Goal: Task Accomplishment & Management: Manage account settings

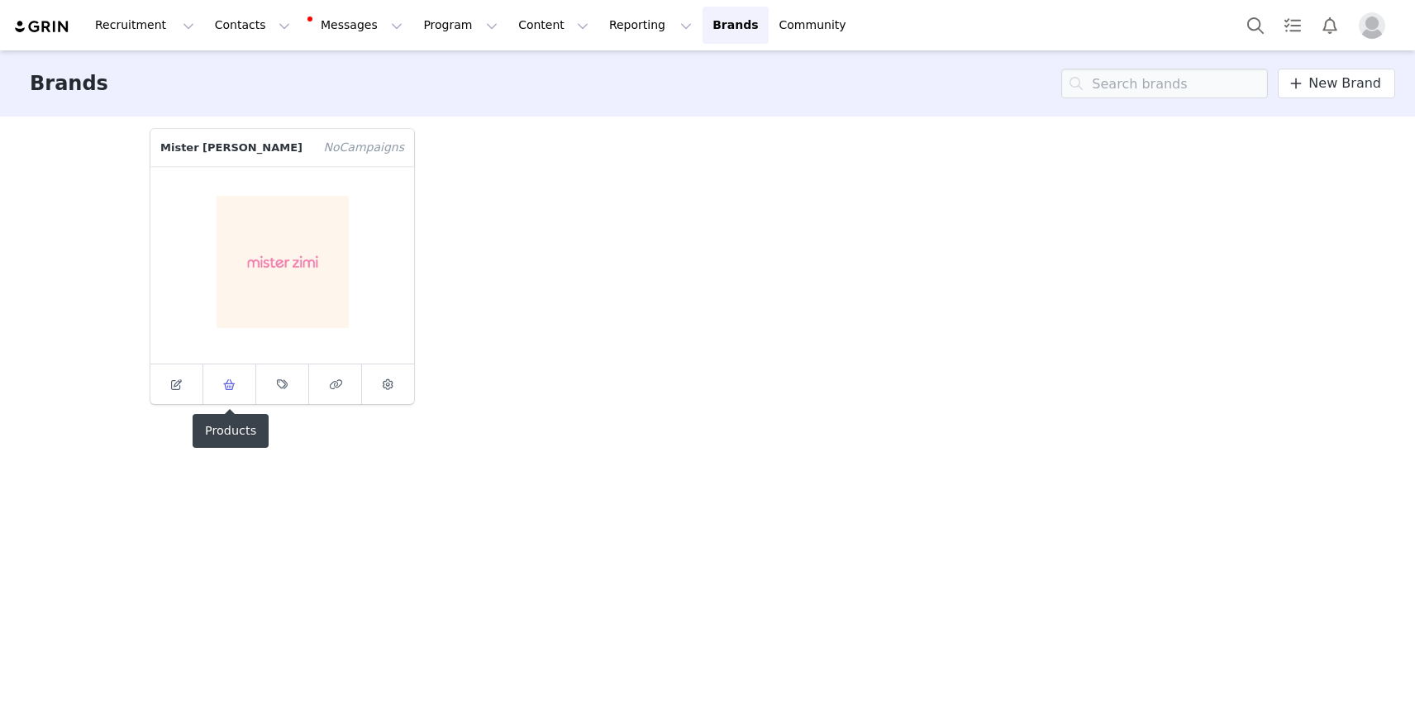
click at [240, 389] on link at bounding box center [229, 384] width 53 height 40
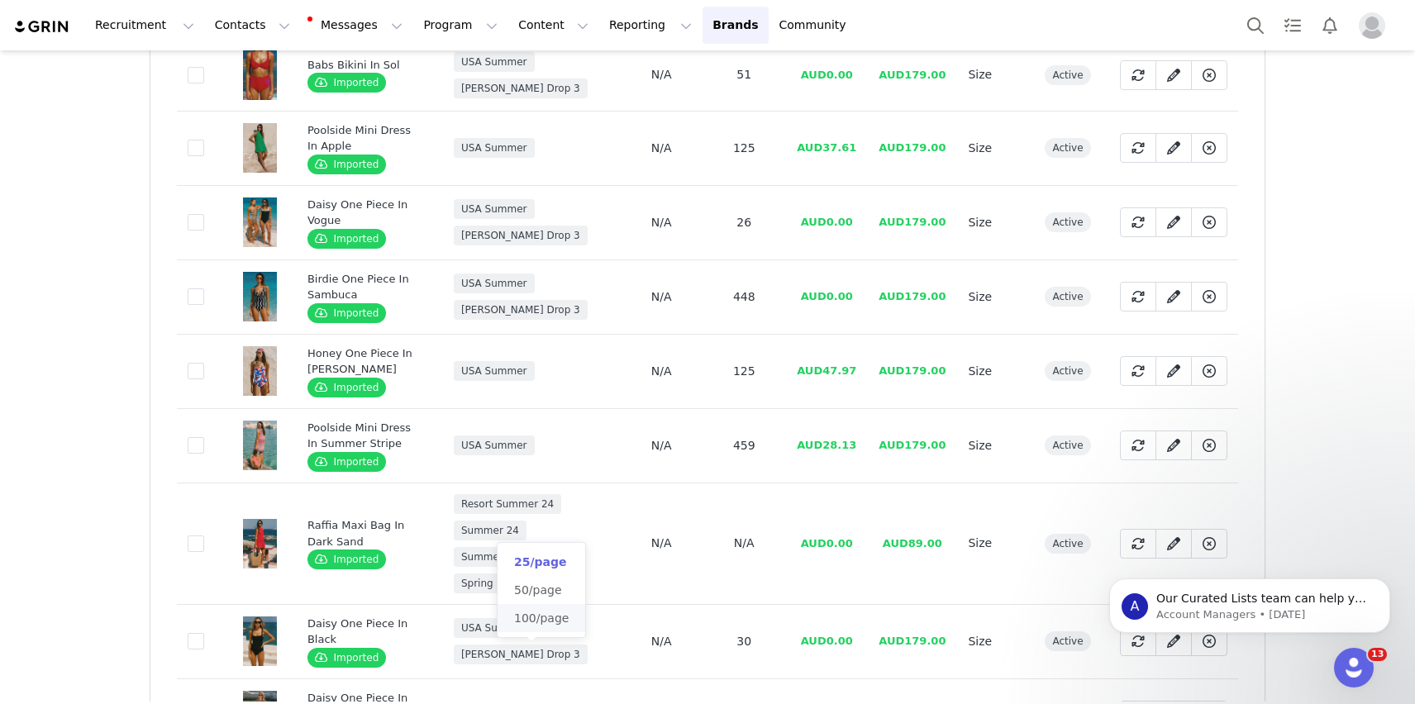
click at [526, 622] on span "100/page" at bounding box center [541, 618] width 55 height 13
type input "100/page"
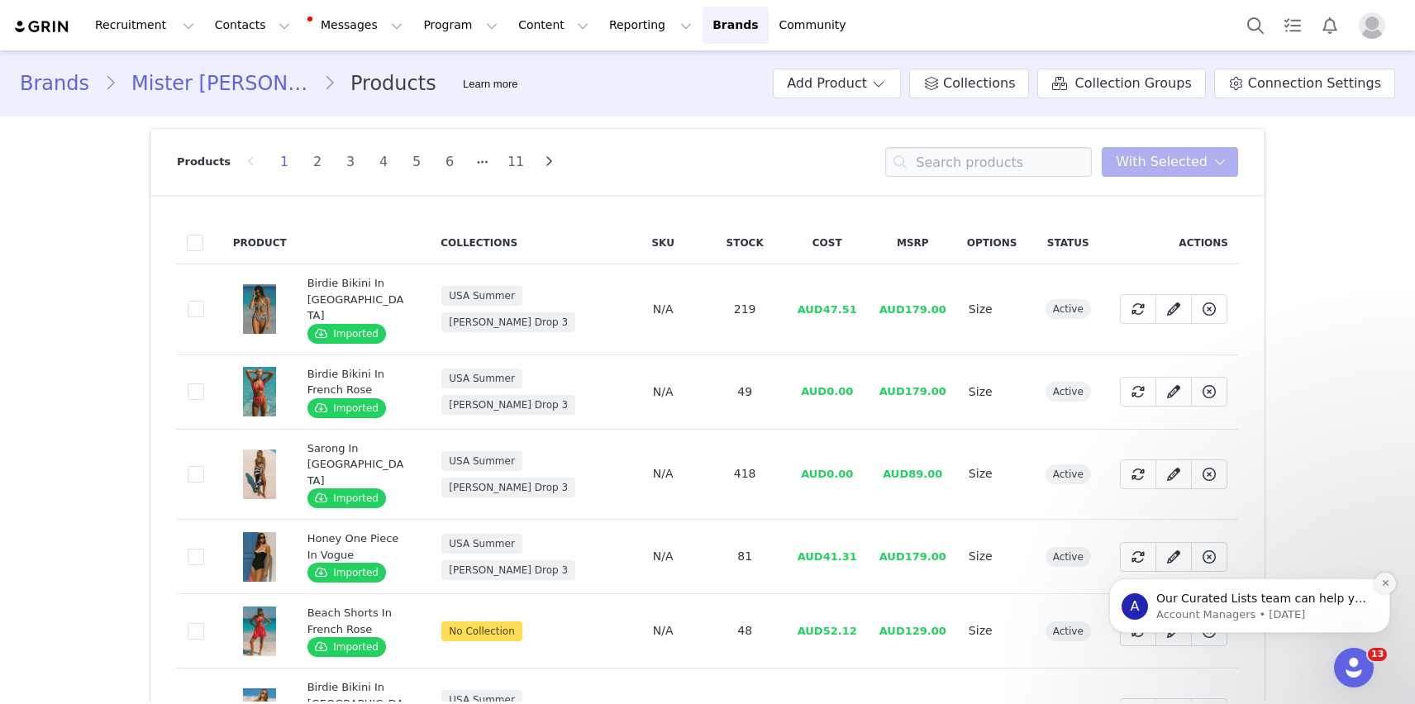
click at [1381, 583] on icon "Dismiss notification" at bounding box center [1385, 582] width 9 height 9
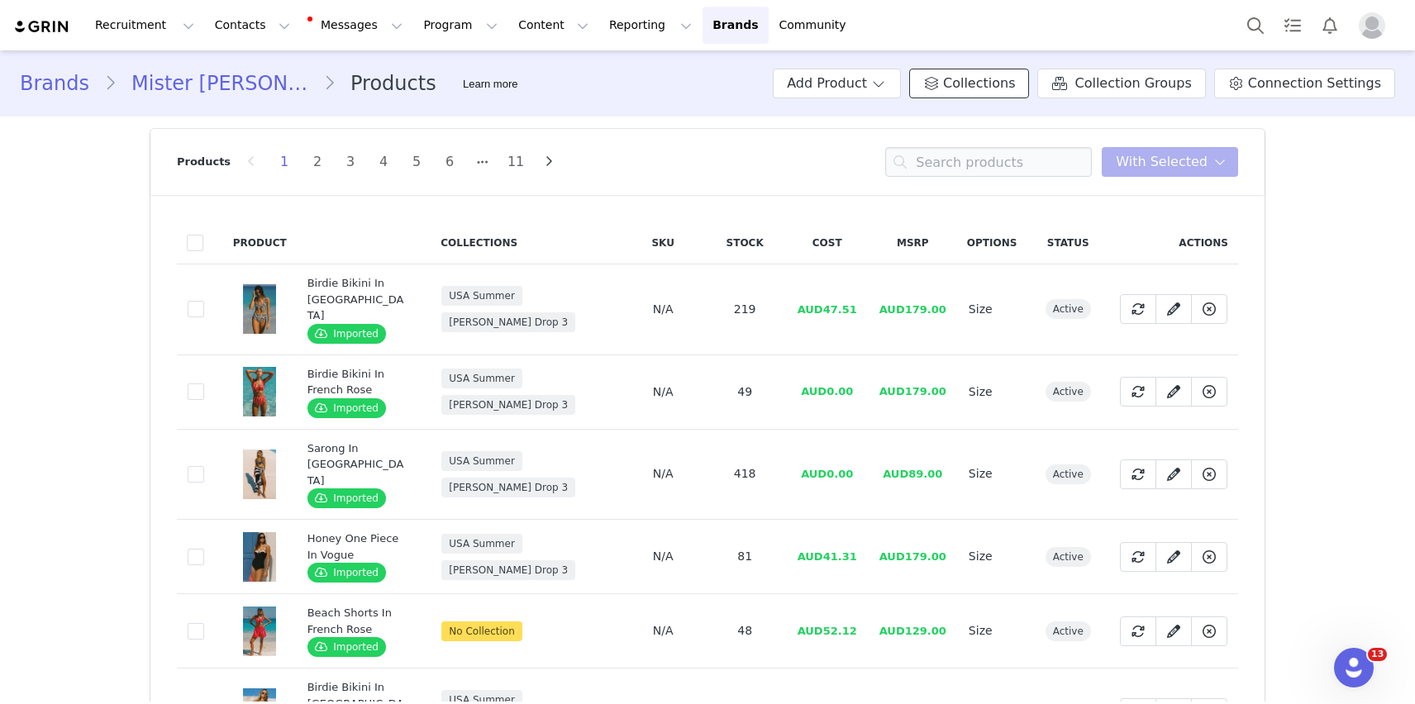
click at [976, 73] on link "Collections" at bounding box center [969, 84] width 120 height 30
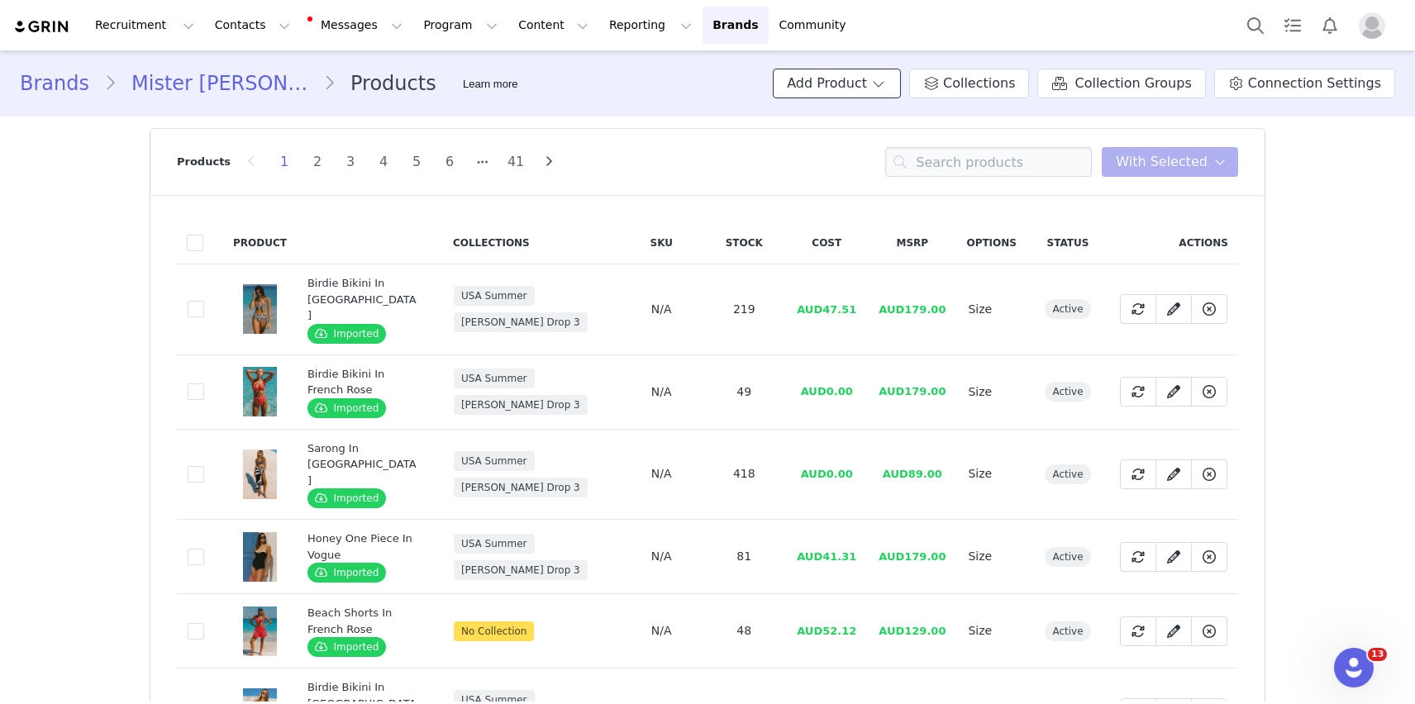
click at [880, 80] on button "Add Product" at bounding box center [837, 84] width 128 height 30
click at [888, 156] on li "Import From Store" at bounding box center [876, 145] width 143 height 27
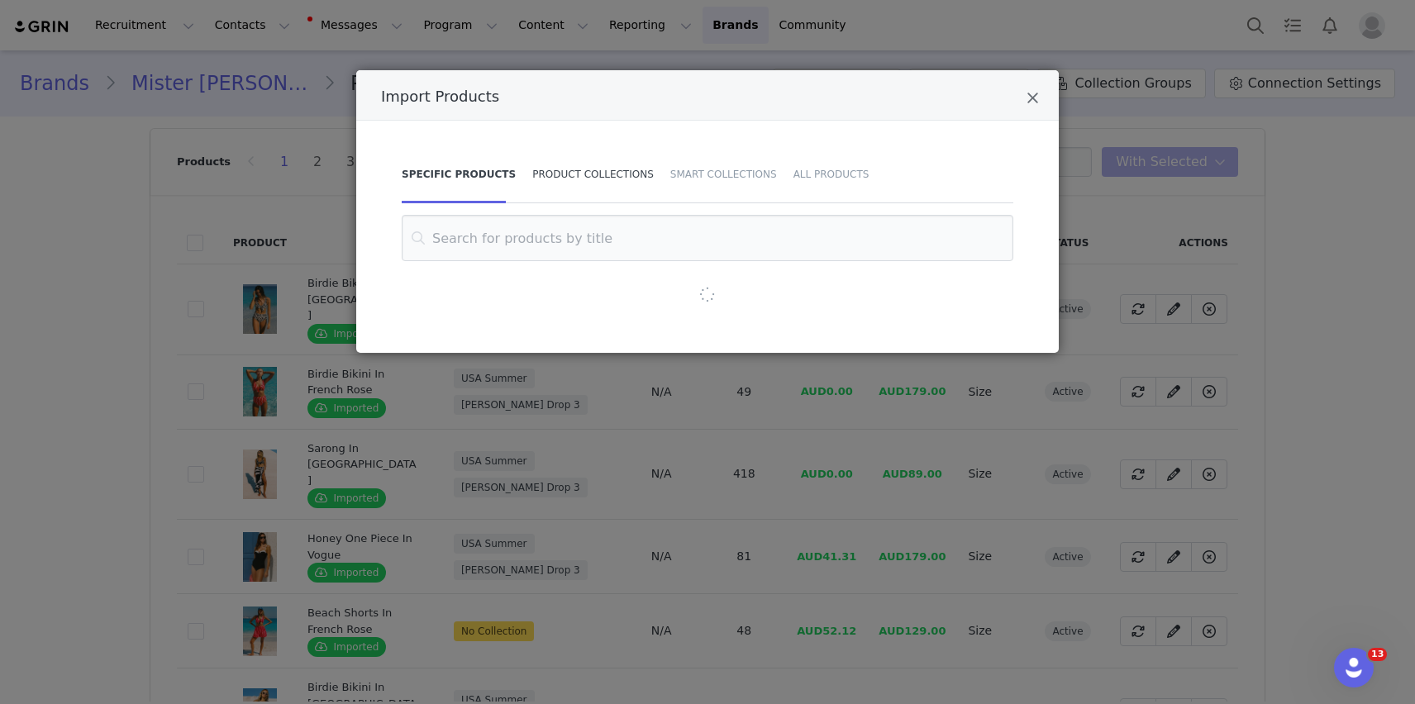
click at [596, 170] on div "Product Collections" at bounding box center [593, 174] width 138 height 58
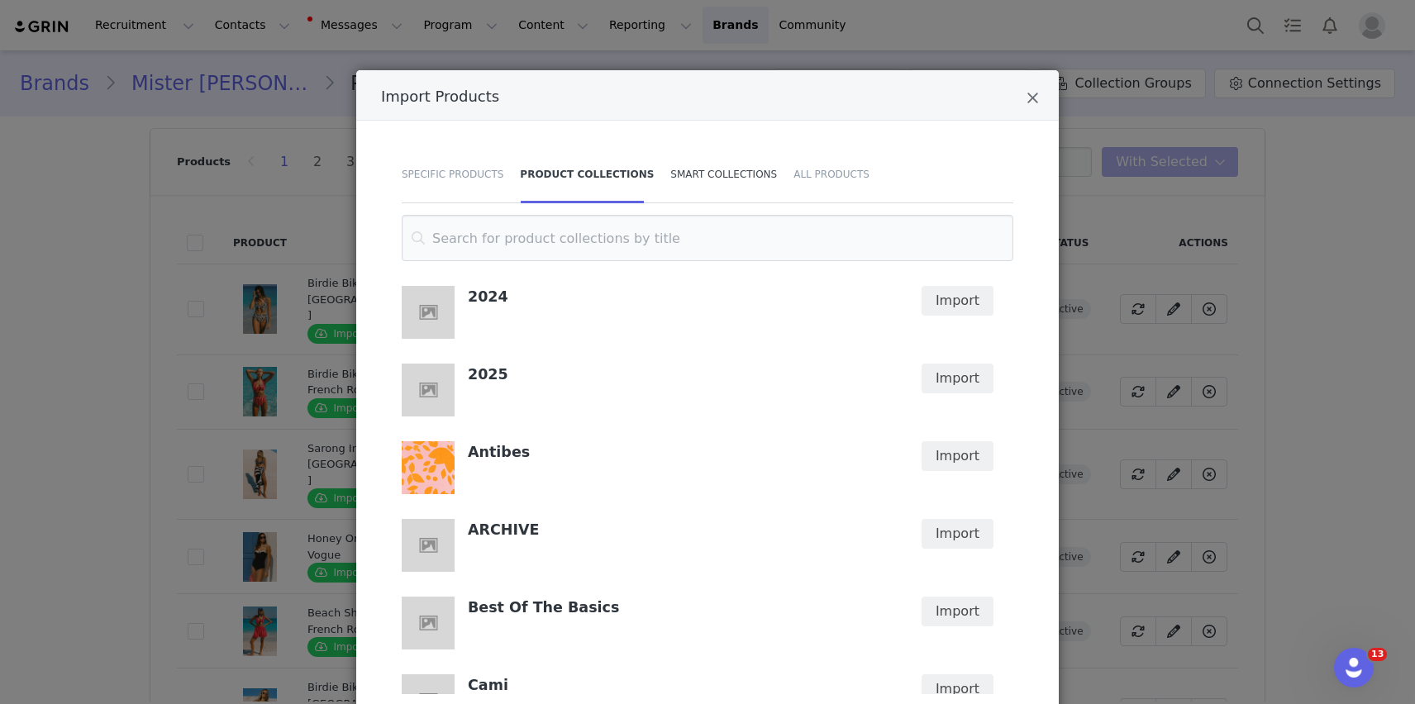
click at [707, 189] on div "Smart Collections" at bounding box center [723, 174] width 123 height 58
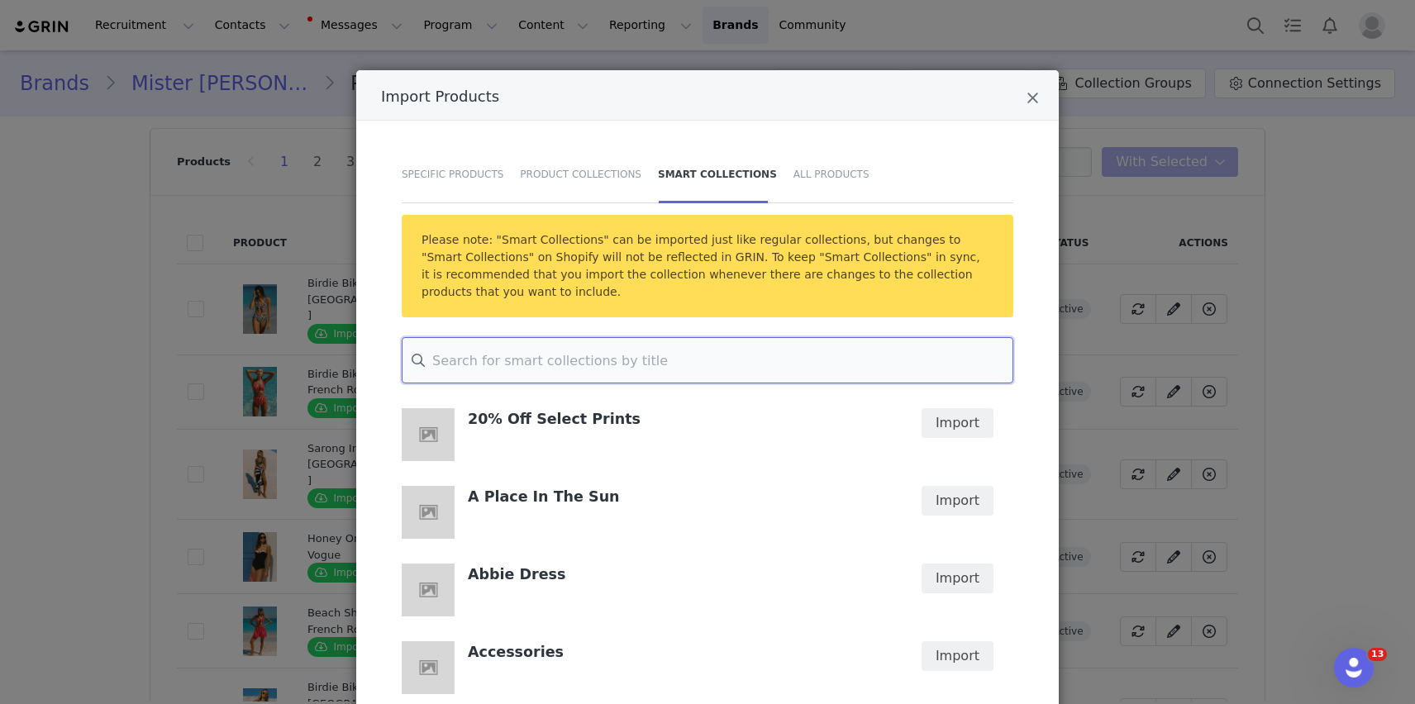
click at [724, 353] on input "Import Products" at bounding box center [708, 360] width 612 height 46
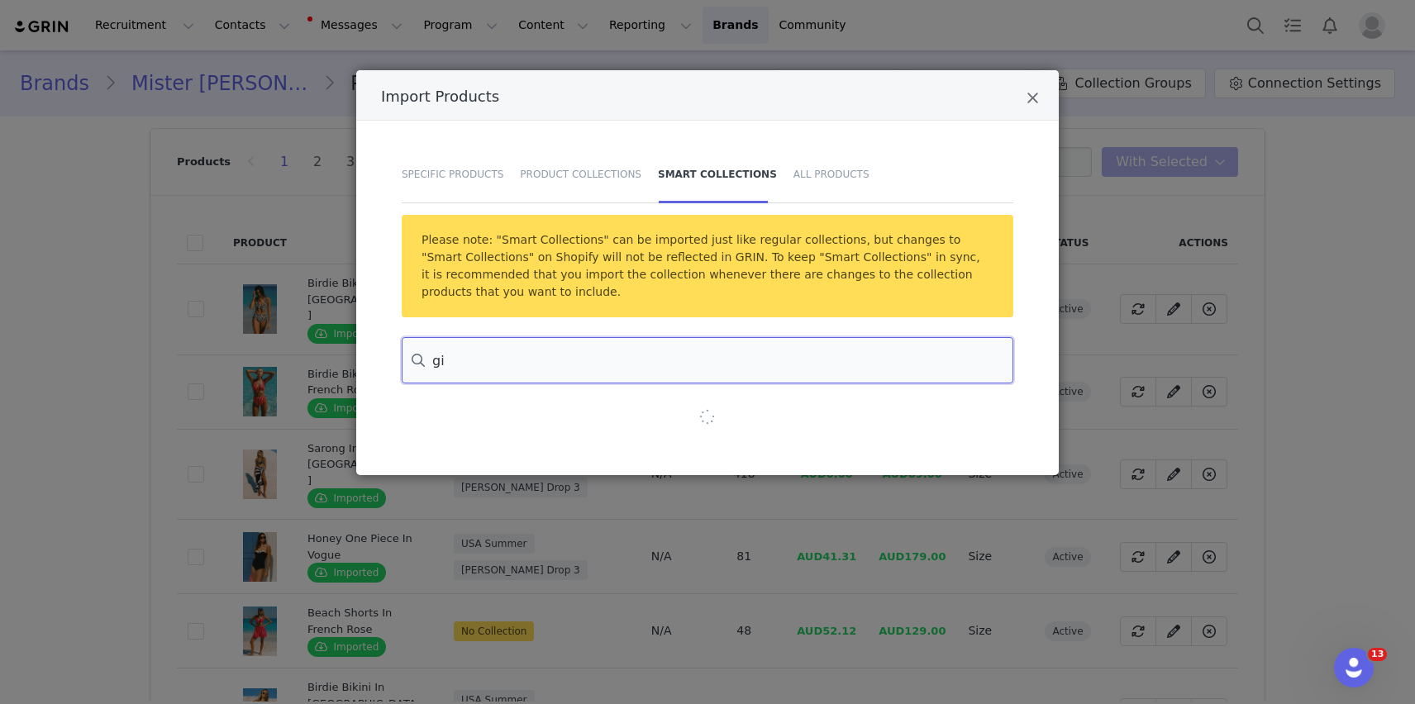
type input "g"
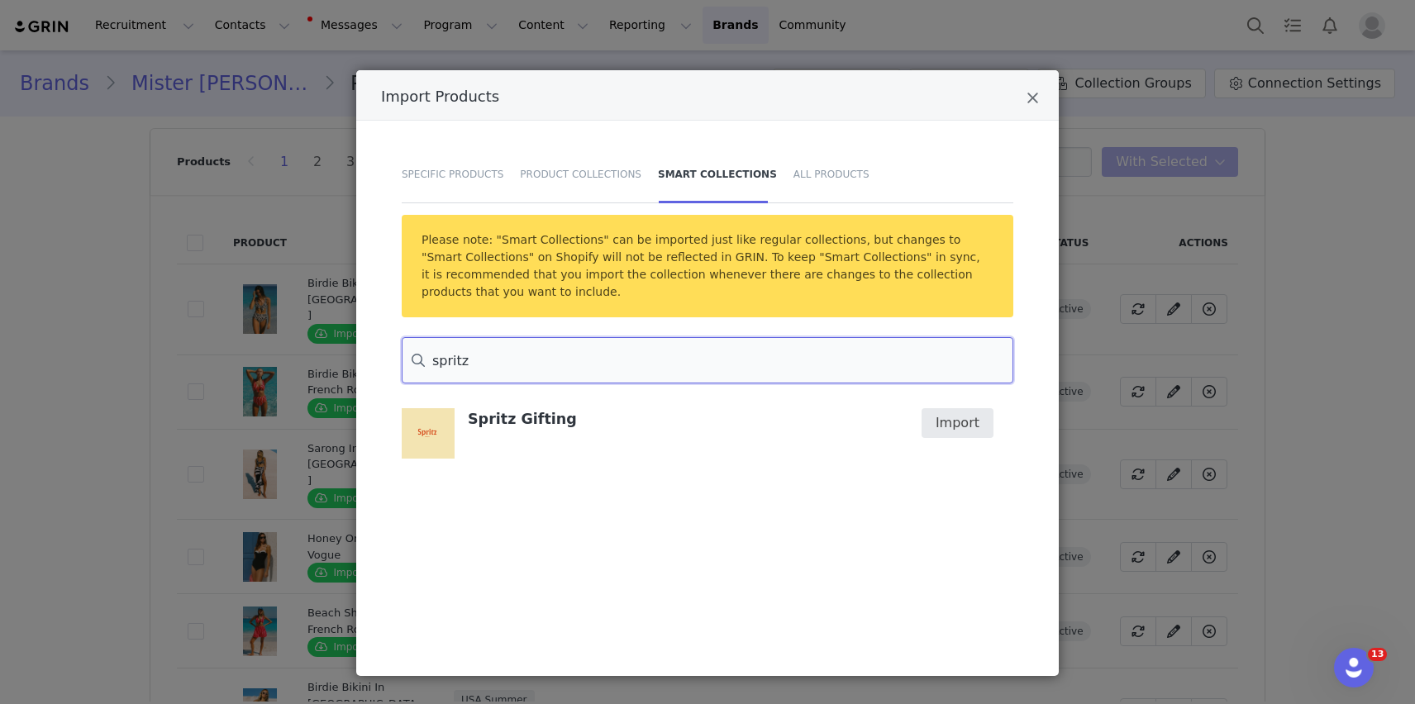
type input "spritz"
click at [962, 422] on button "Import" at bounding box center [957, 423] width 72 height 30
click at [956, 398] on div "spritz Spritz Gifting Import" at bounding box center [707, 494] width 653 height 314
click at [956, 416] on button "Import" at bounding box center [957, 423] width 72 height 30
click at [1033, 94] on icon "Close" at bounding box center [1032, 98] width 12 height 17
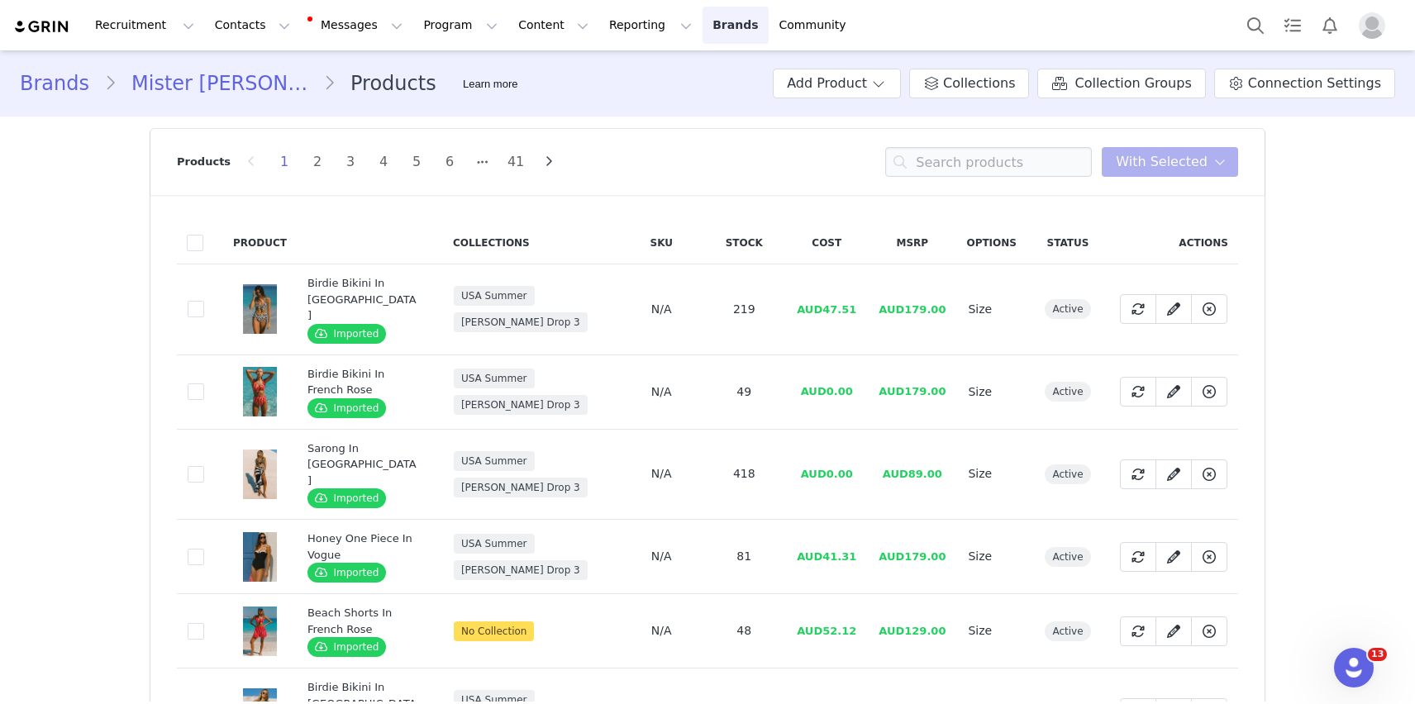
click at [702, 30] on link "Brands Brands" at bounding box center [734, 25] width 65 height 37
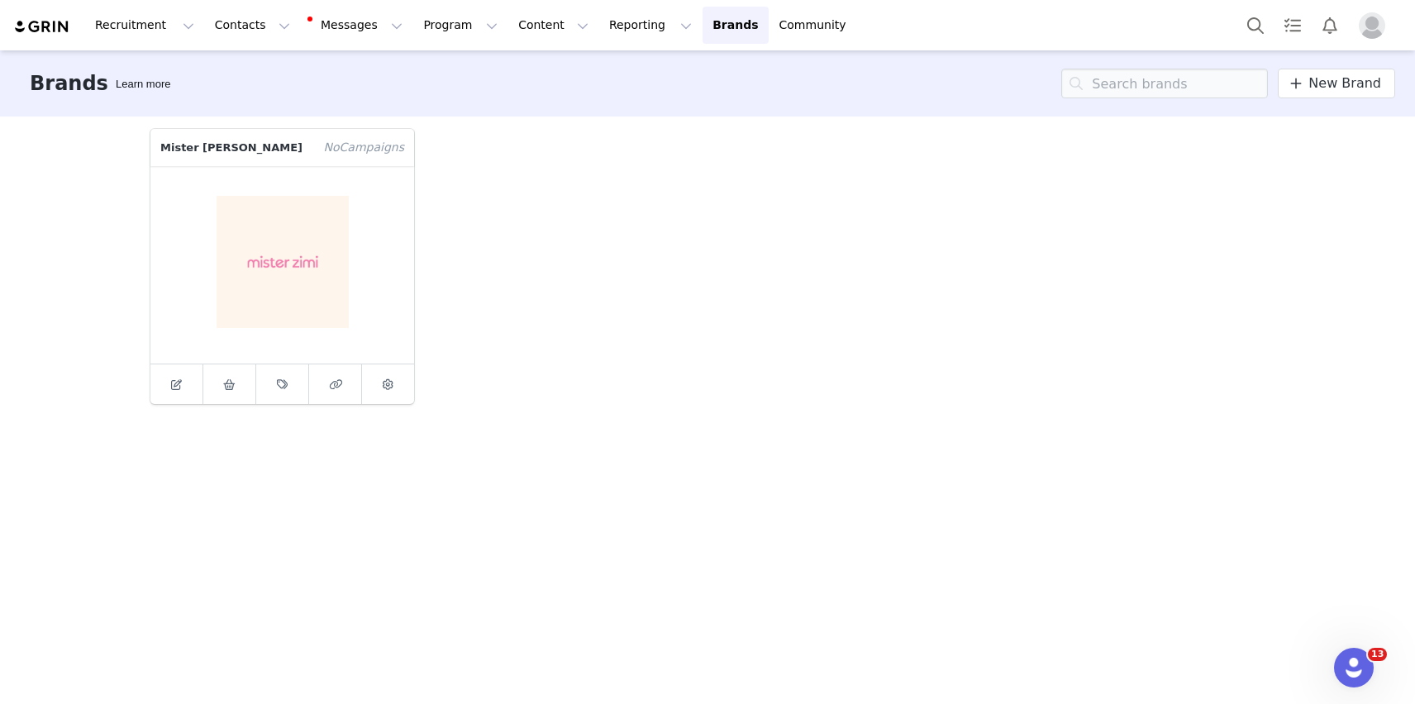
click at [449, 47] on div "Recruitment Recruitment Creator Search Curated Lists Landing Pages Web Extensio…" at bounding box center [707, 25] width 1415 height 50
click at [449, 29] on button "Program Program" at bounding box center [460, 25] width 94 height 37
click at [435, 64] on p "Activations" at bounding box center [433, 72] width 64 height 17
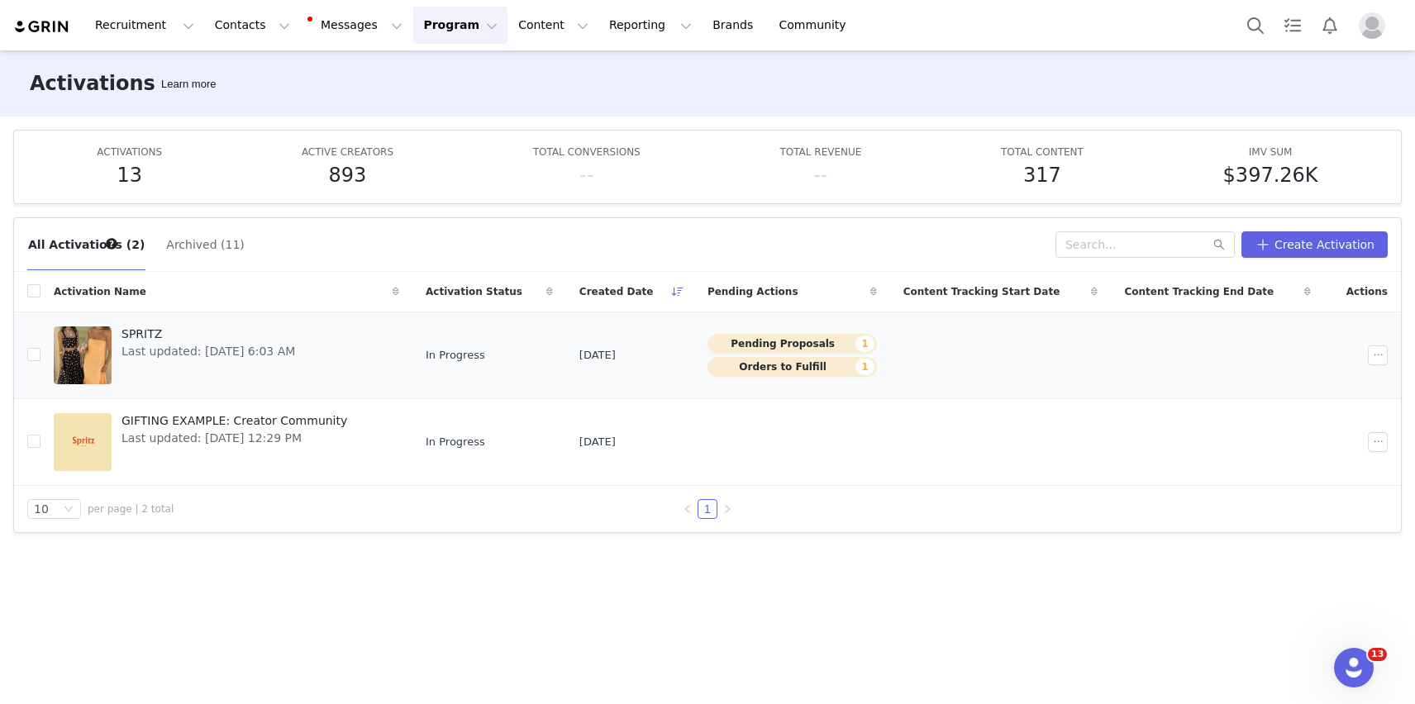
click at [303, 378] on div "SPRITZ Last updated: [DATE] 6:03 AM" at bounding box center [208, 355] width 193 height 66
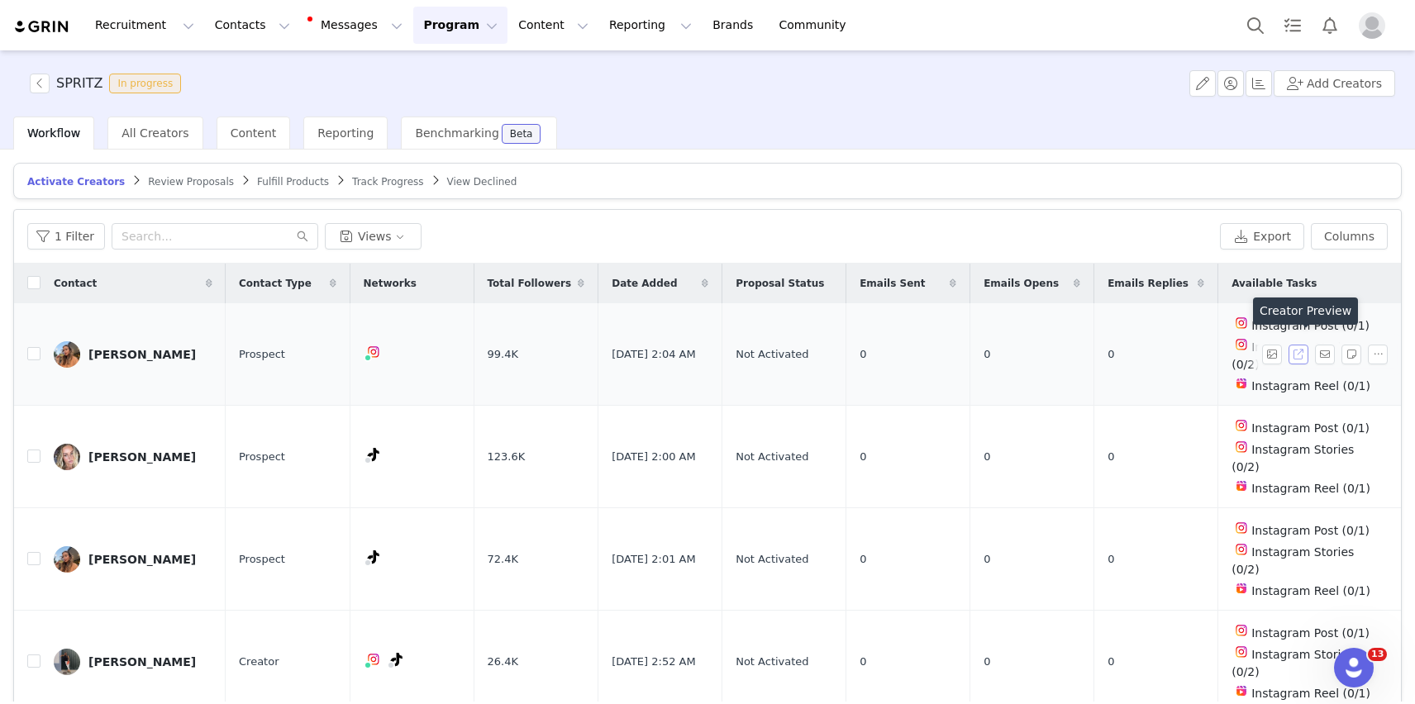
click at [1295, 345] on button "button" at bounding box center [1298, 355] width 20 height 20
click at [1295, 550] on button "button" at bounding box center [1298, 560] width 20 height 20
click at [234, 26] on button "Contacts Contacts" at bounding box center [252, 25] width 95 height 37
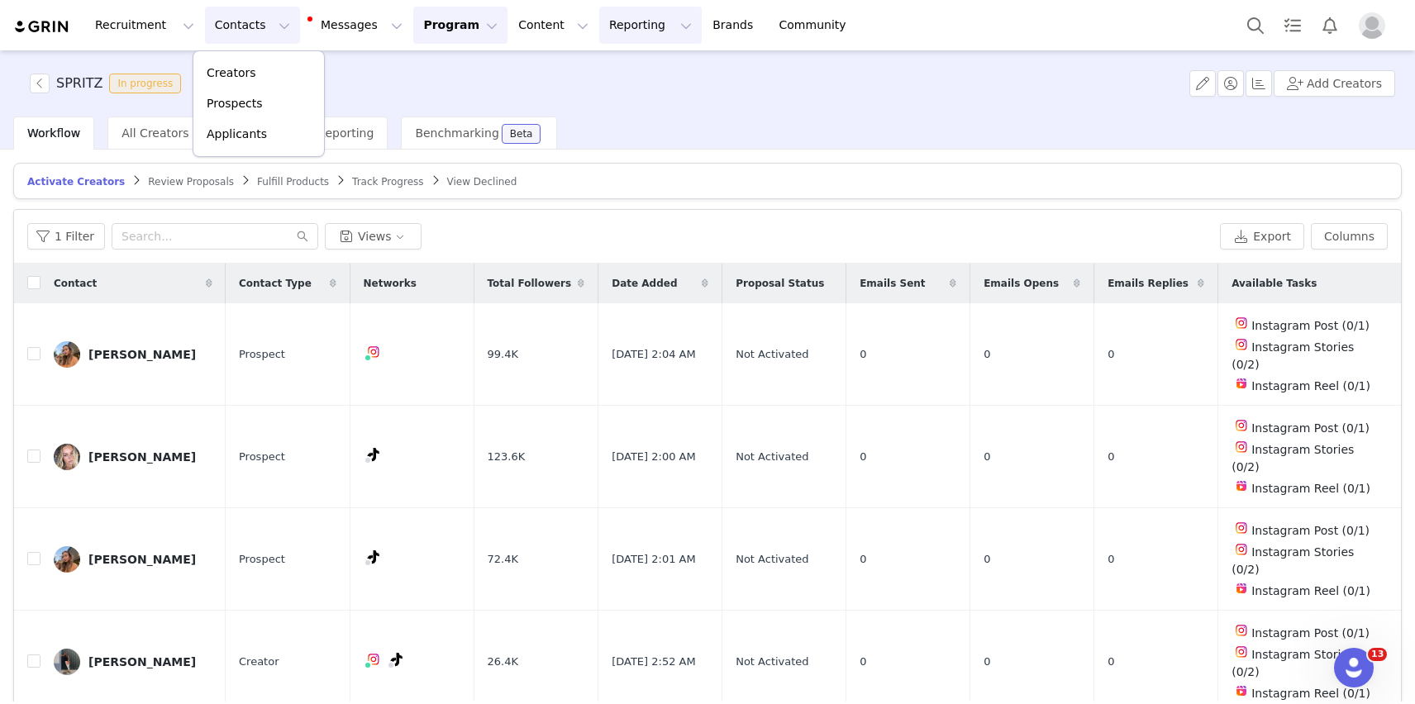
click at [642, 37] on button "Reporting Reporting" at bounding box center [650, 25] width 102 height 37
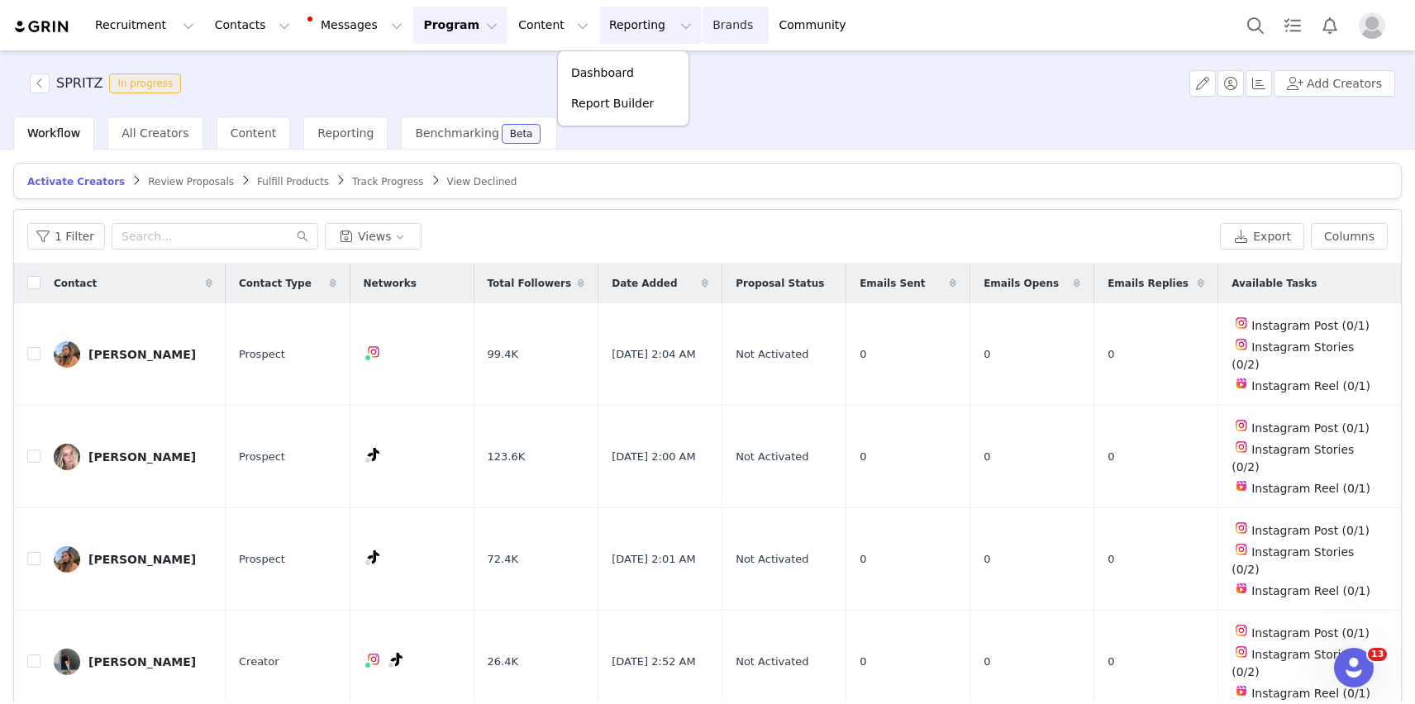
click at [702, 36] on link "Brands Brands" at bounding box center [734, 25] width 65 height 37
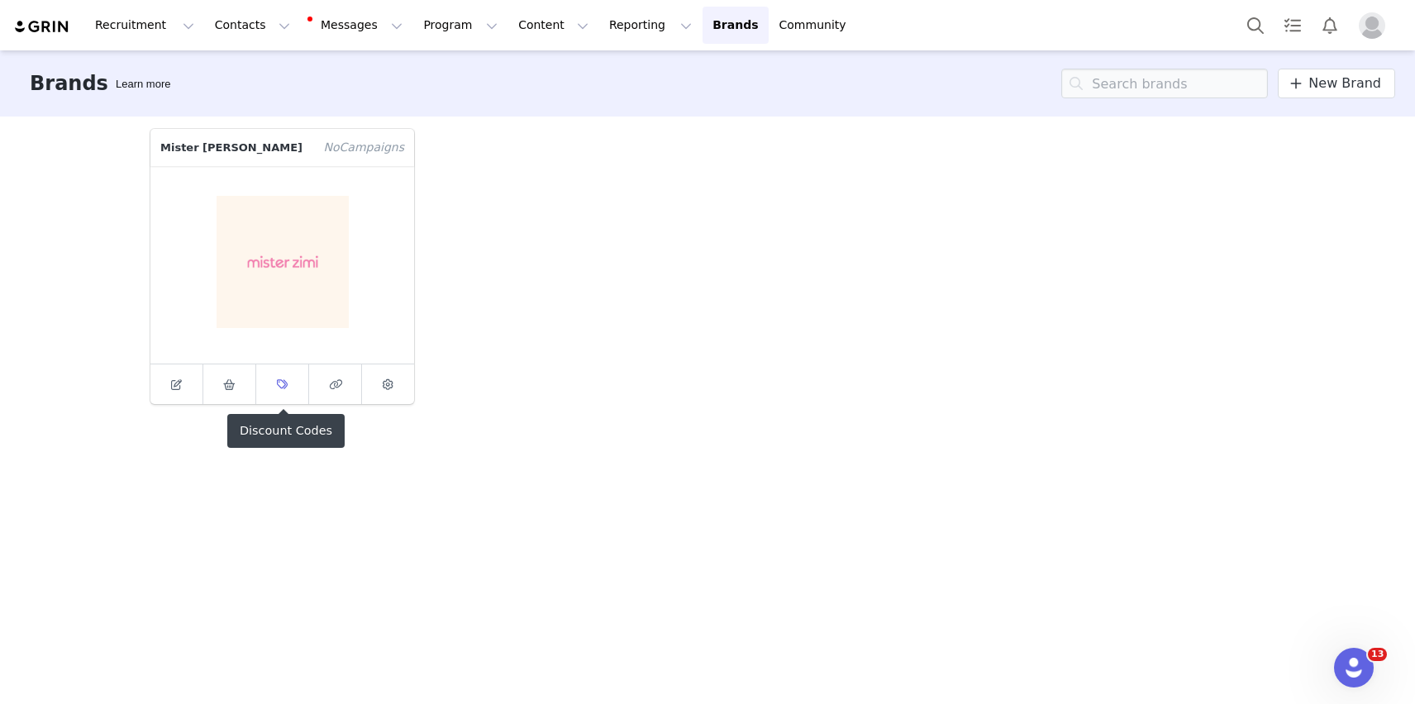
click at [293, 381] on link at bounding box center [282, 384] width 53 height 40
click at [322, 402] on link at bounding box center [335, 384] width 53 height 40
click at [282, 381] on icon at bounding box center [282, 384] width 11 height 11
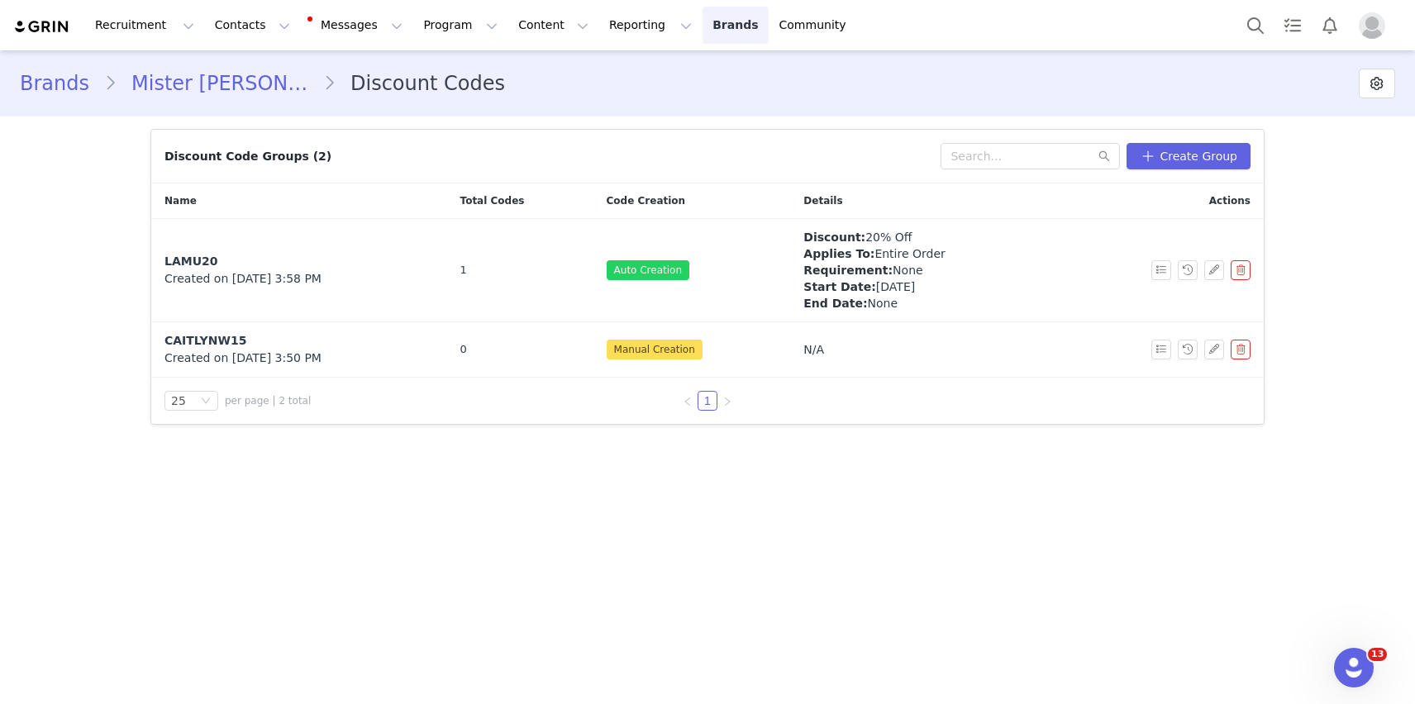
click at [702, 28] on link "Brands Brands" at bounding box center [734, 25] width 65 height 37
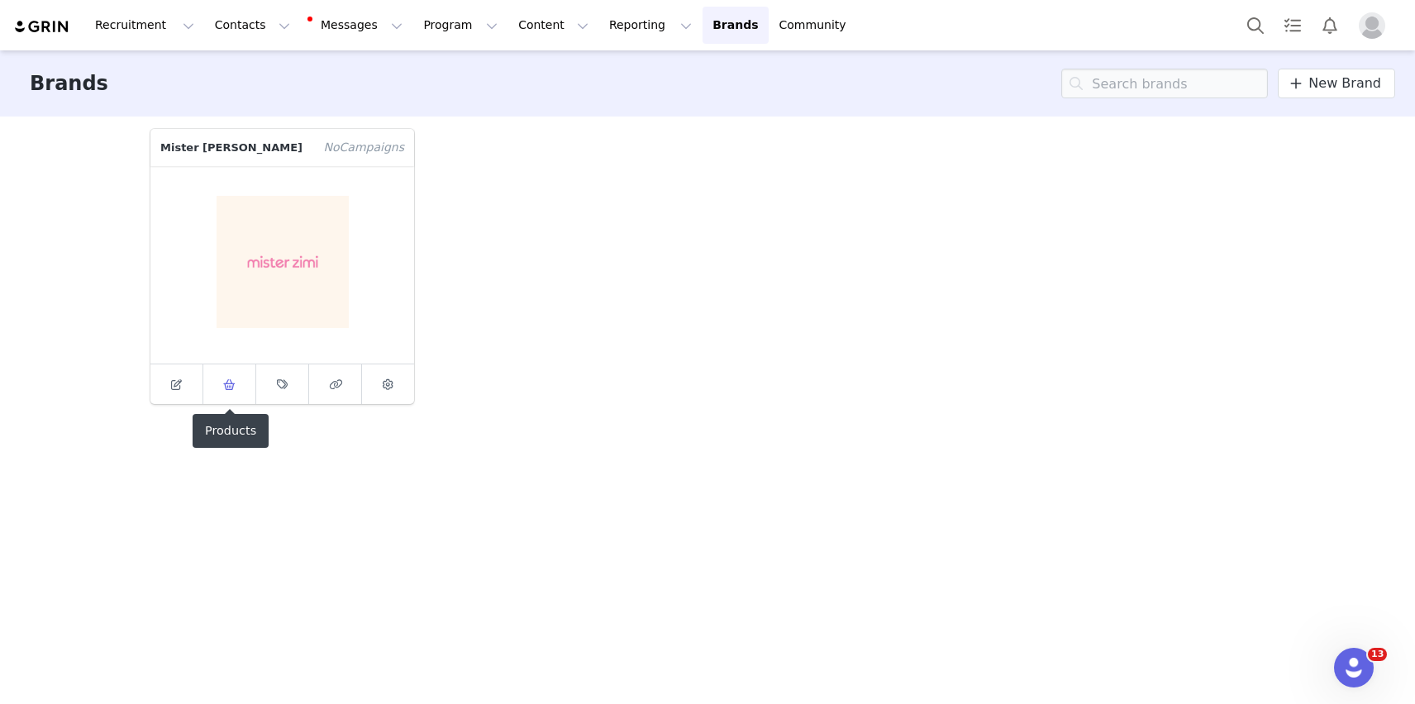
click at [220, 378] on span at bounding box center [230, 384] width 20 height 20
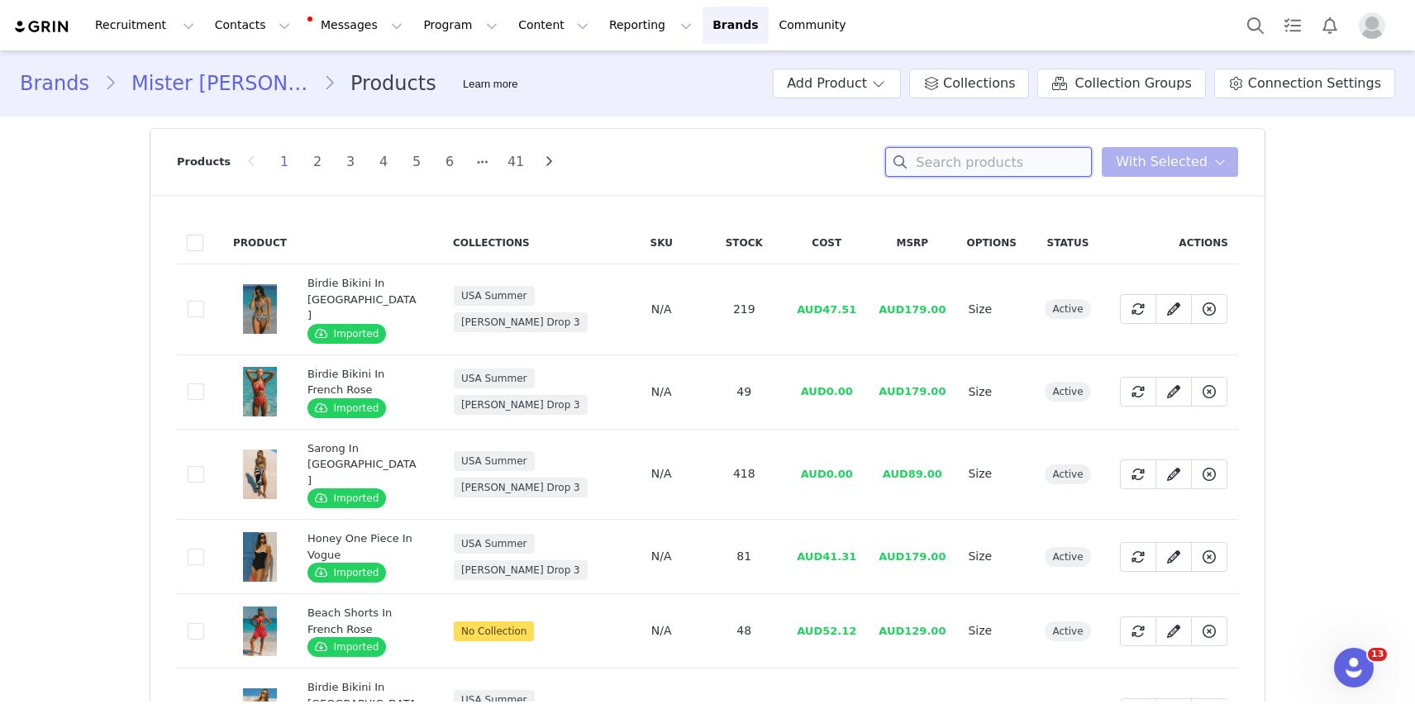
click at [921, 158] on input at bounding box center [988, 162] width 207 height 30
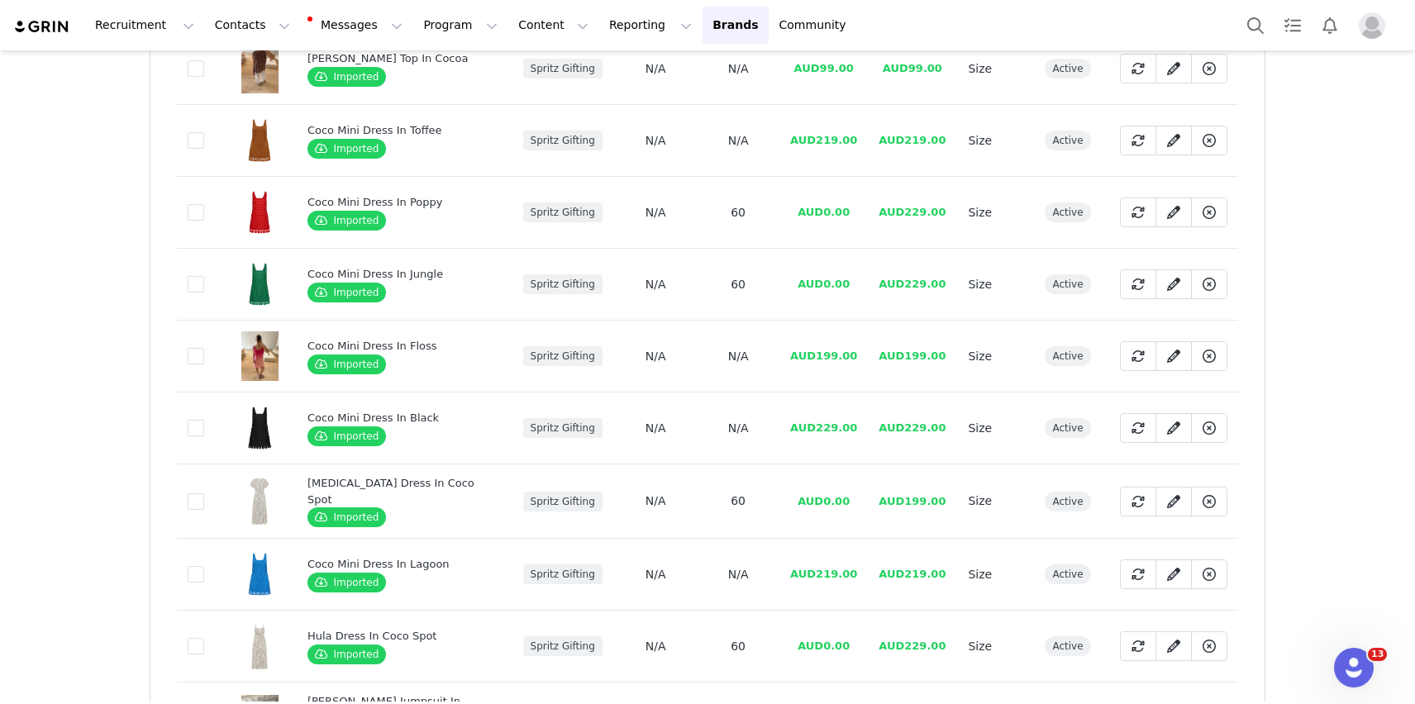
scroll to position [611, 0]
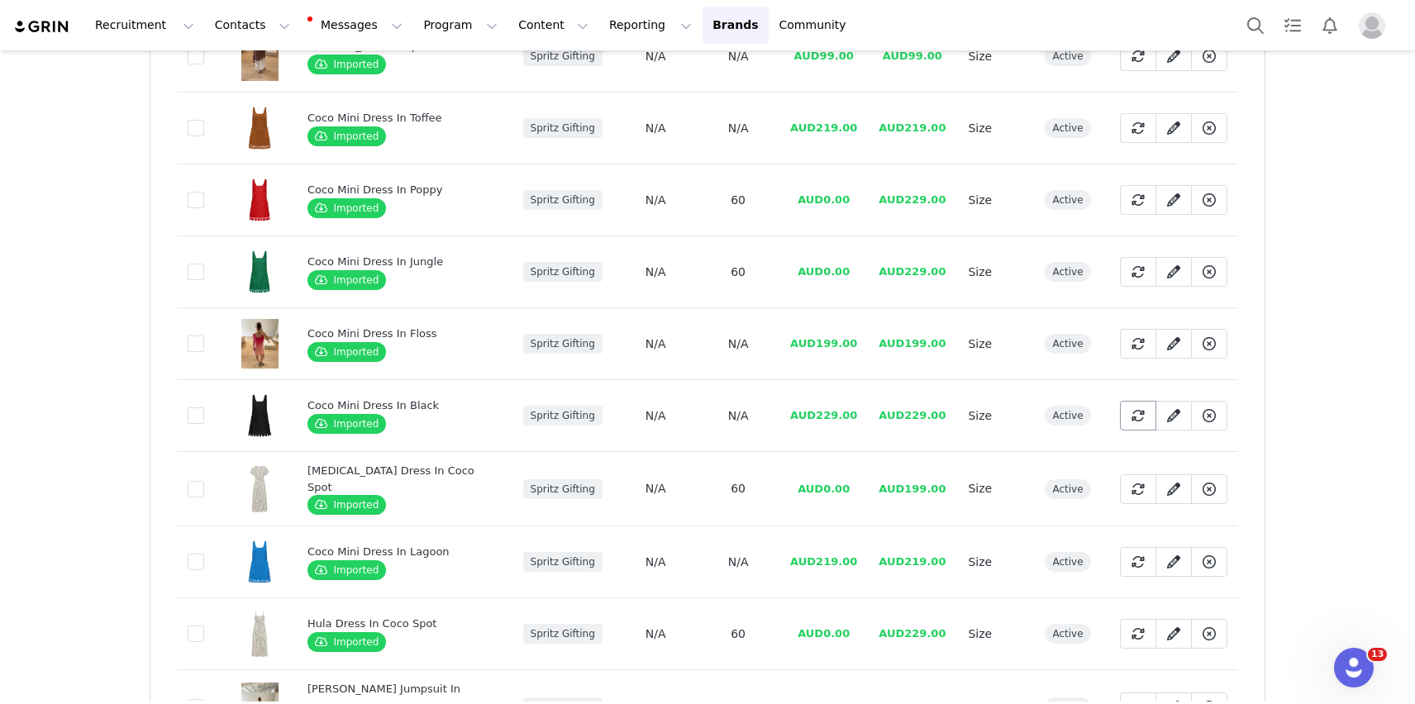
type input "coco"
click at [1131, 409] on icon at bounding box center [1137, 415] width 13 height 13
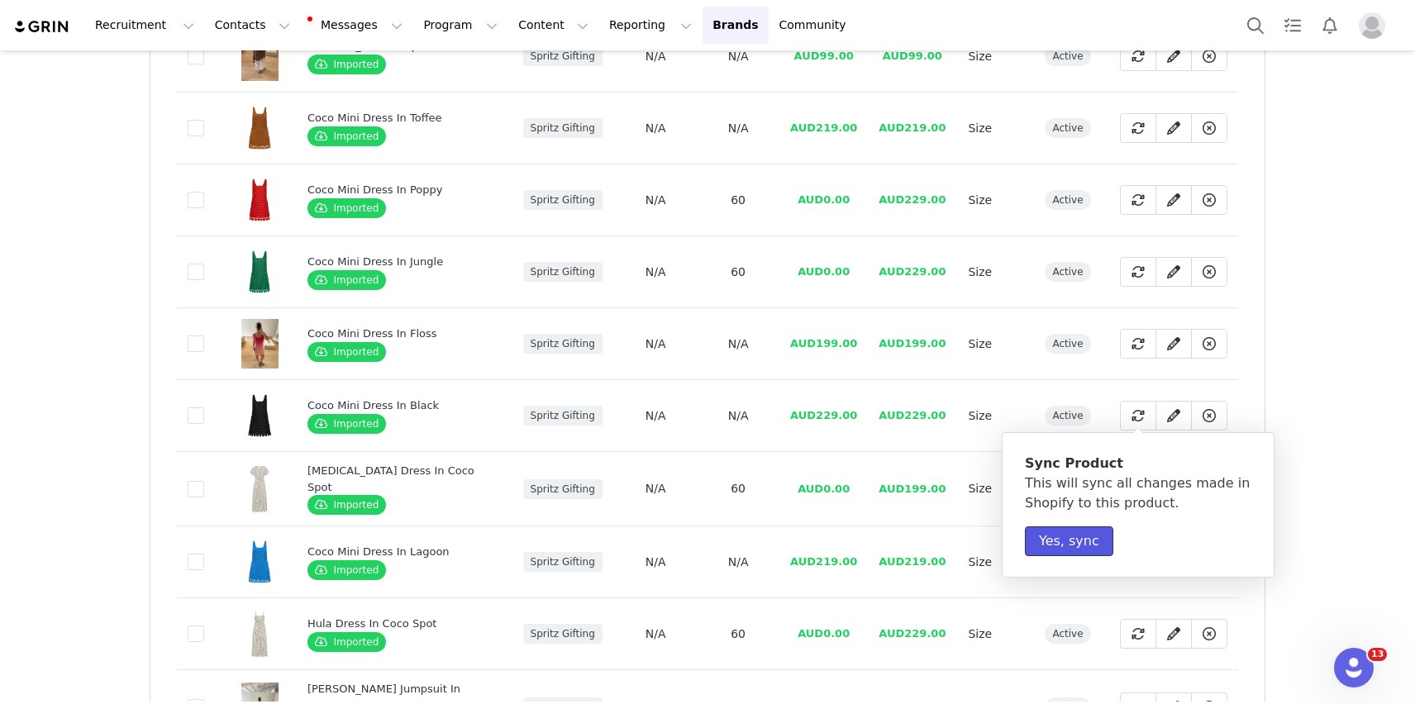
click at [1078, 534] on button "Yes, sync" at bounding box center [1069, 541] width 88 height 30
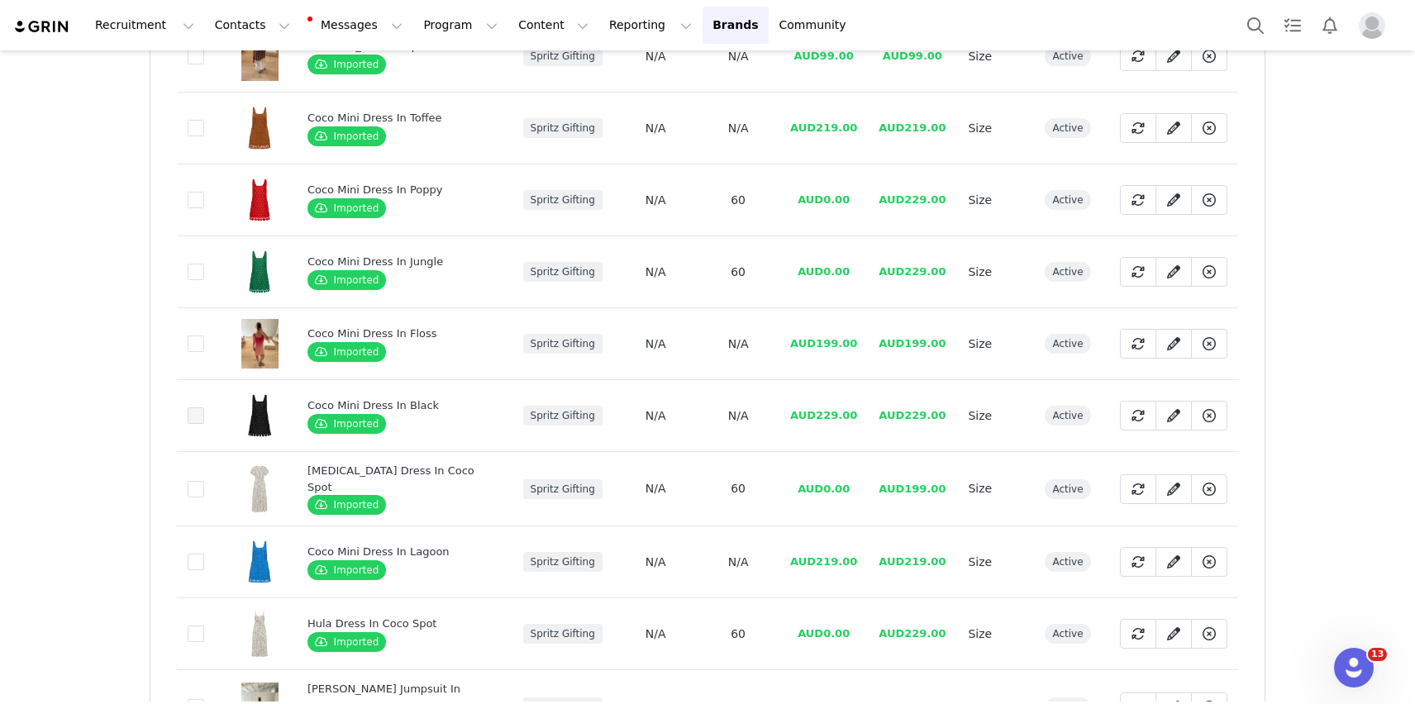
click at [191, 412] on span at bounding box center [196, 415] width 17 height 17
click at [204, 407] on input "b2aecef3-7f68-4a0d-9970-55abd9fba1d7" at bounding box center [204, 407] width 0 height 0
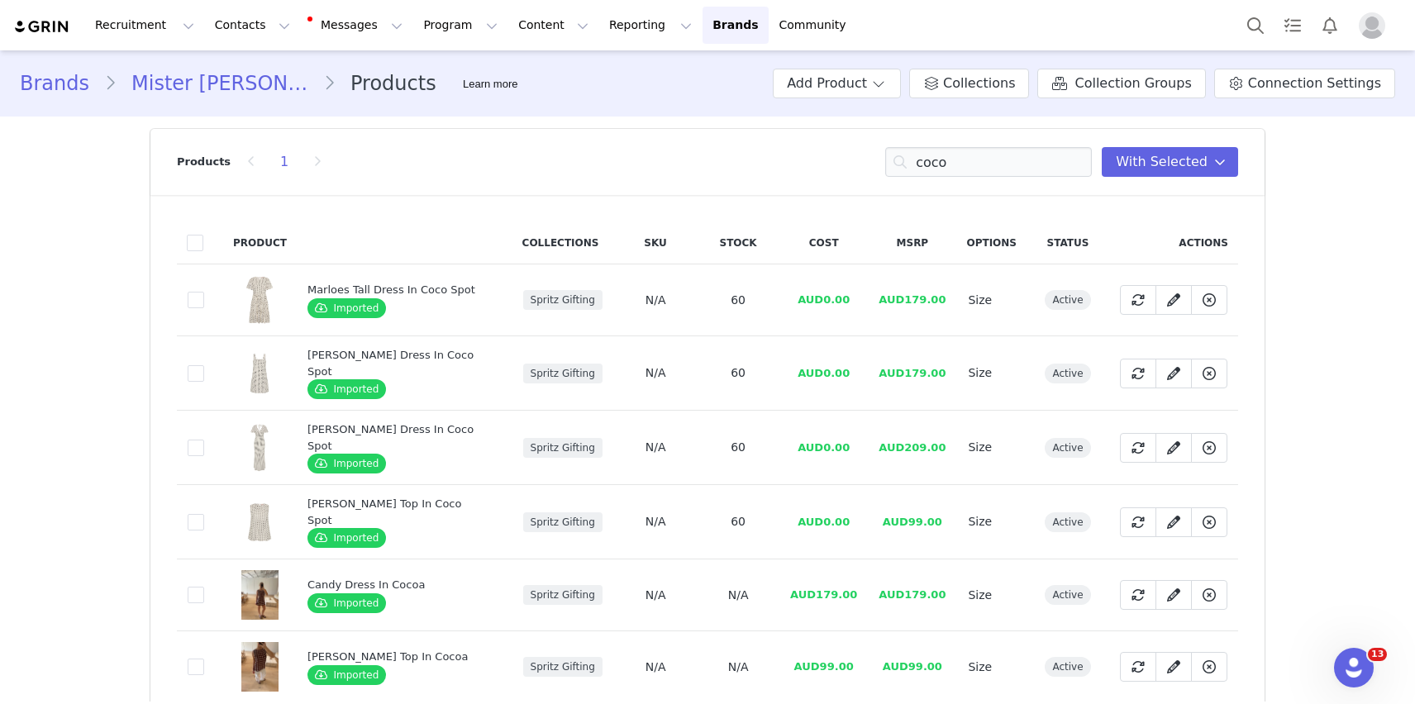
click at [197, 74] on link "Mister [PERSON_NAME]" at bounding box center [220, 84] width 207 height 30
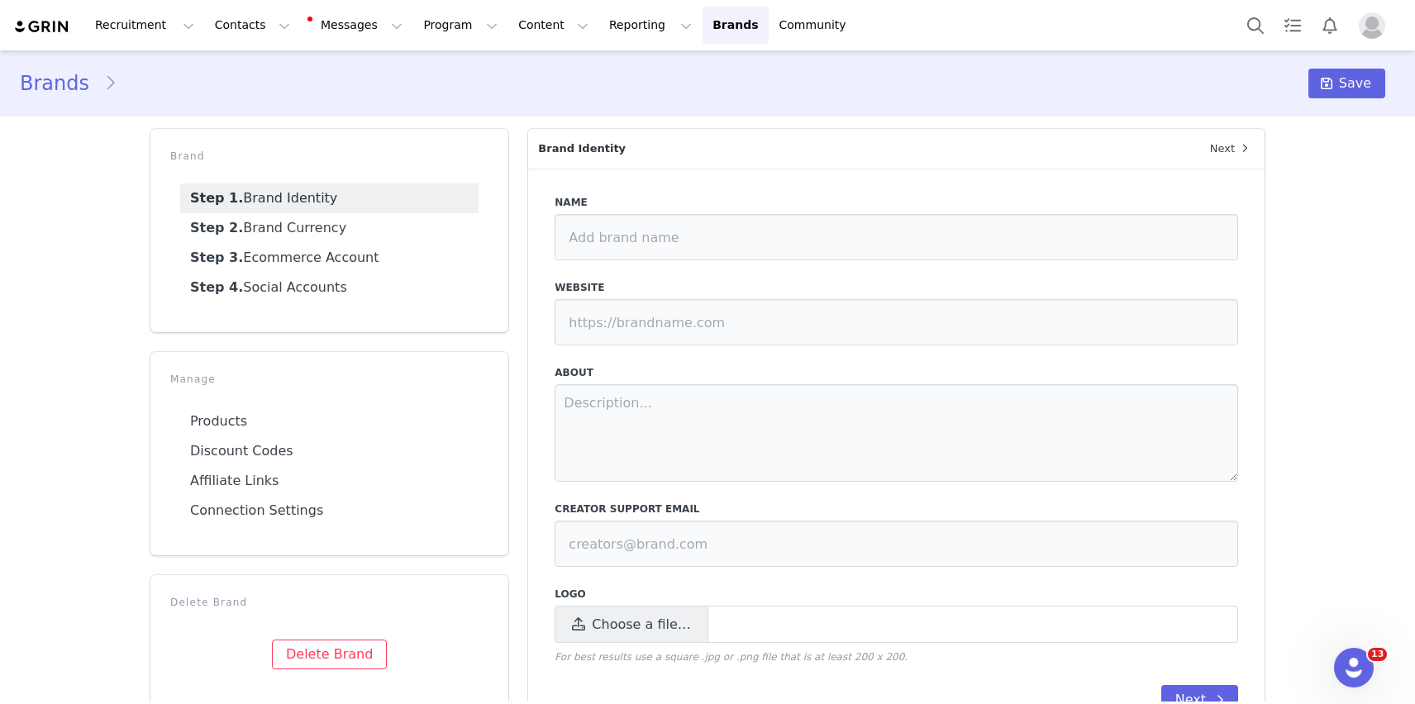
type input "Mister [PERSON_NAME]"
type input "[URL][DOMAIN_NAME]"
type input "[EMAIL_ADDRESS][DOMAIN_NAME]"
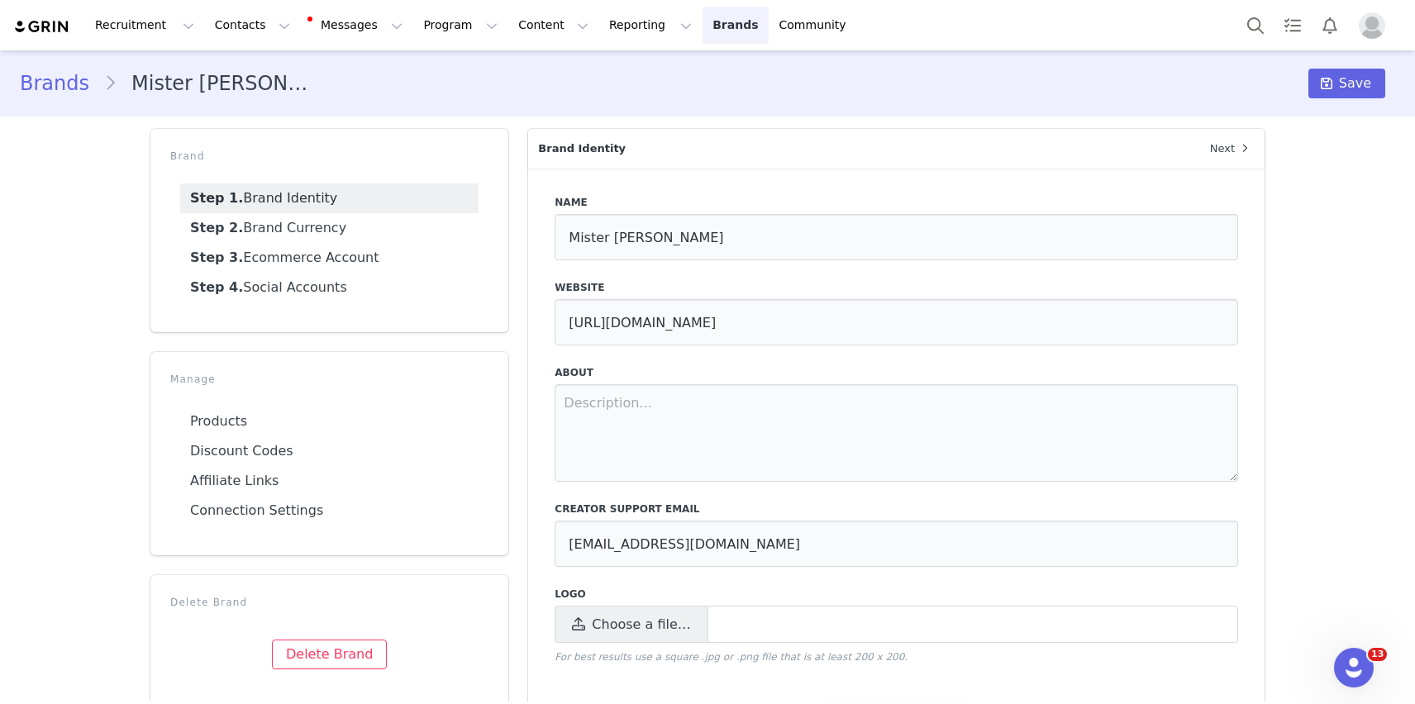
click at [702, 34] on link "Brands Brands" at bounding box center [734, 25] width 65 height 37
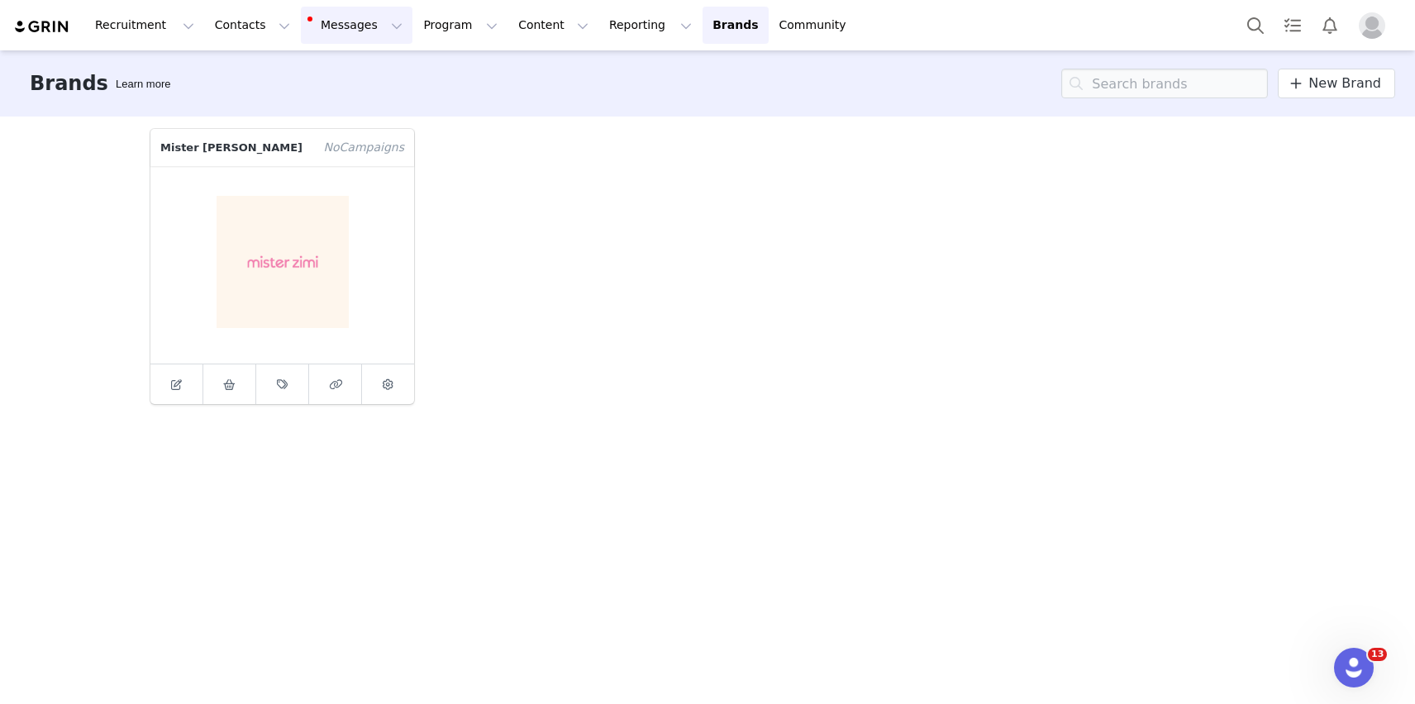
click at [331, 26] on button "Messages Messages" at bounding box center [357, 25] width 112 height 37
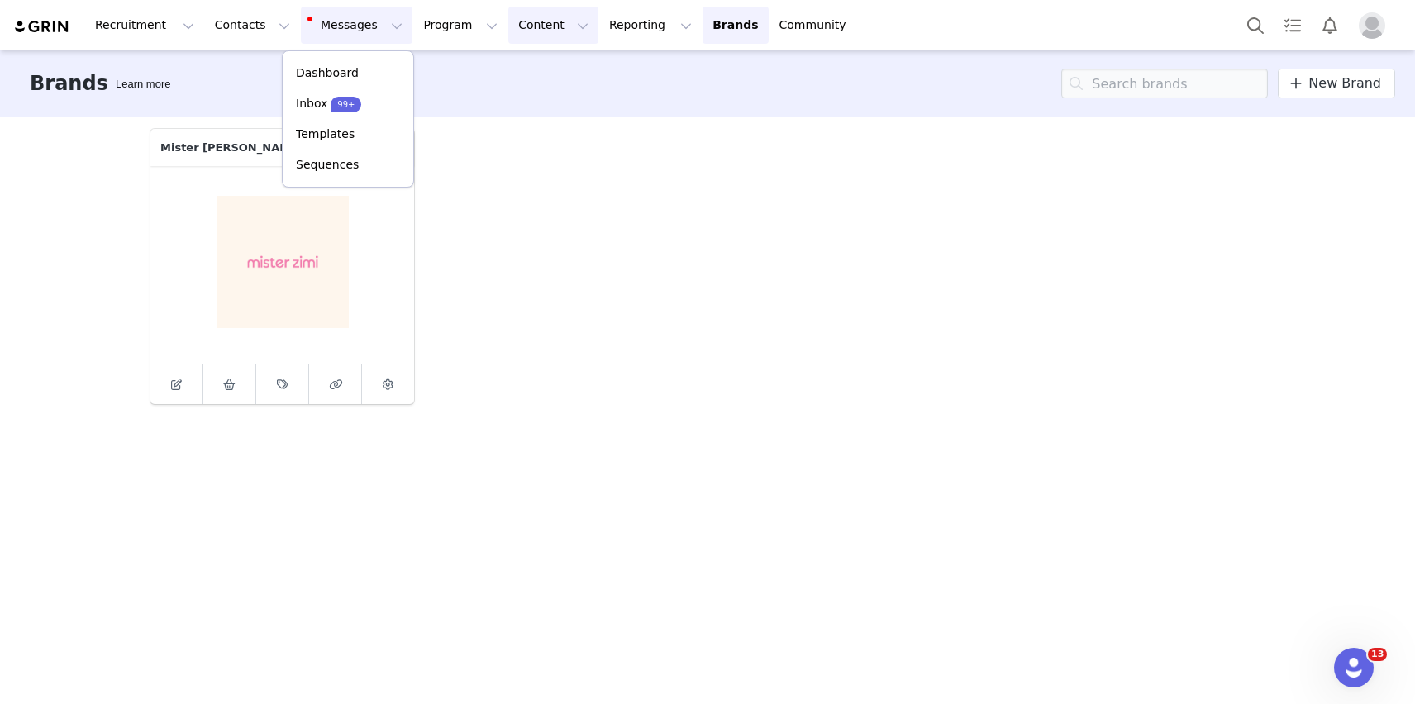
click at [508, 40] on button "Content Content" at bounding box center [553, 25] width 90 height 37
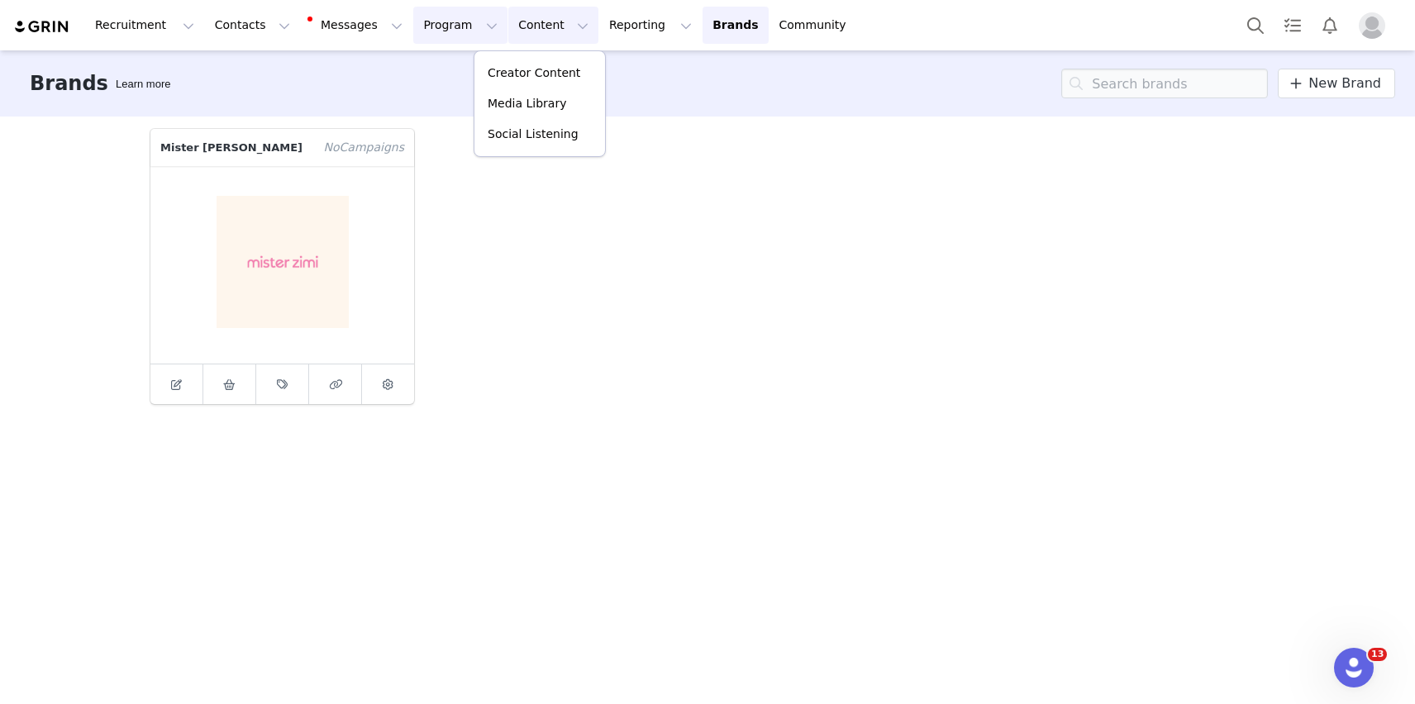
click at [413, 31] on button "Program Program" at bounding box center [460, 25] width 94 height 37
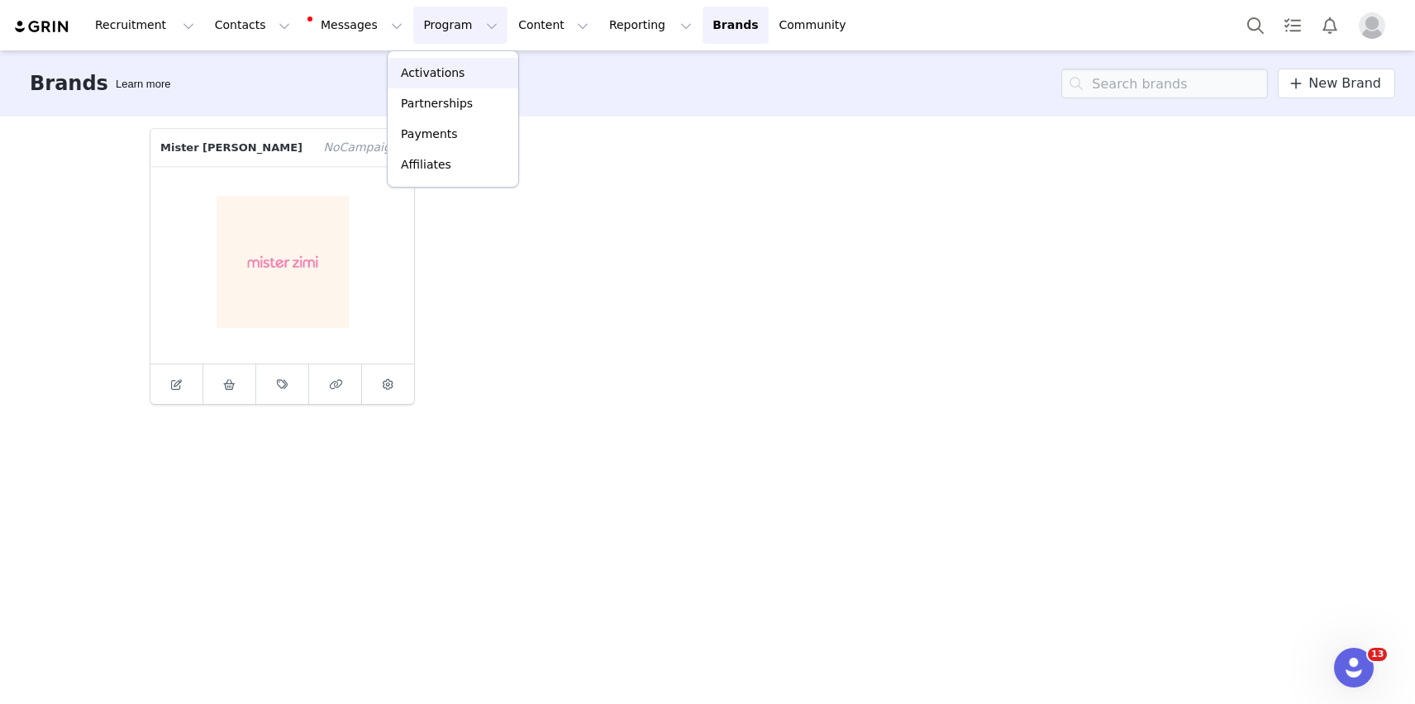
click at [405, 68] on p "Activations" at bounding box center [433, 72] width 64 height 17
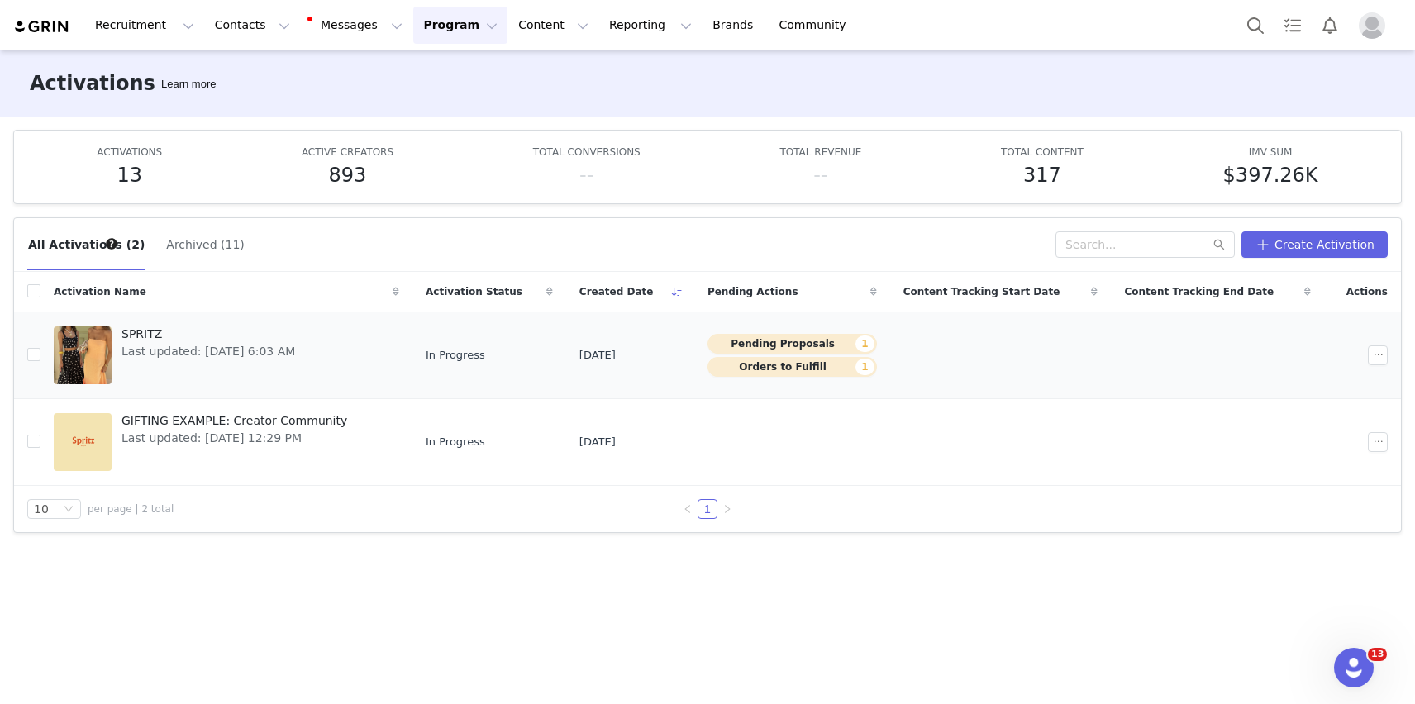
click at [65, 338] on div at bounding box center [83, 355] width 58 height 58
click at [70, 440] on div at bounding box center [83, 442] width 58 height 58
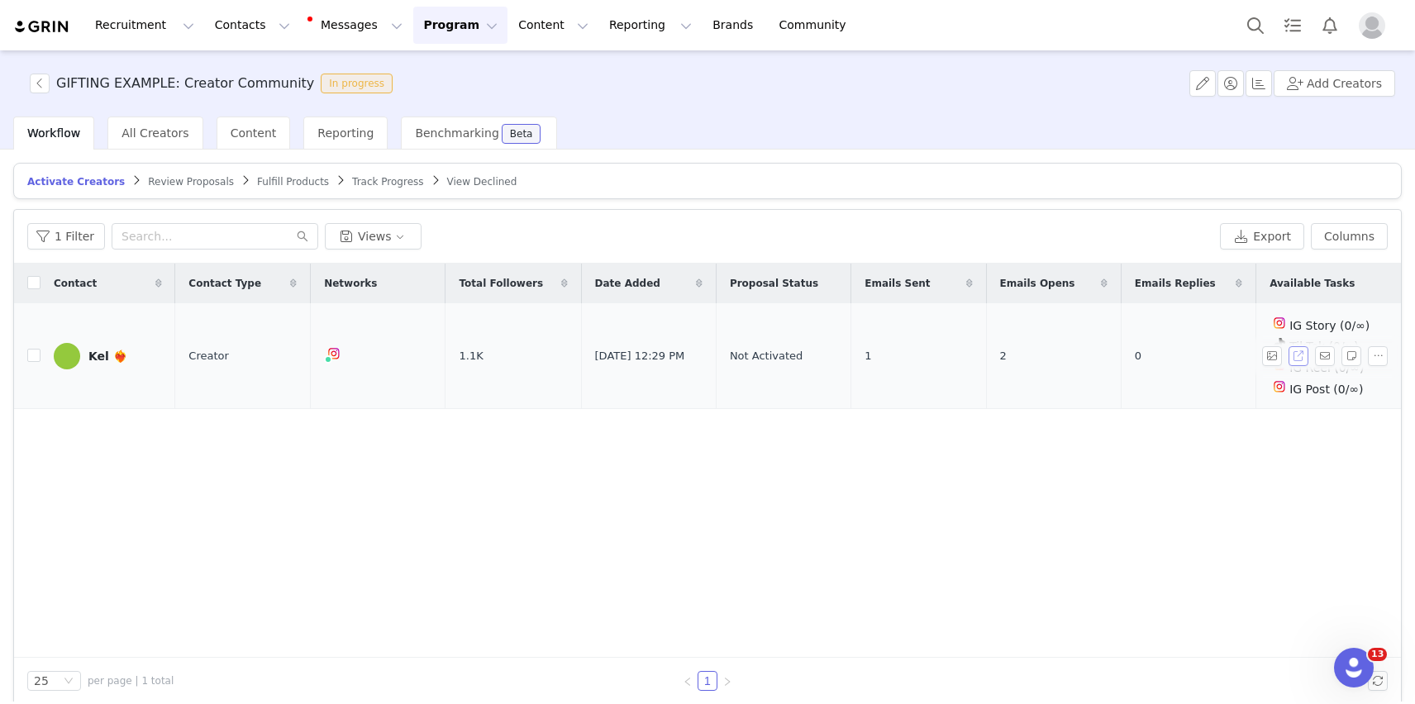
click at [1296, 353] on button "button" at bounding box center [1298, 356] width 20 height 20
click at [413, 16] on button "Program Program" at bounding box center [460, 25] width 94 height 37
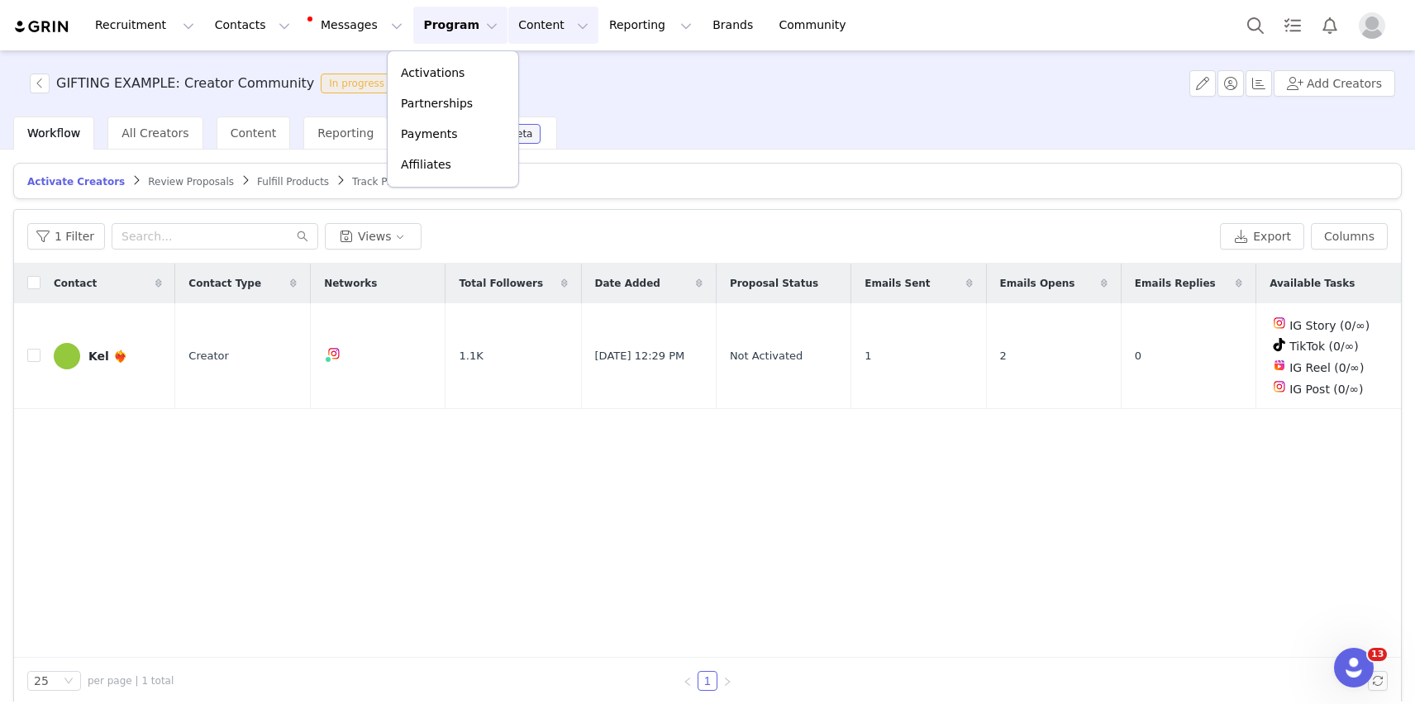
click at [508, 23] on button "Content Content" at bounding box center [553, 25] width 90 height 37
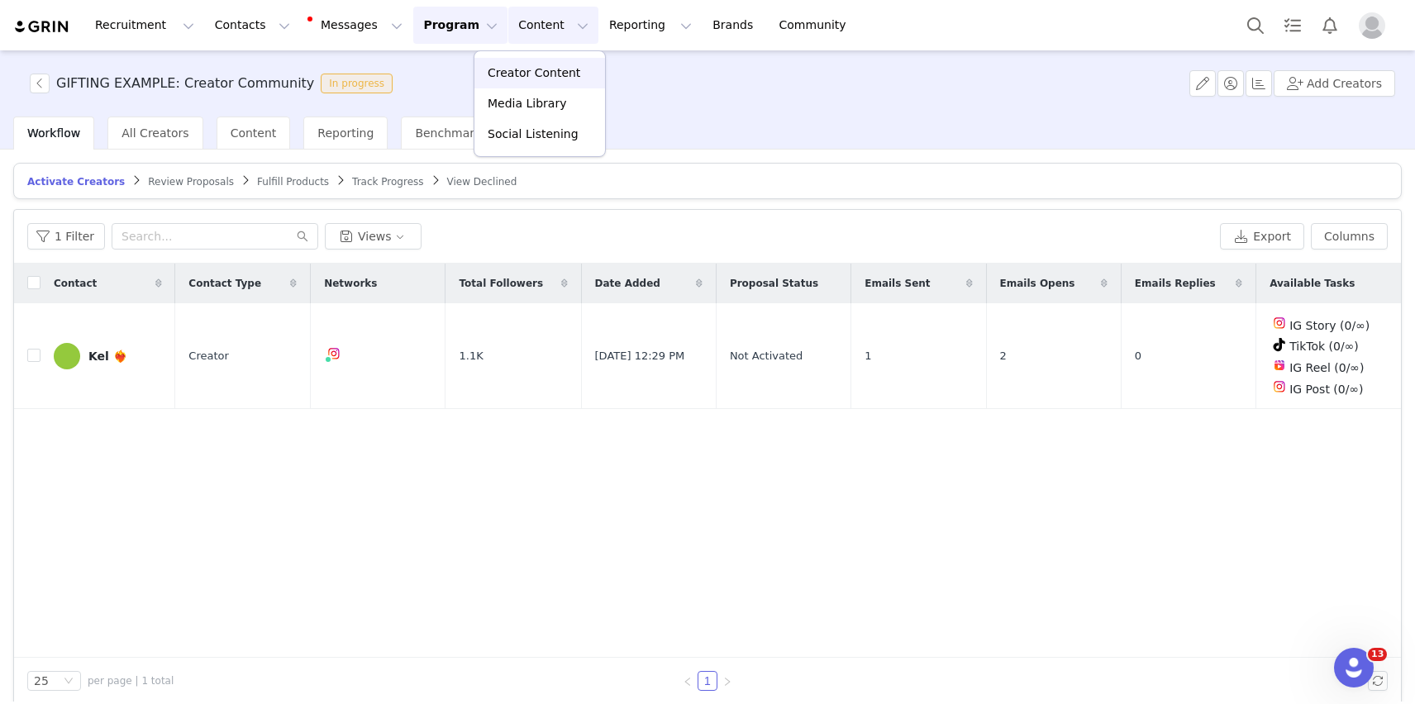
click at [497, 71] on p "Creator Content" at bounding box center [534, 72] width 93 height 17
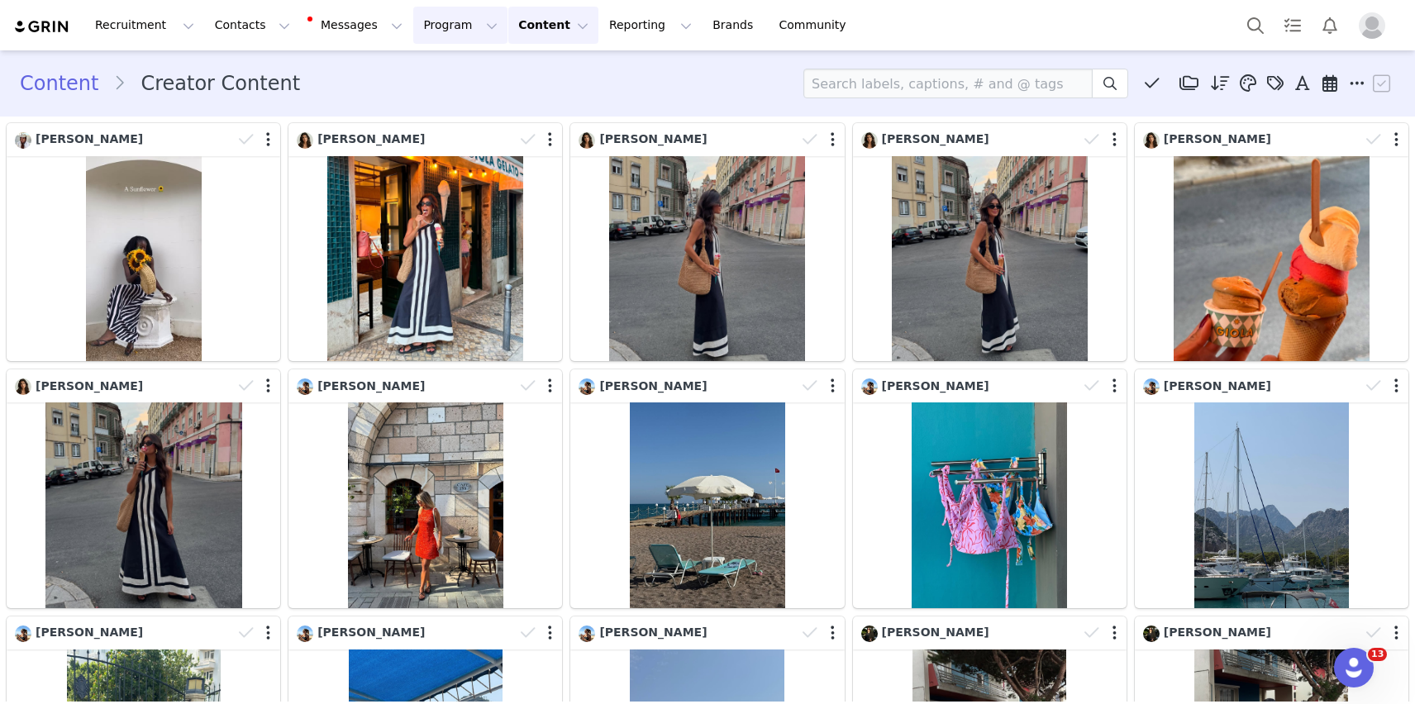
click at [413, 30] on button "Program Program" at bounding box center [460, 25] width 94 height 37
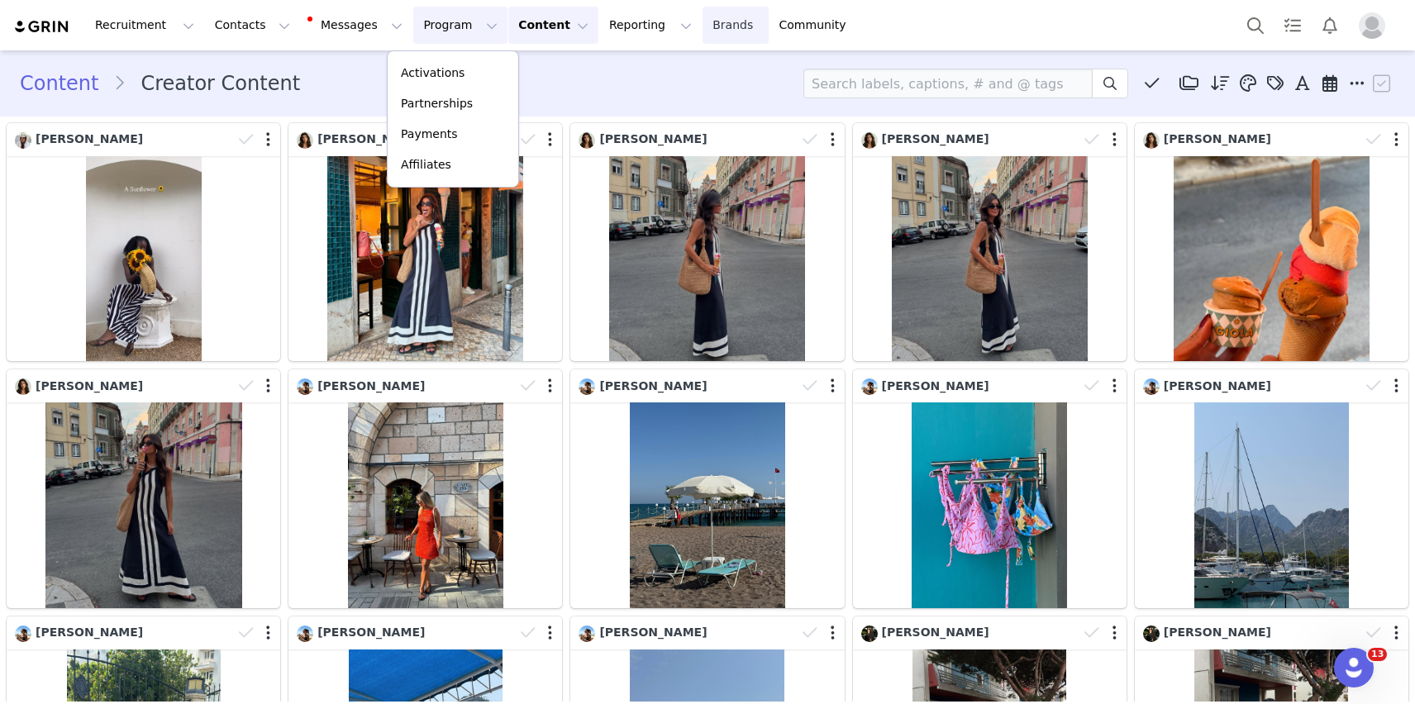
click at [702, 25] on link "Brands Brands" at bounding box center [734, 25] width 65 height 37
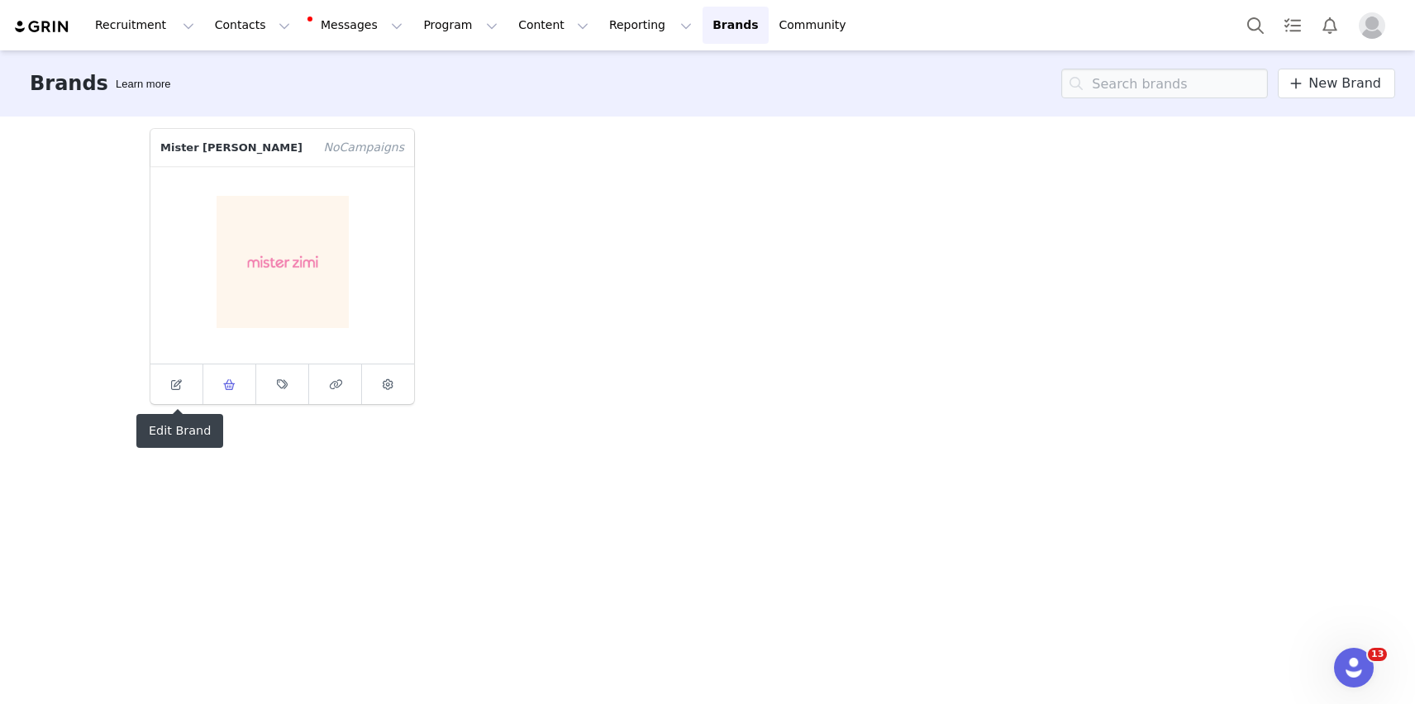
click at [228, 385] on icon at bounding box center [229, 384] width 12 height 11
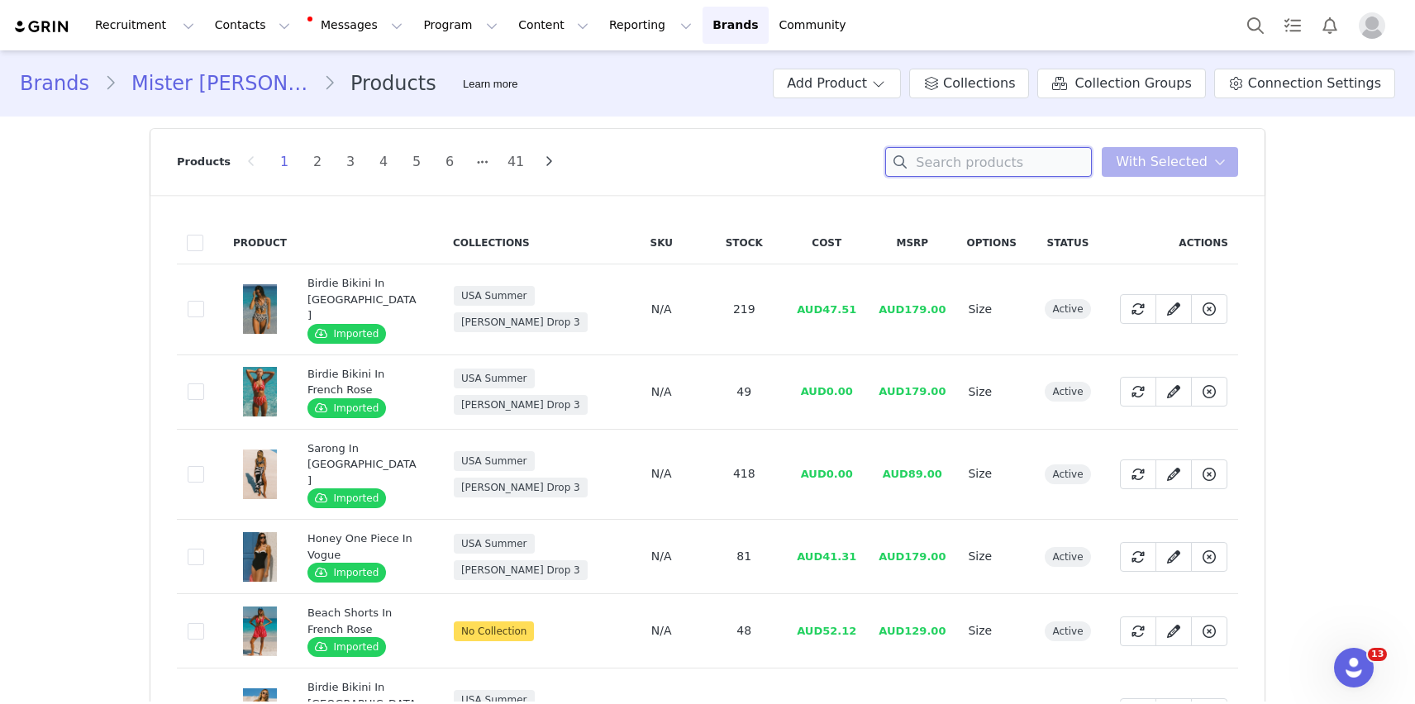
click at [999, 160] on input at bounding box center [988, 162] width 207 height 30
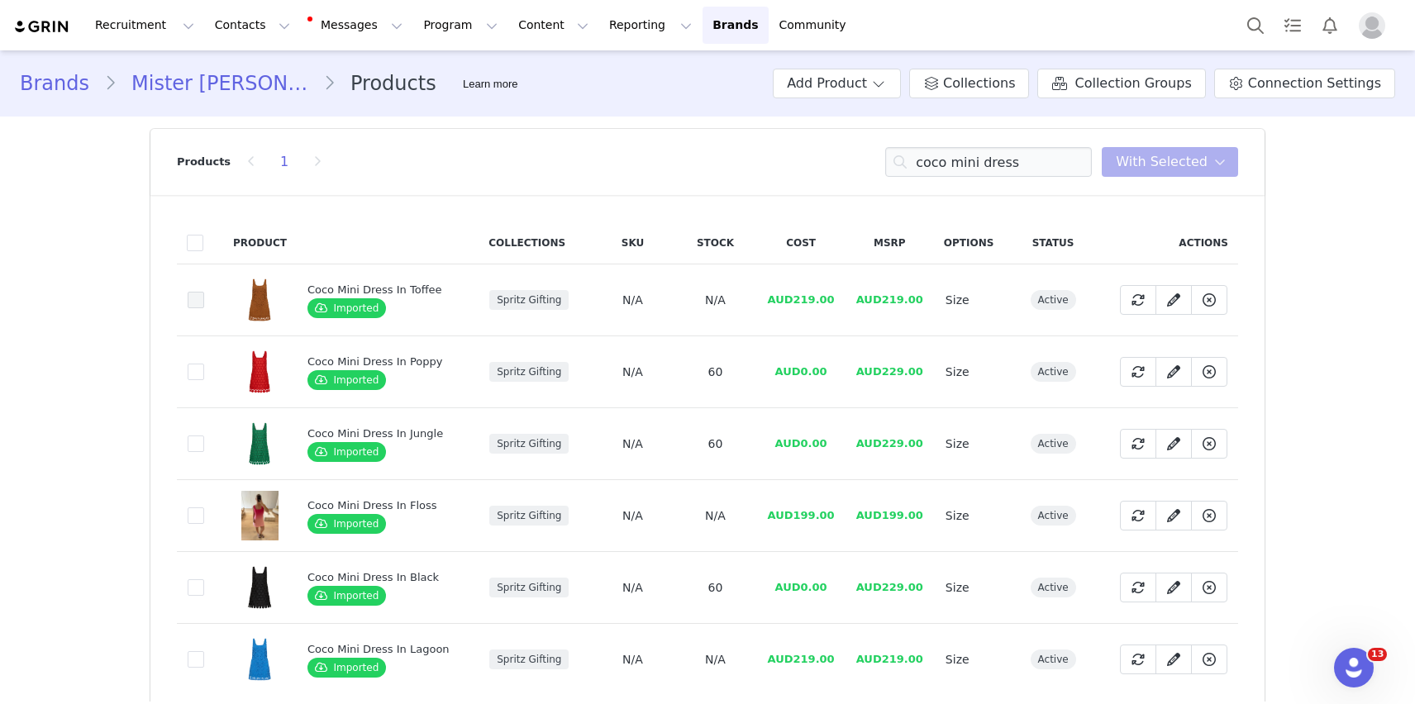
click at [194, 299] on span at bounding box center [196, 300] width 17 height 17
click at [204, 292] on input "7994d198-62f1-4529-8359-9713ab600557" at bounding box center [204, 292] width 0 height 0
click at [187, 364] on td "45976eeb-d3db-480c-a262-c46ff9352094" at bounding box center [200, 372] width 46 height 72
click at [193, 373] on span at bounding box center [196, 372] width 17 height 17
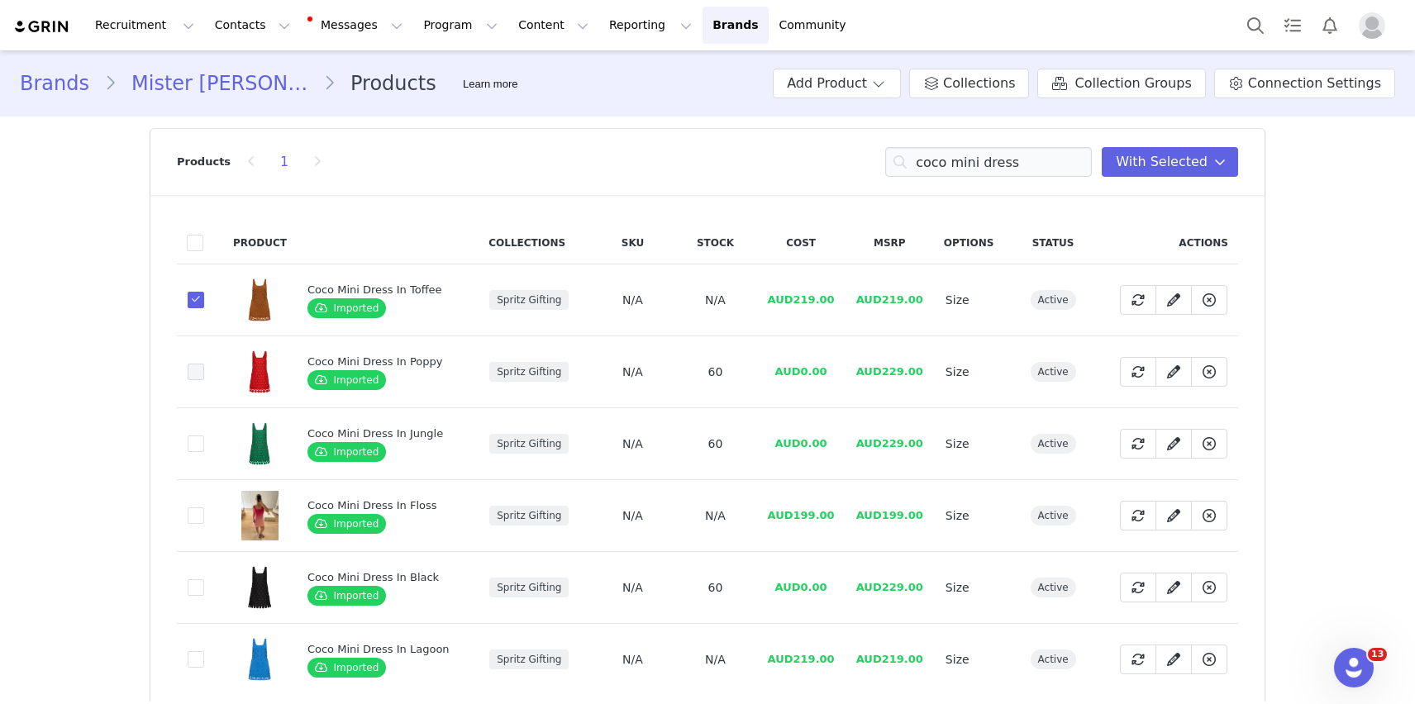
click at [204, 364] on input "45976eeb-d3db-480c-a262-c46ff9352094" at bounding box center [204, 364] width 0 height 0
click at [197, 443] on span at bounding box center [196, 443] width 17 height 17
click at [204, 435] on input "a4c9fff1-668f-4adb-b026-d649864e4b03" at bounding box center [204, 435] width 0 height 0
click at [194, 513] on span at bounding box center [196, 515] width 17 height 17
click at [204, 507] on input "ada8962f-d2c6-4dd1-8814-64df8e8ed0cc" at bounding box center [204, 507] width 0 height 0
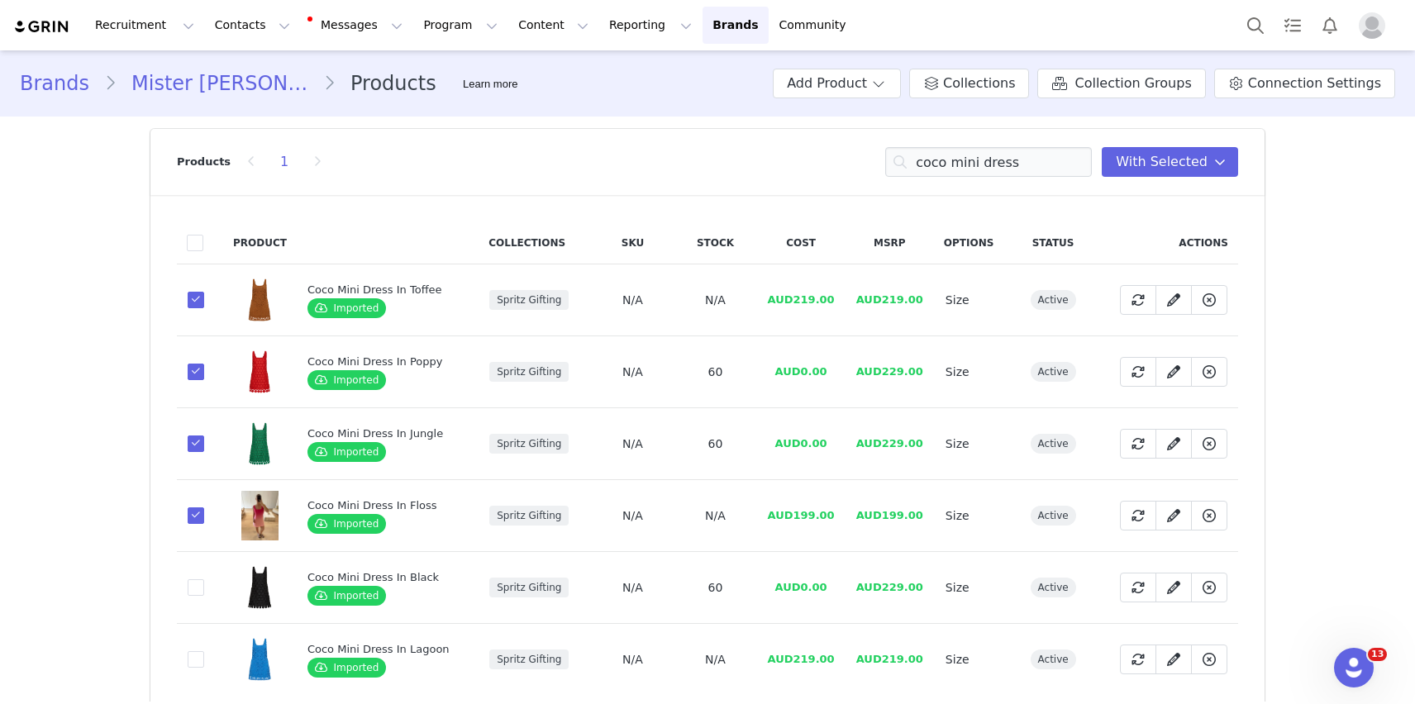
scroll to position [92, 0]
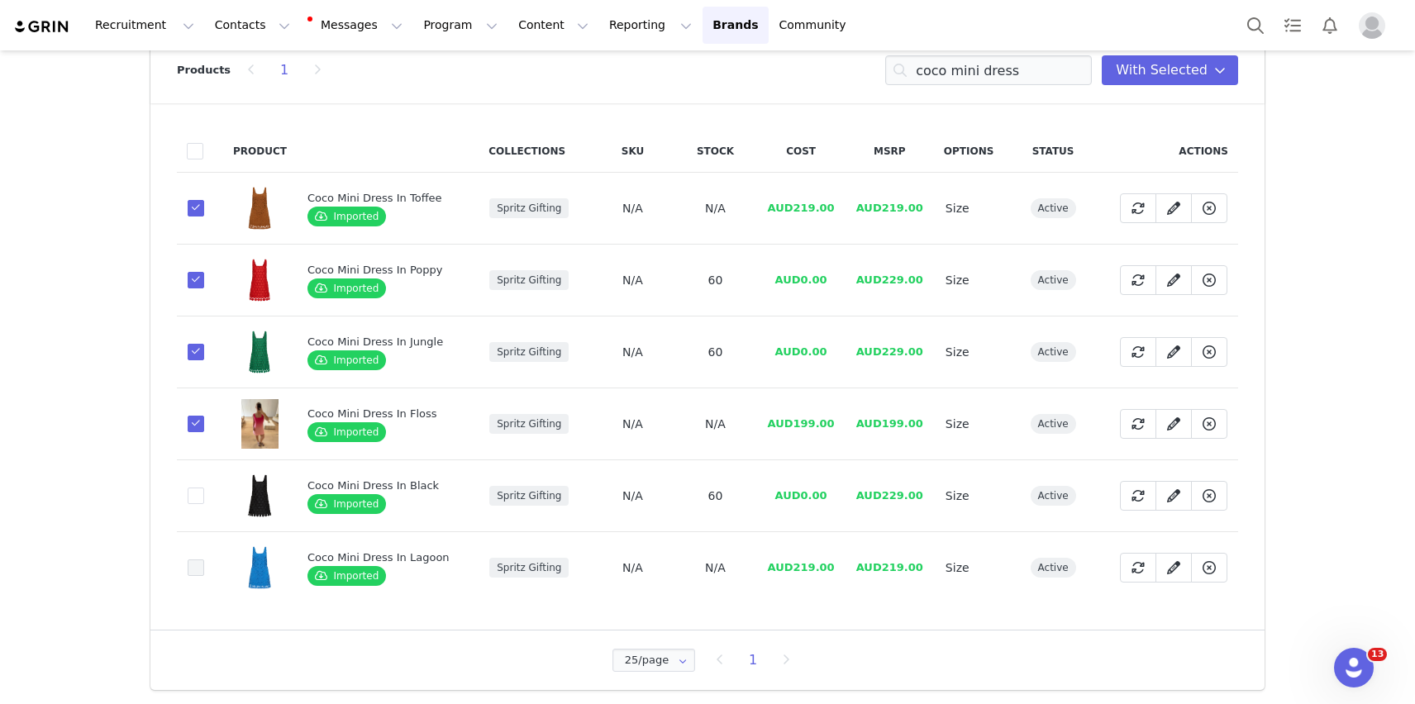
click at [194, 565] on span at bounding box center [196, 567] width 17 height 17
click at [204, 559] on input "0067451a-3606-4ac5-8026-60b2f8a70e56" at bounding box center [204, 559] width 0 height 0
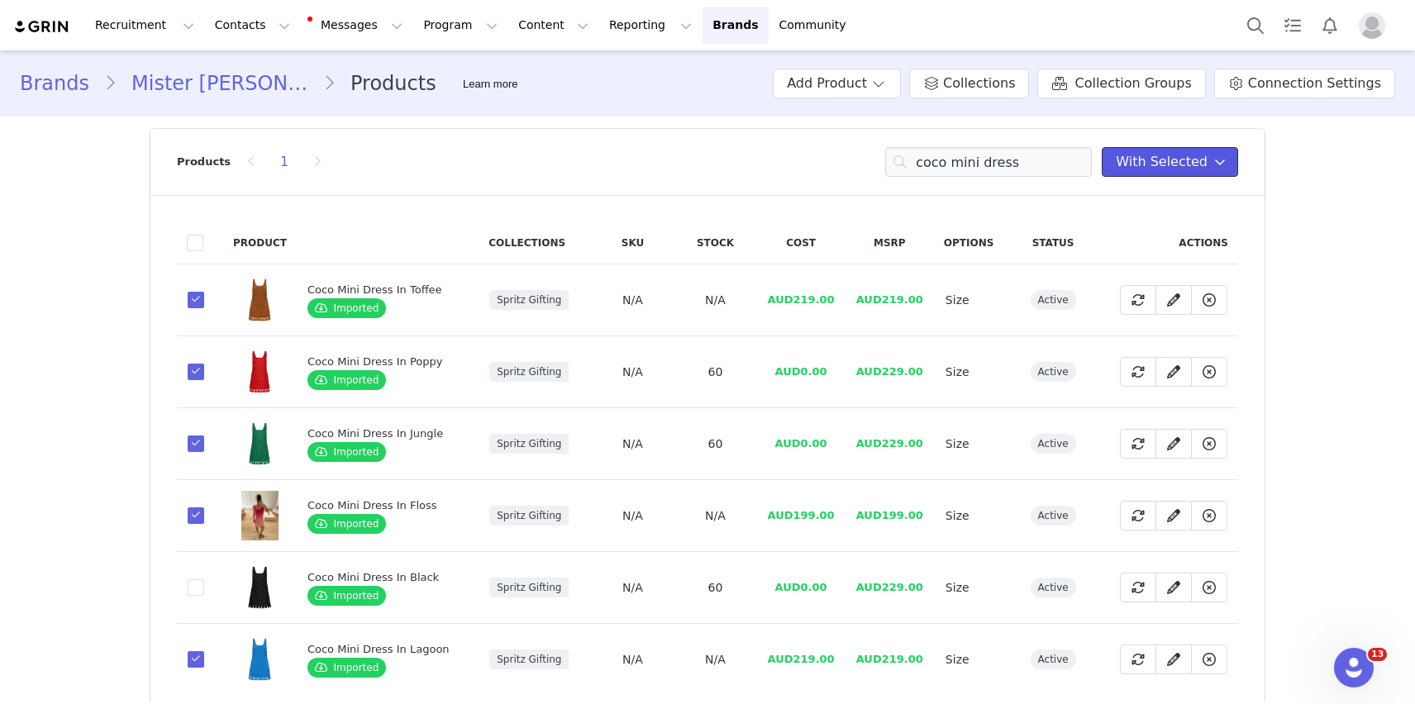
click at [1192, 159] on span "With Selected" at bounding box center [1162, 162] width 92 height 20
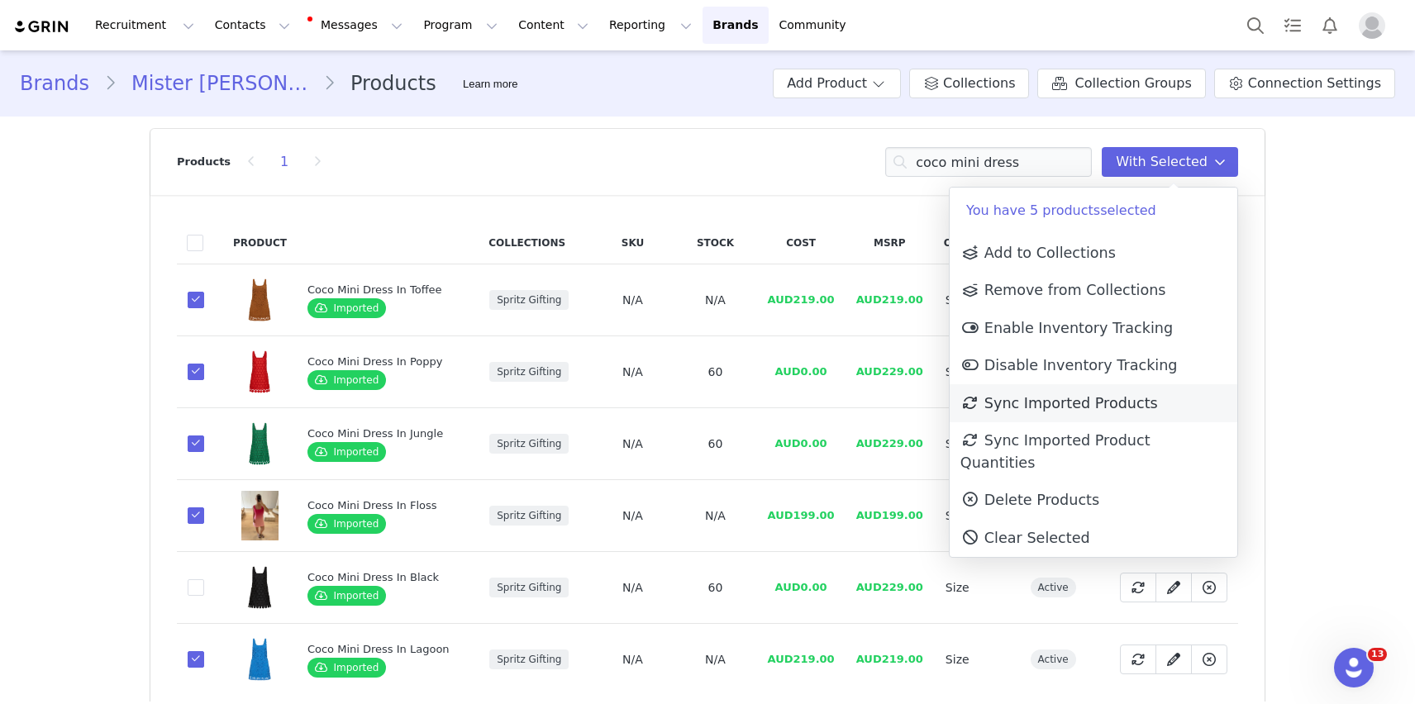
click at [1046, 412] on link "Sync Imported Products" at bounding box center [1093, 403] width 288 height 38
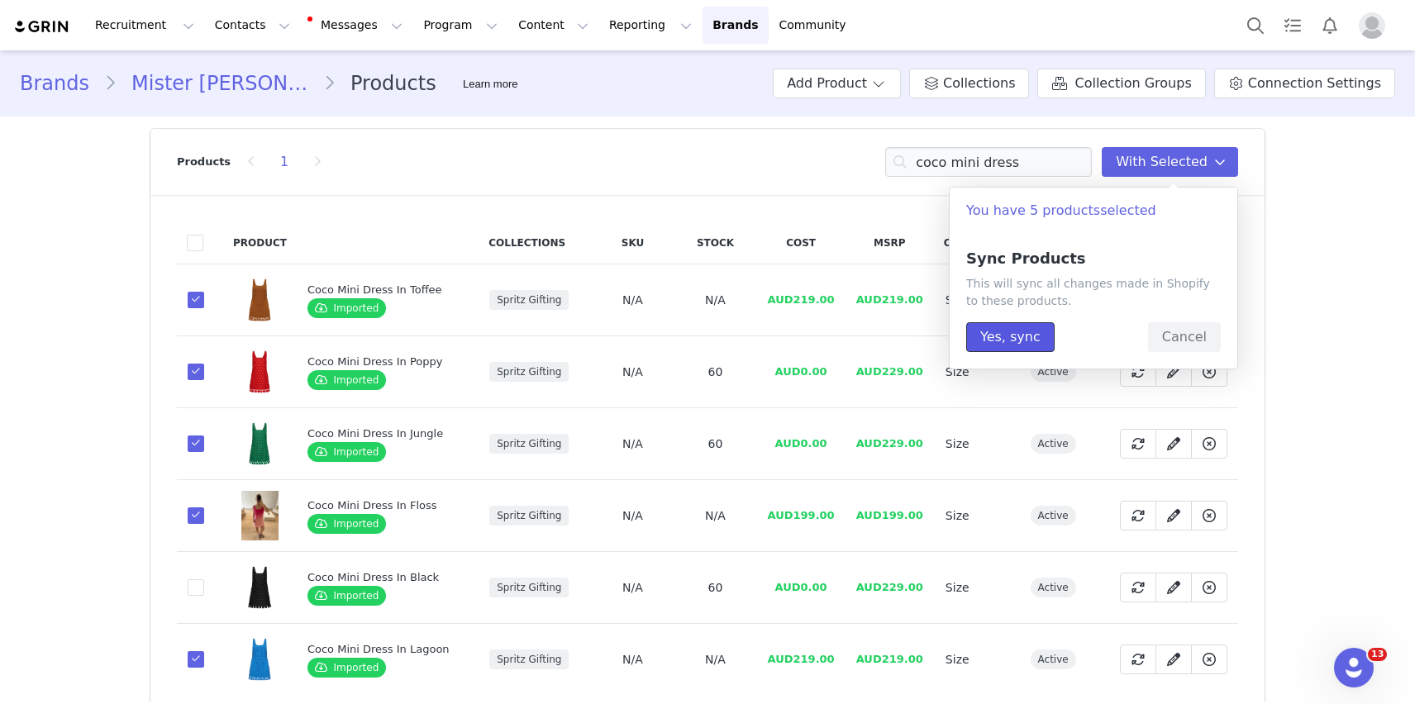
click at [1016, 331] on button "Yes, sync" at bounding box center [1010, 337] width 88 height 30
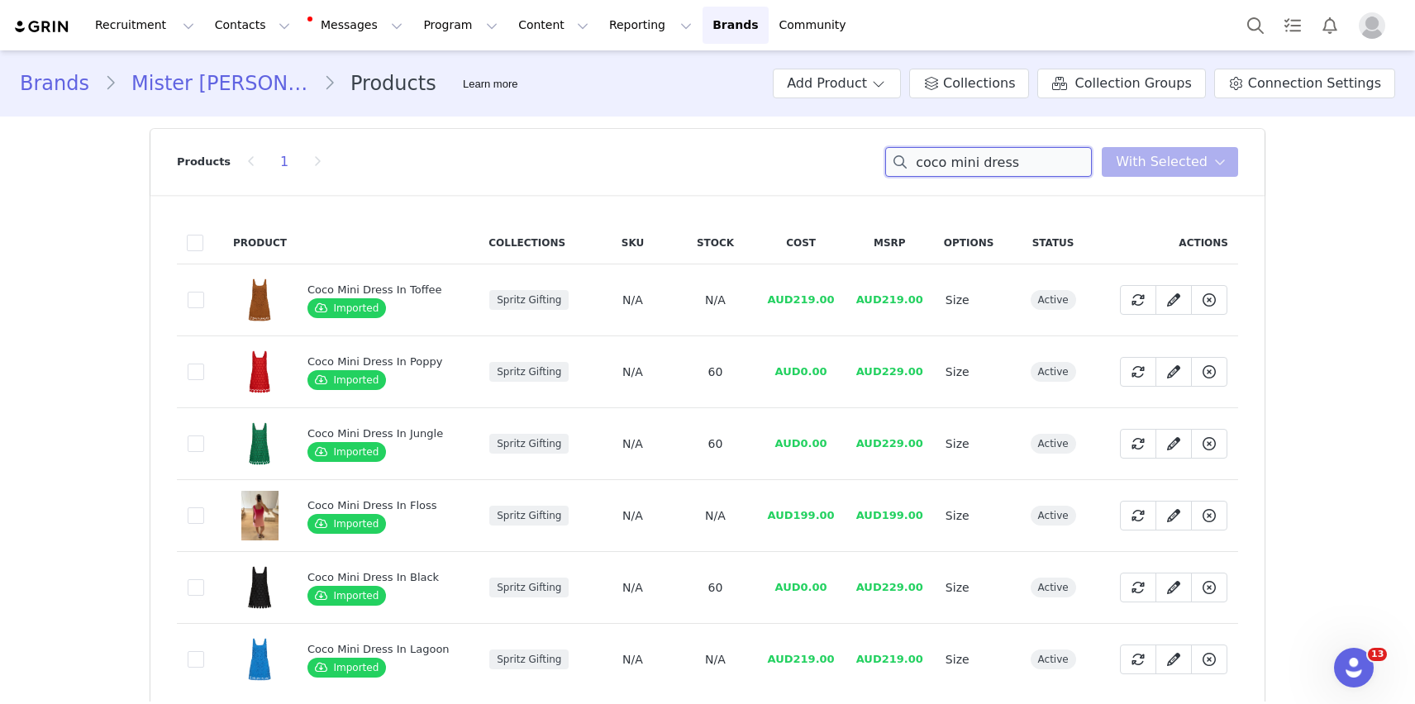
click at [1064, 160] on input "coco mini dress" at bounding box center [988, 162] width 207 height 30
click at [1124, 166] on div "coco mini dress With Selected" at bounding box center [1061, 162] width 353 height 30
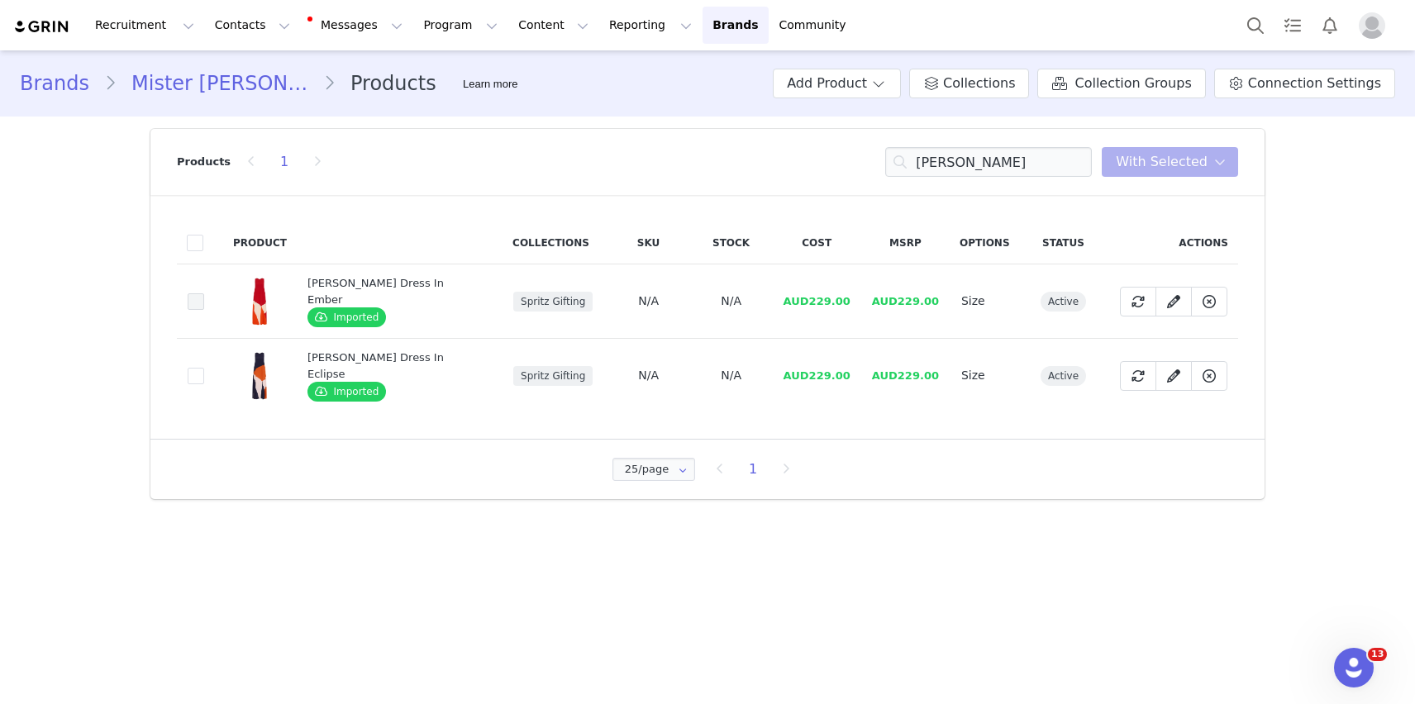
click at [190, 297] on span at bounding box center [196, 301] width 17 height 17
click at [204, 293] on input "cb93a5f9-7eb9-4288-b1d6-b29ee707a4e5" at bounding box center [204, 293] width 0 height 0
click at [197, 376] on span at bounding box center [196, 376] width 17 height 17
click at [204, 368] on input "76689bc2-3756-4fe6-a8c9-b502f55ed6a7" at bounding box center [204, 368] width 0 height 0
click at [1139, 164] on span "With Selected" at bounding box center [1162, 162] width 92 height 20
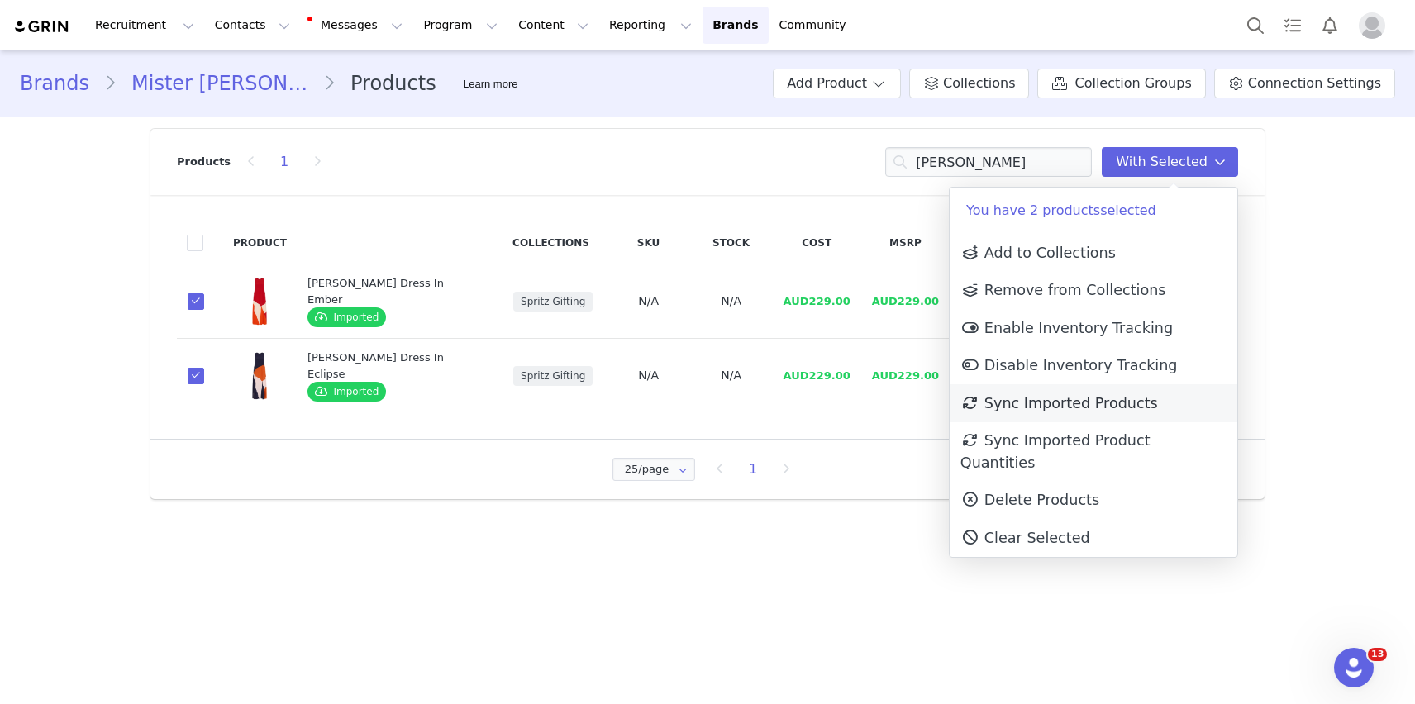
click at [1114, 389] on link "Sync Imported Products" at bounding box center [1093, 403] width 288 height 38
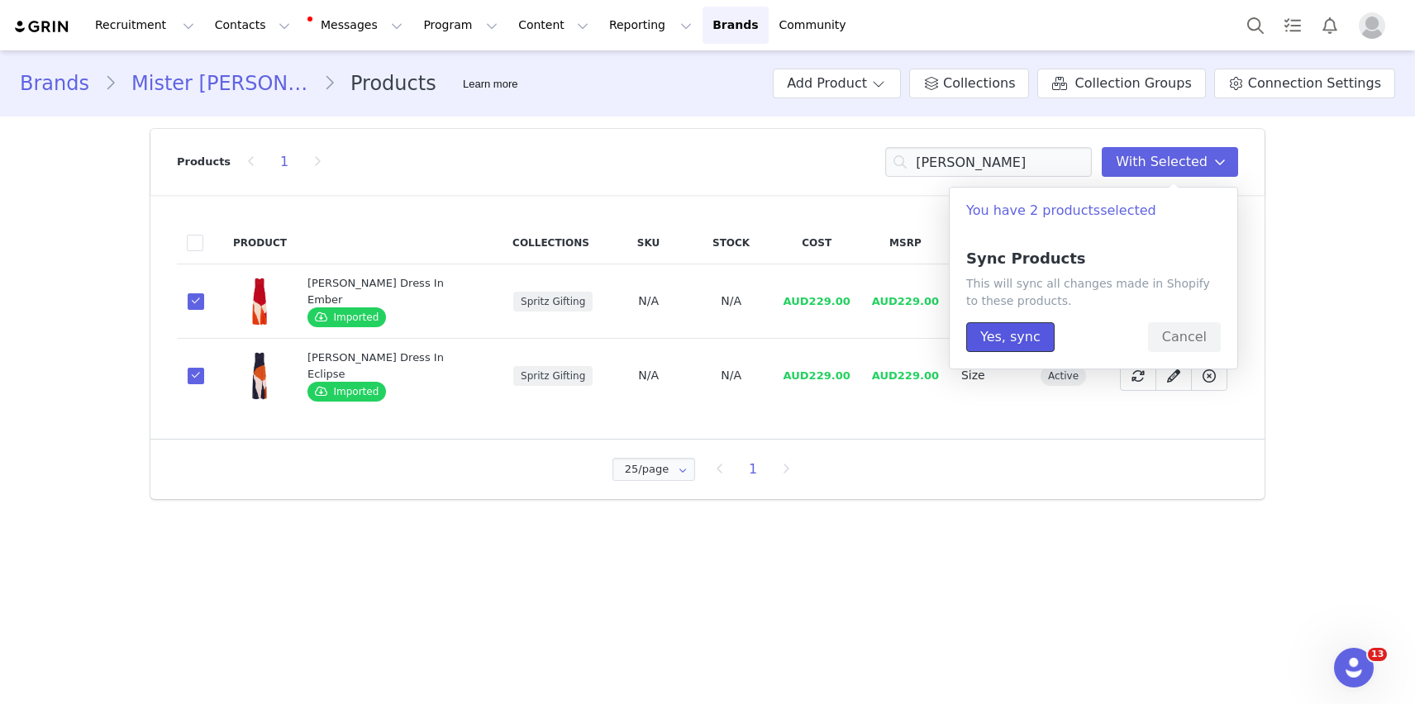
click at [997, 326] on button "Yes, sync" at bounding box center [1010, 337] width 88 height 30
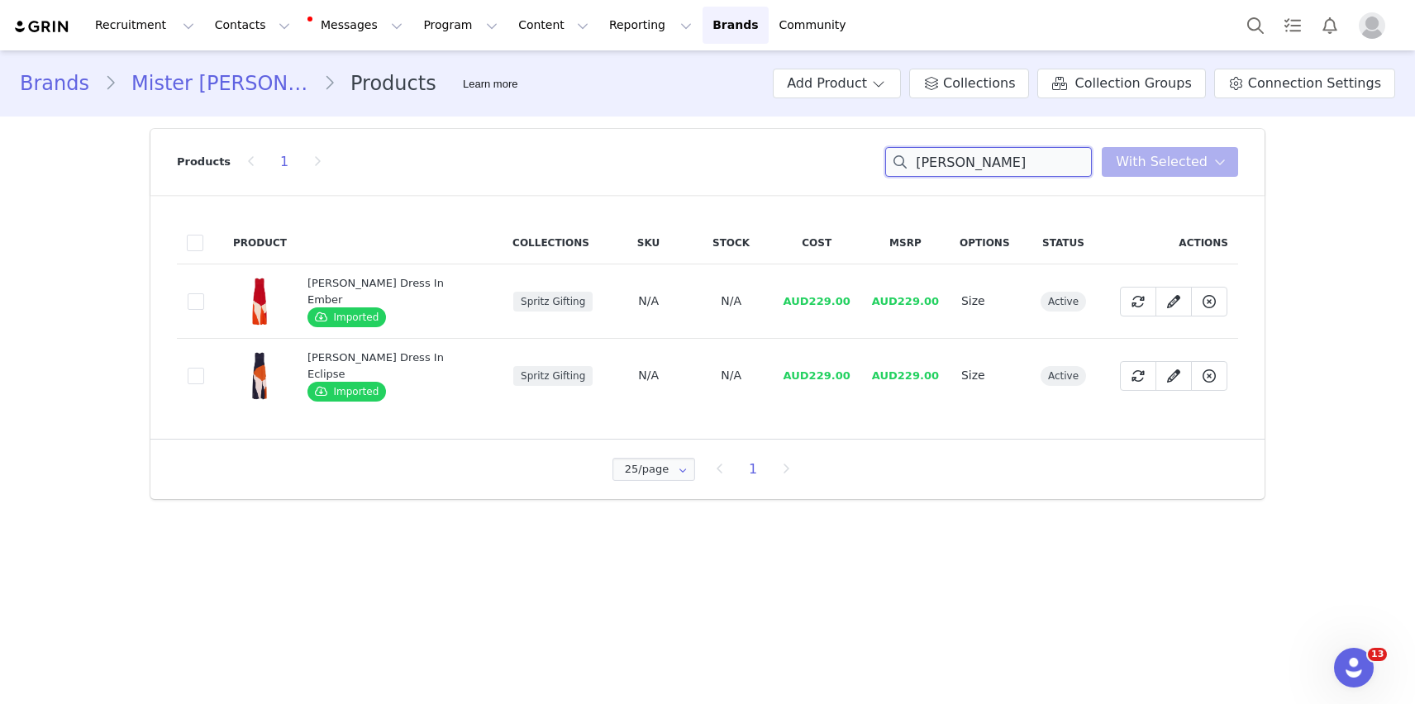
click at [961, 168] on input "[PERSON_NAME]" at bounding box center [988, 162] width 207 height 30
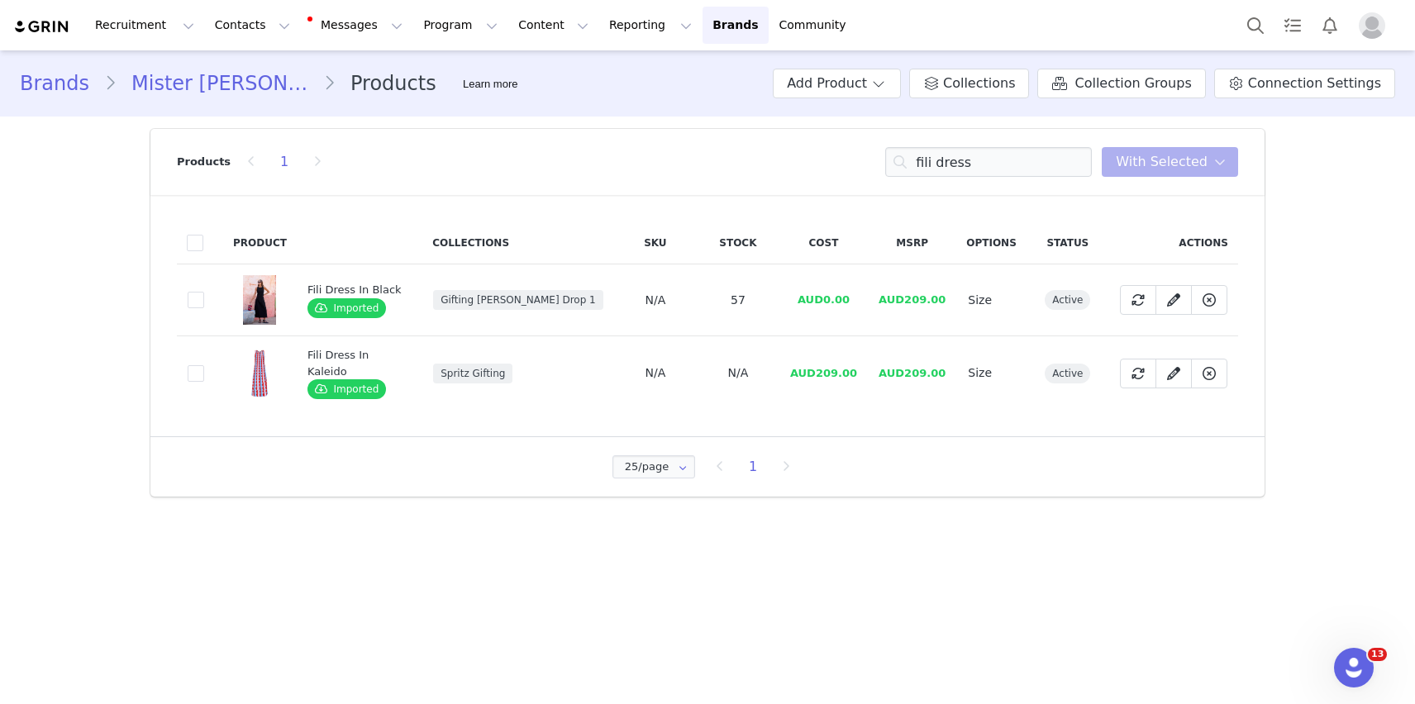
click at [192, 359] on td "7625eda7-7a29-41f3-b9d8-ebf1ffbeefeb" at bounding box center [200, 373] width 46 height 74
click at [1136, 371] on icon at bounding box center [1137, 373] width 13 height 13
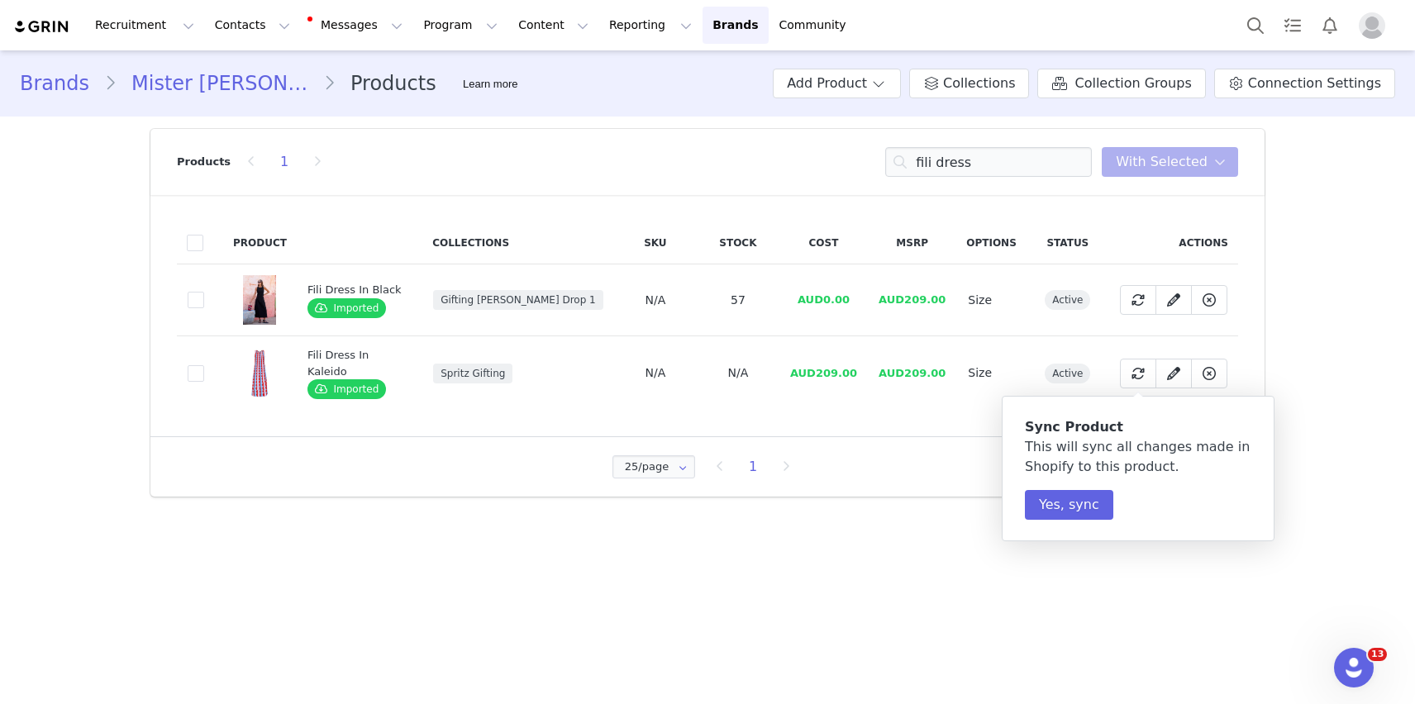
click at [1053, 526] on div "Sync Product This will sync all changes made in Shopify to this product. Yes, s…" at bounding box center [1138, 468] width 273 height 145
click at [1053, 502] on button "Yes, sync" at bounding box center [1069, 505] width 88 height 30
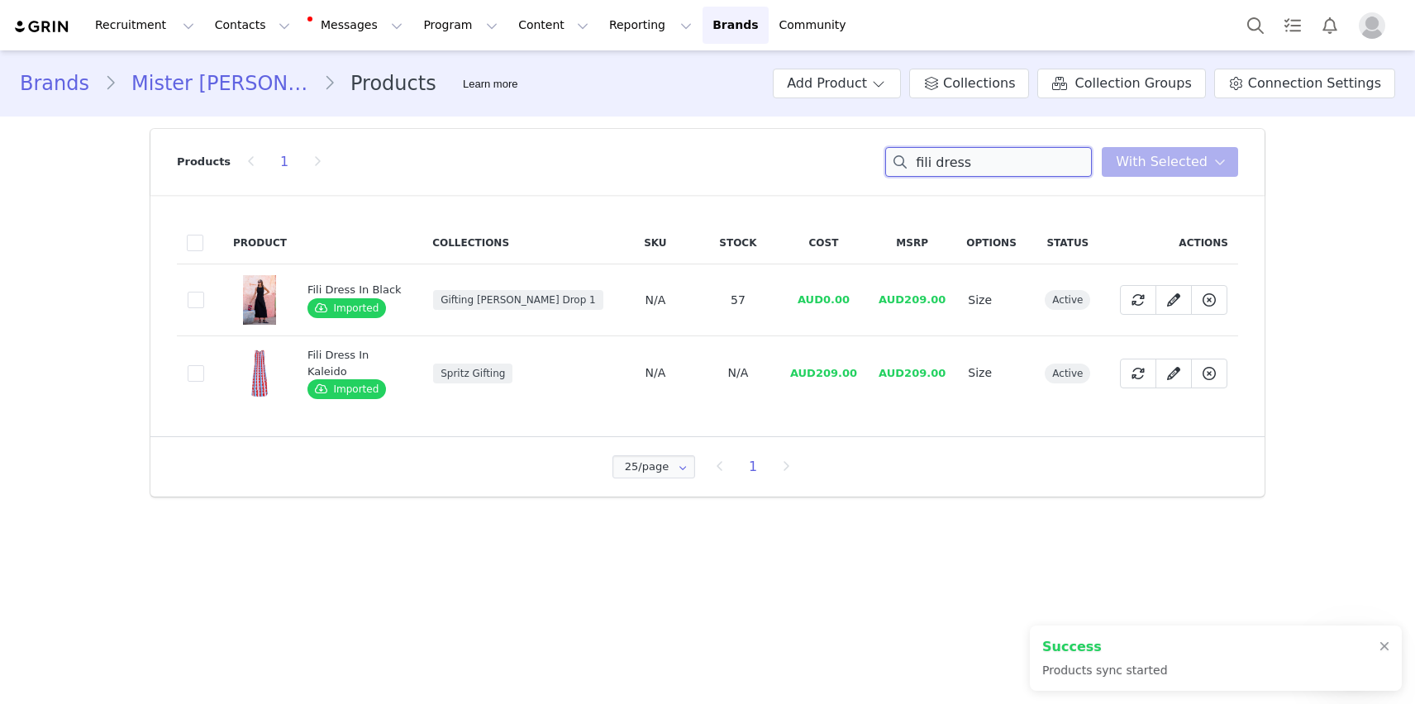
click at [1014, 155] on input "fili dress" at bounding box center [988, 162] width 207 height 30
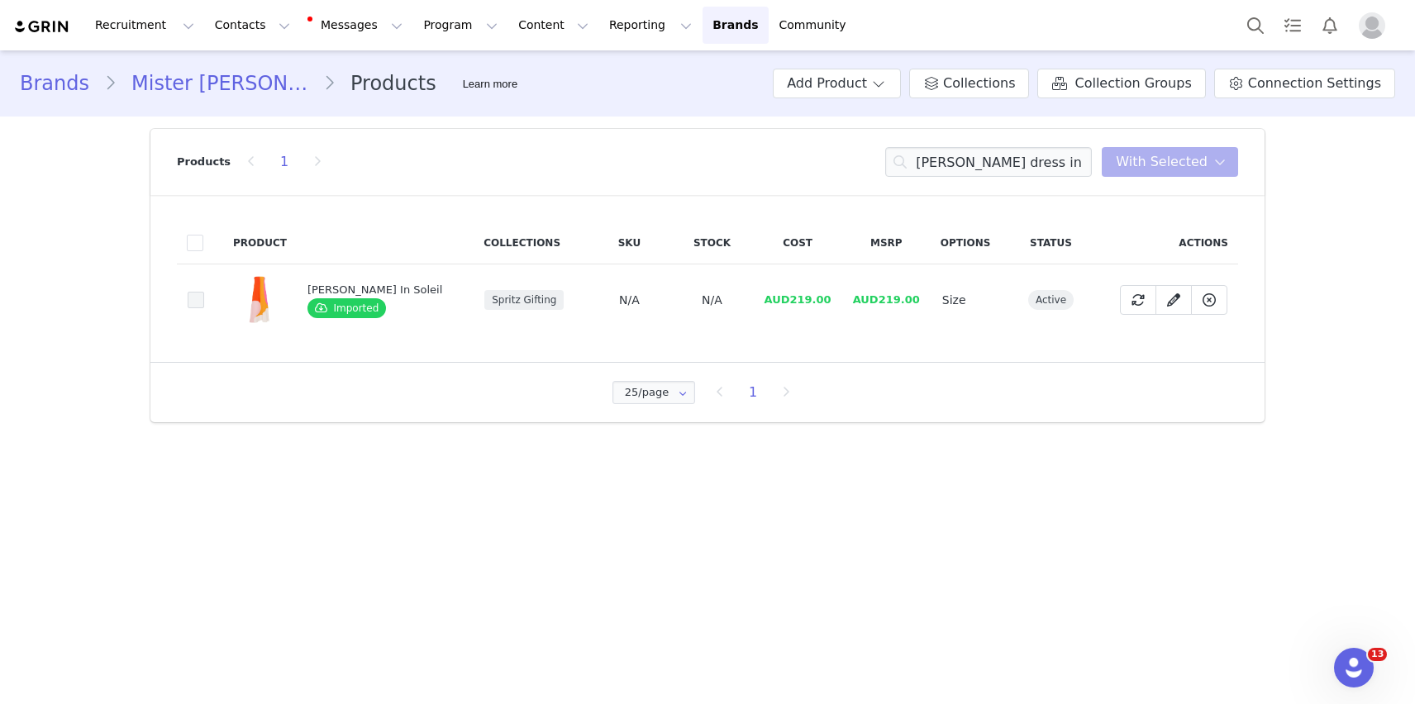
click at [198, 304] on span at bounding box center [196, 300] width 17 height 17
click at [204, 292] on input "a4640afa-0f6d-4b18-beed-2d62ee3caa14" at bounding box center [204, 292] width 0 height 0
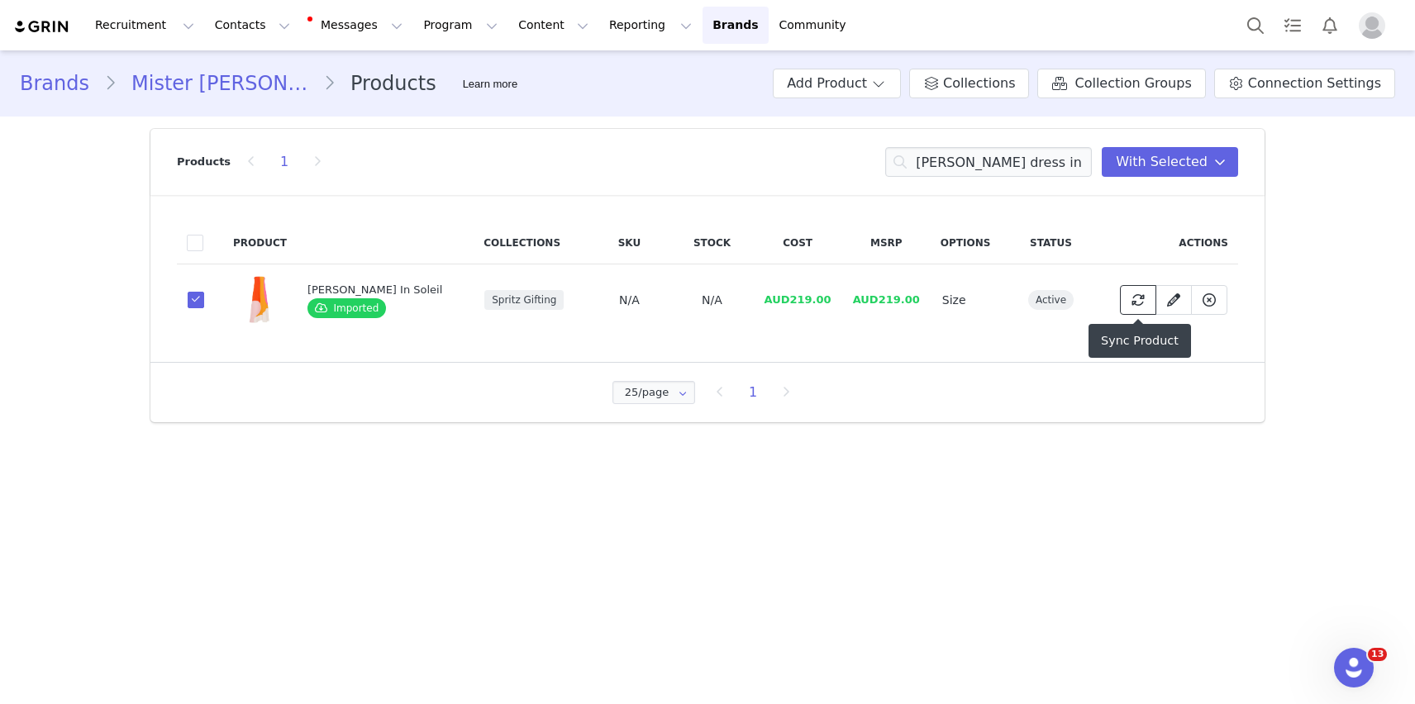
click at [1140, 297] on icon at bounding box center [1137, 299] width 13 height 13
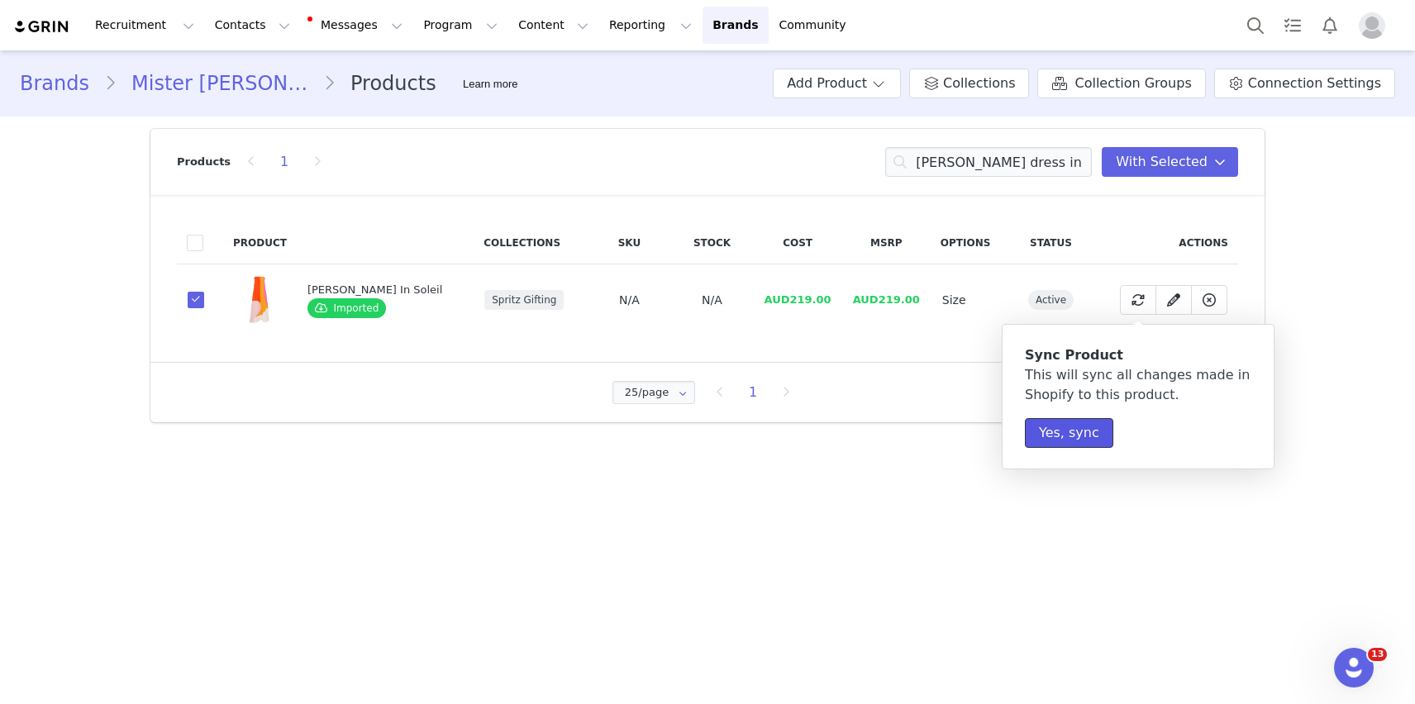
click at [1050, 425] on button "Yes, sync" at bounding box center [1069, 433] width 88 height 30
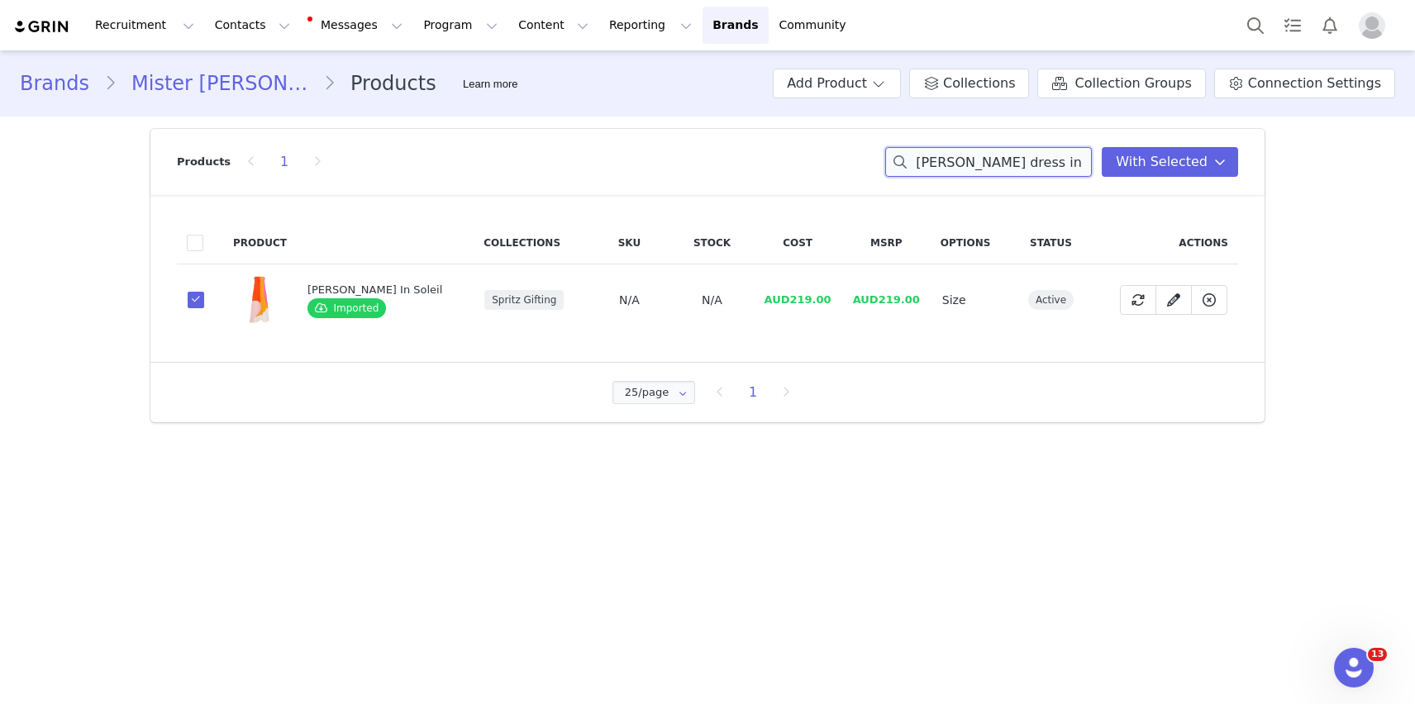
click at [979, 161] on input "[PERSON_NAME] dress in sol" at bounding box center [988, 162] width 207 height 30
click at [200, 299] on span at bounding box center [196, 300] width 17 height 17
click at [204, 292] on input "d4a772ee-f2d8-4528-9a50-c5e991c47d9b" at bounding box center [204, 292] width 0 height 0
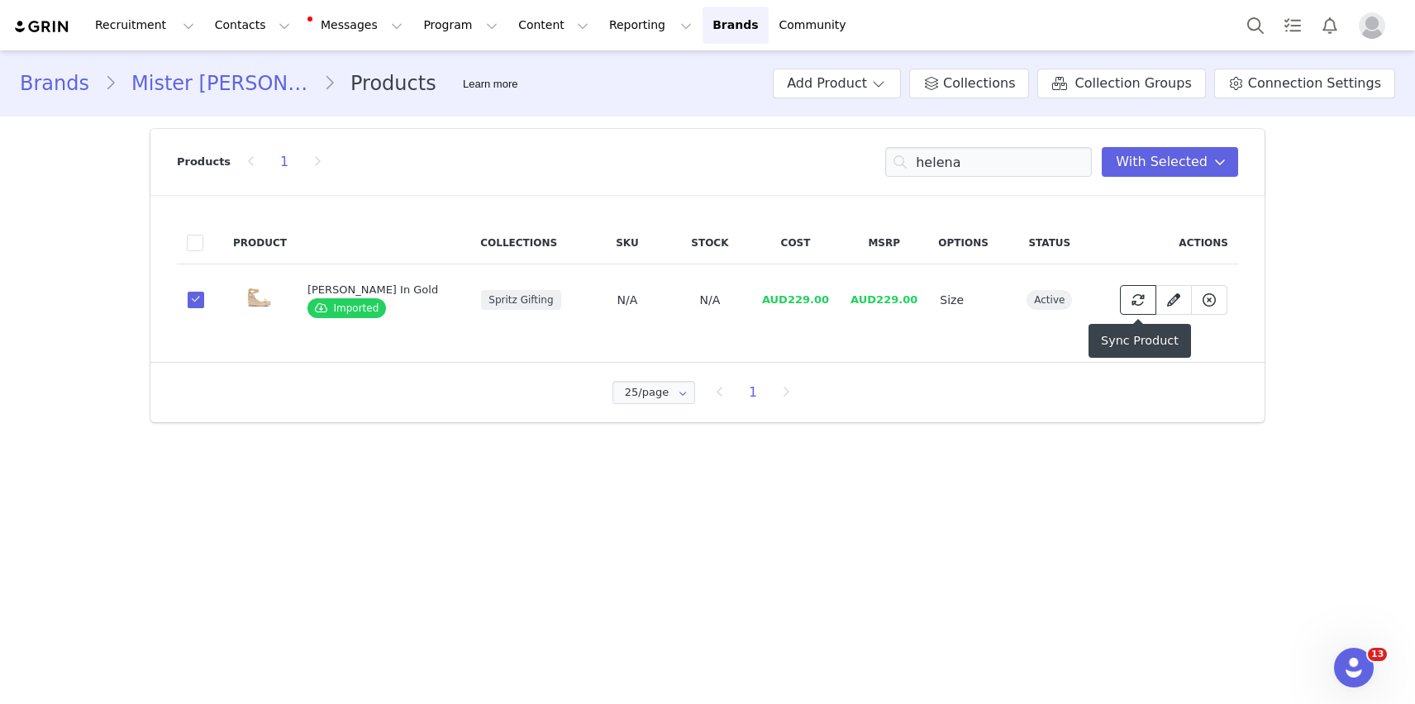
click at [1137, 304] on icon at bounding box center [1137, 299] width 13 height 13
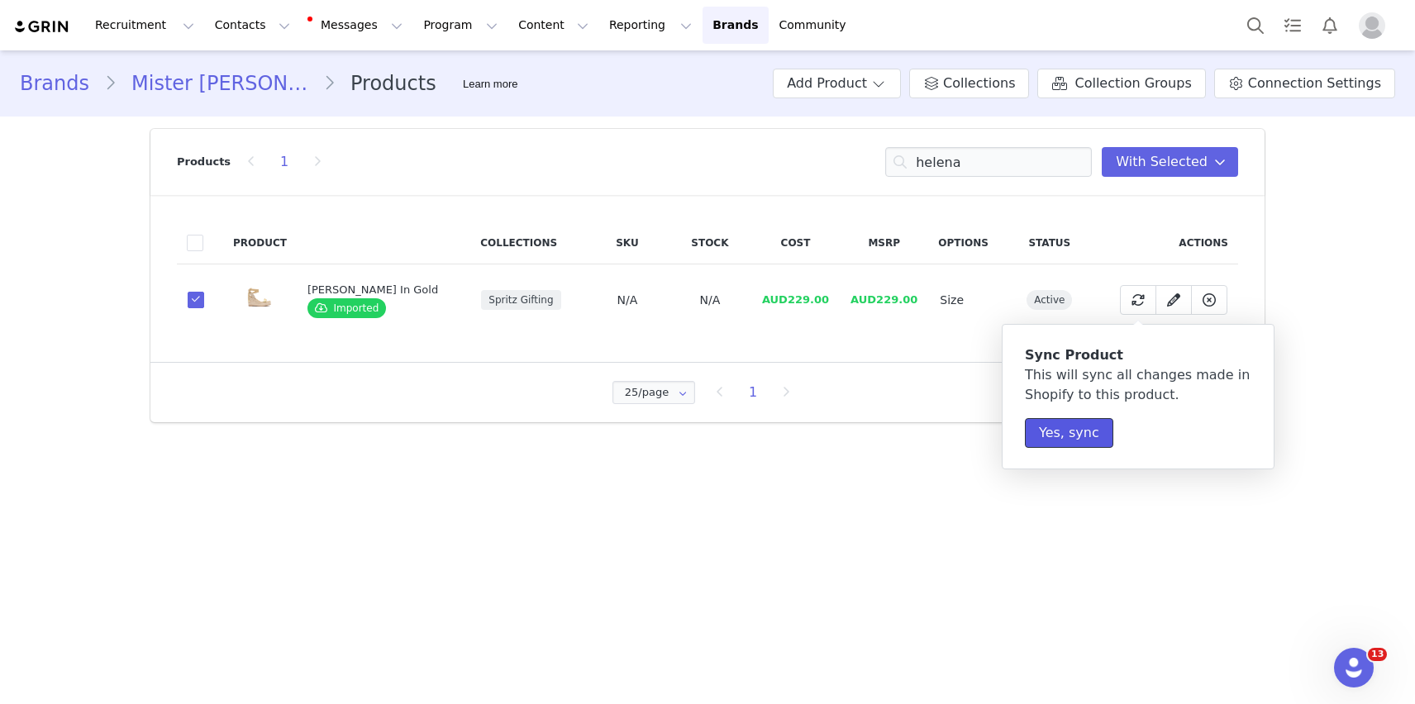
click at [1052, 443] on button "Yes, sync" at bounding box center [1069, 433] width 88 height 30
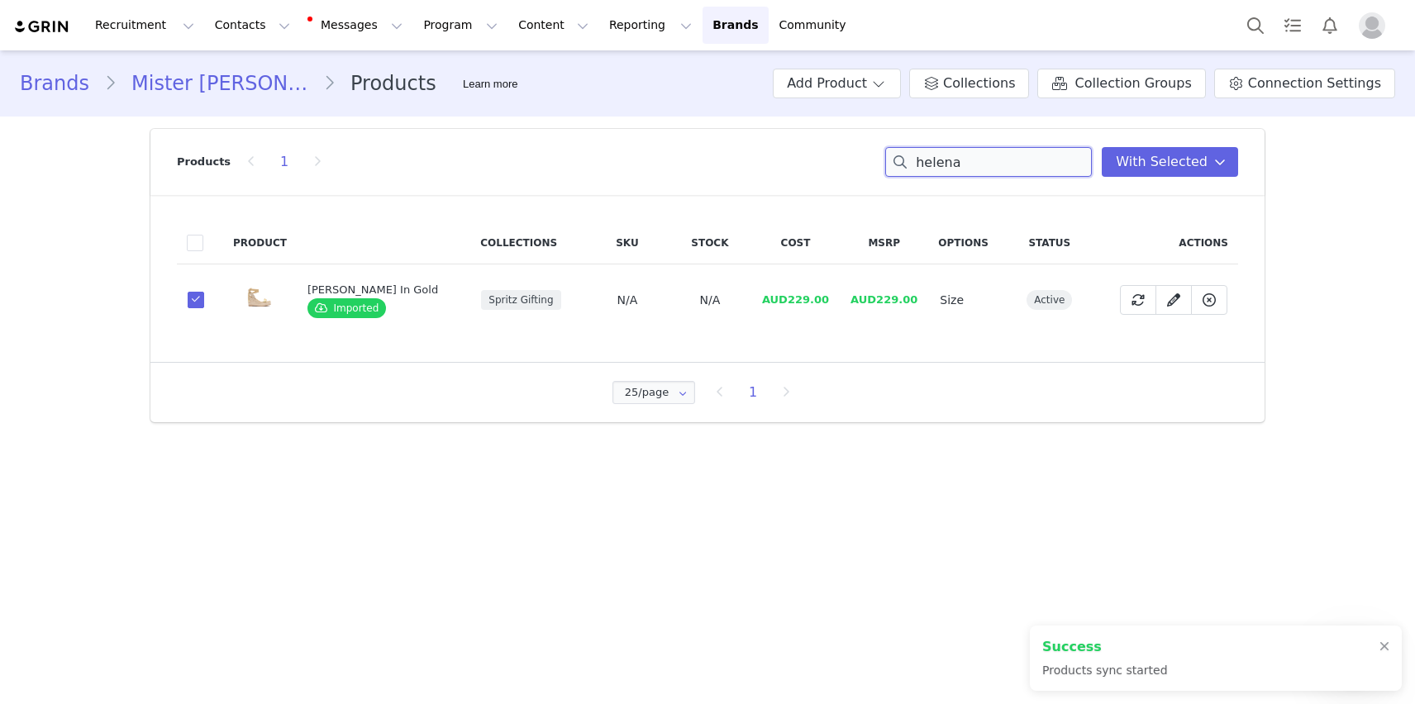
click at [981, 164] on input "helena" at bounding box center [988, 162] width 207 height 30
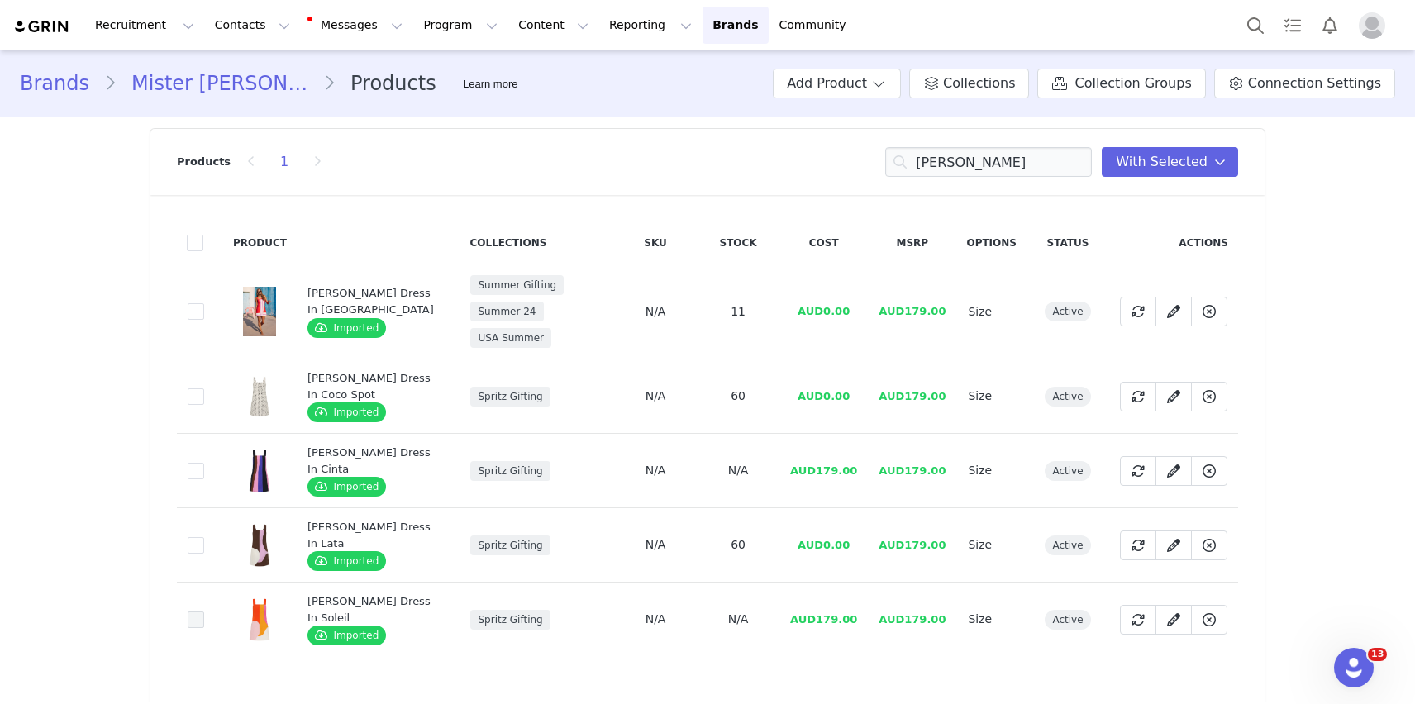
click at [195, 612] on span at bounding box center [196, 620] width 17 height 17
click at [204, 612] on input "4a9a3e10-9b55-431b-8307-cc46dd6245d8" at bounding box center [204, 612] width 0 height 0
click at [192, 463] on span at bounding box center [196, 471] width 17 height 17
click at [204, 463] on input "2b09f483-b879-4f2b-a741-e1c371883a2a" at bounding box center [204, 463] width 0 height 0
click at [193, 537] on span at bounding box center [196, 545] width 17 height 17
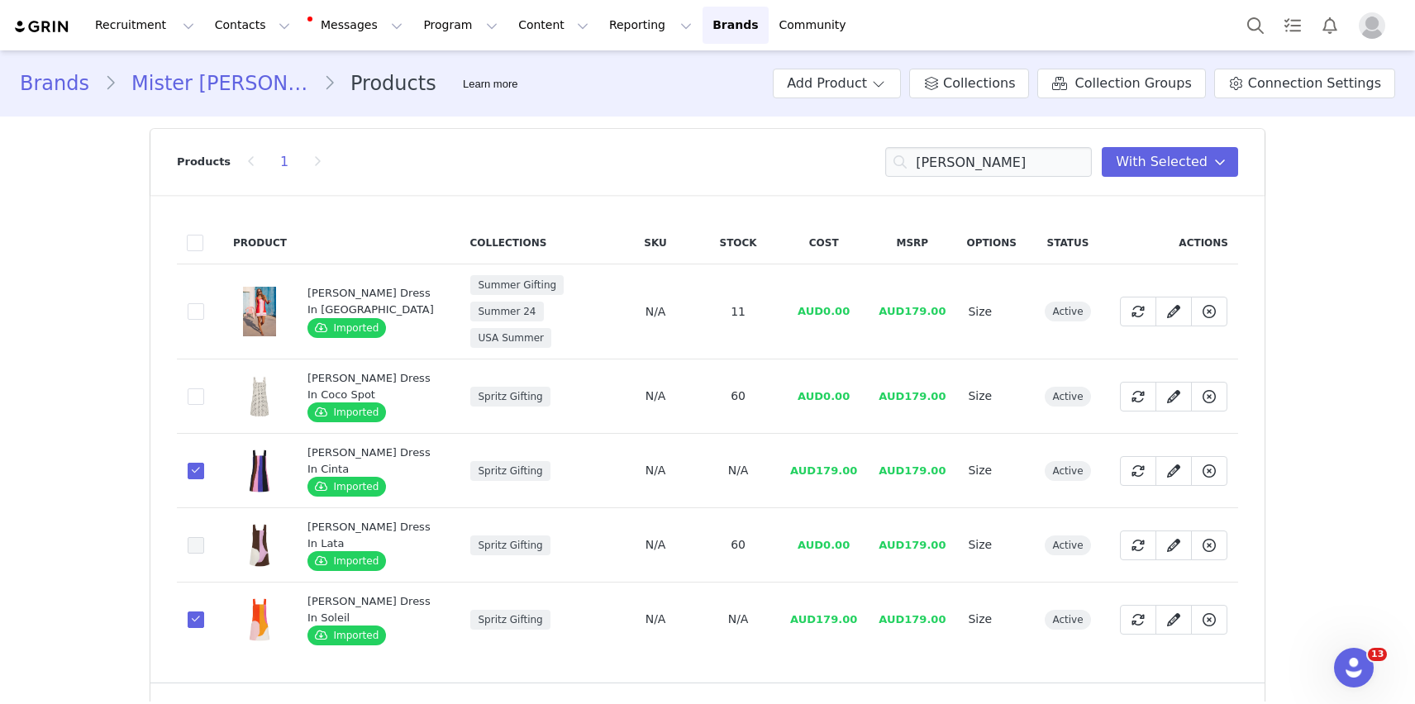
click at [204, 537] on input "edef39cd-3a11-46af-b692-f9483cd040f9" at bounding box center [204, 537] width 0 height 0
click at [196, 388] on span at bounding box center [196, 396] width 17 height 17
click at [204, 388] on input "1ac79fa7-1d47-462a-908f-1d567c509152" at bounding box center [204, 388] width 0 height 0
click at [1118, 157] on button "With Selected" at bounding box center [1170, 162] width 136 height 30
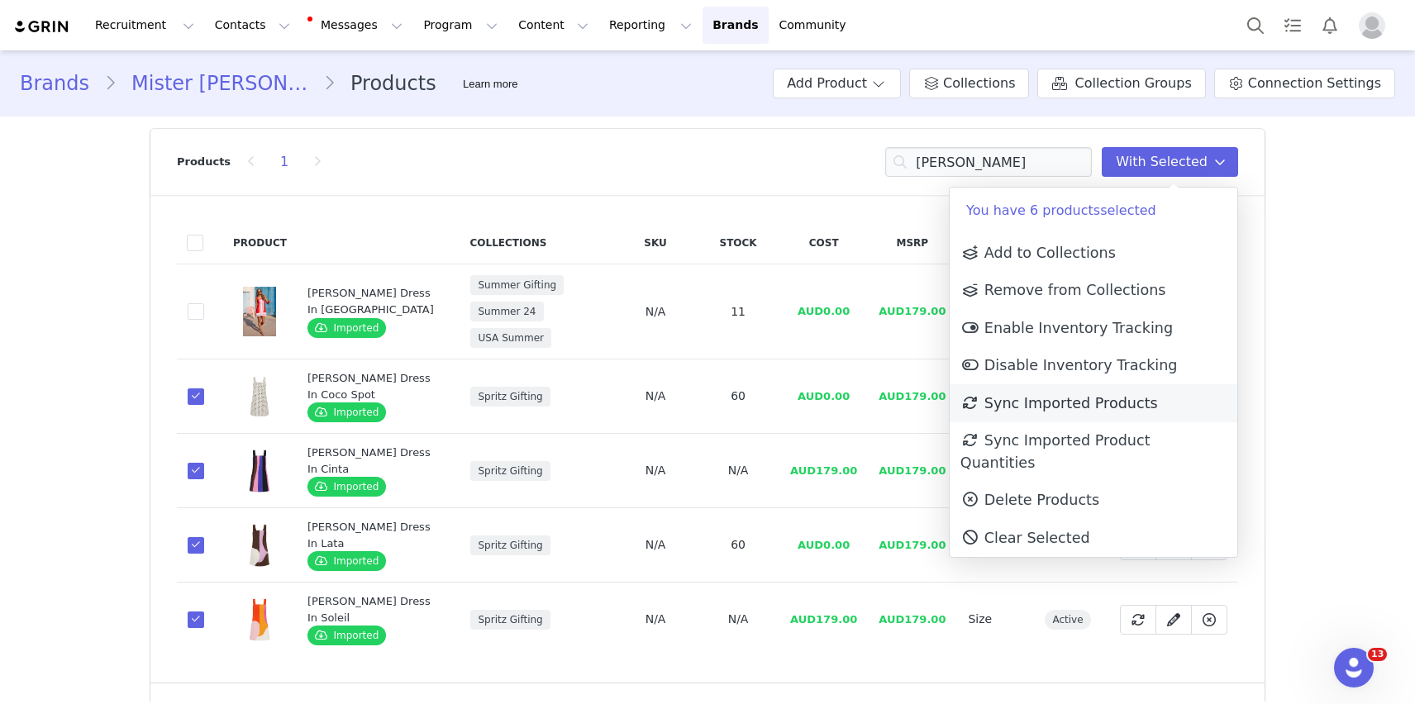
click at [1088, 413] on link "Sync Imported Products" at bounding box center [1093, 403] width 288 height 38
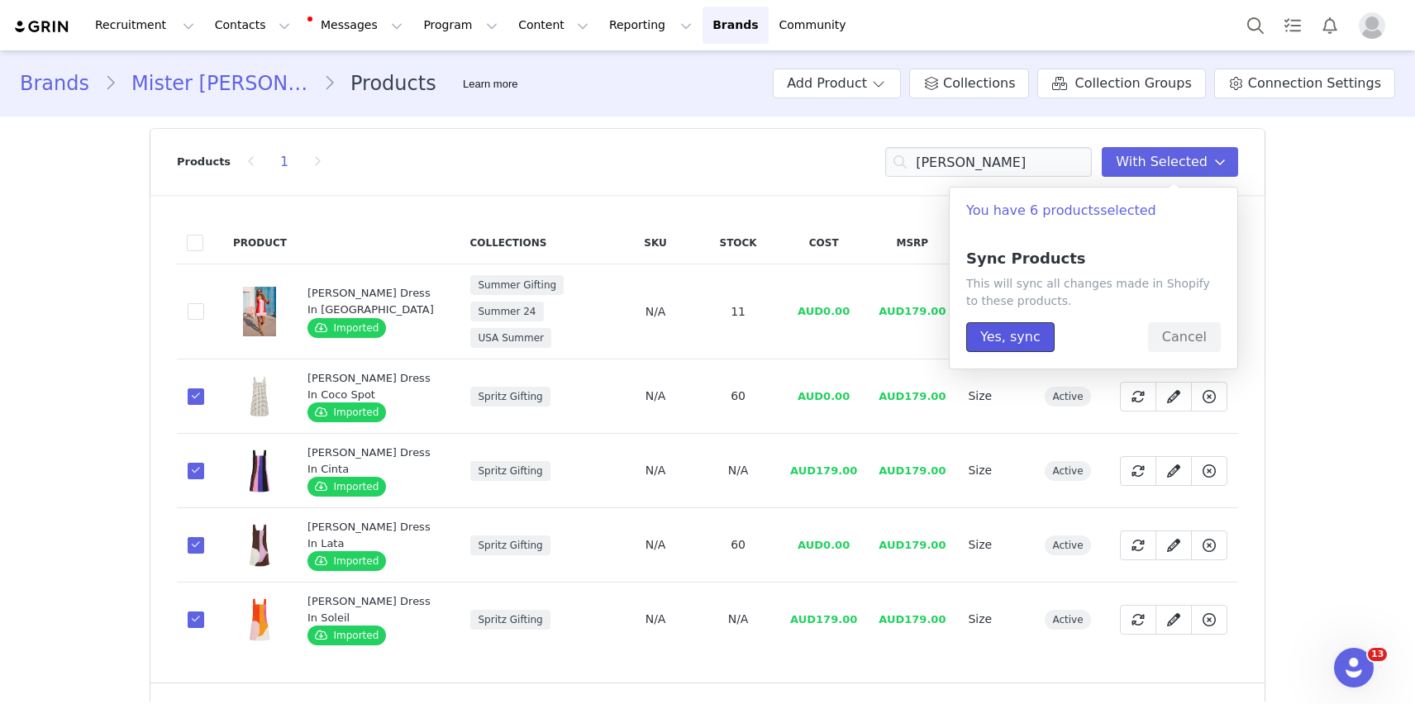
click at [1007, 346] on button "Yes, sync" at bounding box center [1010, 337] width 88 height 30
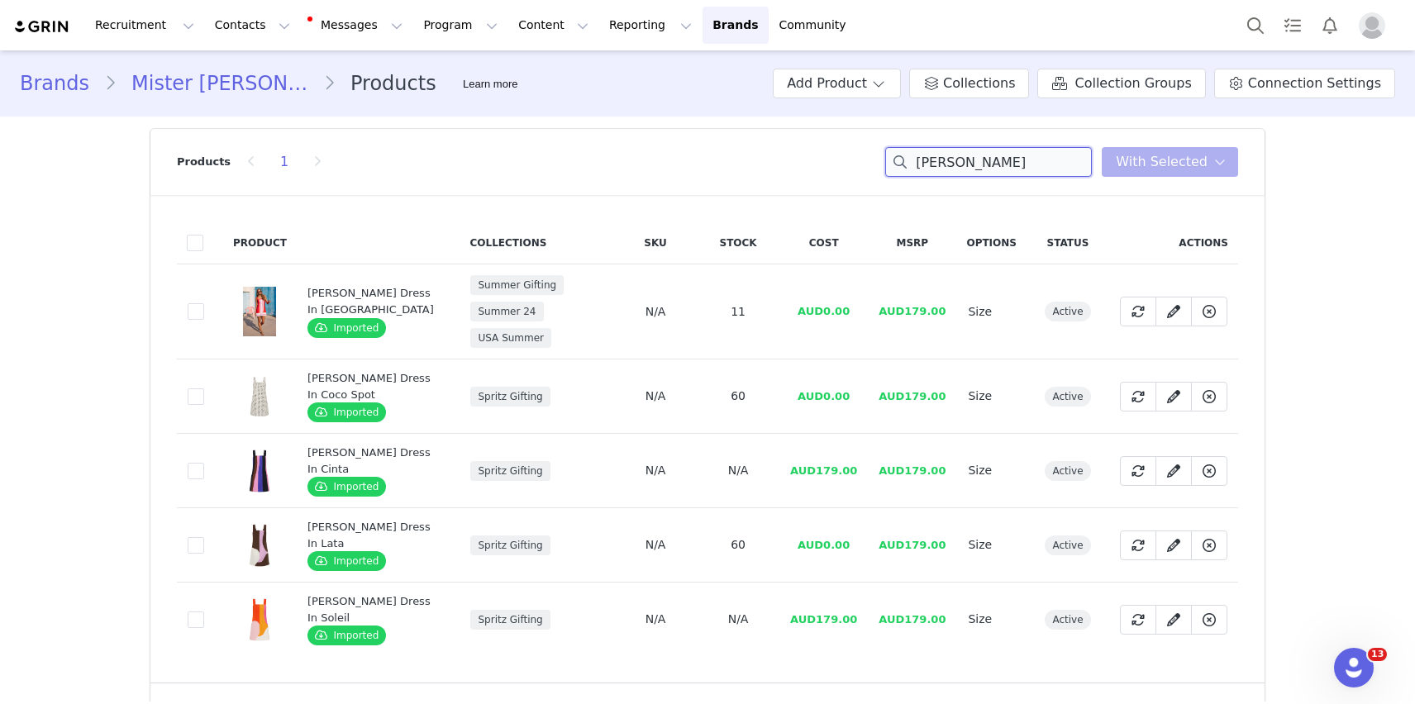
click at [953, 165] on input "[PERSON_NAME]" at bounding box center [988, 162] width 207 height 30
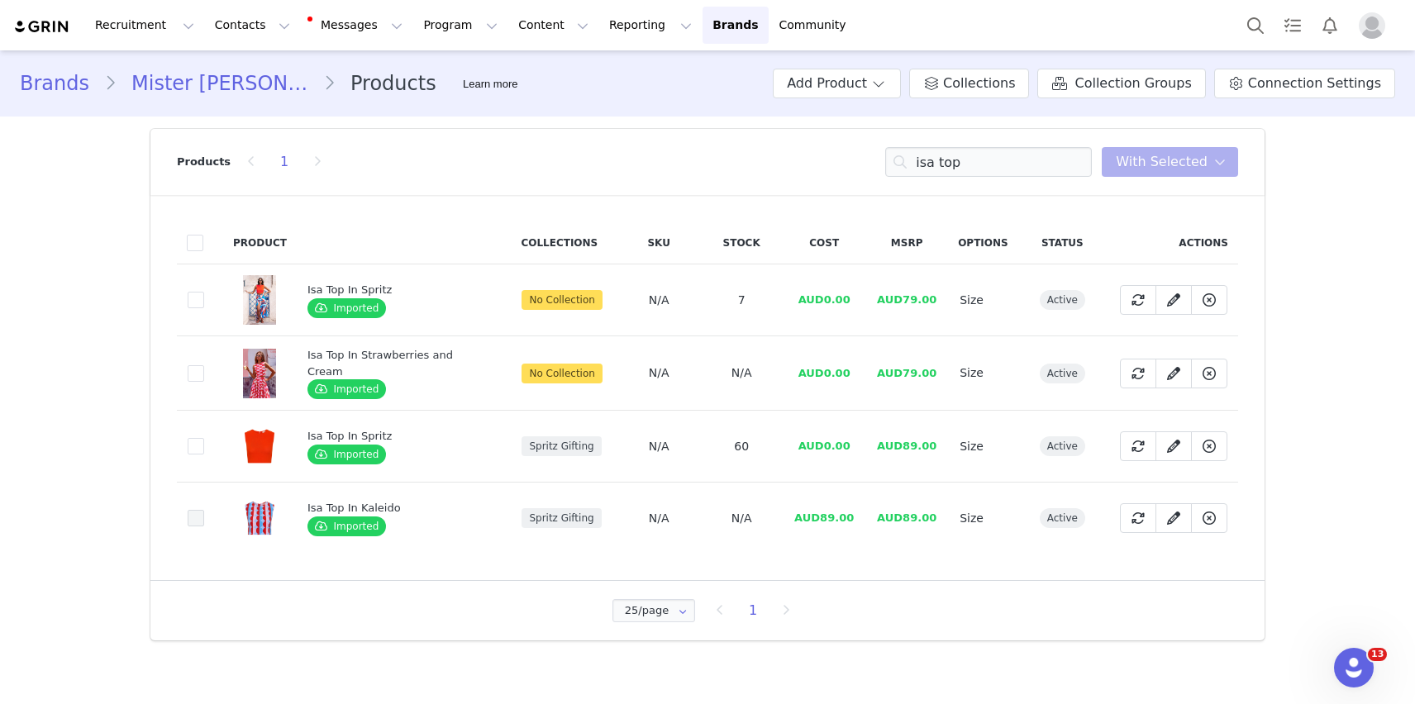
click at [193, 523] on span at bounding box center [196, 518] width 17 height 17
click at [204, 510] on input "d975a59b-7cbb-4e7b-90a1-c499bfb4b00f" at bounding box center [204, 510] width 0 height 0
click at [1144, 167] on span "With Selected" at bounding box center [1162, 162] width 92 height 20
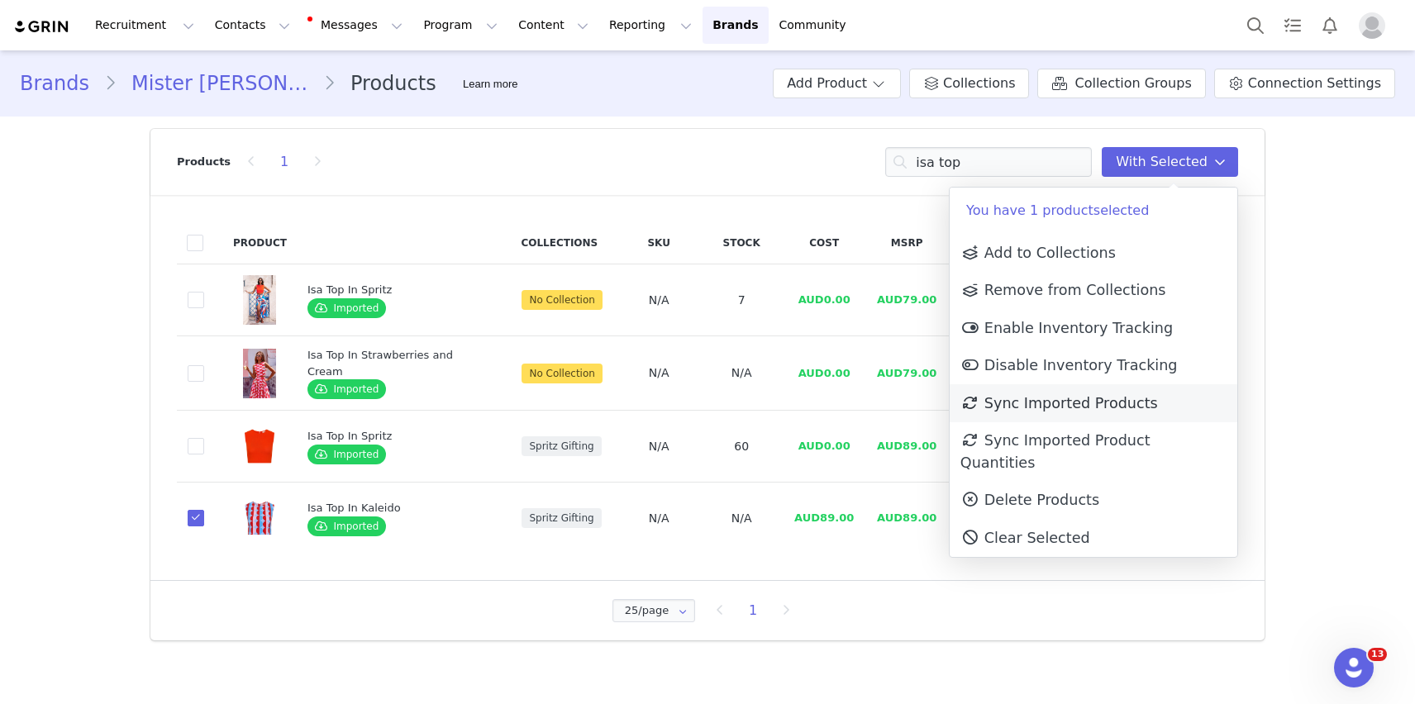
click at [1013, 412] on link "Sync Imported Products" at bounding box center [1093, 403] width 288 height 38
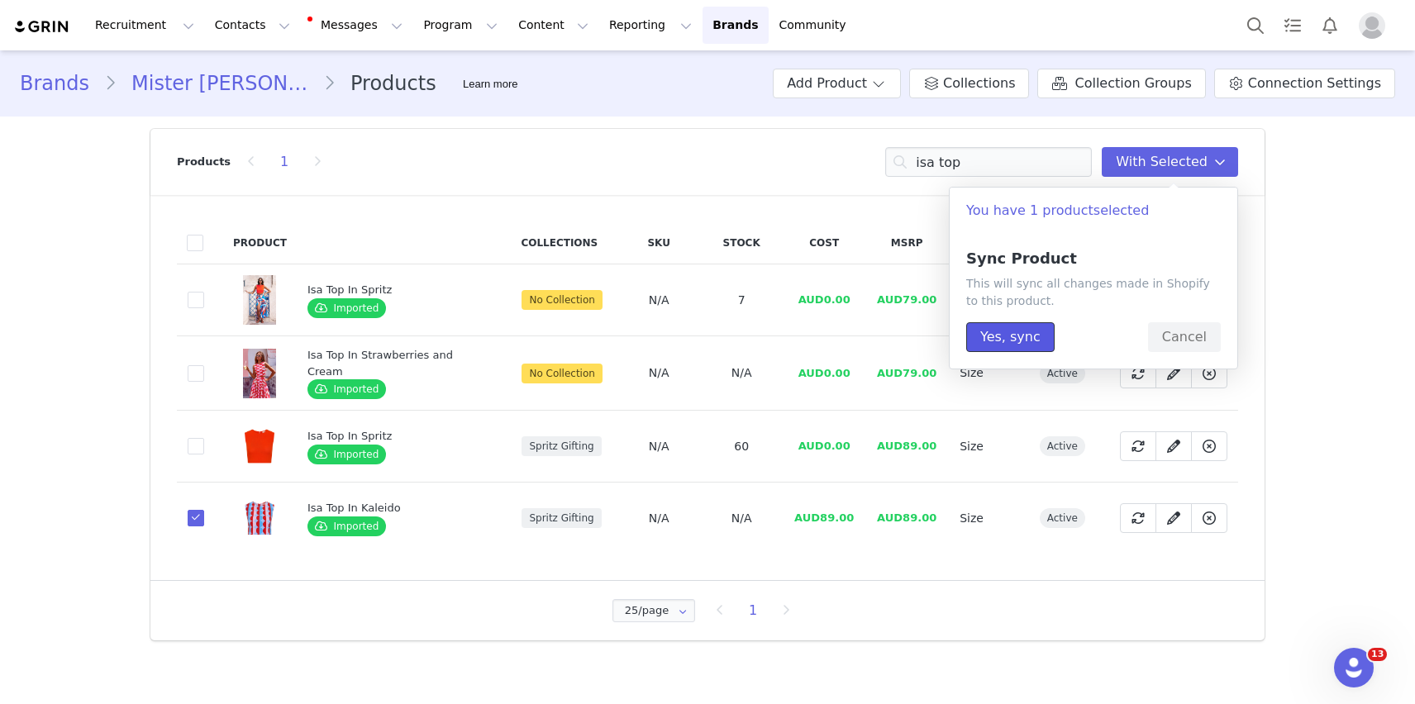
click at [997, 337] on button "Yes, sync" at bounding box center [1010, 337] width 88 height 30
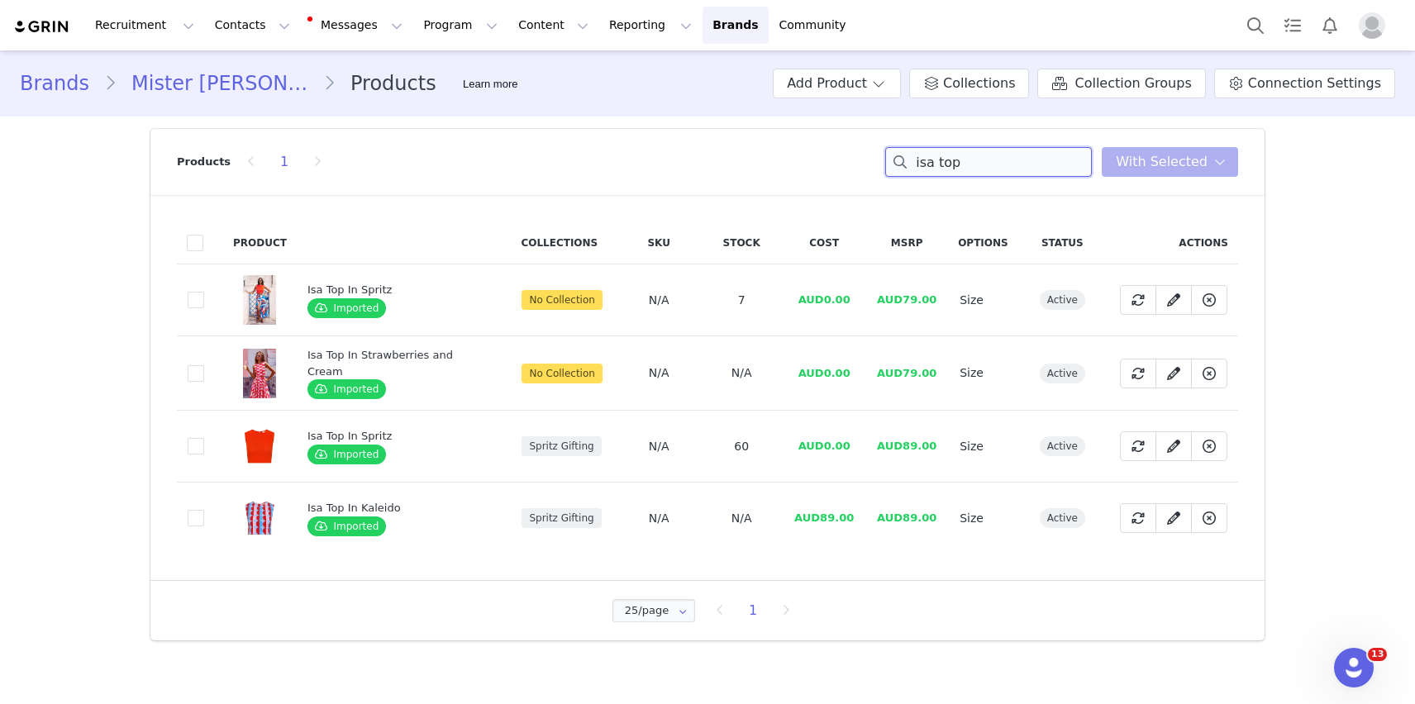
click at [1054, 170] on input "isa top" at bounding box center [988, 162] width 207 height 30
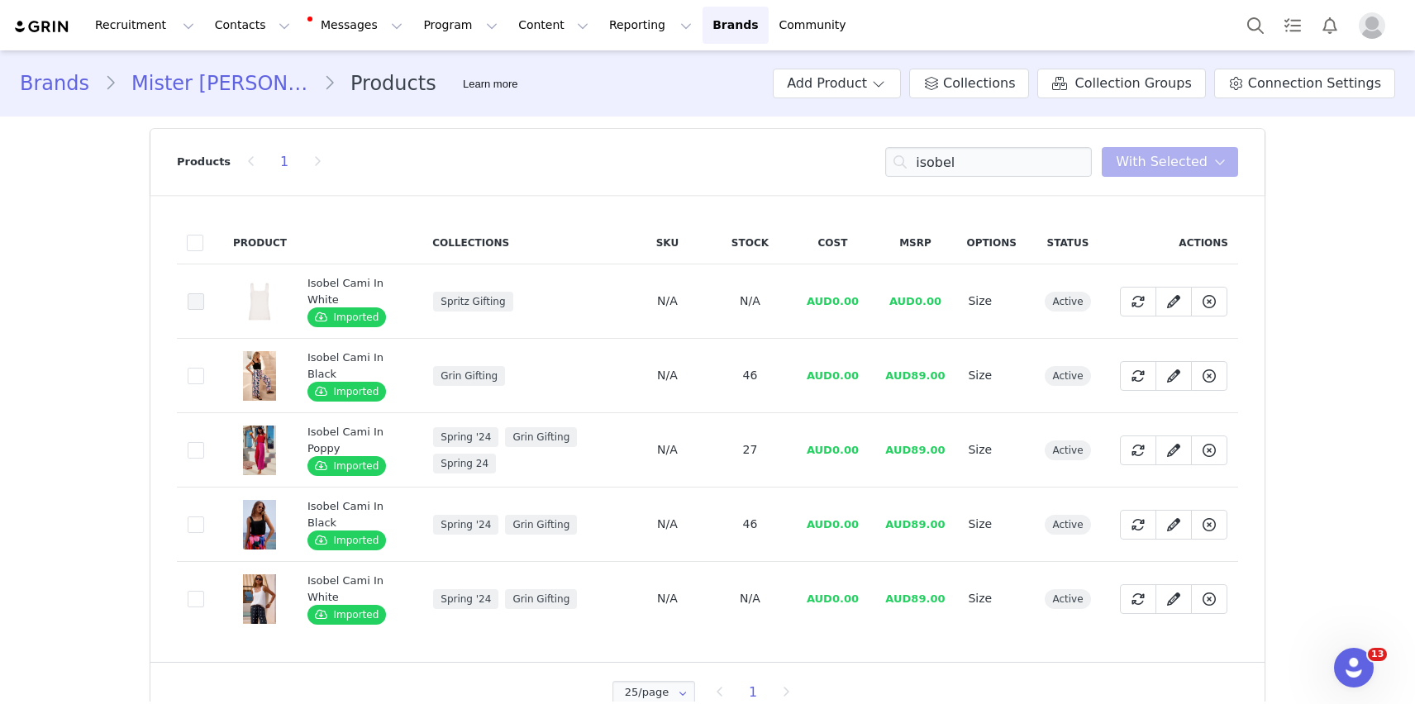
click at [193, 293] on span at bounding box center [196, 301] width 17 height 17
click at [204, 293] on input "38bdf9a5-61ff-4393-8ce4-fd8ff9f10528" at bounding box center [204, 293] width 0 height 0
click at [1146, 163] on span "With Selected" at bounding box center [1162, 162] width 92 height 20
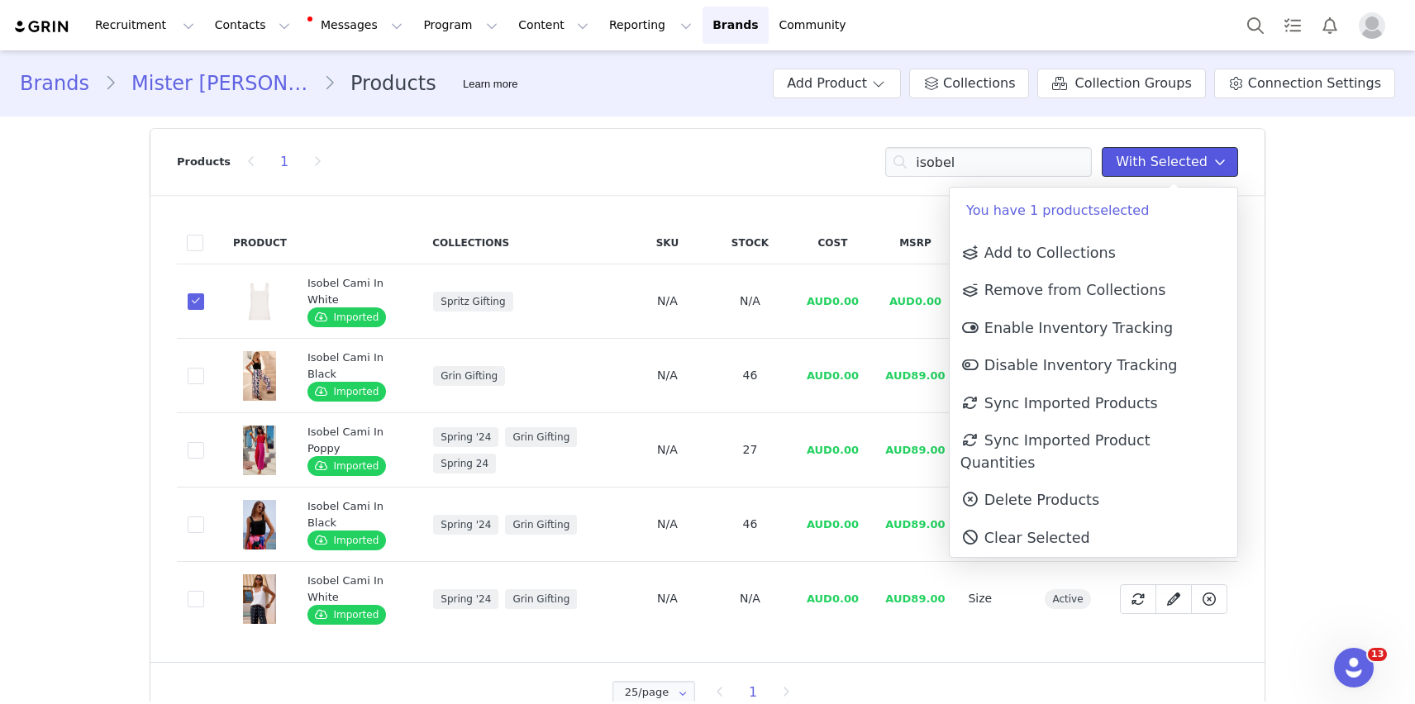
click at [1140, 157] on span "With Selected" at bounding box center [1162, 162] width 92 height 20
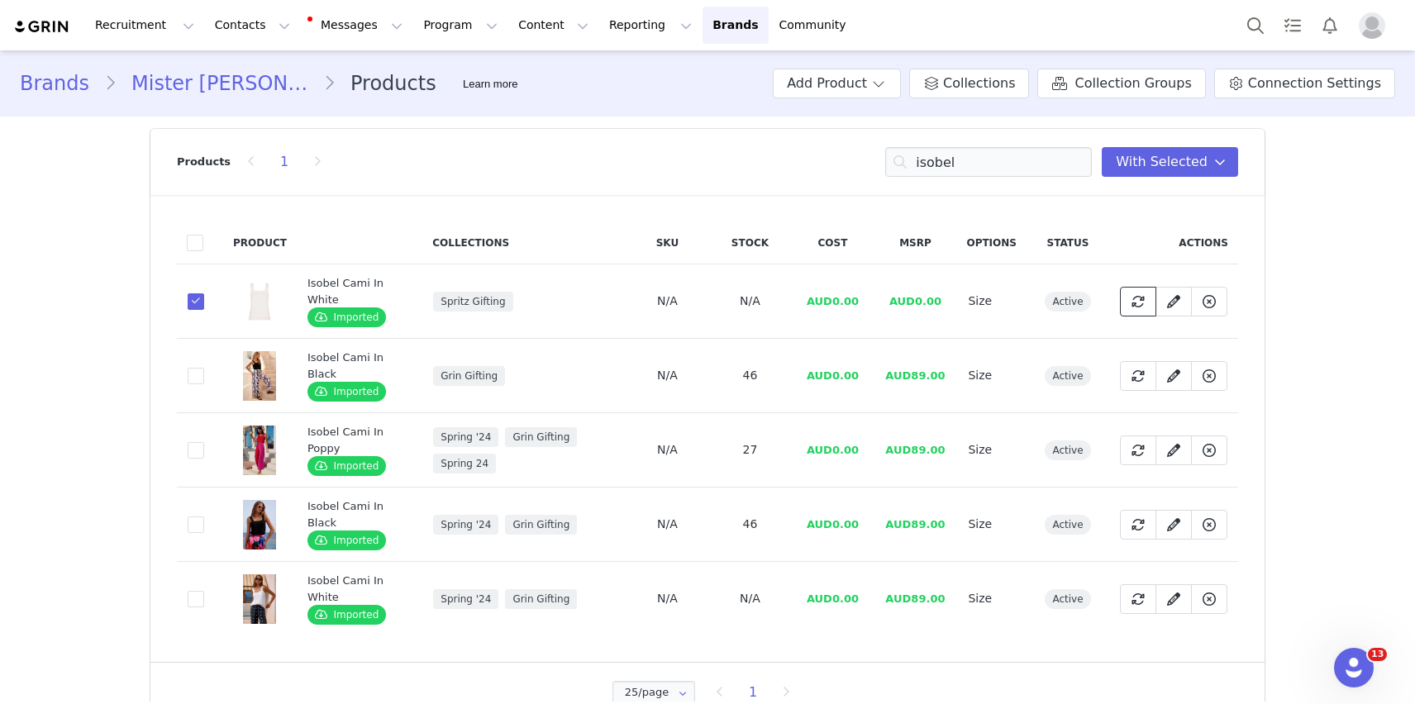
click at [1129, 305] on span at bounding box center [1138, 302] width 20 height 20
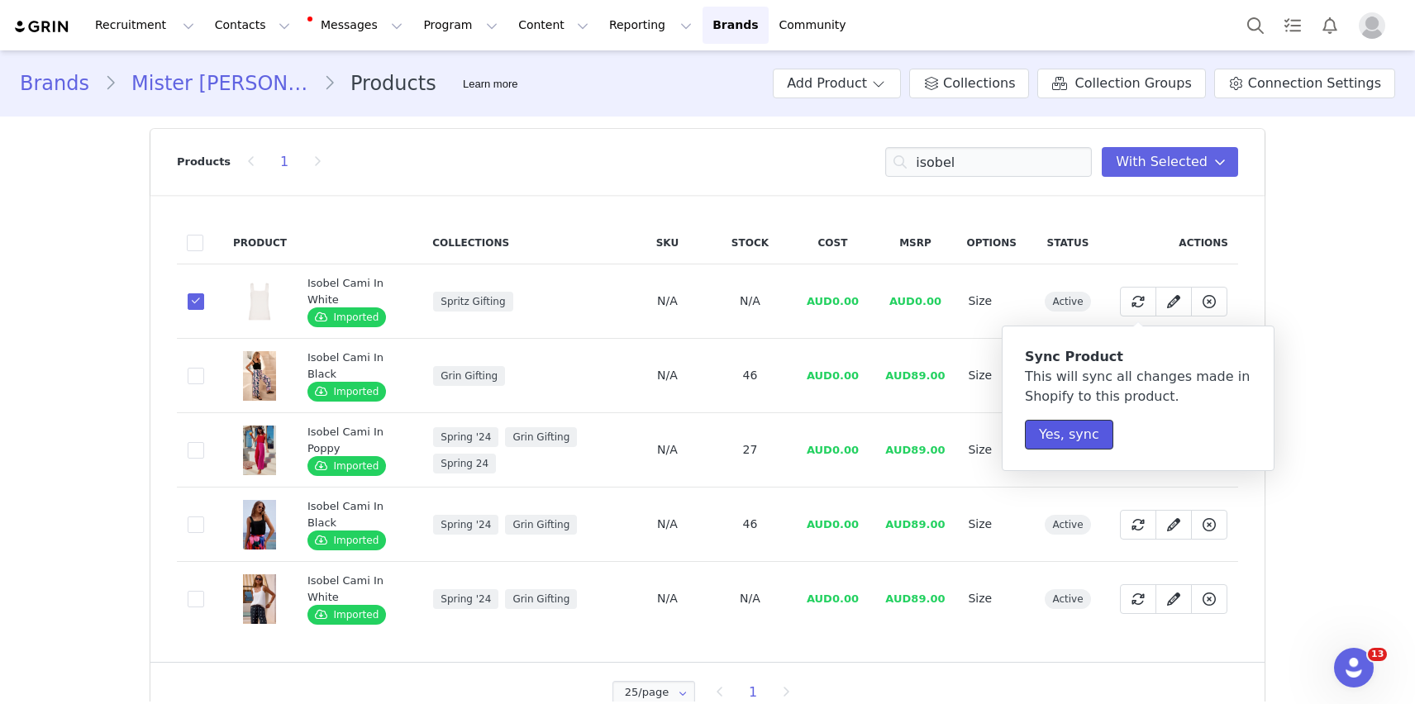
click at [1030, 428] on button "Yes, sync" at bounding box center [1069, 435] width 88 height 30
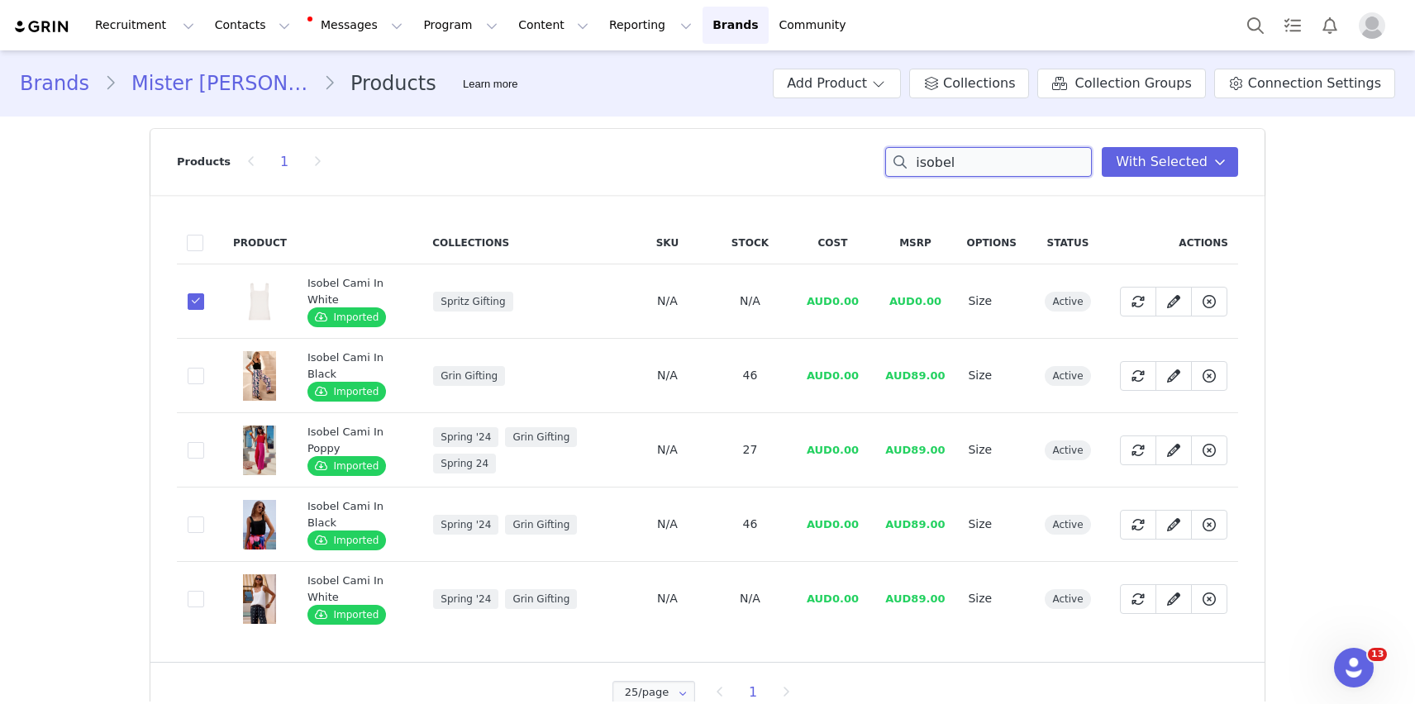
click at [932, 172] on input "isobel" at bounding box center [988, 162] width 207 height 30
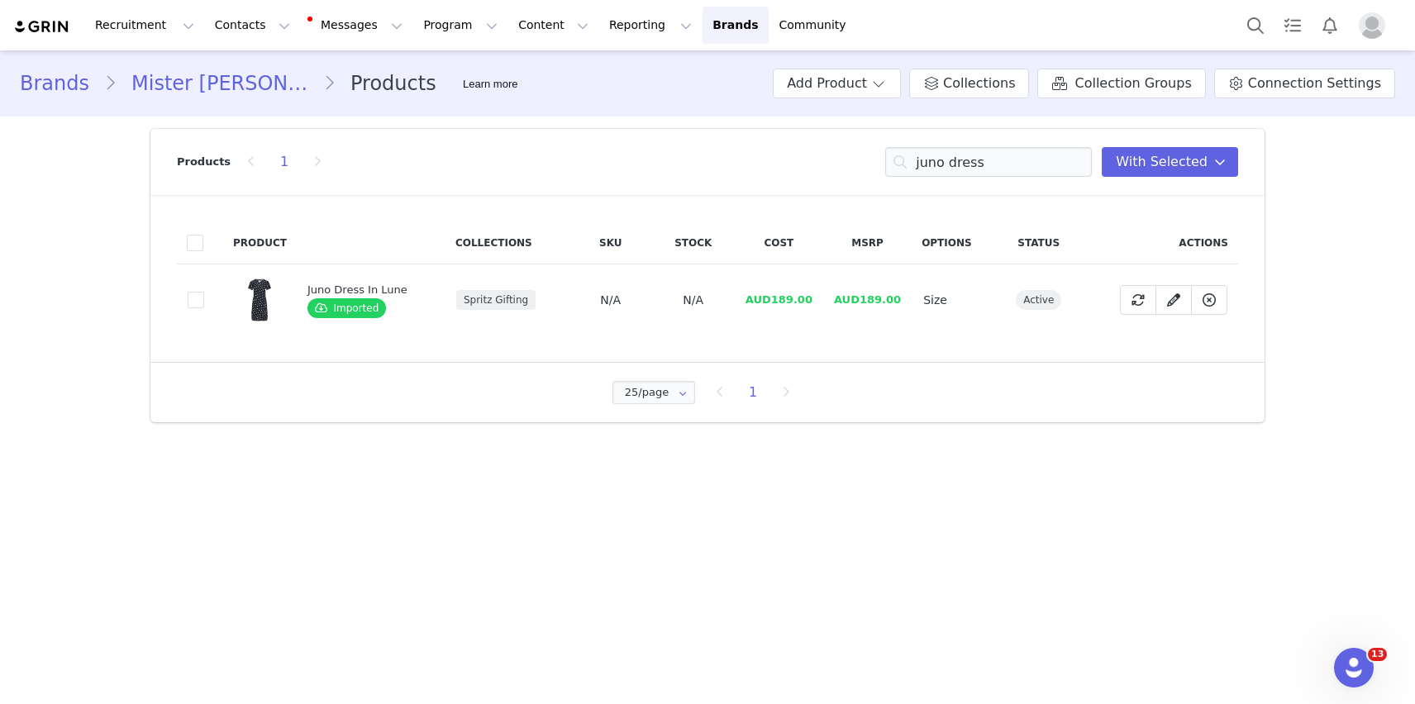
click at [183, 298] on td "9baa23e0-d638-49d6-9839-351b8ca6c60d" at bounding box center [200, 300] width 46 height 72
click at [188, 298] on span at bounding box center [196, 300] width 17 height 17
click at [204, 292] on input "9baa23e0-d638-49d6-9839-351b8ca6c60d" at bounding box center [204, 292] width 0 height 0
click at [1138, 300] on icon at bounding box center [1137, 299] width 13 height 13
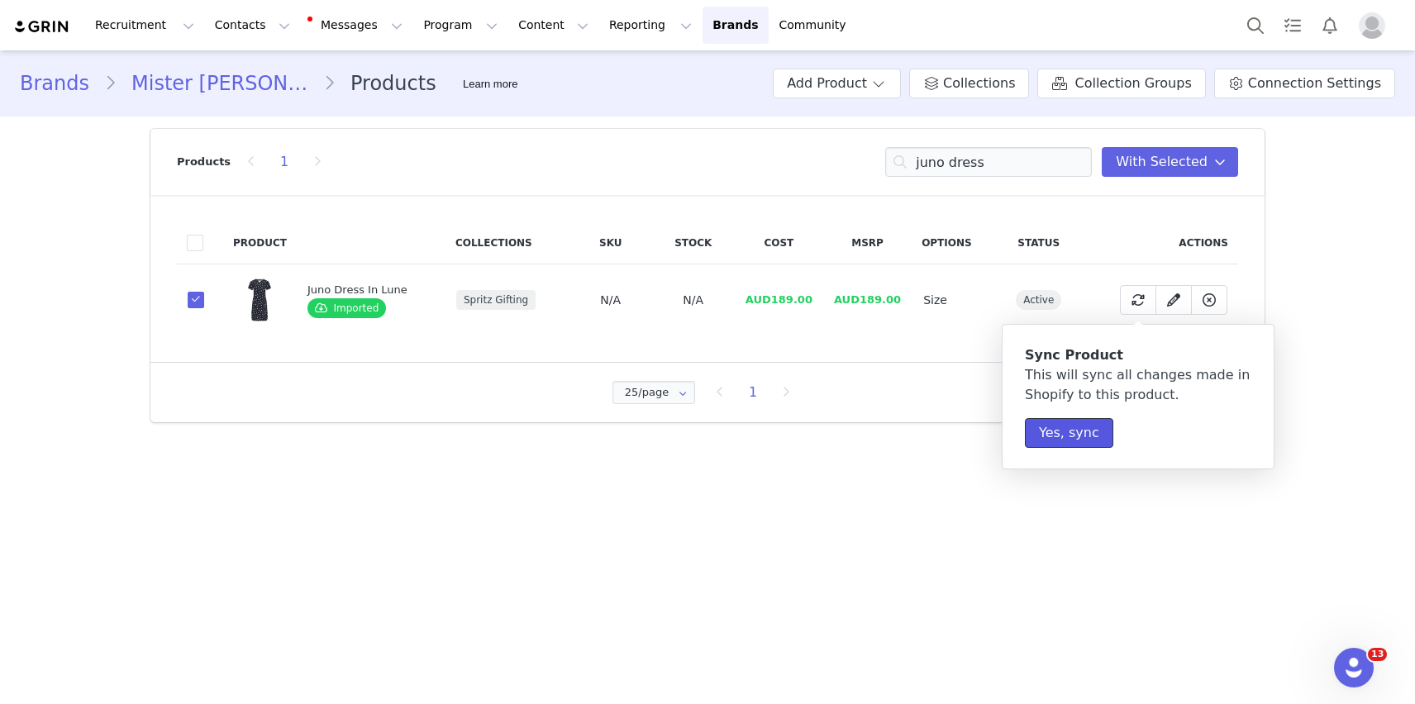
click at [1059, 430] on button "Yes, sync" at bounding box center [1069, 433] width 88 height 30
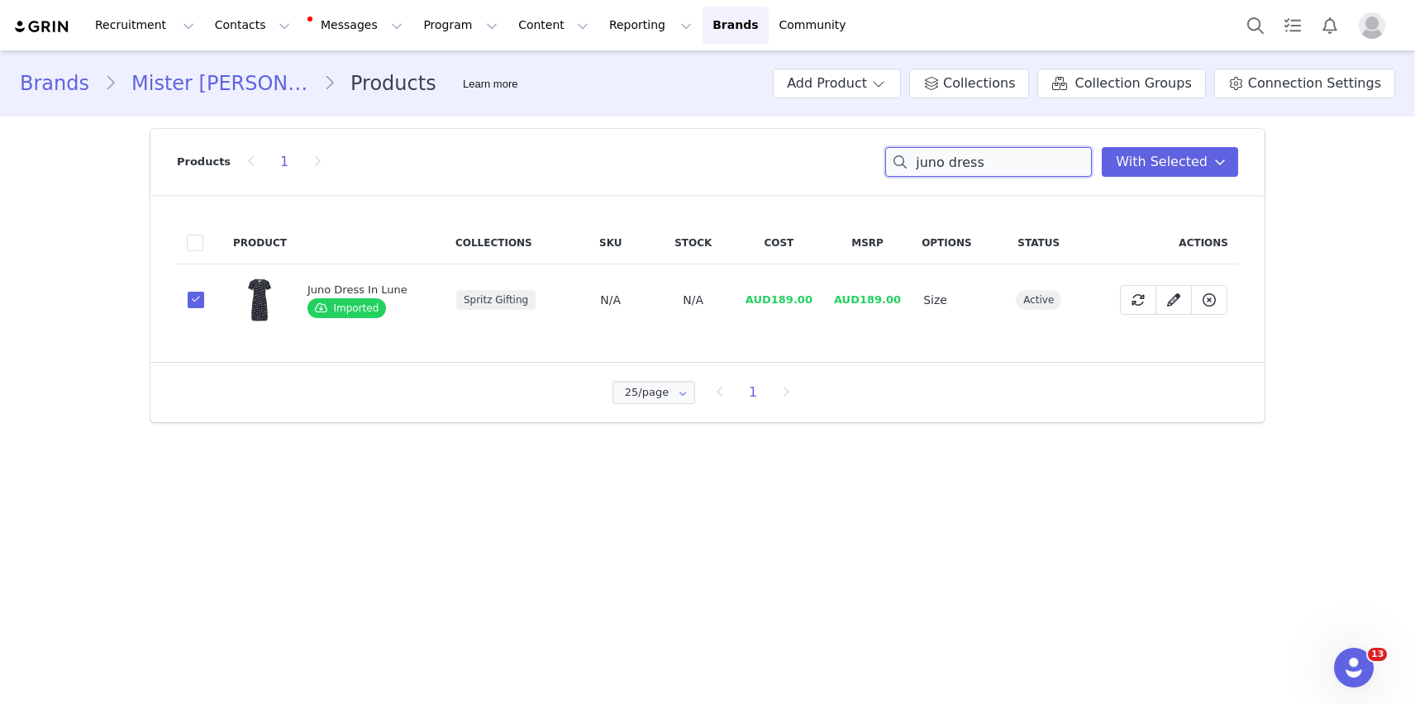
click at [993, 170] on input "juno dress" at bounding box center [988, 162] width 207 height 30
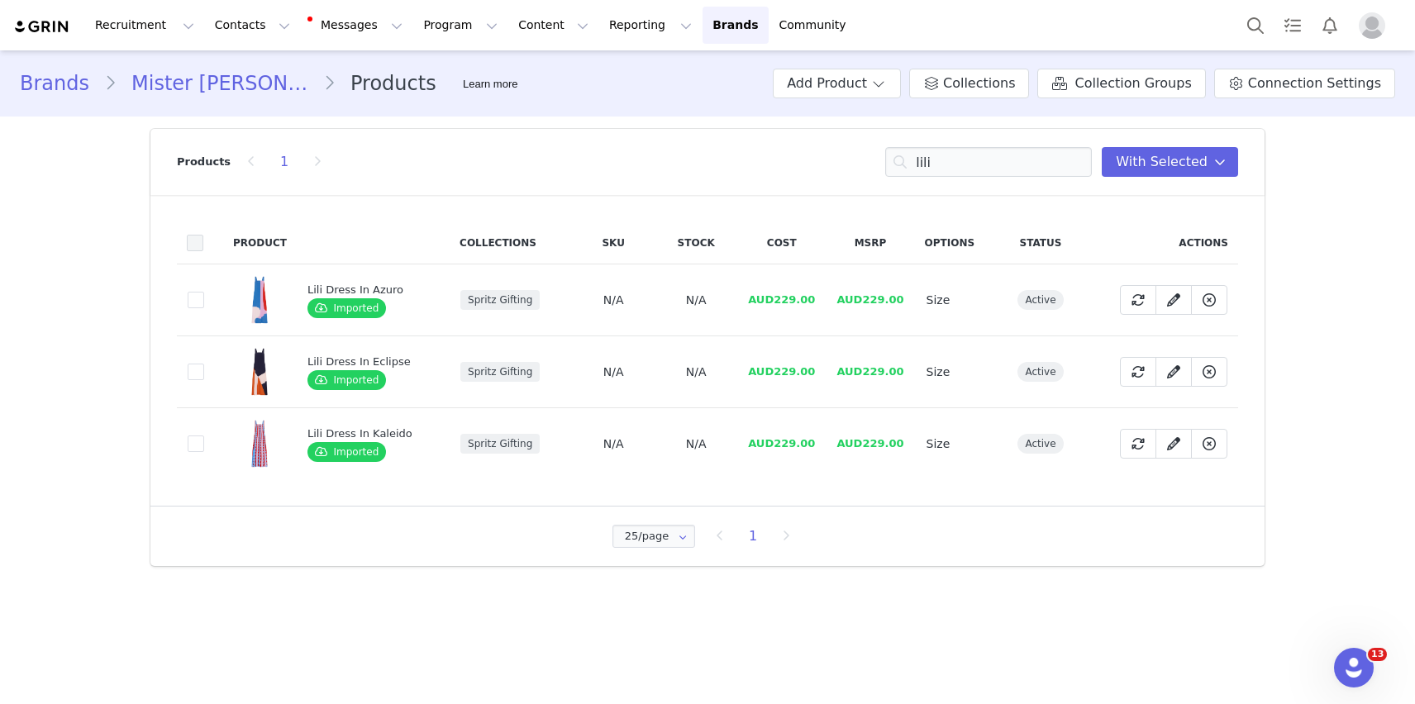
click at [191, 243] on span at bounding box center [195, 243] width 17 height 17
click at [203, 235] on input "checkbox" at bounding box center [203, 235] width 0 height 0
click at [1135, 306] on icon at bounding box center [1137, 299] width 13 height 13
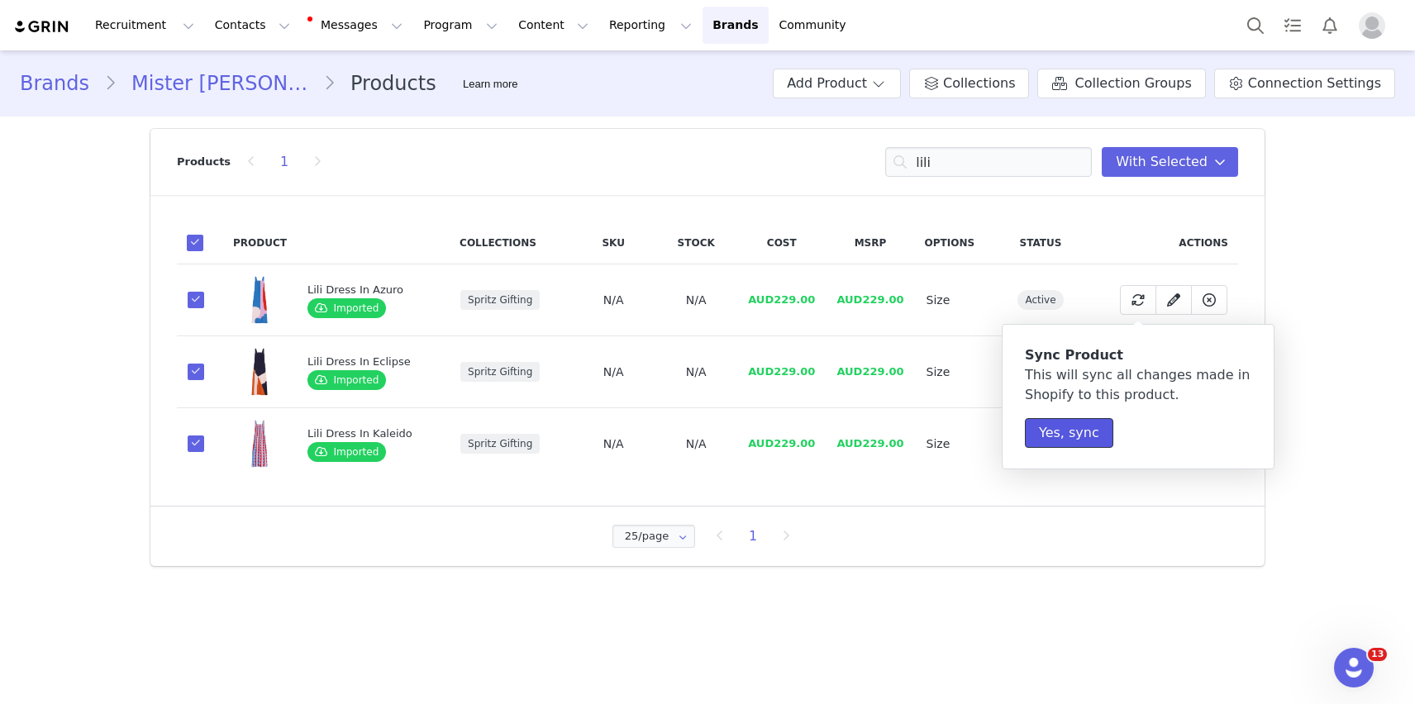
click at [1068, 427] on button "Yes, sync" at bounding box center [1069, 433] width 88 height 30
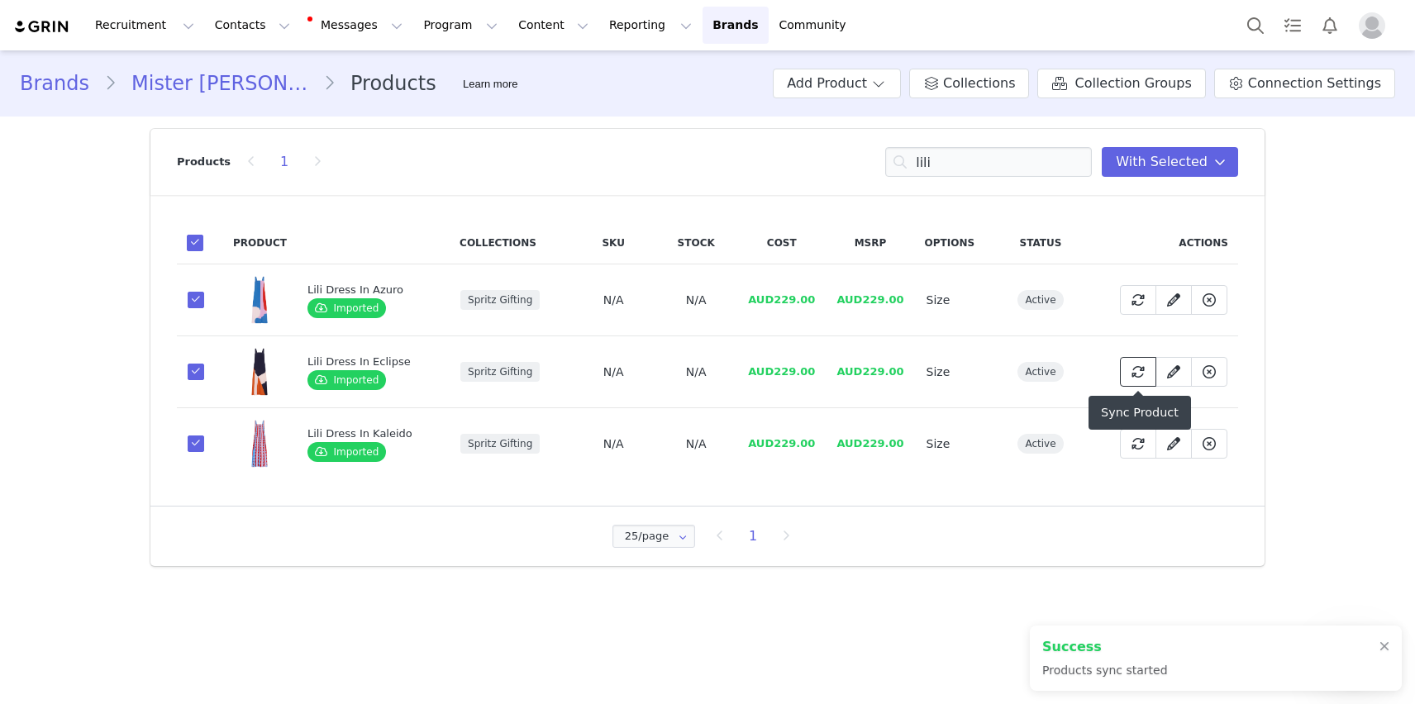
click at [1140, 371] on icon at bounding box center [1137, 371] width 13 height 13
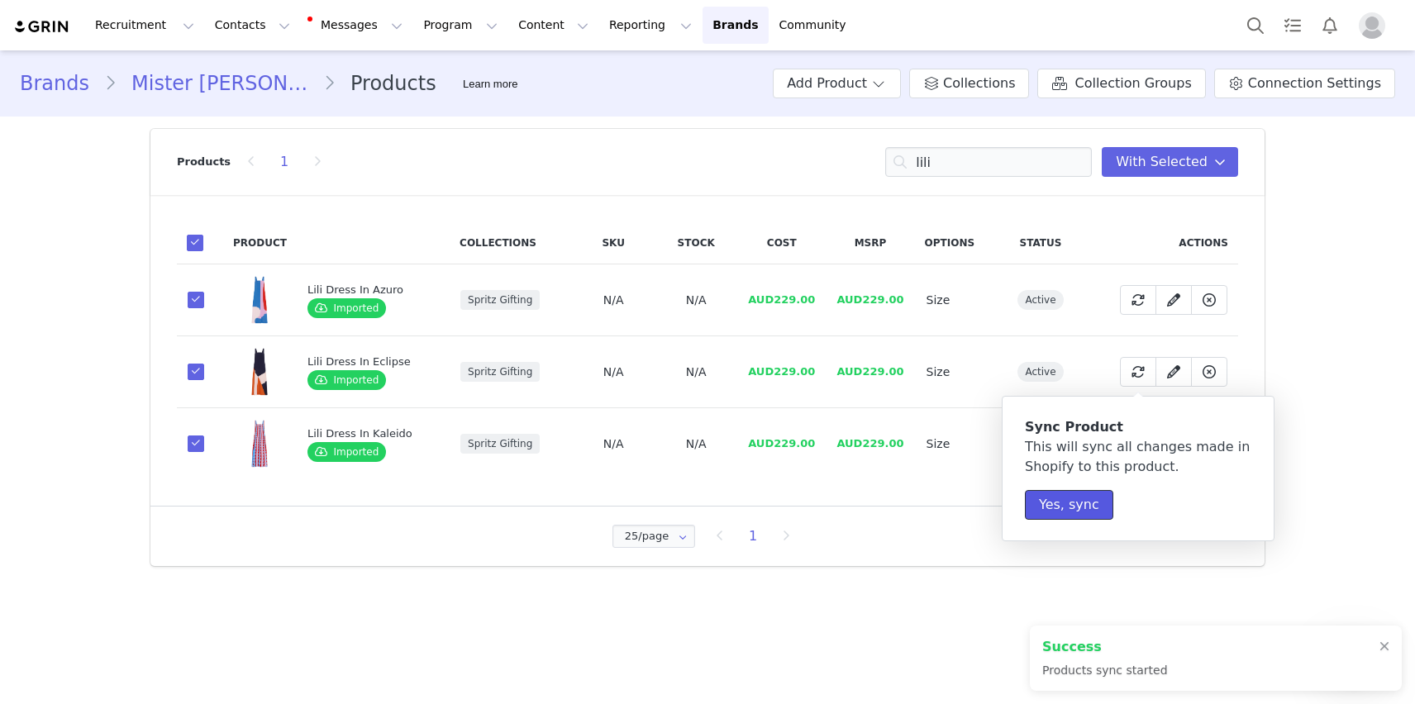
click at [1082, 492] on button "Yes, sync" at bounding box center [1069, 505] width 88 height 30
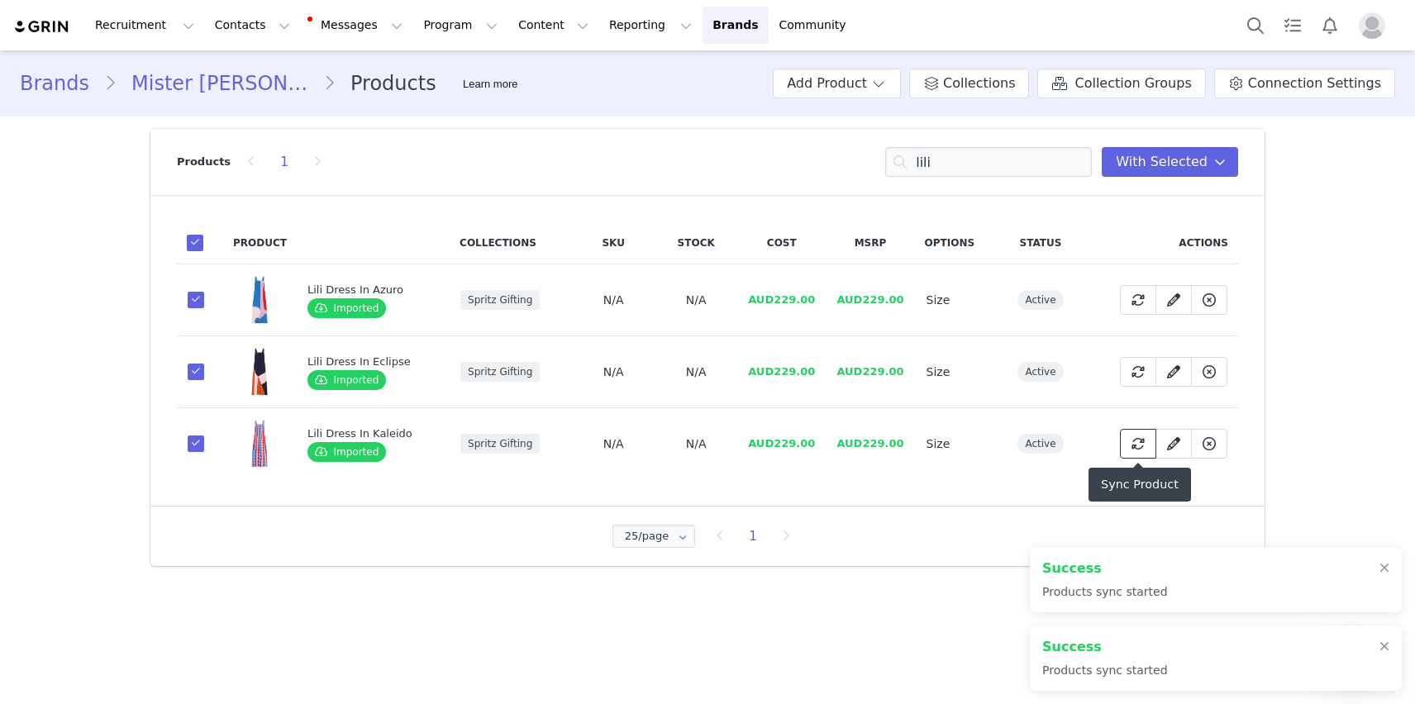
click at [1134, 454] on button at bounding box center [1138, 444] width 36 height 30
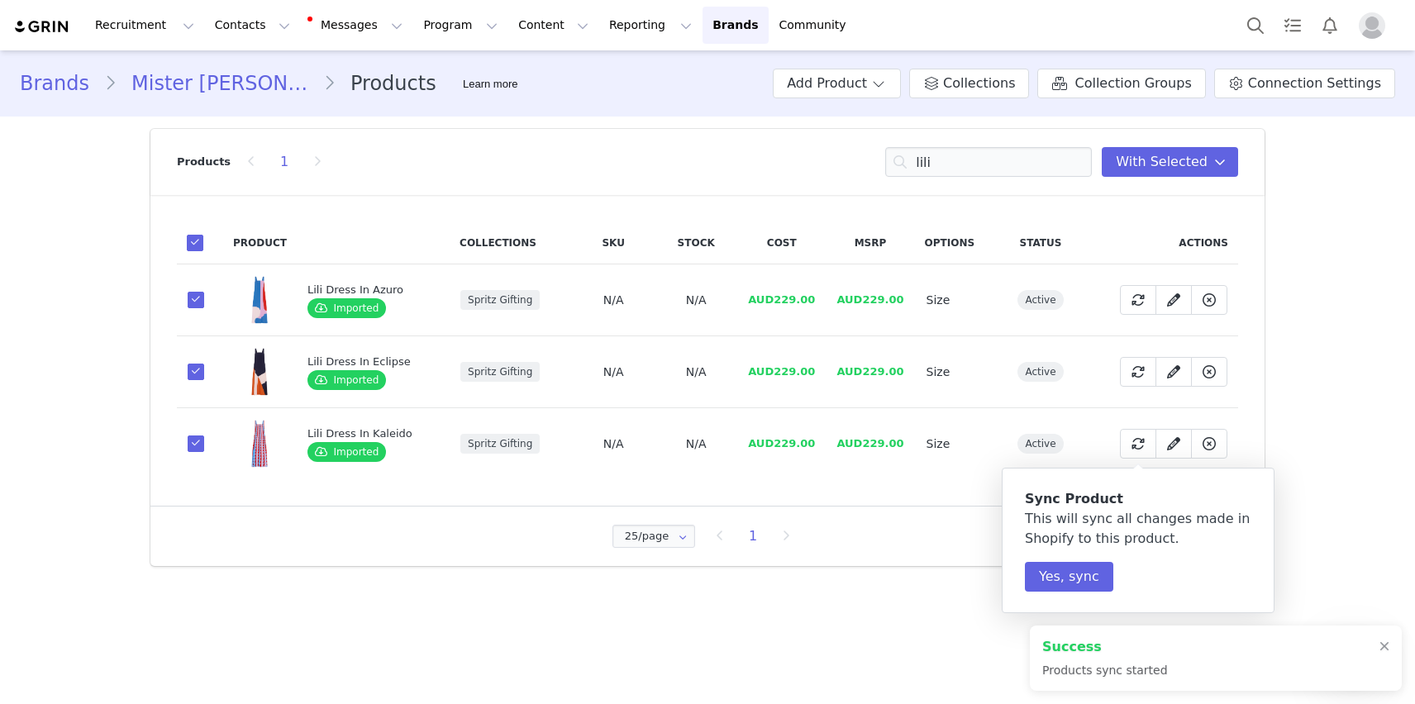
click at [1078, 559] on div "Sync Product This will sync all changes made in Shopify to this product. Yes, s…" at bounding box center [1138, 540] width 226 height 102
click at [1072, 564] on button "Yes, sync" at bounding box center [1069, 577] width 88 height 30
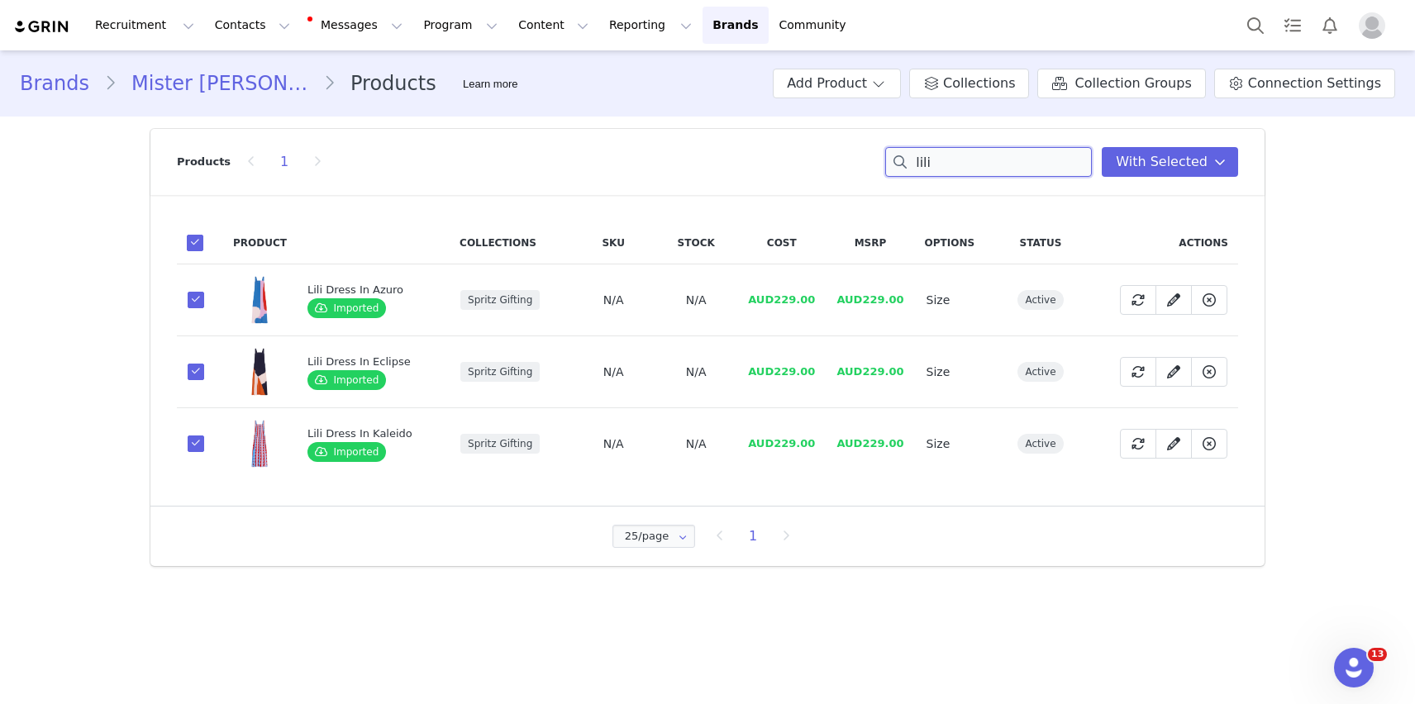
click at [945, 159] on input "lili" at bounding box center [988, 162] width 207 height 30
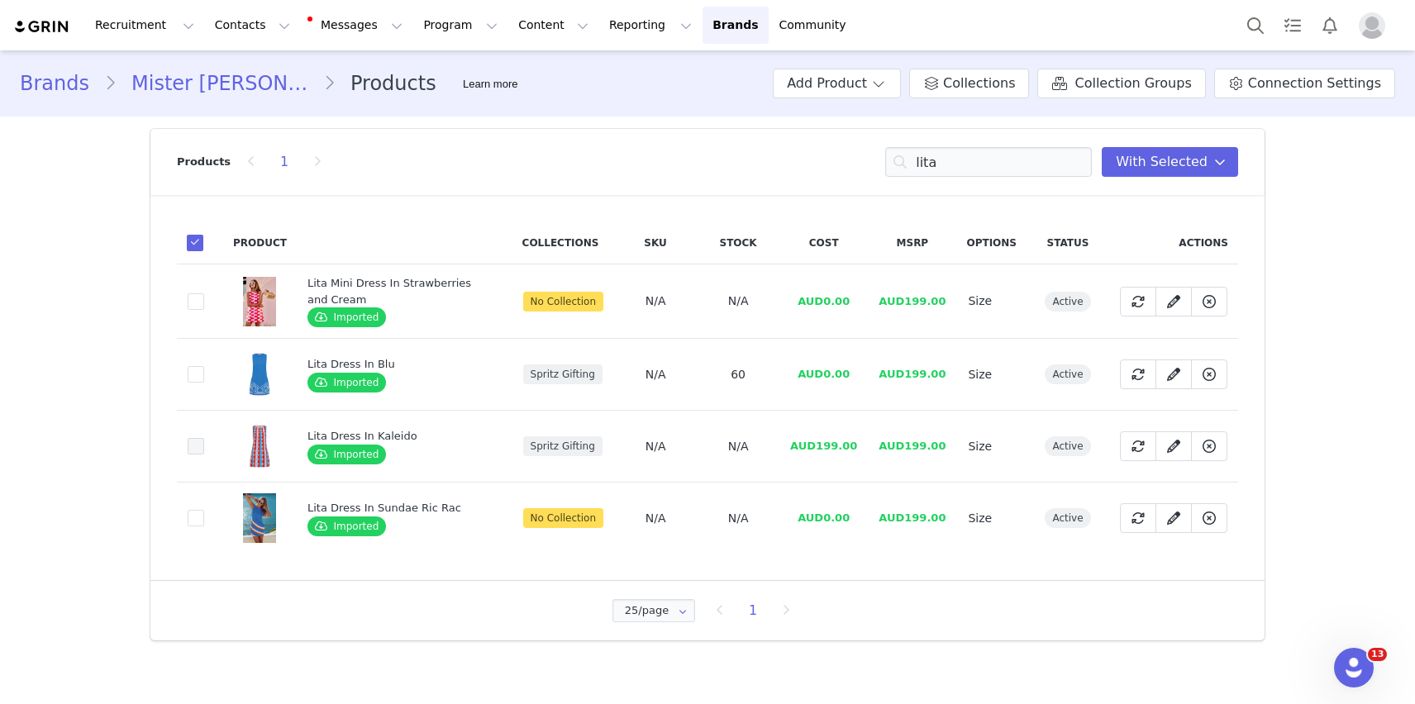
click at [194, 443] on span at bounding box center [196, 446] width 17 height 17
click at [204, 438] on input "d28a2027-5d2f-4fcd-847c-966fa994ee33" at bounding box center [204, 438] width 0 height 0
click at [1131, 440] on icon at bounding box center [1137, 446] width 13 height 13
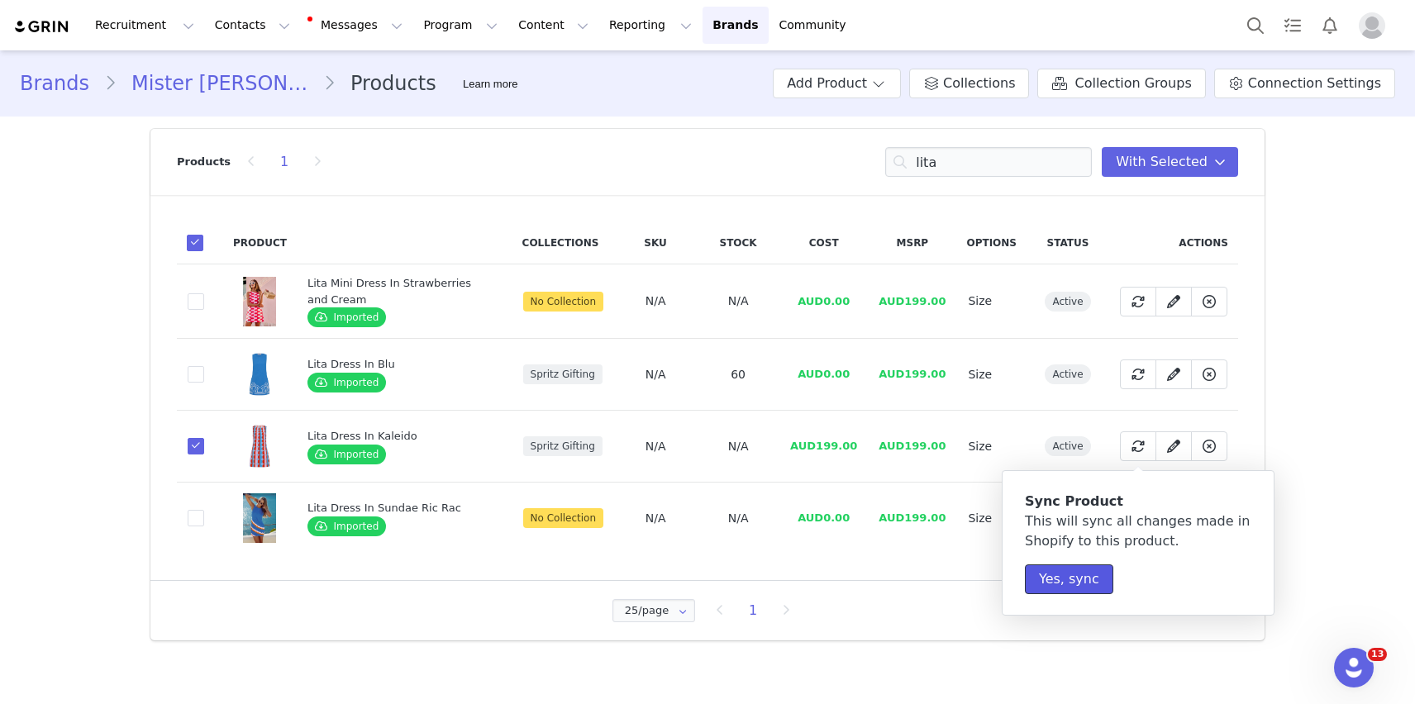
click at [1047, 579] on button "Yes, sync" at bounding box center [1069, 579] width 88 height 30
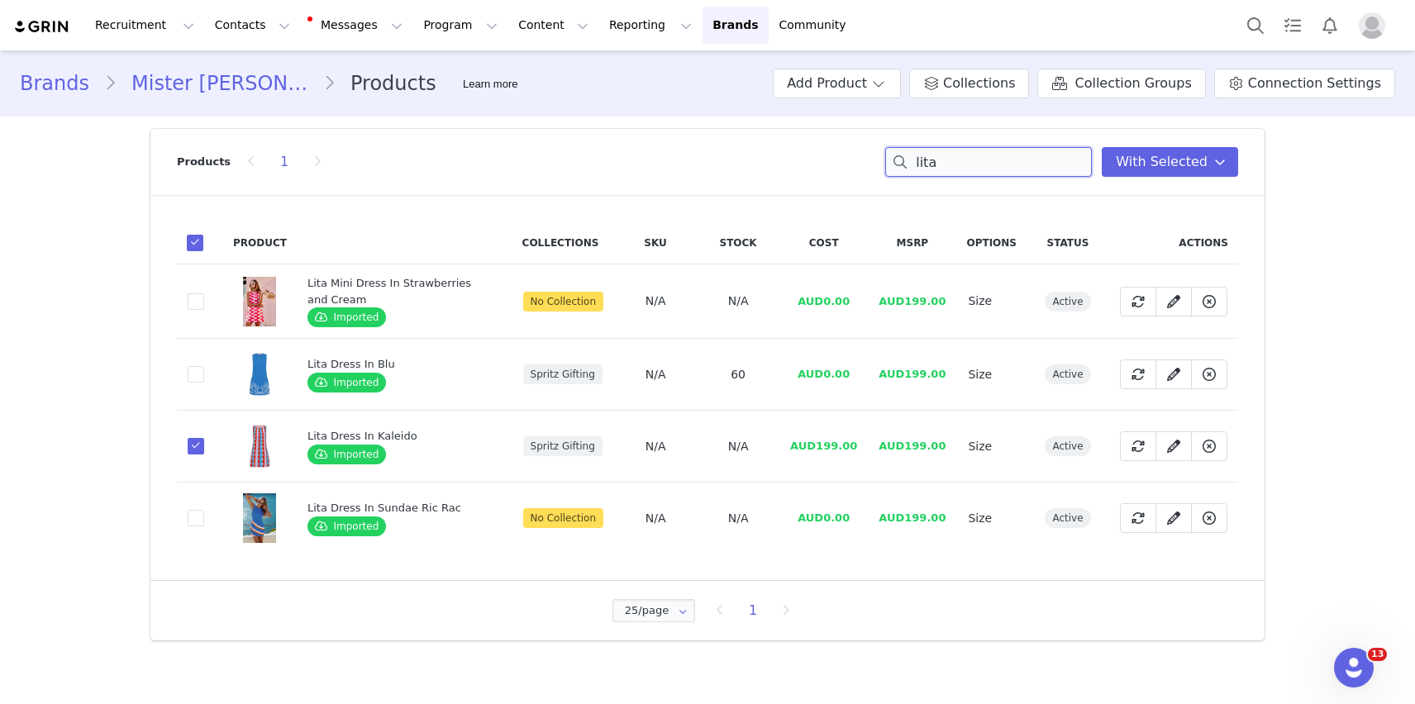
click at [1012, 158] on input "lita" at bounding box center [988, 162] width 207 height 30
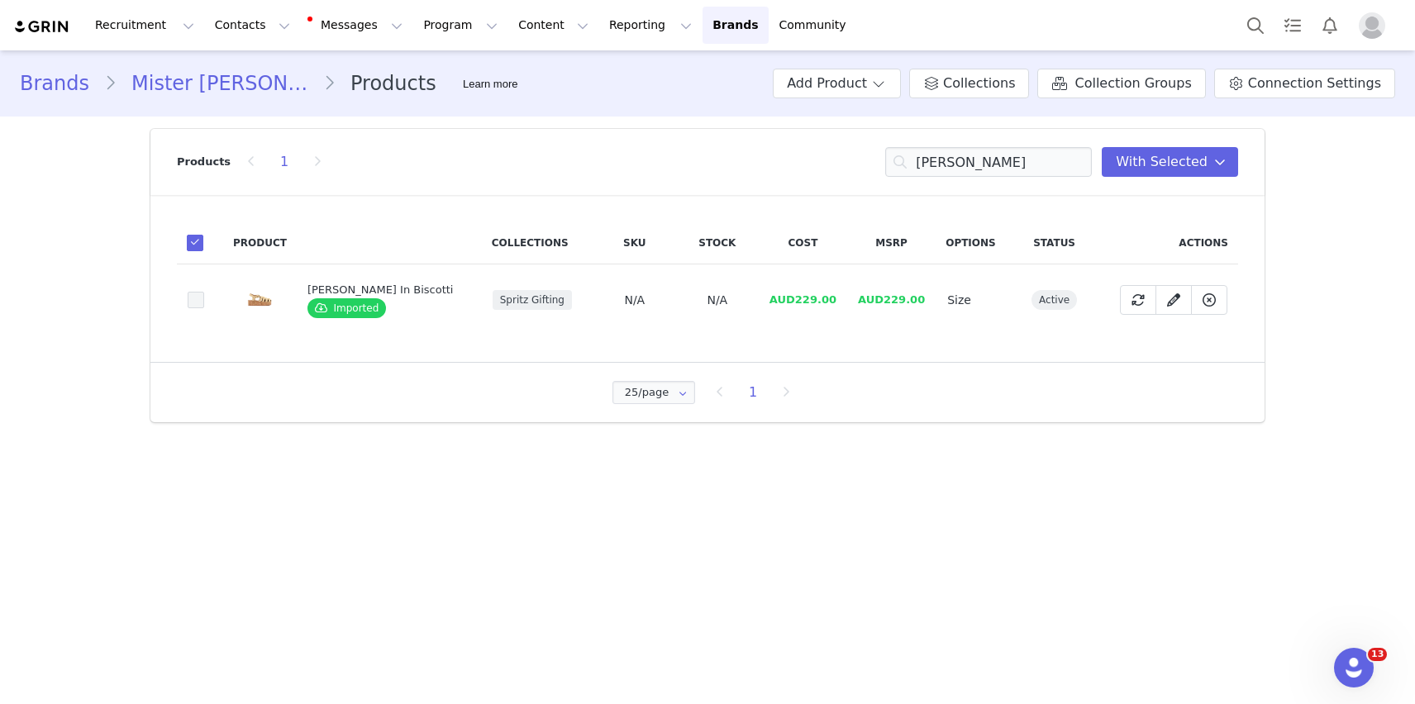
click at [197, 302] on span at bounding box center [196, 300] width 17 height 17
click at [204, 292] on input "e39332c9-b1ad-4655-adf6-75459994bc01" at bounding box center [204, 292] width 0 height 0
click at [1136, 307] on span at bounding box center [1138, 300] width 20 height 20
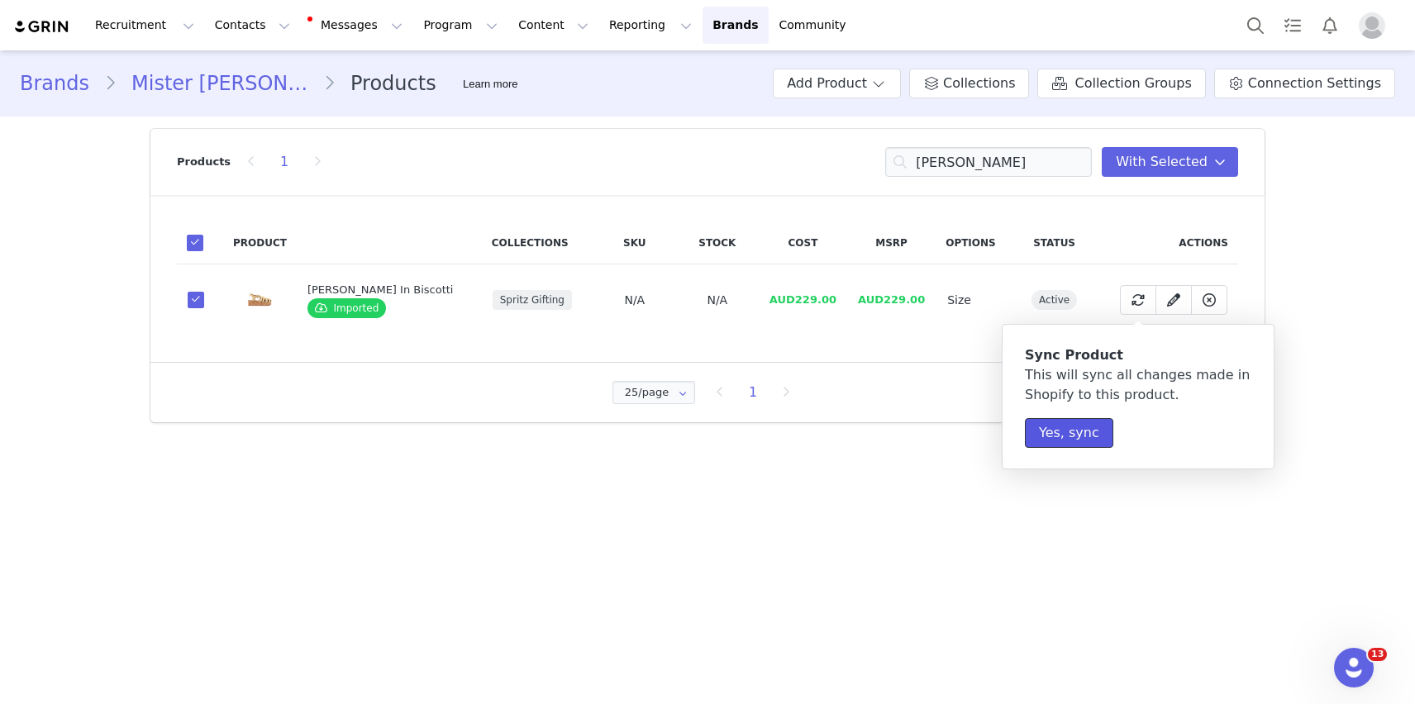
click at [1068, 440] on button "Yes, sync" at bounding box center [1069, 433] width 88 height 30
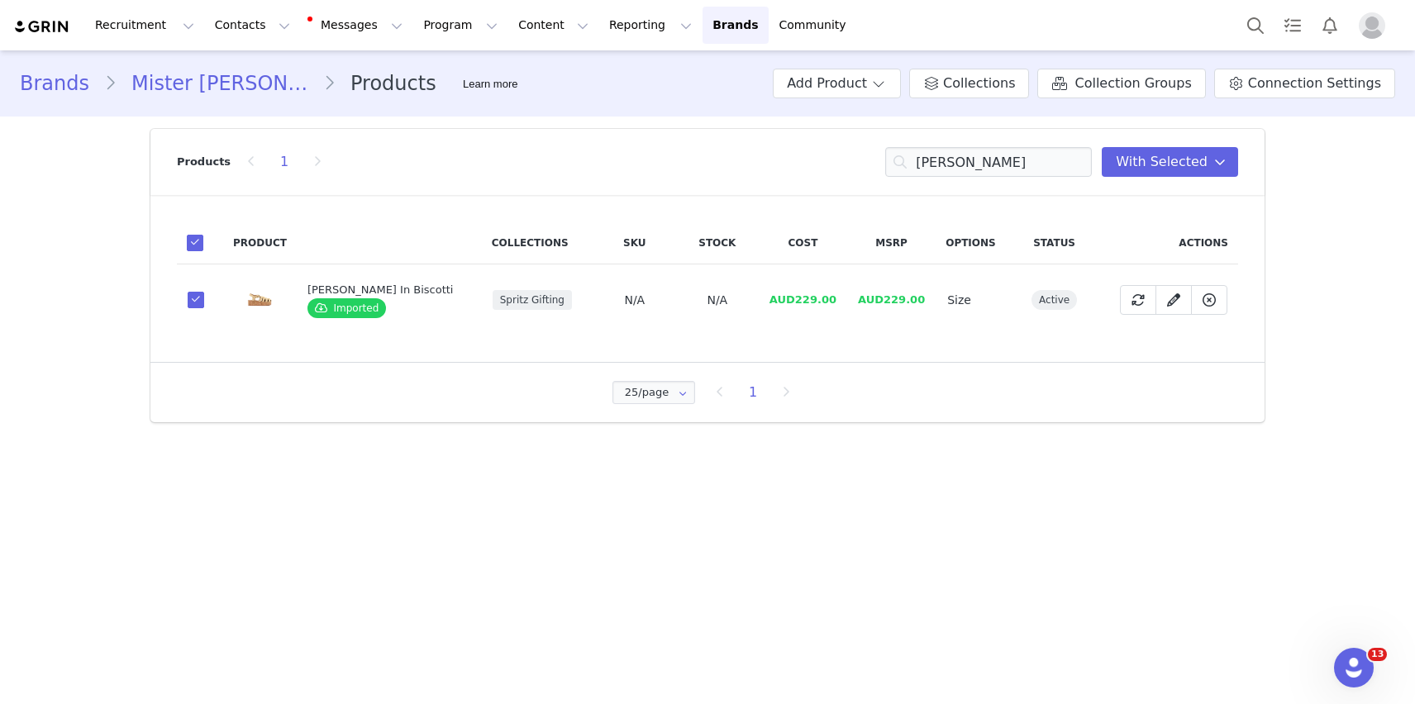
click at [1041, 182] on div "Products 1 lucy With Selected" at bounding box center [707, 162] width 1061 height 66
click at [1035, 172] on input "[PERSON_NAME]" at bounding box center [988, 162] width 207 height 30
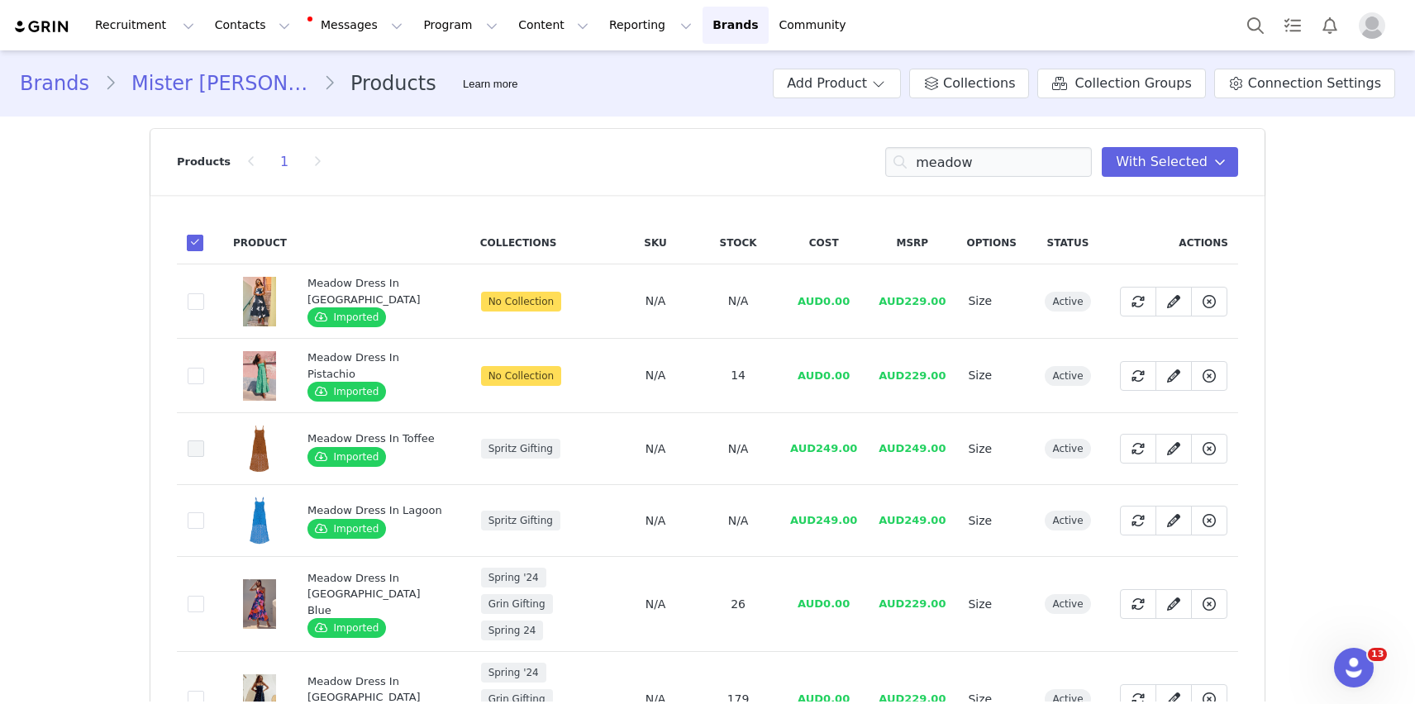
click at [193, 450] on span at bounding box center [196, 448] width 17 height 17
click at [204, 440] on input "2e8facb3-c97f-4225-b15b-0a2c5b6bb1b5" at bounding box center [204, 440] width 0 height 0
click at [196, 529] on span at bounding box center [196, 520] width 17 height 17
click at [204, 512] on input "8b311392-819e-405b-a041-1cb2512654e5" at bounding box center [204, 512] width 0 height 0
click at [1147, 448] on span at bounding box center [1138, 449] width 20 height 20
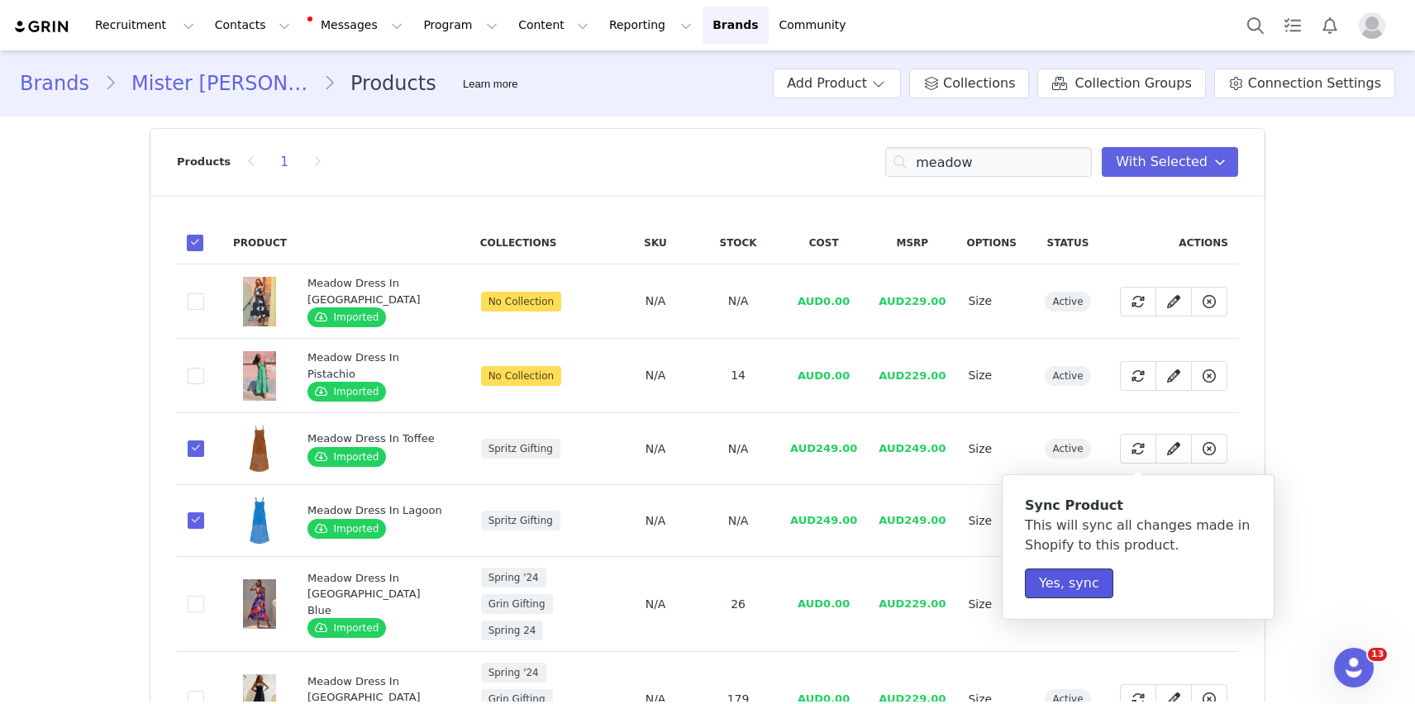
click at [1057, 586] on button "Yes, sync" at bounding box center [1069, 584] width 88 height 30
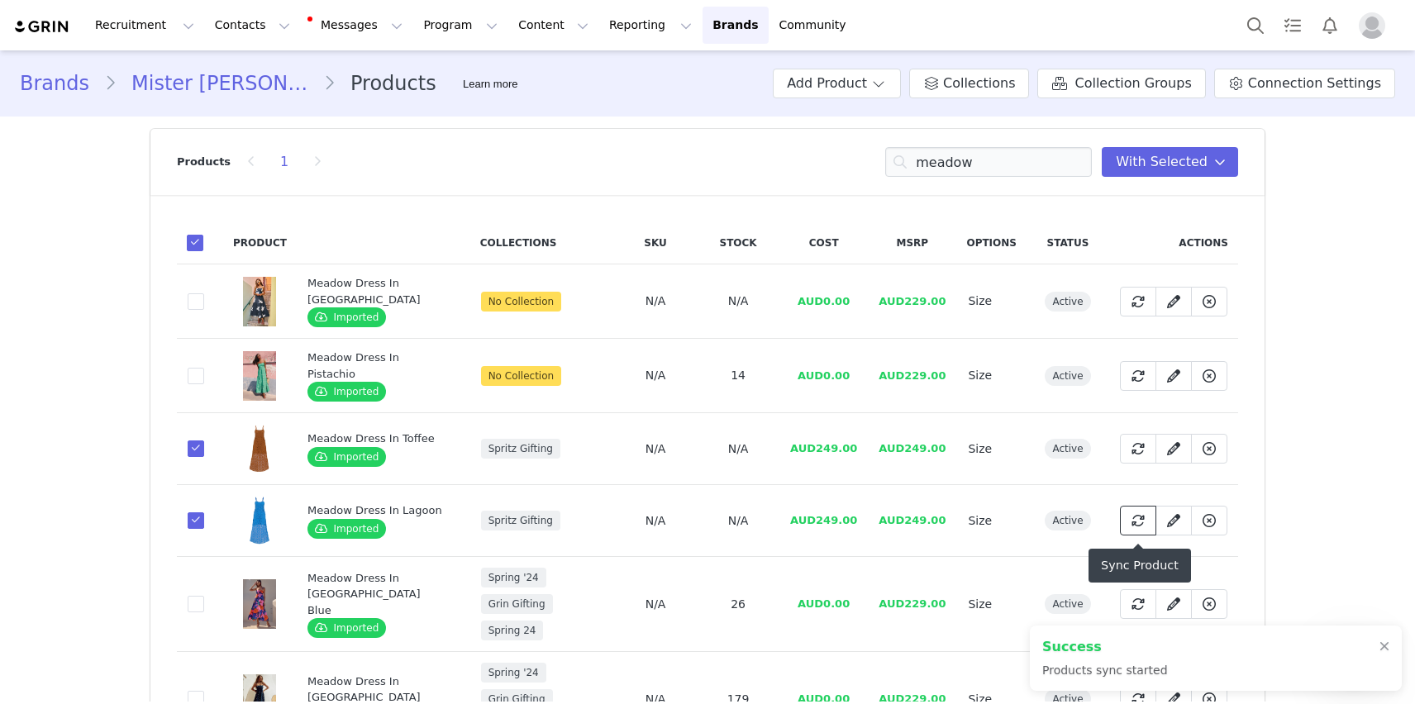
click at [1135, 535] on button at bounding box center [1138, 521] width 36 height 30
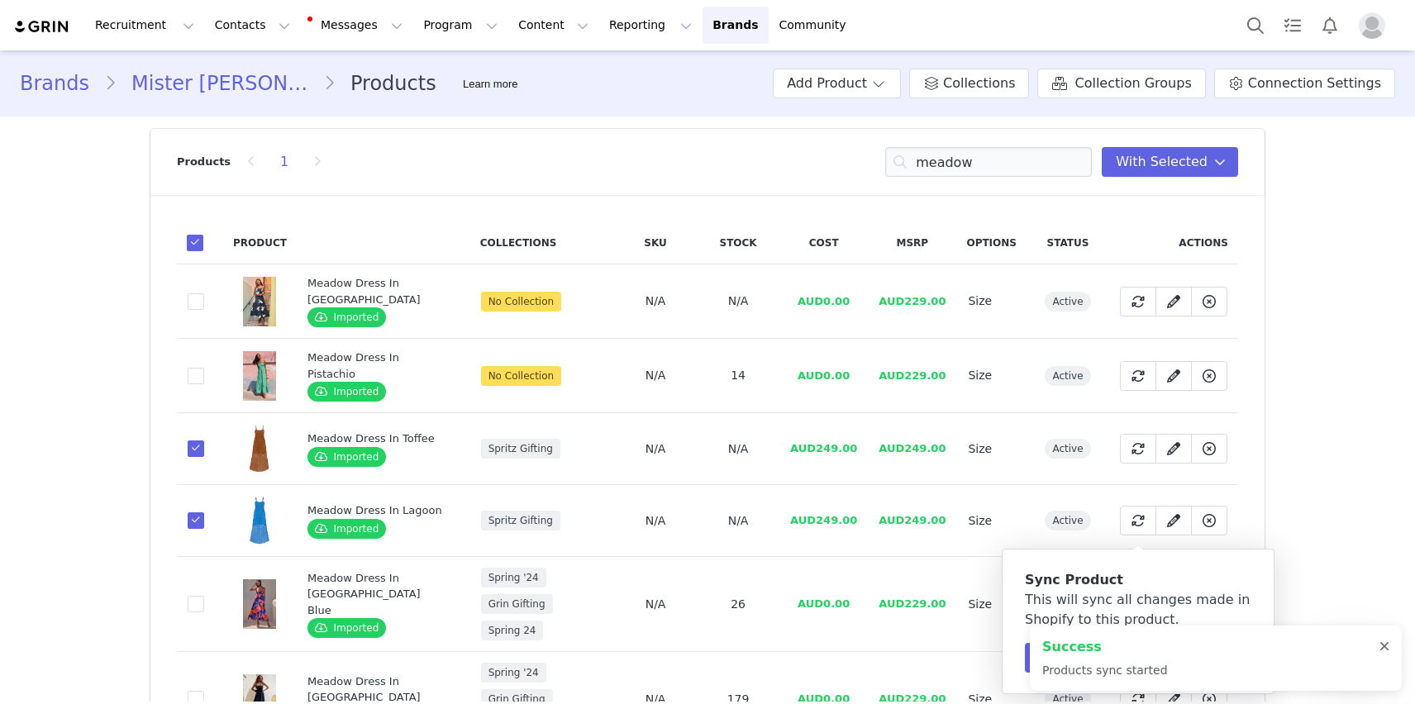
click at [1382, 650] on div at bounding box center [1384, 646] width 10 height 13
click at [1078, 650] on button "Yes, sync" at bounding box center [1069, 658] width 88 height 30
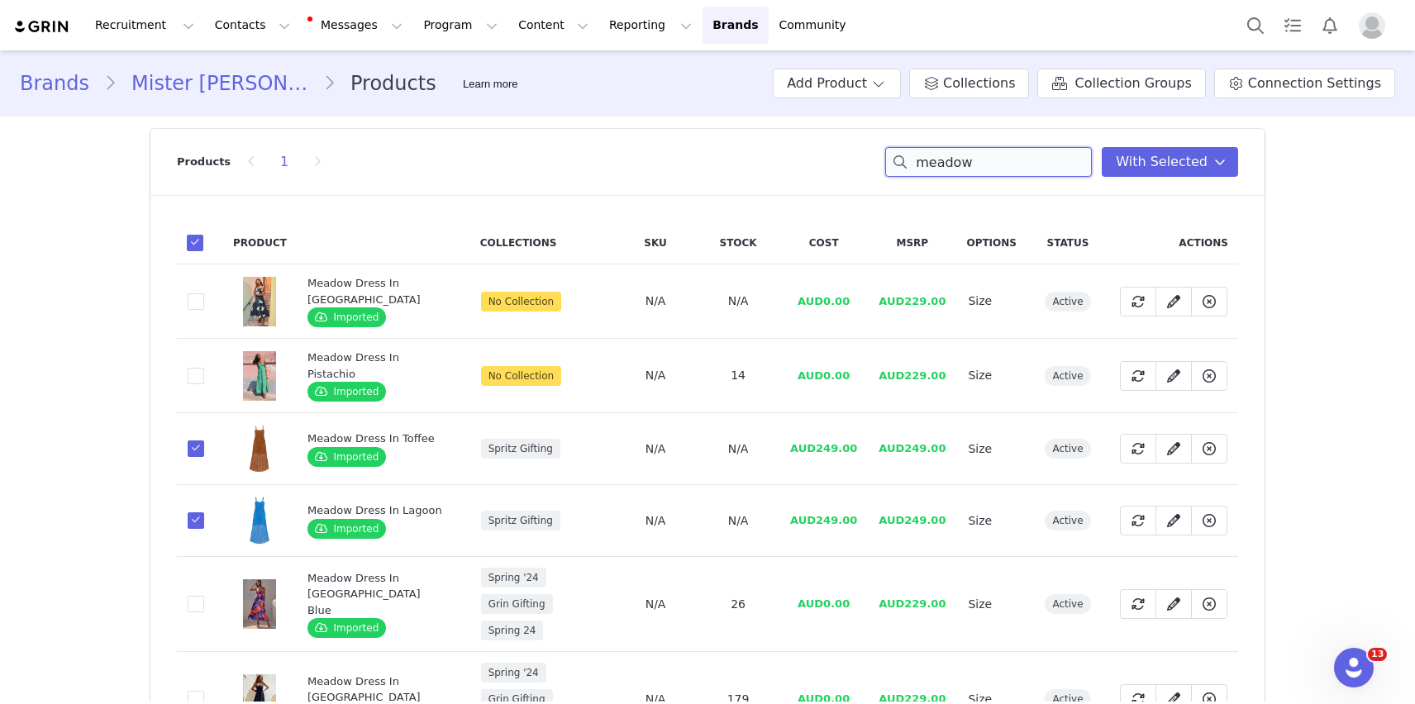
click at [999, 148] on input "meadow" at bounding box center [988, 162] width 207 height 30
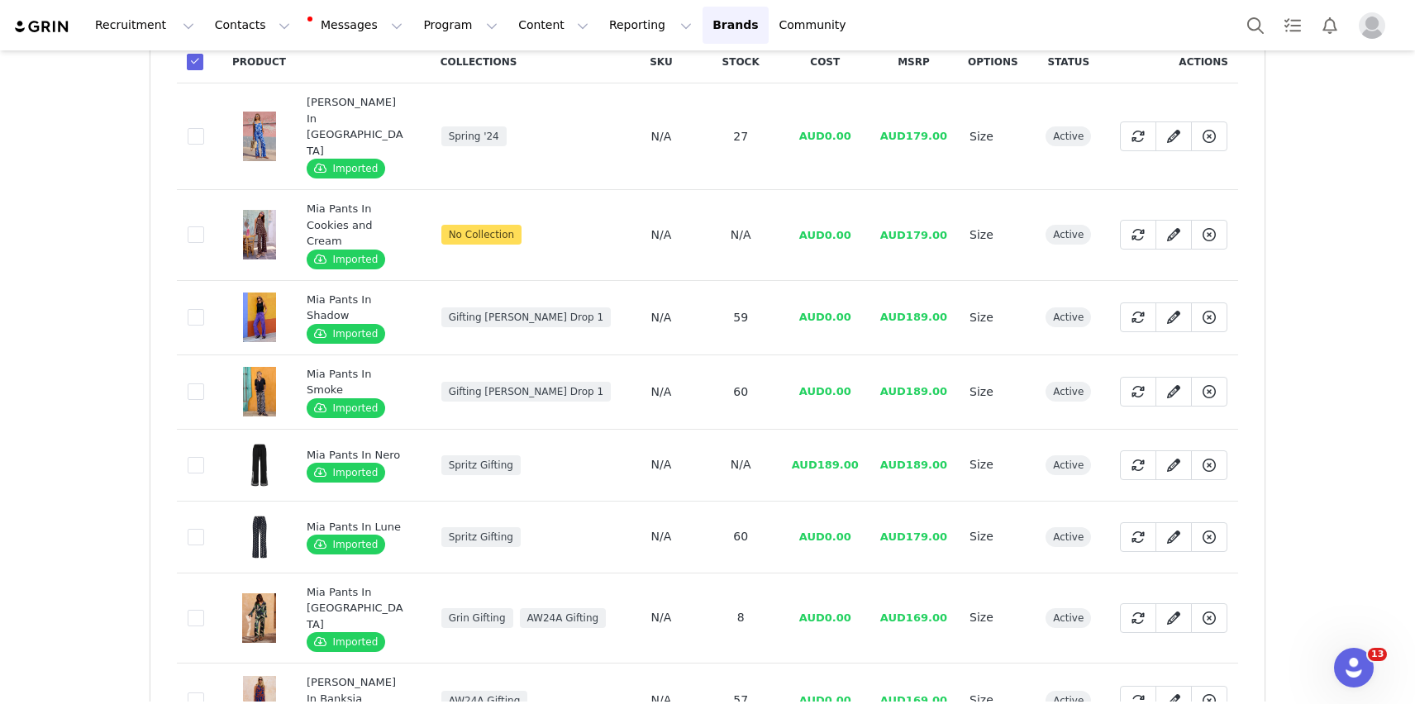
scroll to position [194, 0]
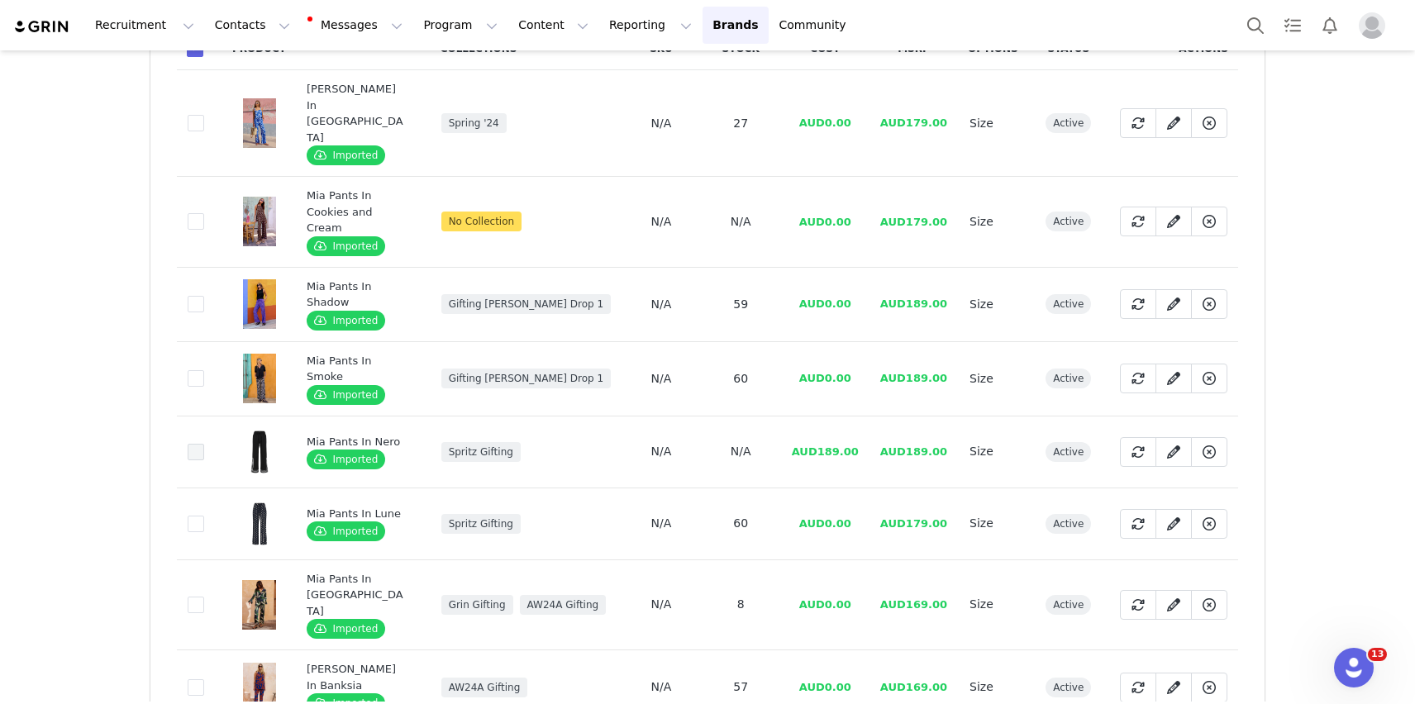
click at [197, 444] on span at bounding box center [196, 452] width 17 height 17
click at [204, 444] on input "f6a51cc0-53ca-422b-99f5-538356e2b5e1" at bounding box center [204, 444] width 0 height 0
click at [1147, 442] on span at bounding box center [1138, 452] width 20 height 20
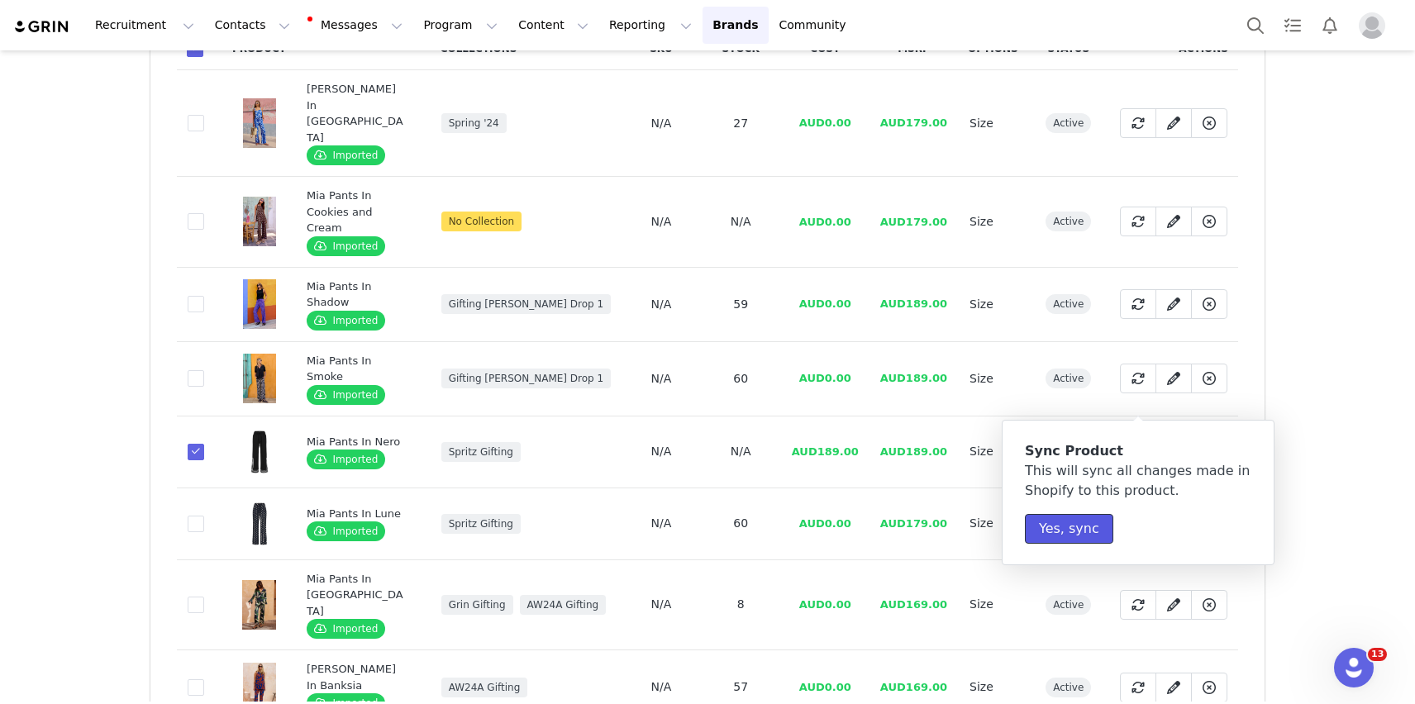
click at [1068, 536] on button "Yes, sync" at bounding box center [1069, 529] width 88 height 30
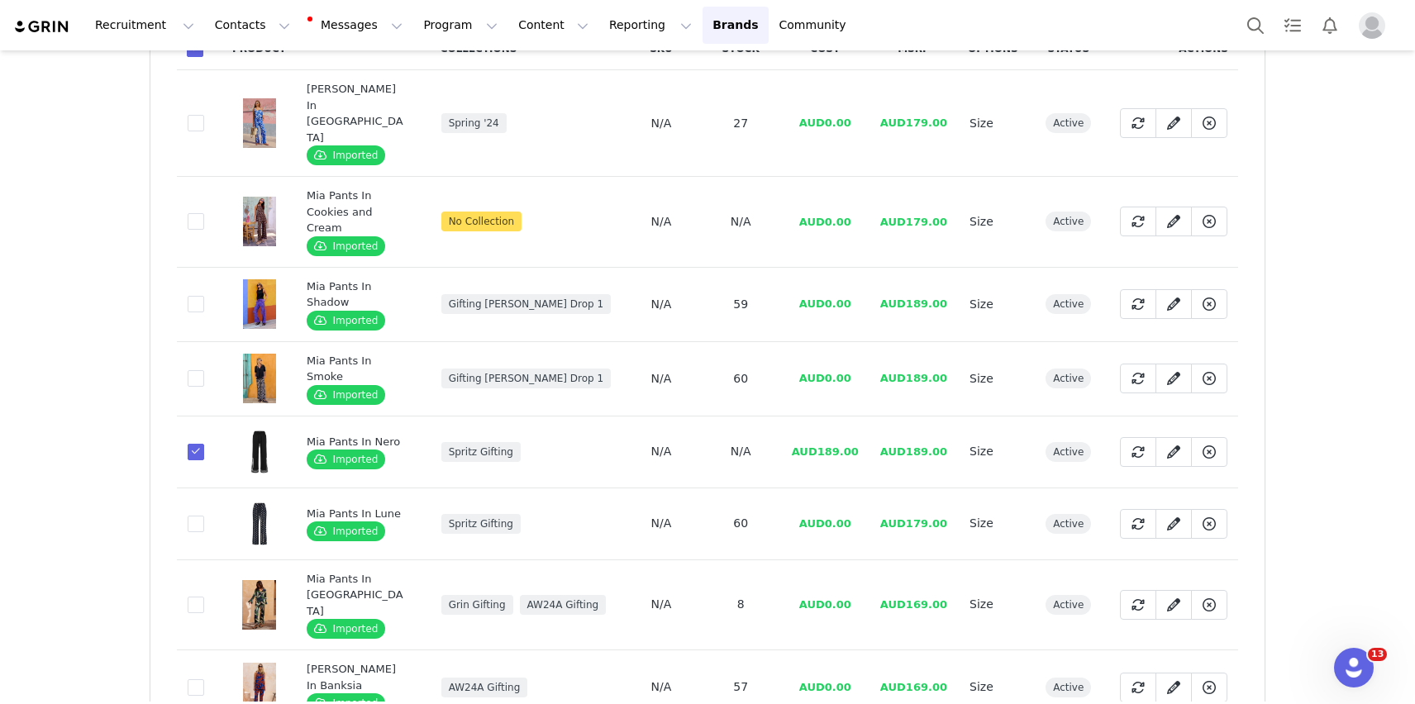
scroll to position [0, 0]
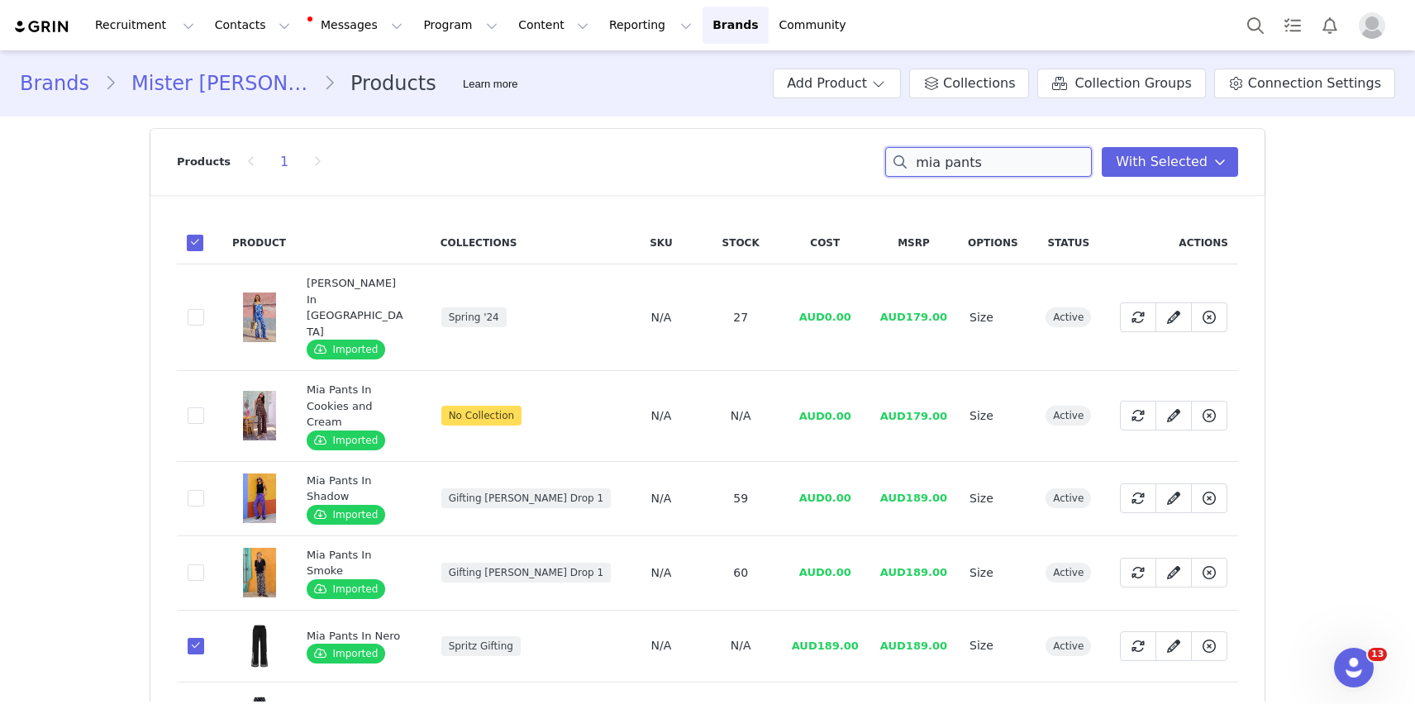
click at [992, 165] on input "mia pants" at bounding box center [988, 162] width 207 height 30
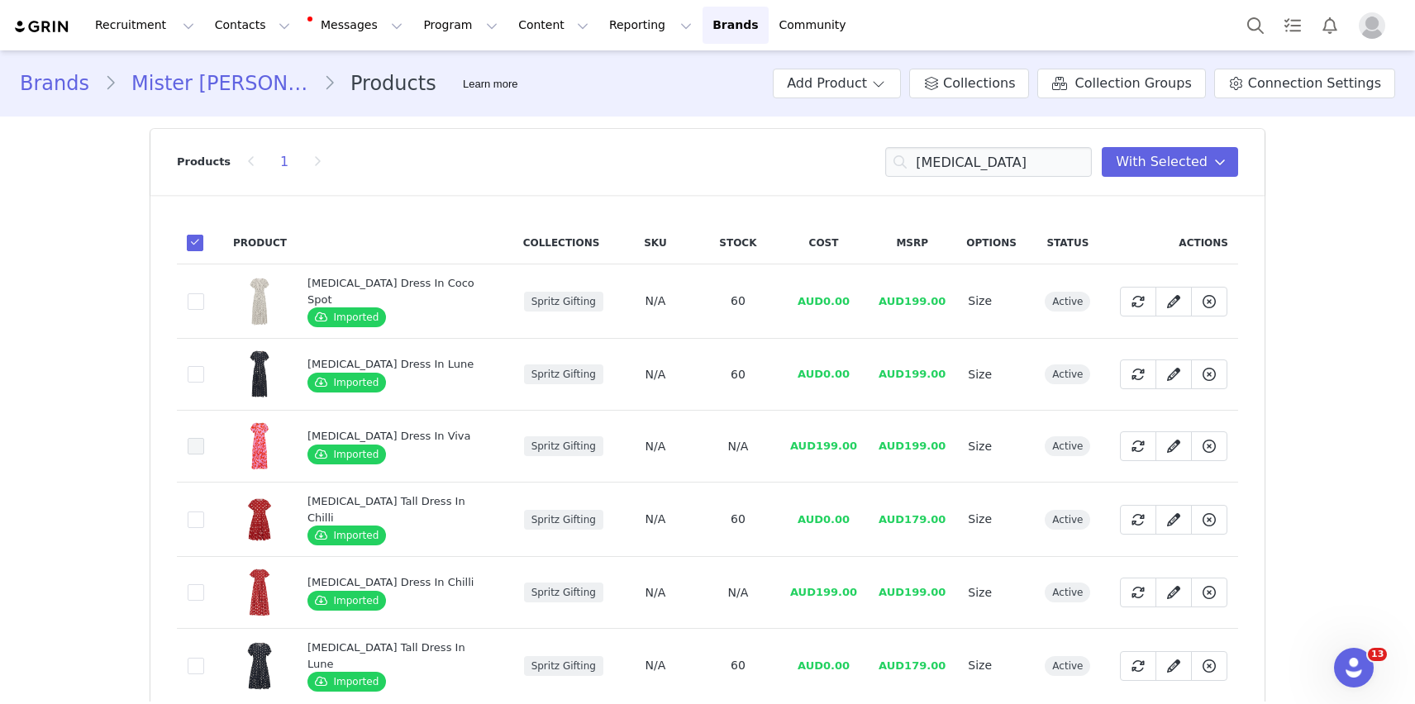
click at [197, 443] on span at bounding box center [196, 446] width 17 height 17
click at [204, 438] on input "9fb27479-ce53-42eb-89ab-a9832b870f4f" at bounding box center [204, 438] width 0 height 0
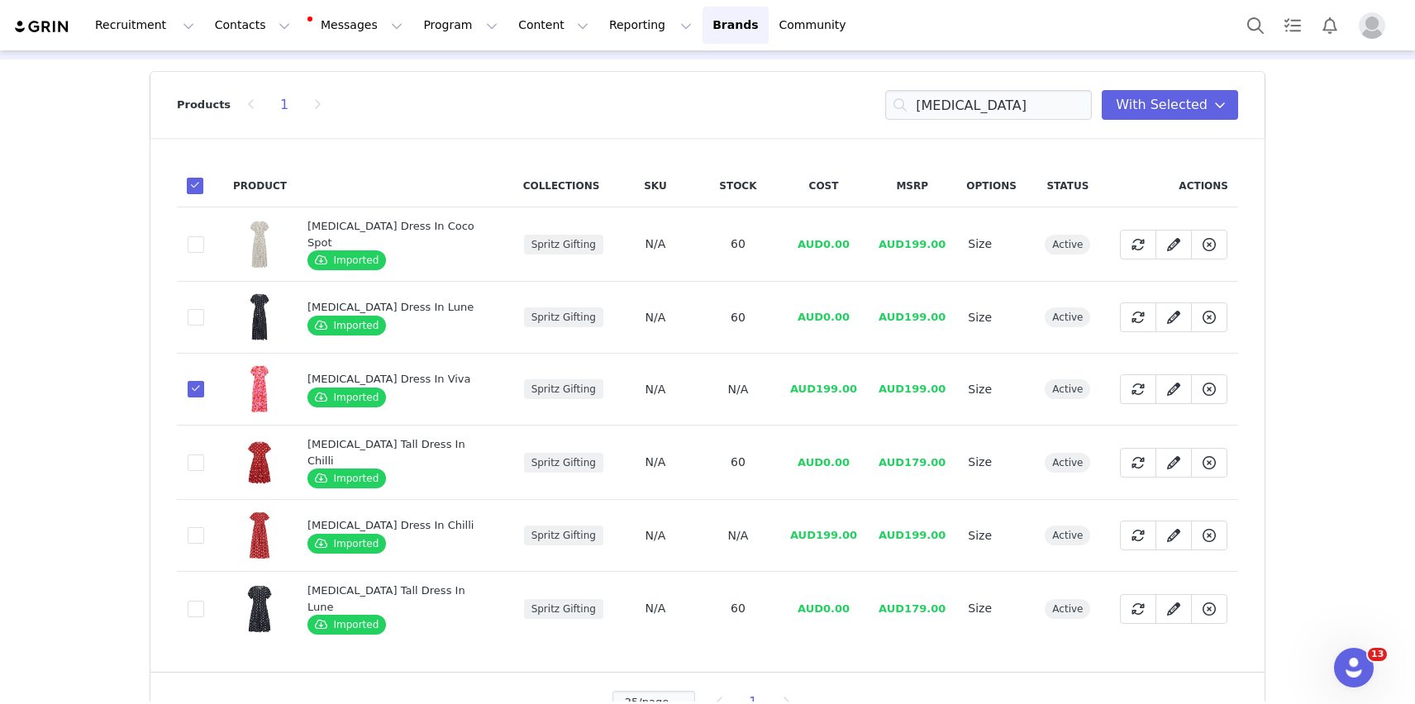
scroll to position [92, 0]
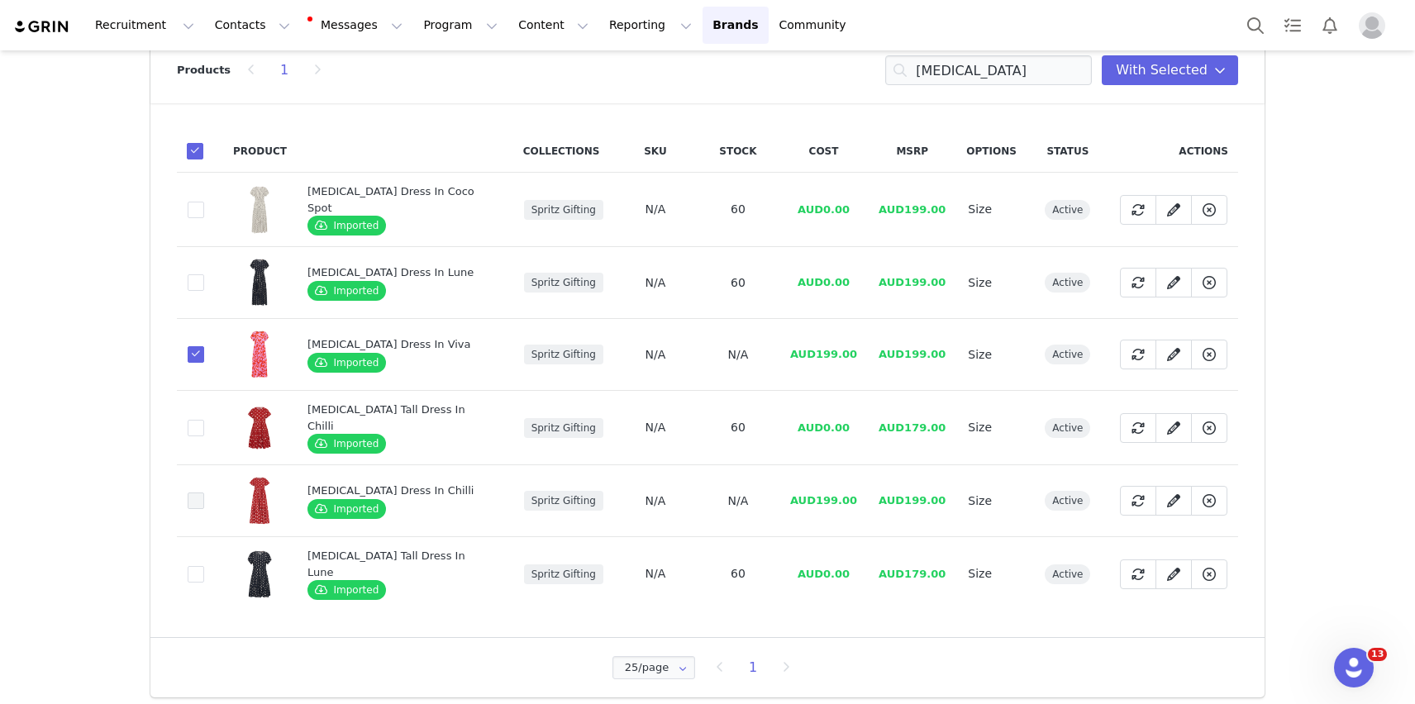
click at [191, 497] on span at bounding box center [196, 501] width 17 height 17
click at [204, 493] on input "79160749-7bb0-416a-86a9-1ab34ac4064c" at bounding box center [204, 493] width 0 height 0
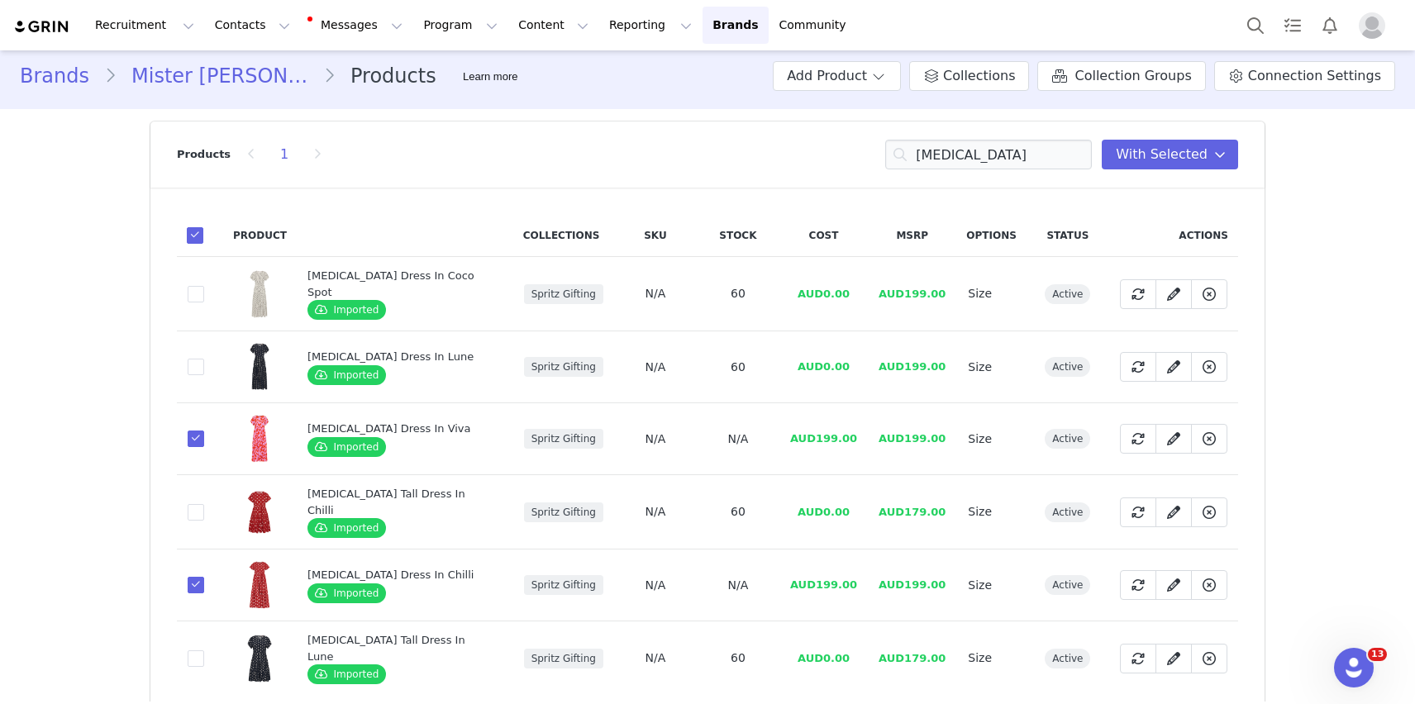
scroll to position [0, 0]
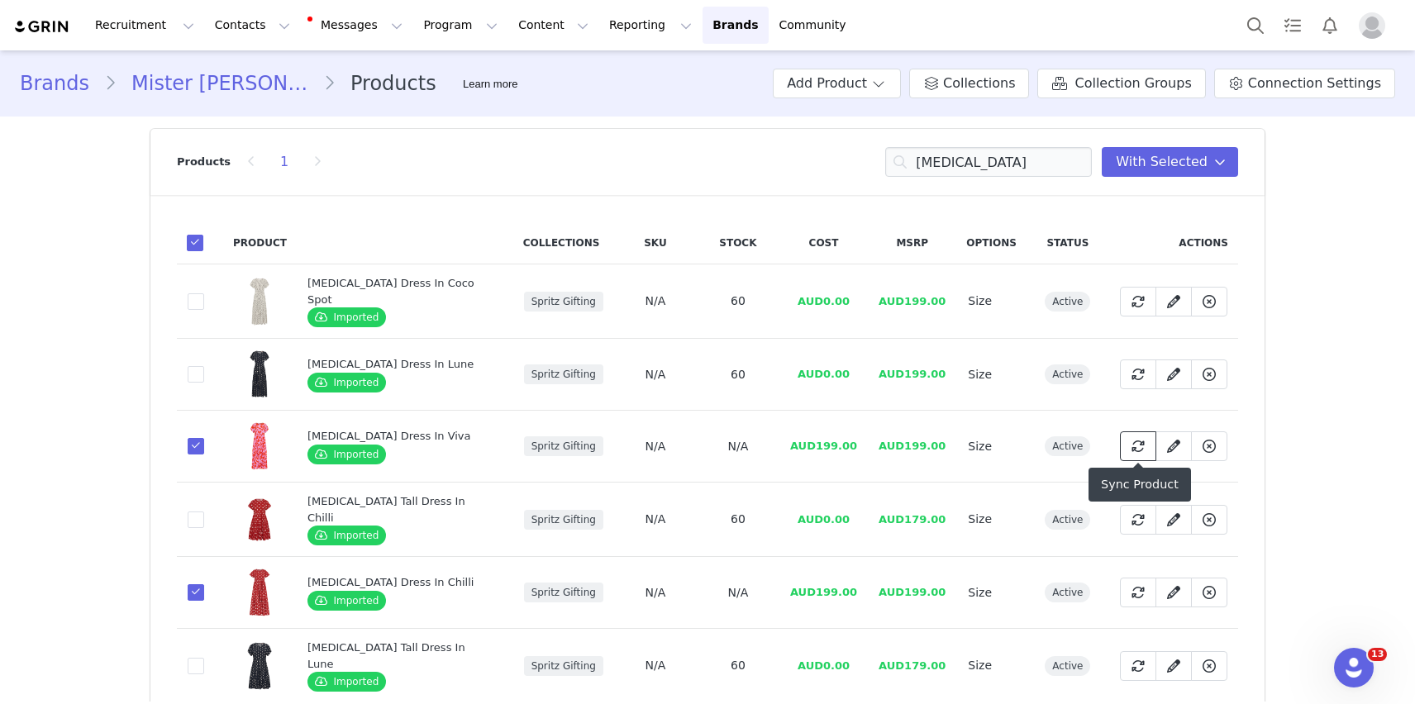
click at [1131, 446] on icon at bounding box center [1137, 446] width 13 height 13
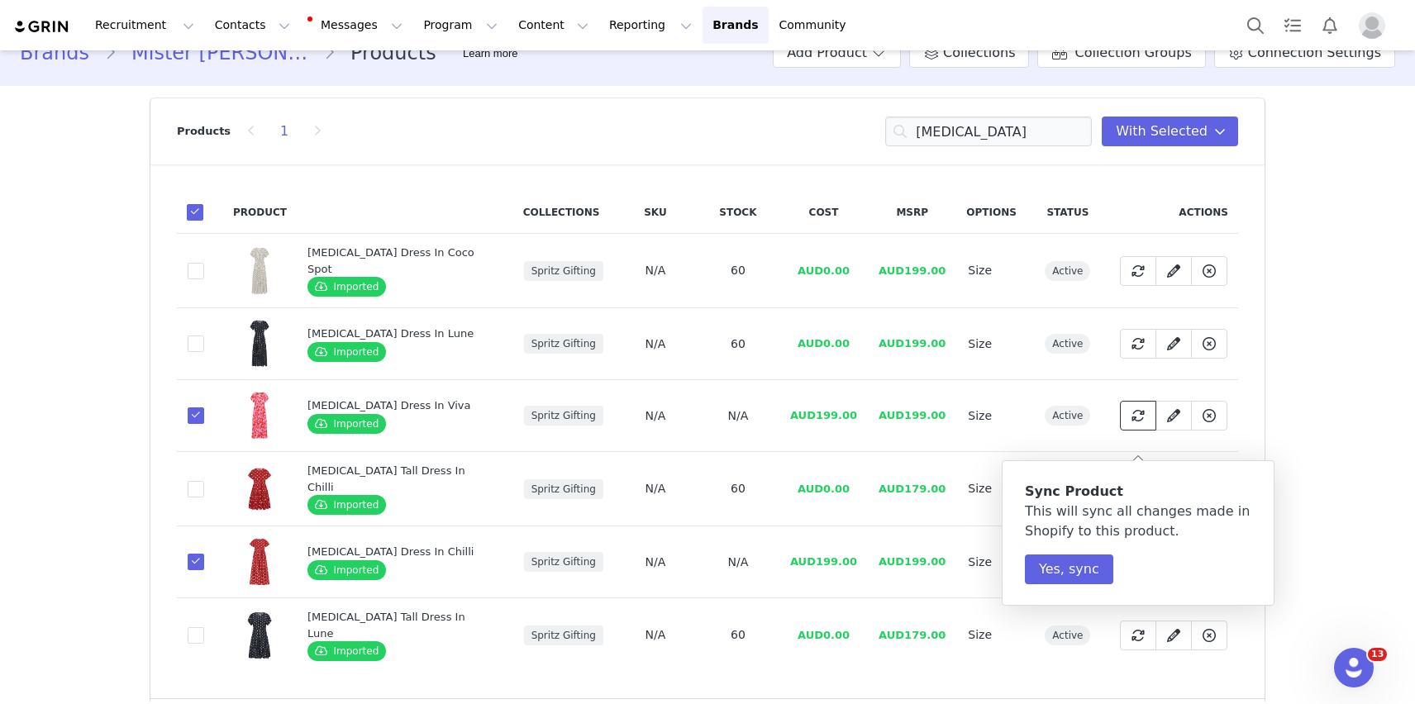
scroll to position [55, 0]
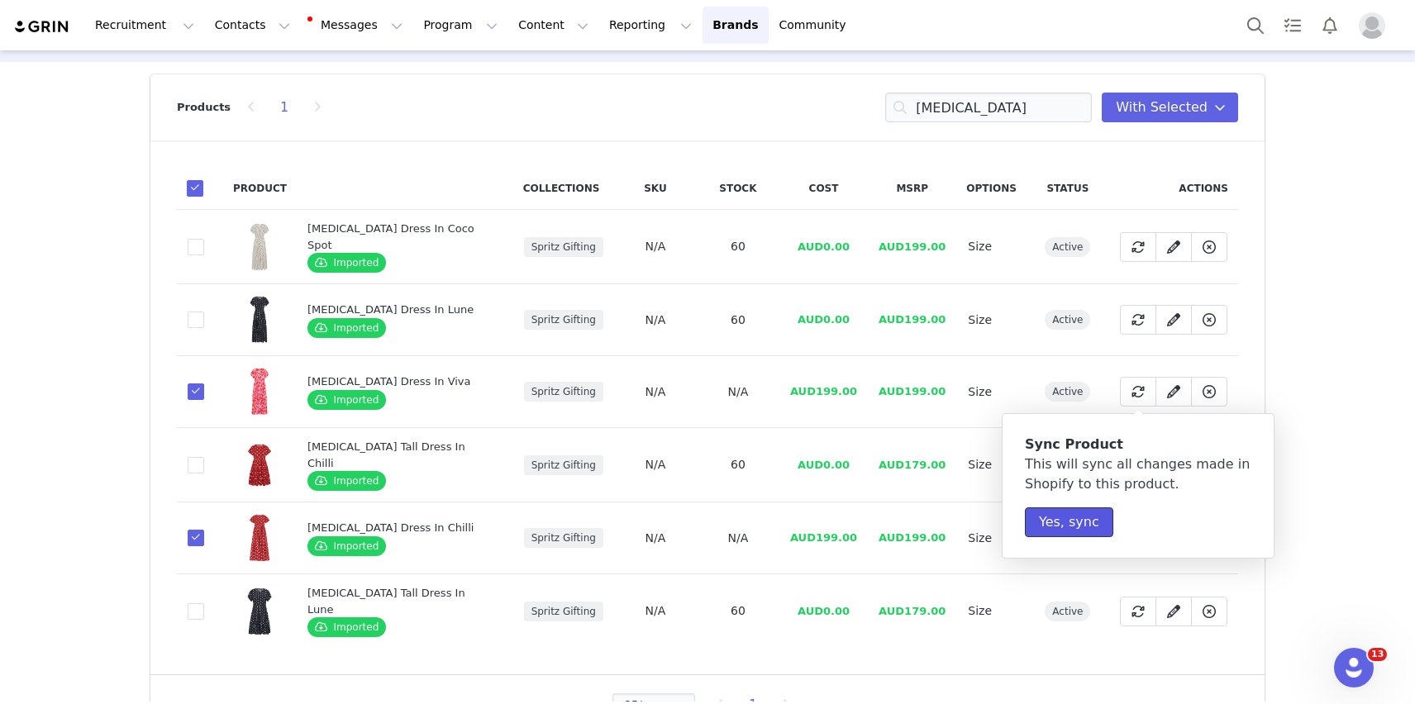
click at [1075, 530] on button "Yes, sync" at bounding box center [1069, 522] width 88 height 30
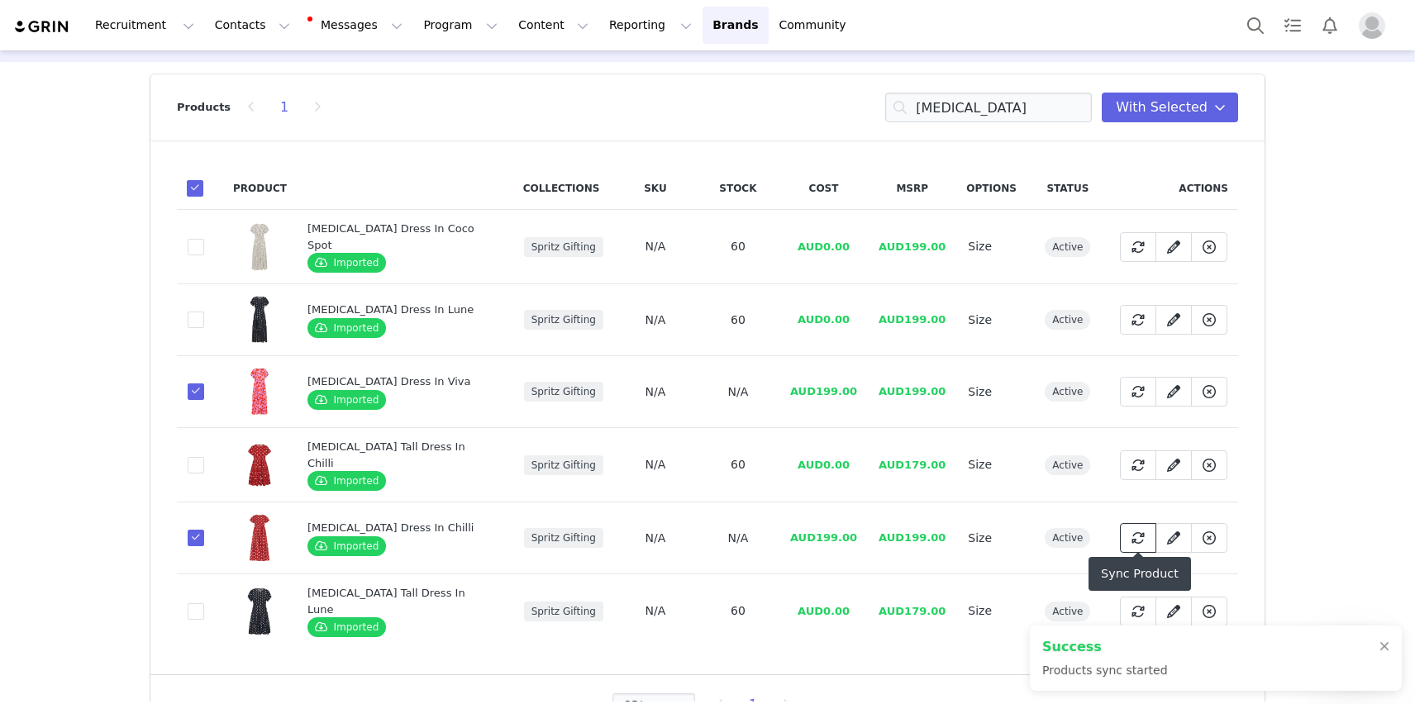
click at [1134, 535] on icon at bounding box center [1137, 537] width 13 height 13
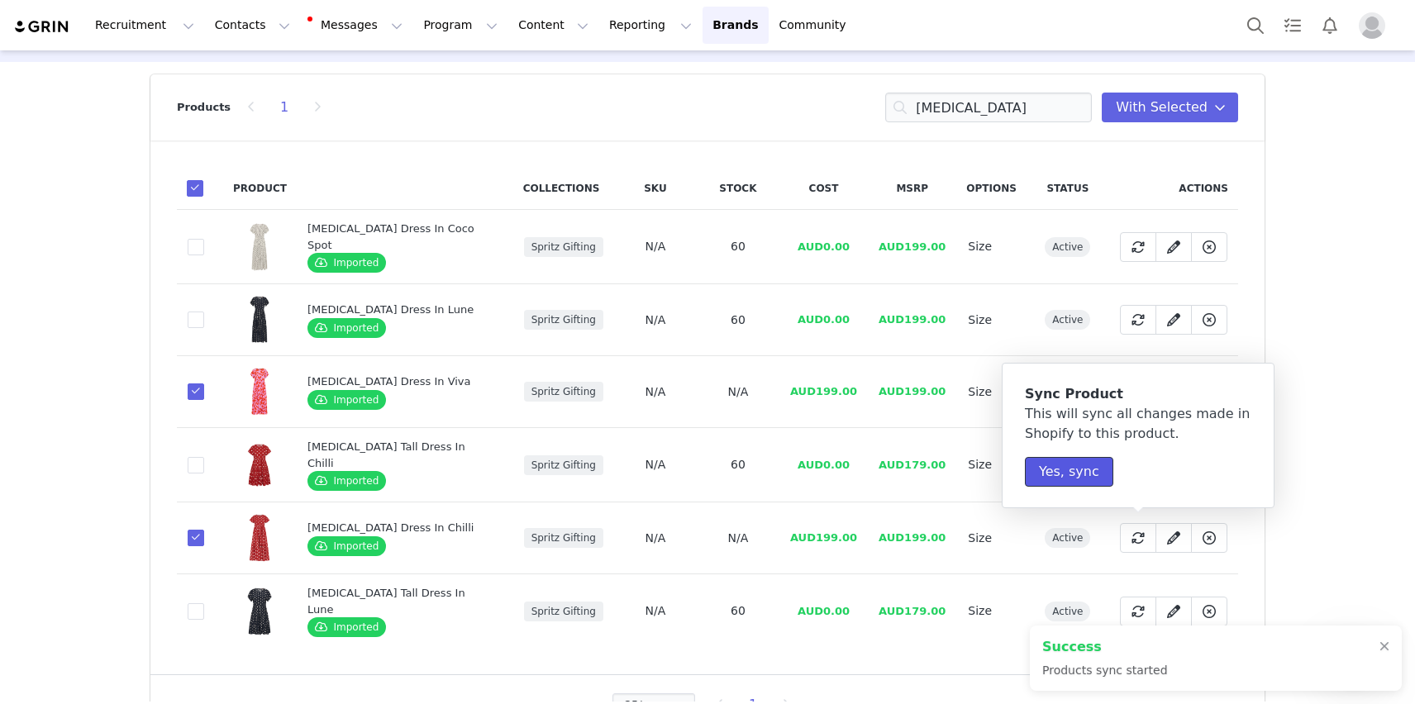
click at [1079, 473] on button "Yes, sync" at bounding box center [1069, 472] width 88 height 30
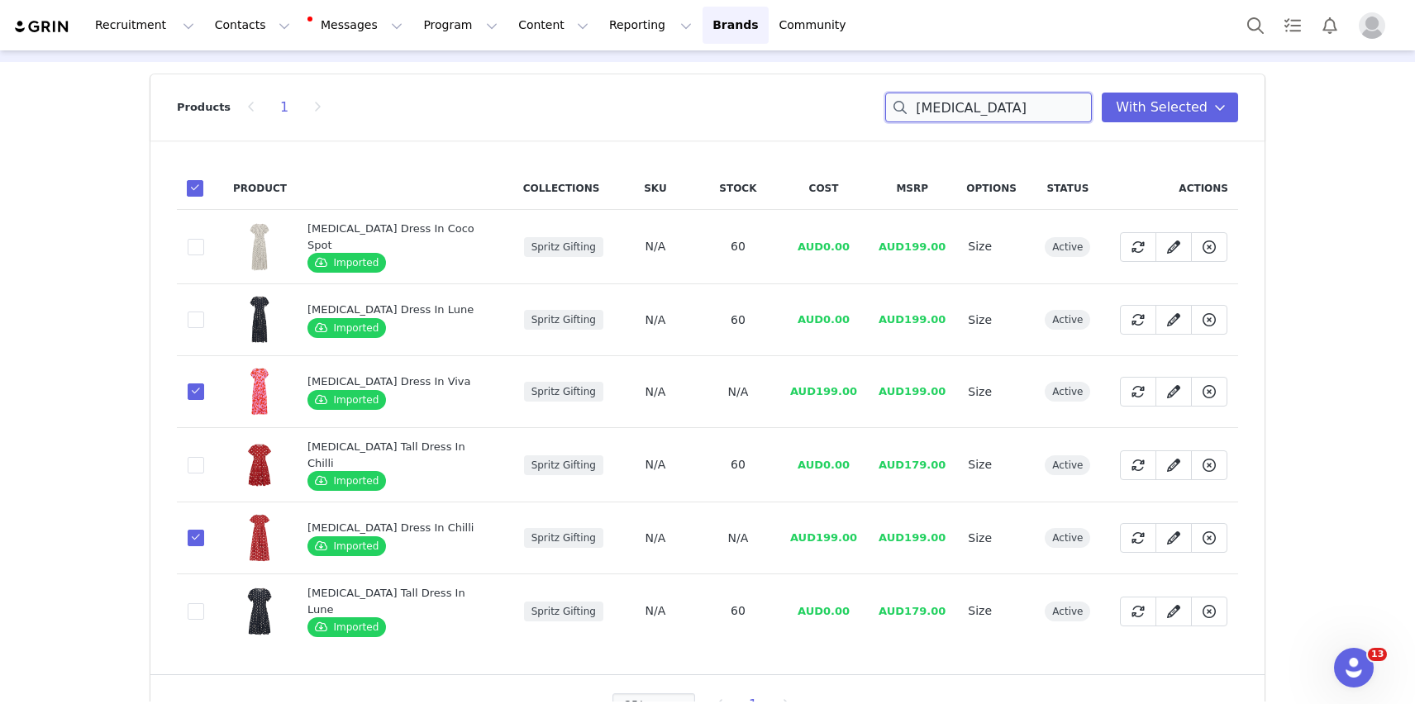
click at [1007, 109] on input "[MEDICAL_DATA]" at bounding box center [988, 108] width 207 height 30
type input ","
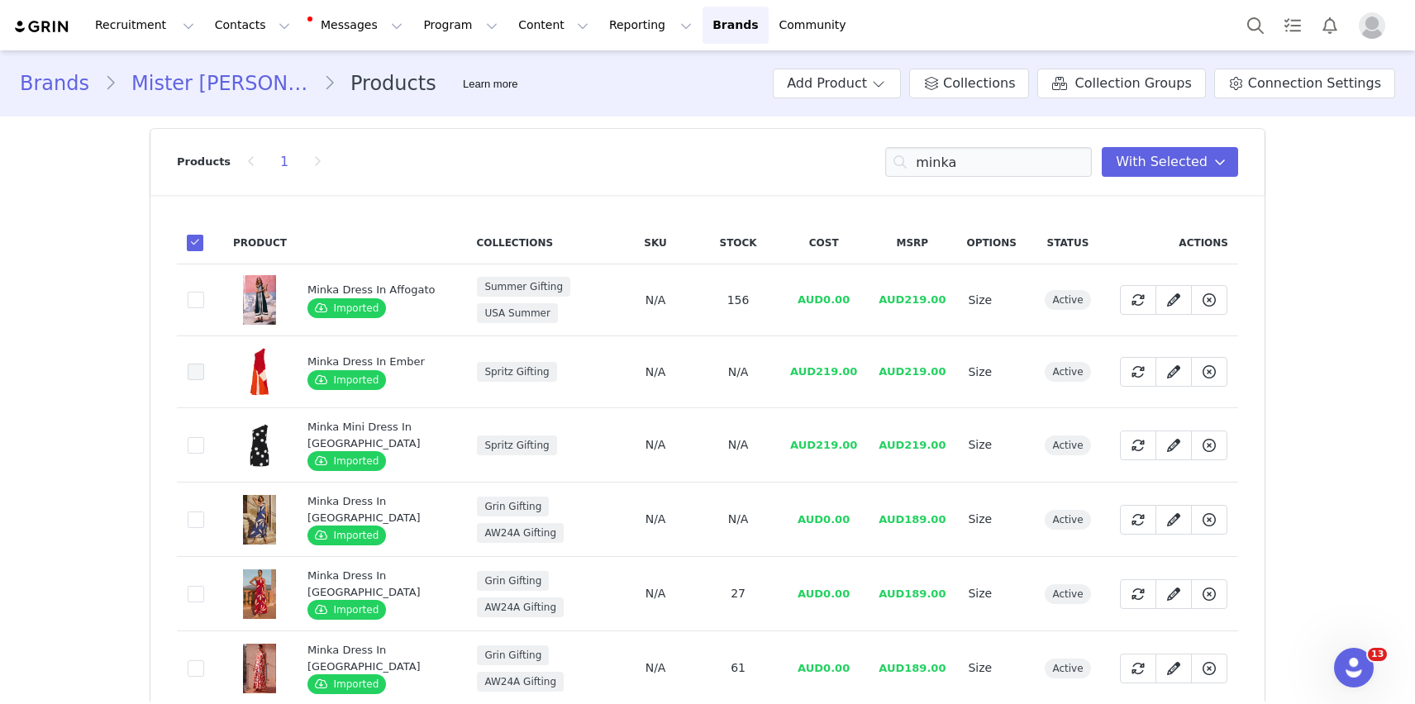
click at [193, 369] on span at bounding box center [196, 372] width 17 height 17
click at [204, 364] on input "d4e66aa7-bd32-40b0-bc59-a4a7c71ad829" at bounding box center [204, 364] width 0 height 0
click at [193, 444] on span at bounding box center [196, 445] width 17 height 17
click at [204, 437] on input "03b7c1cd-6eb7-46fc-9133-e505bde4482c" at bounding box center [204, 437] width 0 height 0
click at [1128, 377] on span at bounding box center [1138, 372] width 20 height 20
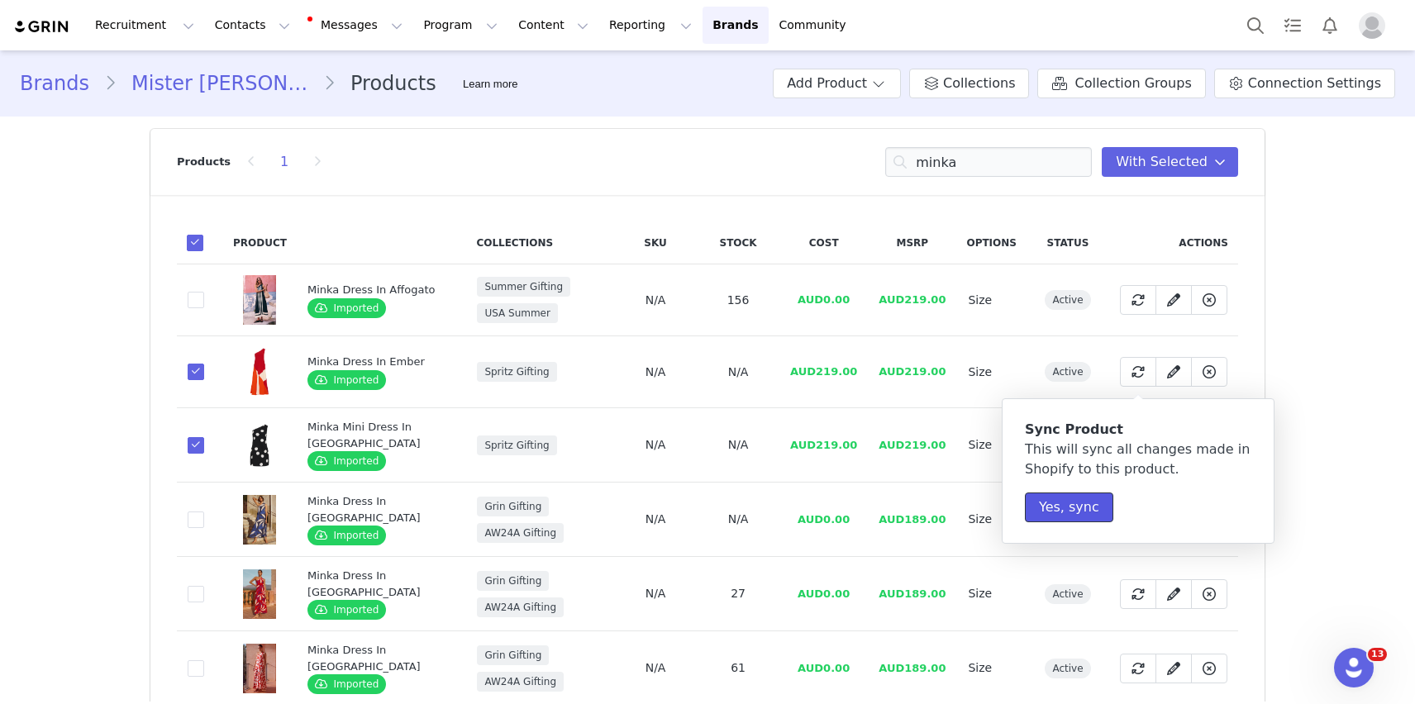
click at [1078, 497] on button "Yes, sync" at bounding box center [1069, 508] width 88 height 30
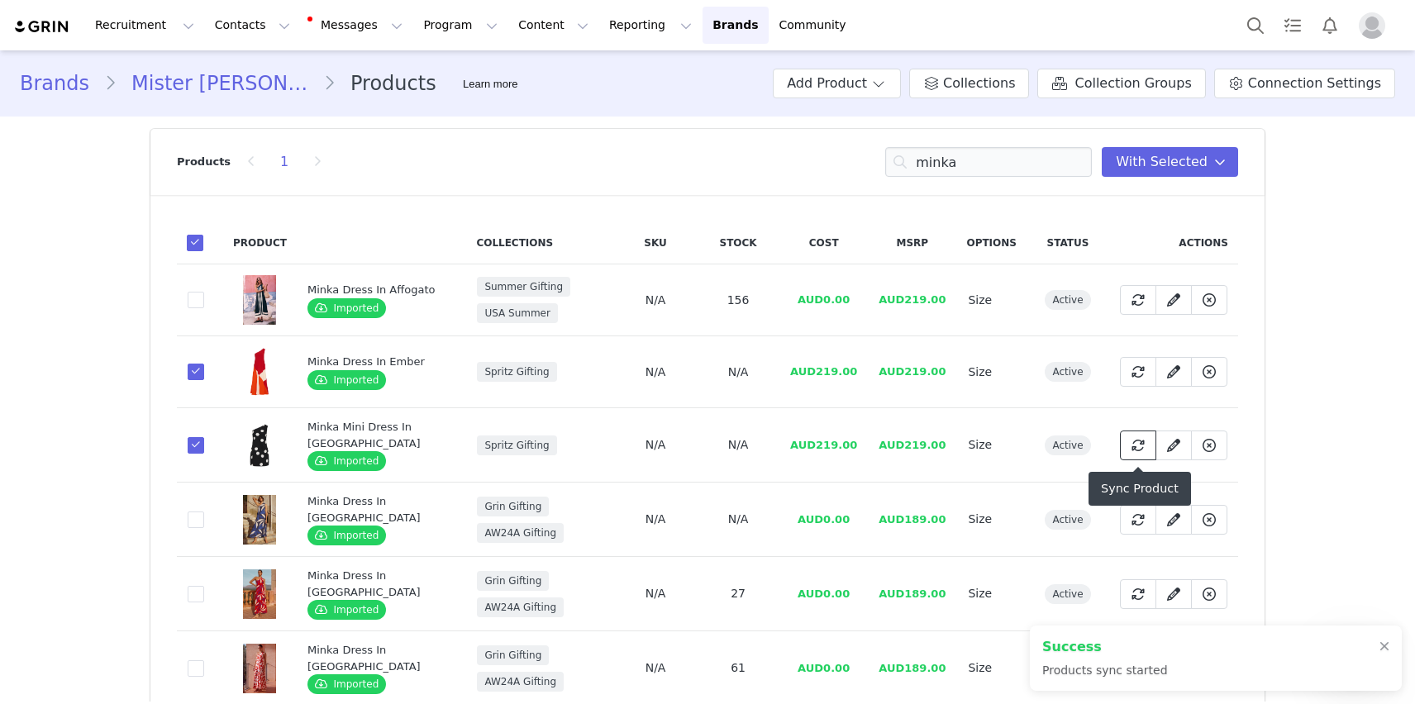
click at [1140, 449] on icon at bounding box center [1137, 445] width 13 height 13
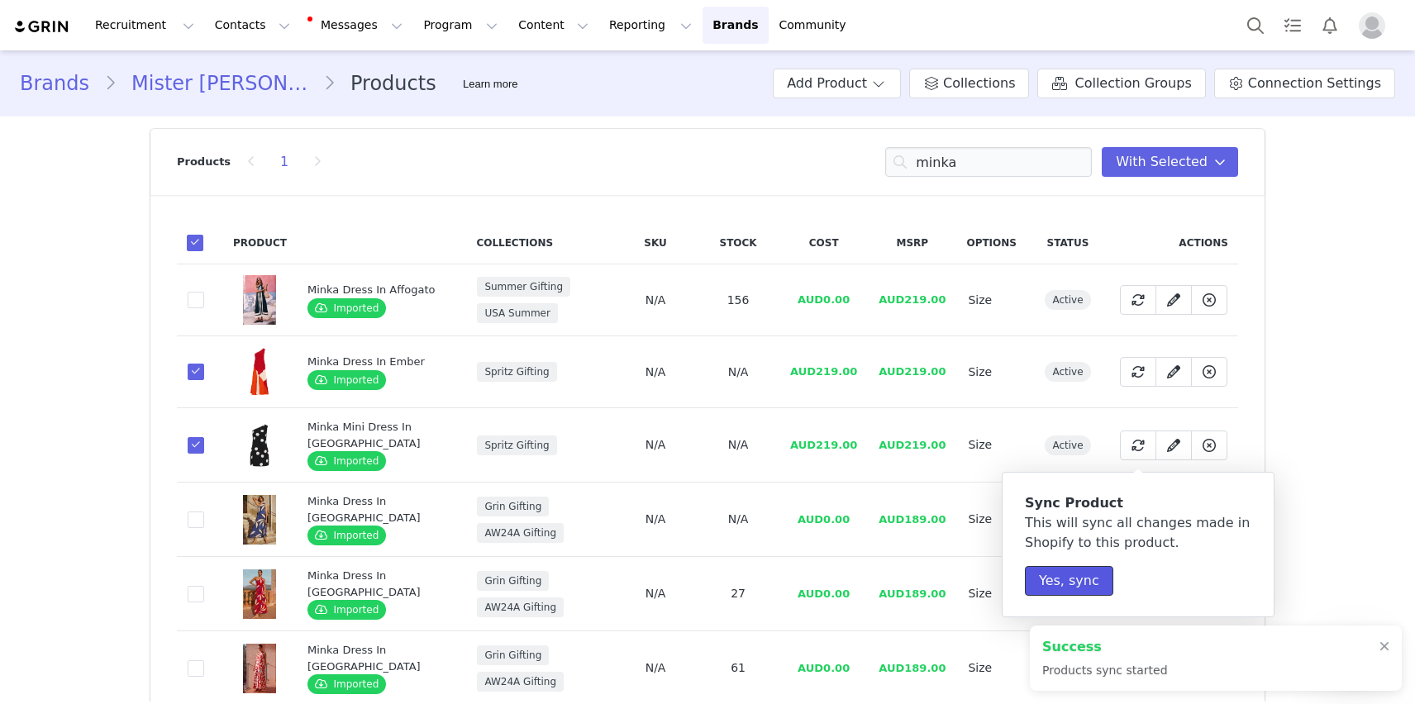
click at [1068, 580] on button "Yes, sync" at bounding box center [1069, 581] width 88 height 30
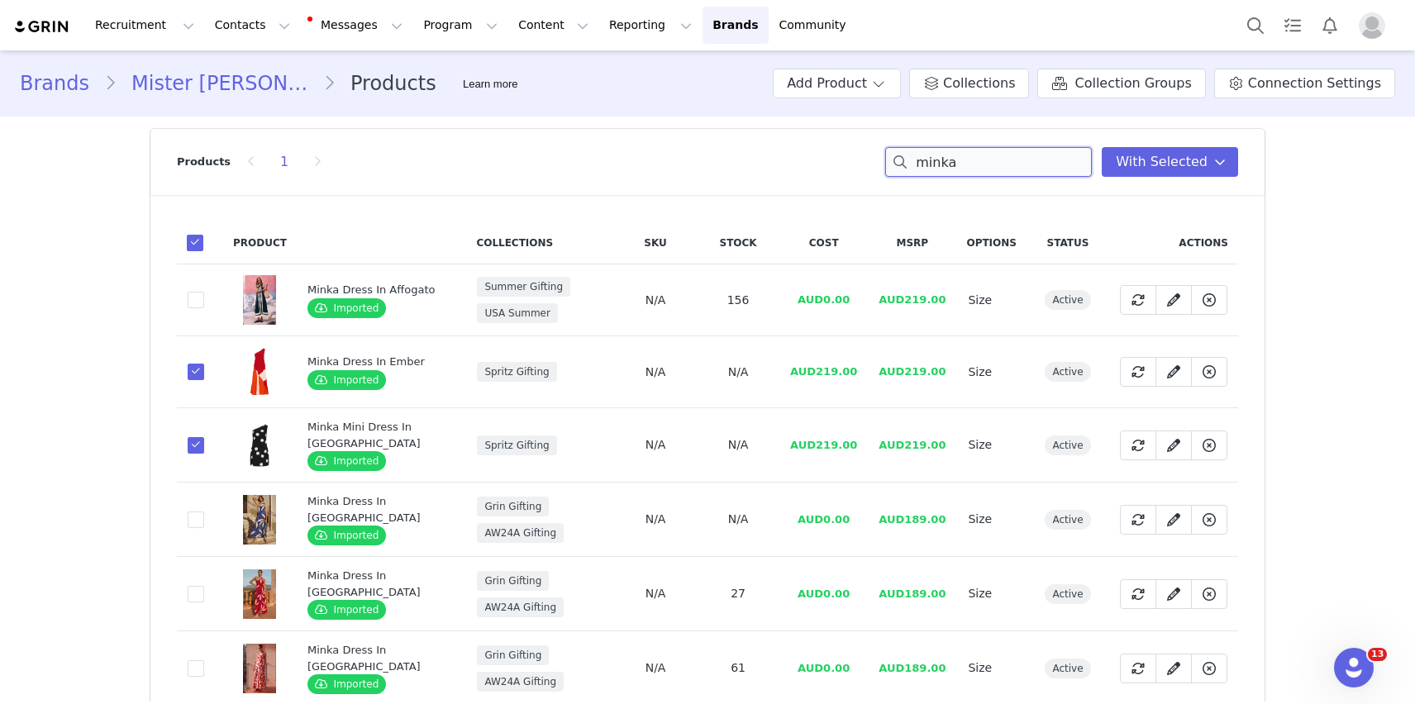
click at [994, 174] on input "minka" at bounding box center [988, 162] width 207 height 30
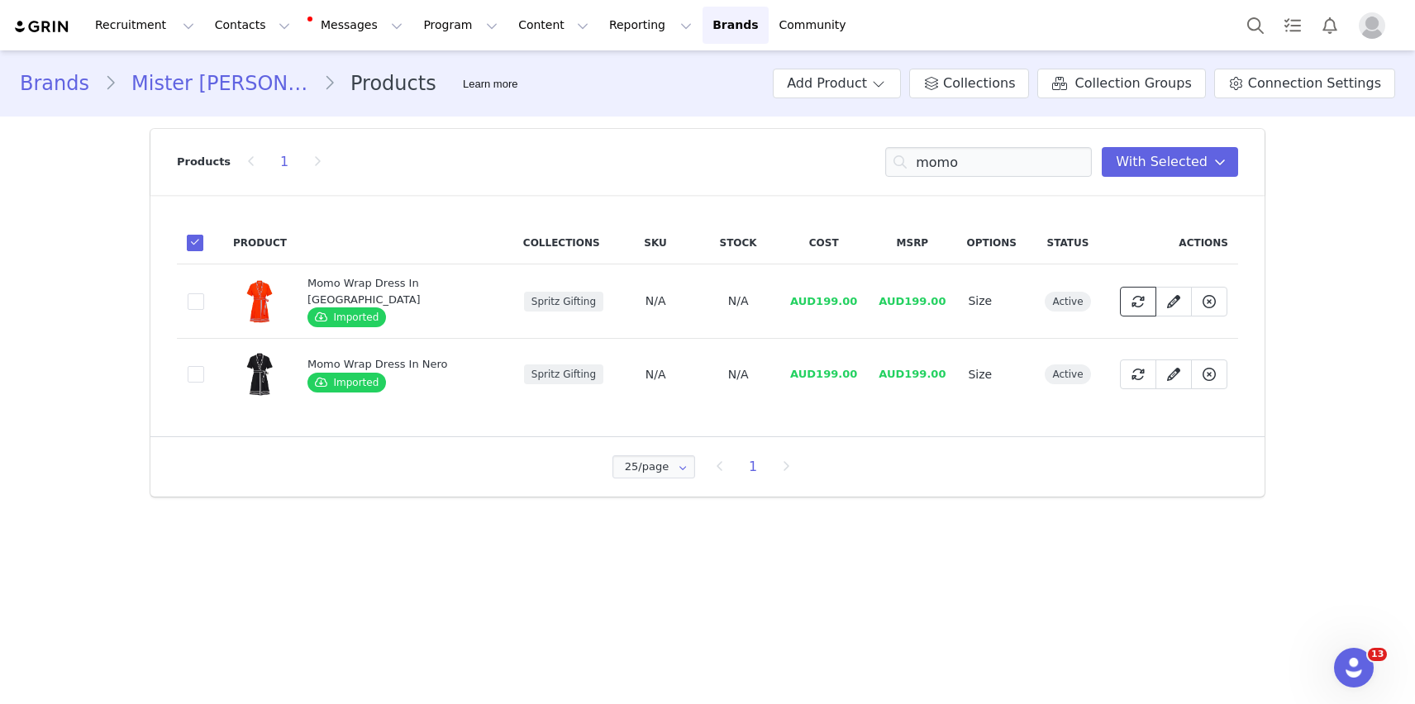
click at [1139, 299] on icon at bounding box center [1137, 301] width 13 height 13
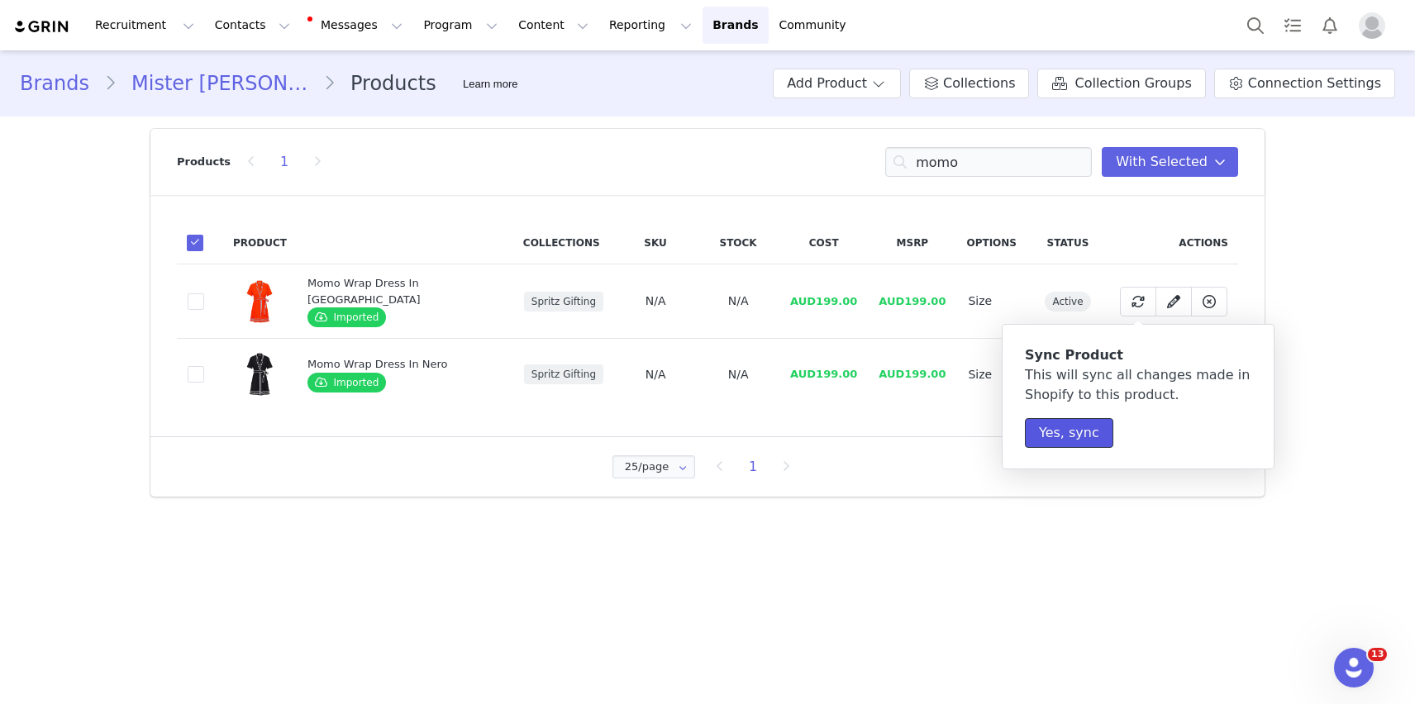
click at [1058, 445] on button "Yes, sync" at bounding box center [1069, 433] width 88 height 30
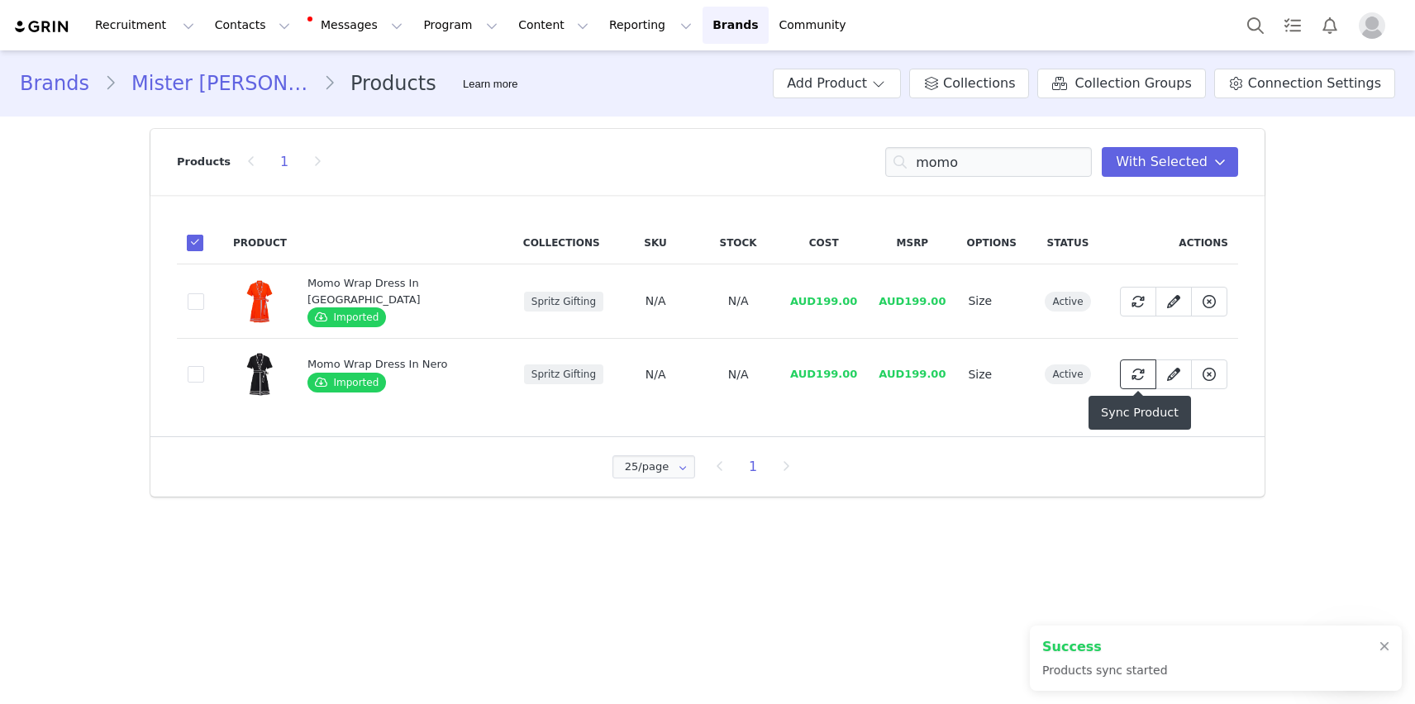
click at [1140, 380] on span at bounding box center [1138, 374] width 20 height 20
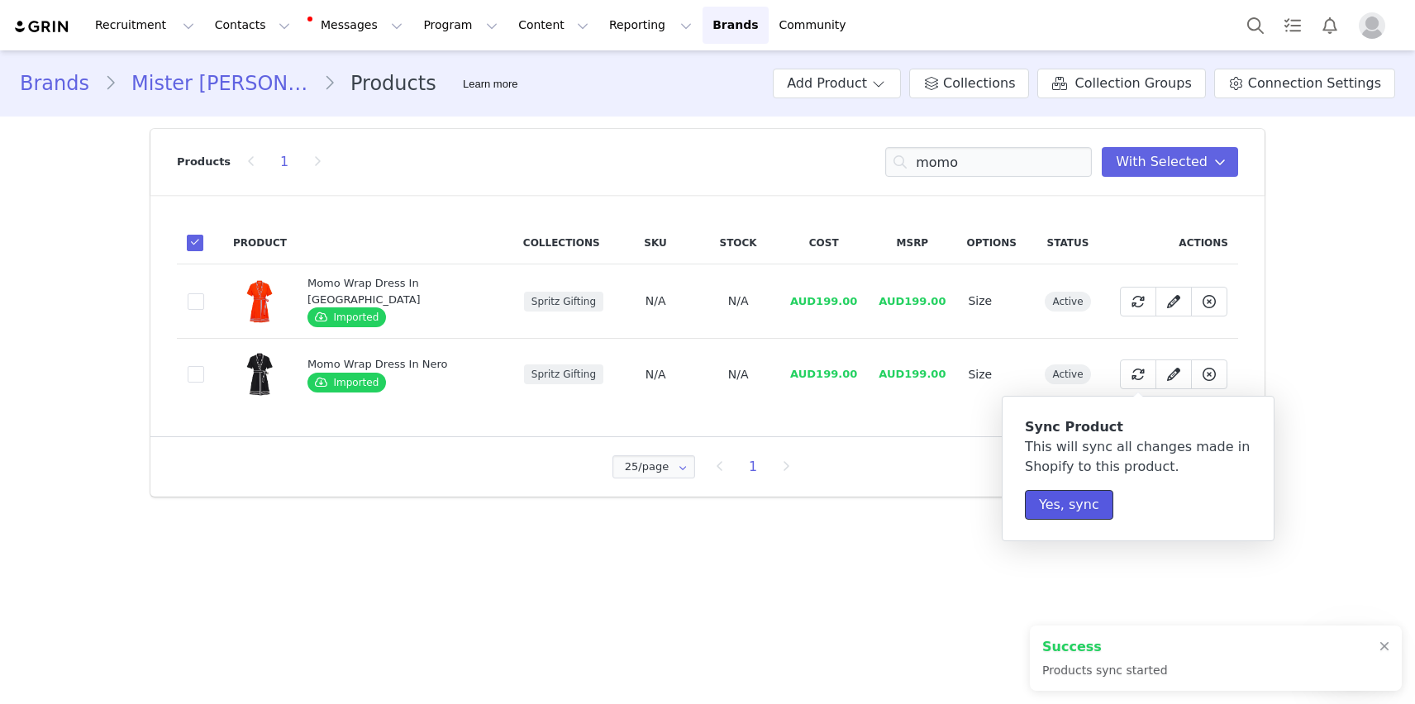
click at [1045, 497] on button "Yes, sync" at bounding box center [1069, 505] width 88 height 30
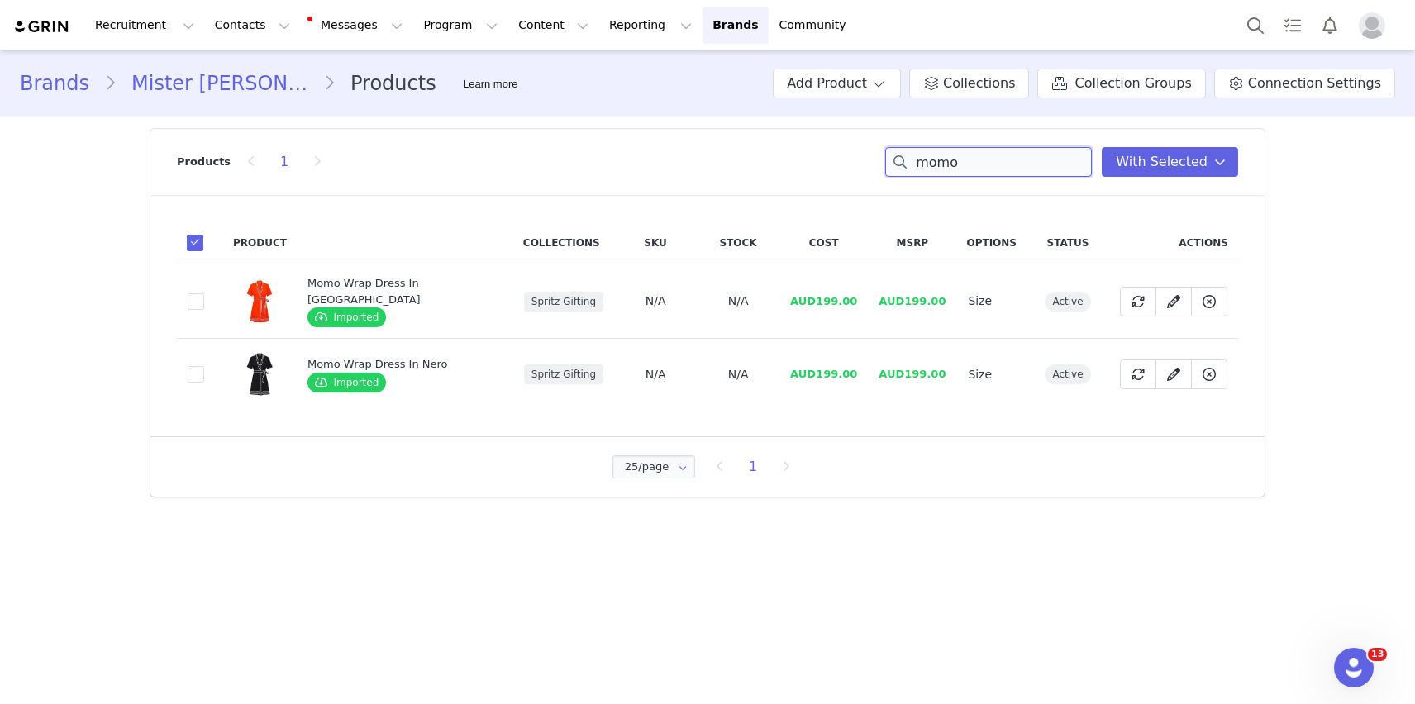
click at [1016, 168] on input "momo" at bounding box center [988, 162] width 207 height 30
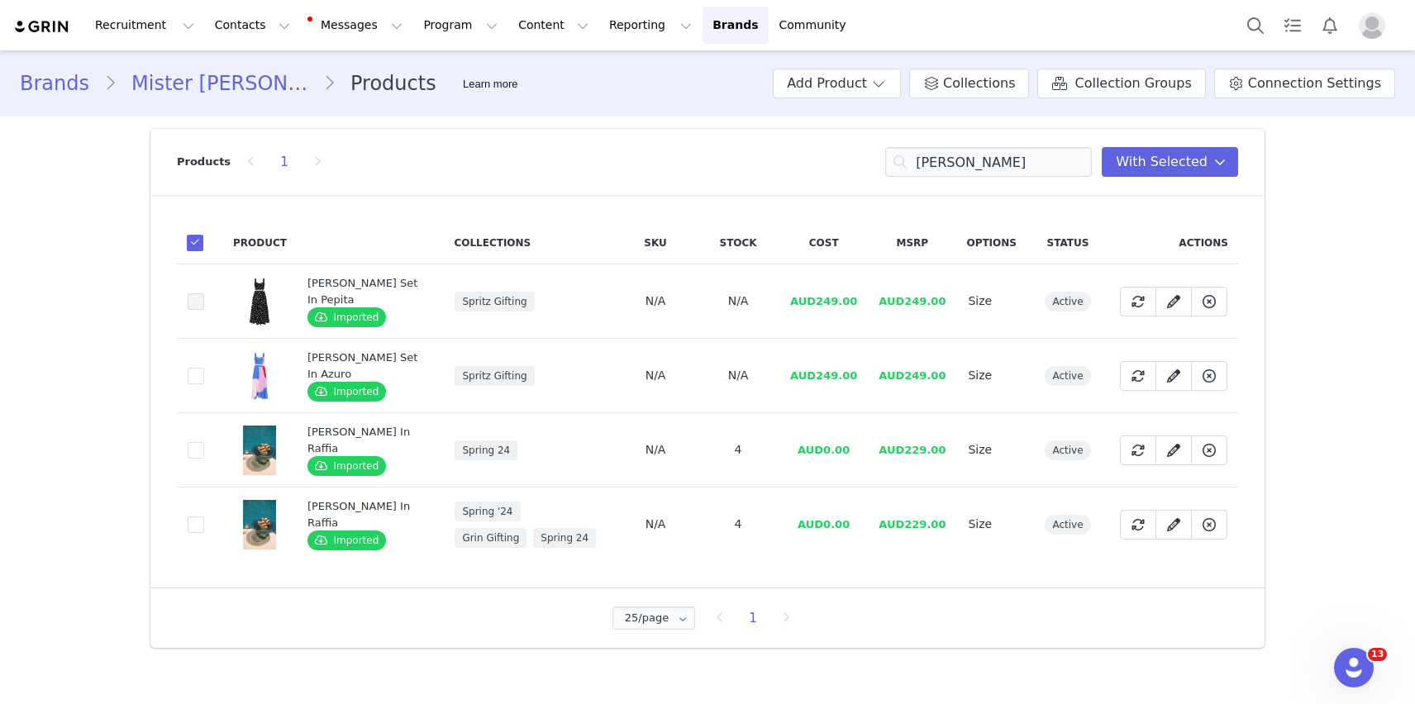
click at [191, 300] on span at bounding box center [196, 301] width 17 height 17
click at [204, 293] on input "3db2c244-551f-4db9-900d-d93c296fb958" at bounding box center [204, 293] width 0 height 0
click at [199, 370] on span at bounding box center [196, 376] width 17 height 17
click at [204, 368] on input "445b2dbe-1d76-44b2-a598-27df8dfe1319" at bounding box center [204, 368] width 0 height 0
click at [1149, 302] on button at bounding box center [1138, 302] width 36 height 30
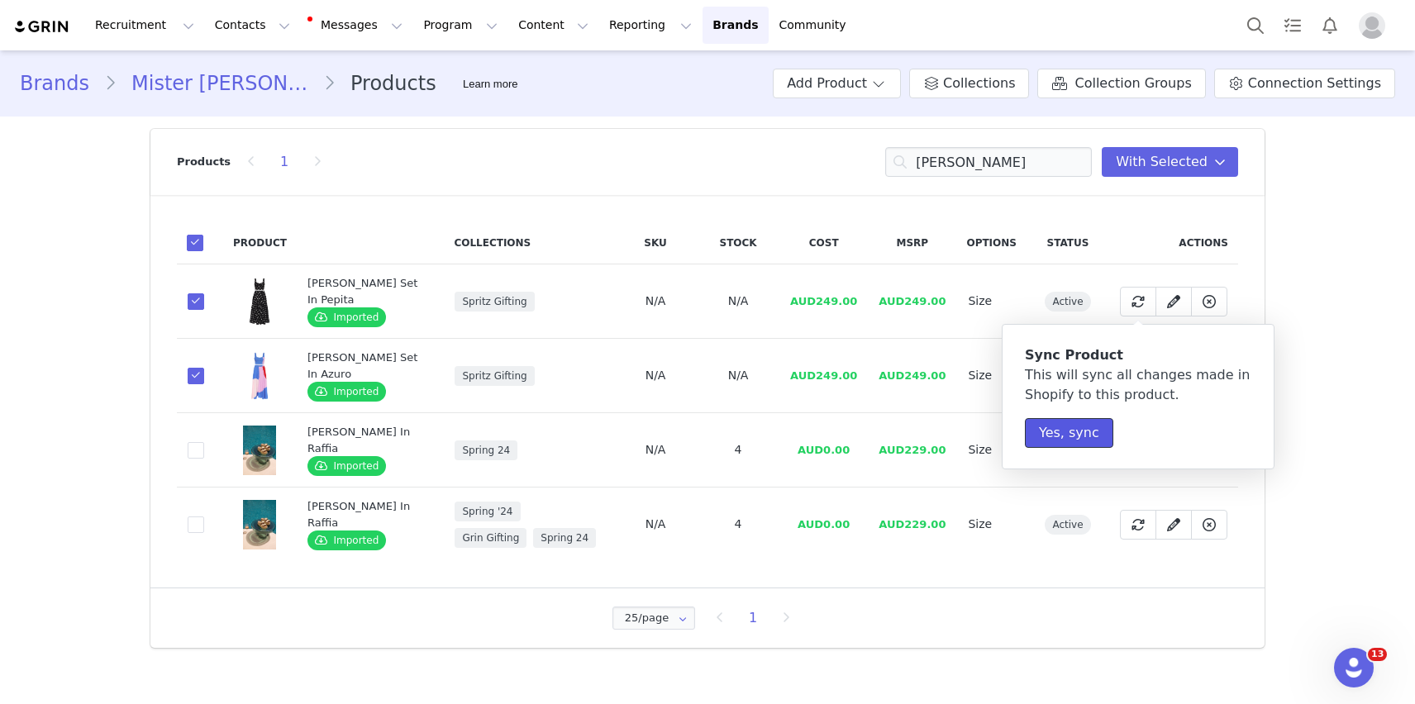
click at [1069, 432] on button "Yes, sync" at bounding box center [1069, 433] width 88 height 30
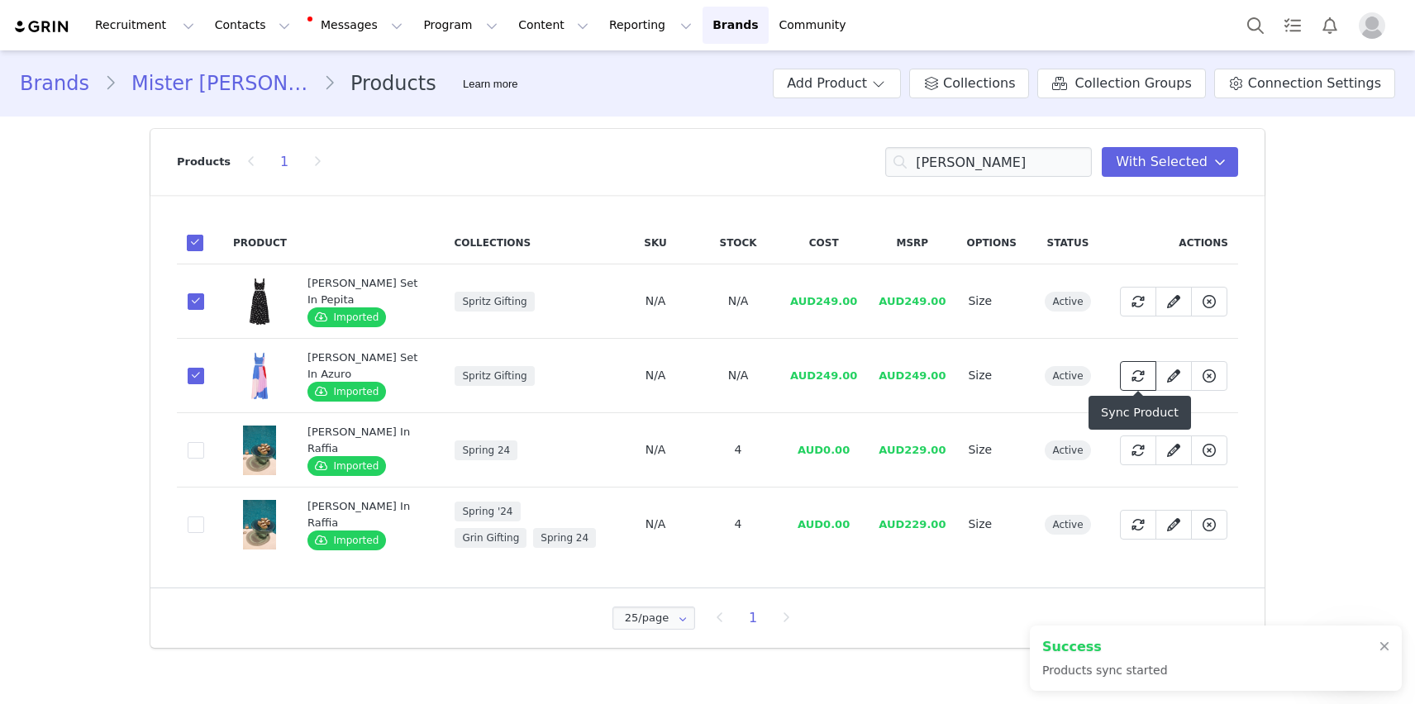
click at [1136, 369] on icon at bounding box center [1137, 375] width 13 height 13
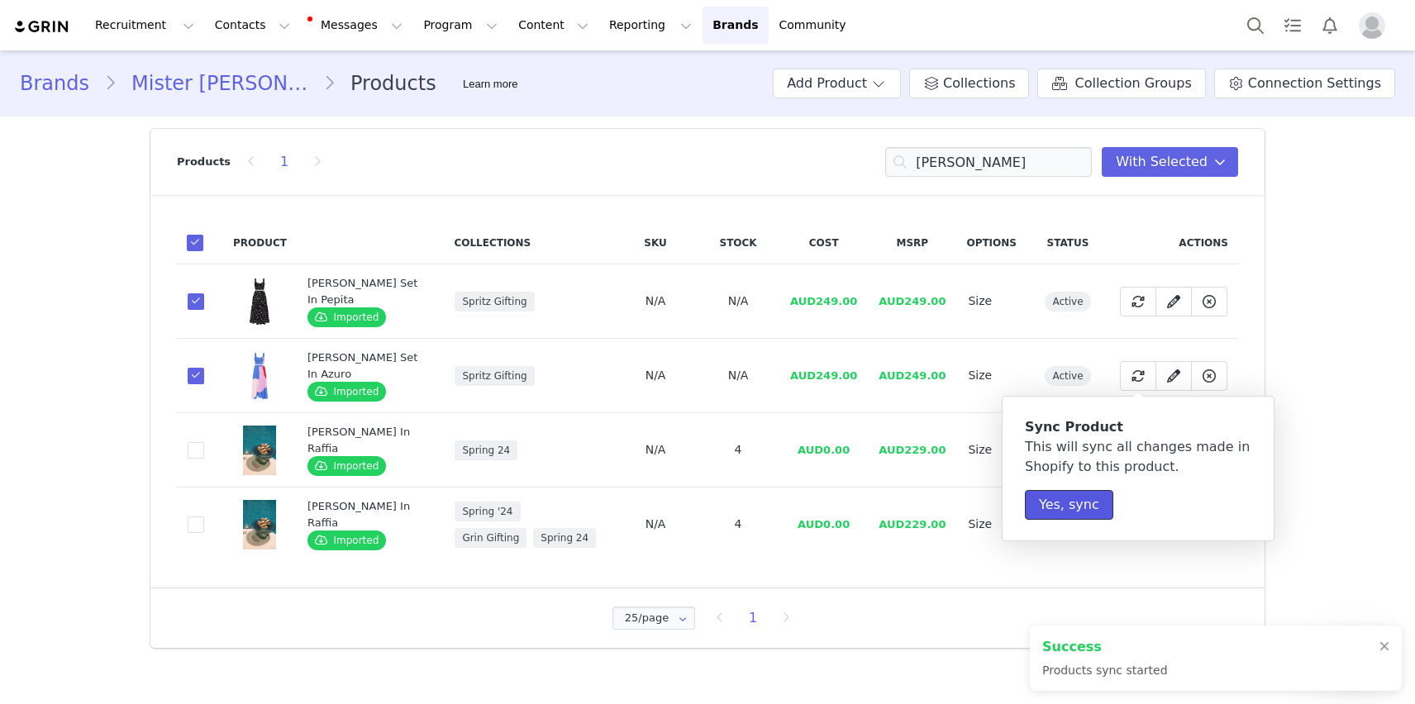
click at [1048, 508] on button "Yes, sync" at bounding box center [1069, 505] width 88 height 30
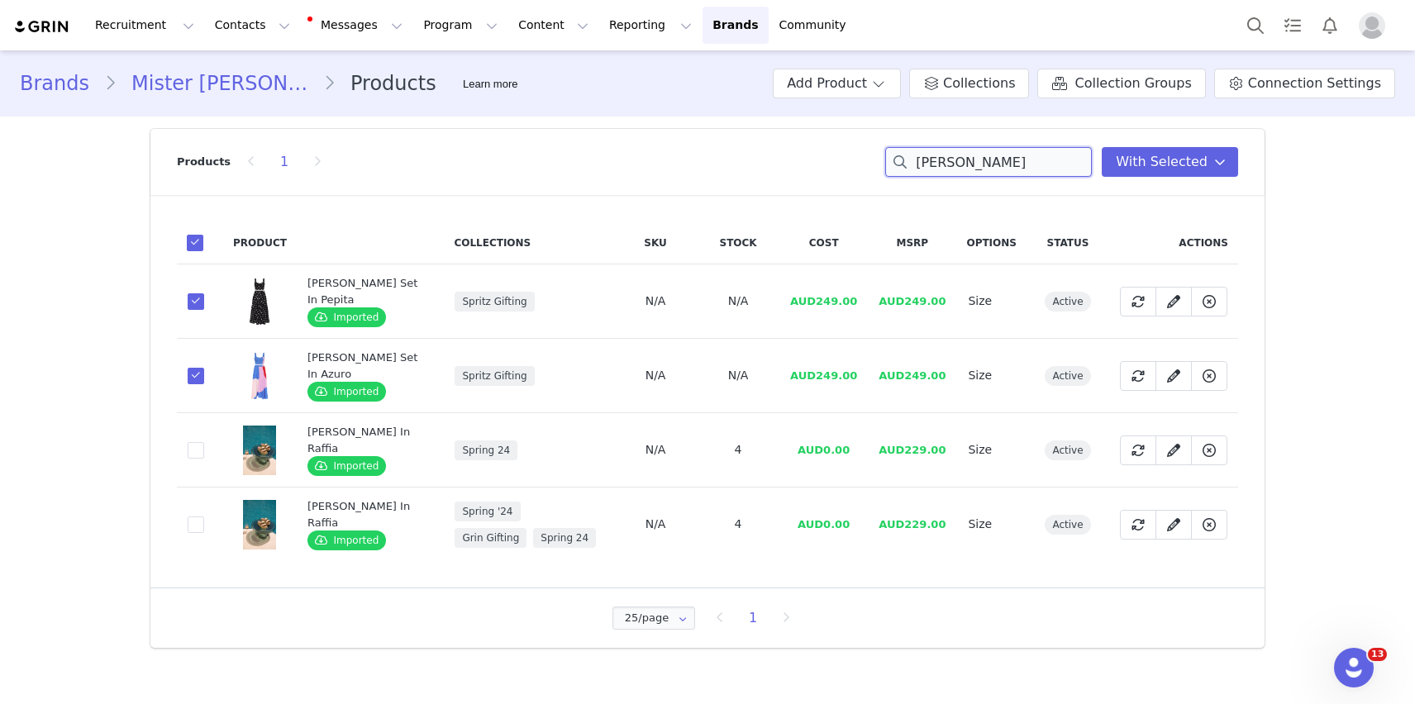
click at [926, 168] on input "[PERSON_NAME]" at bounding box center [988, 162] width 207 height 30
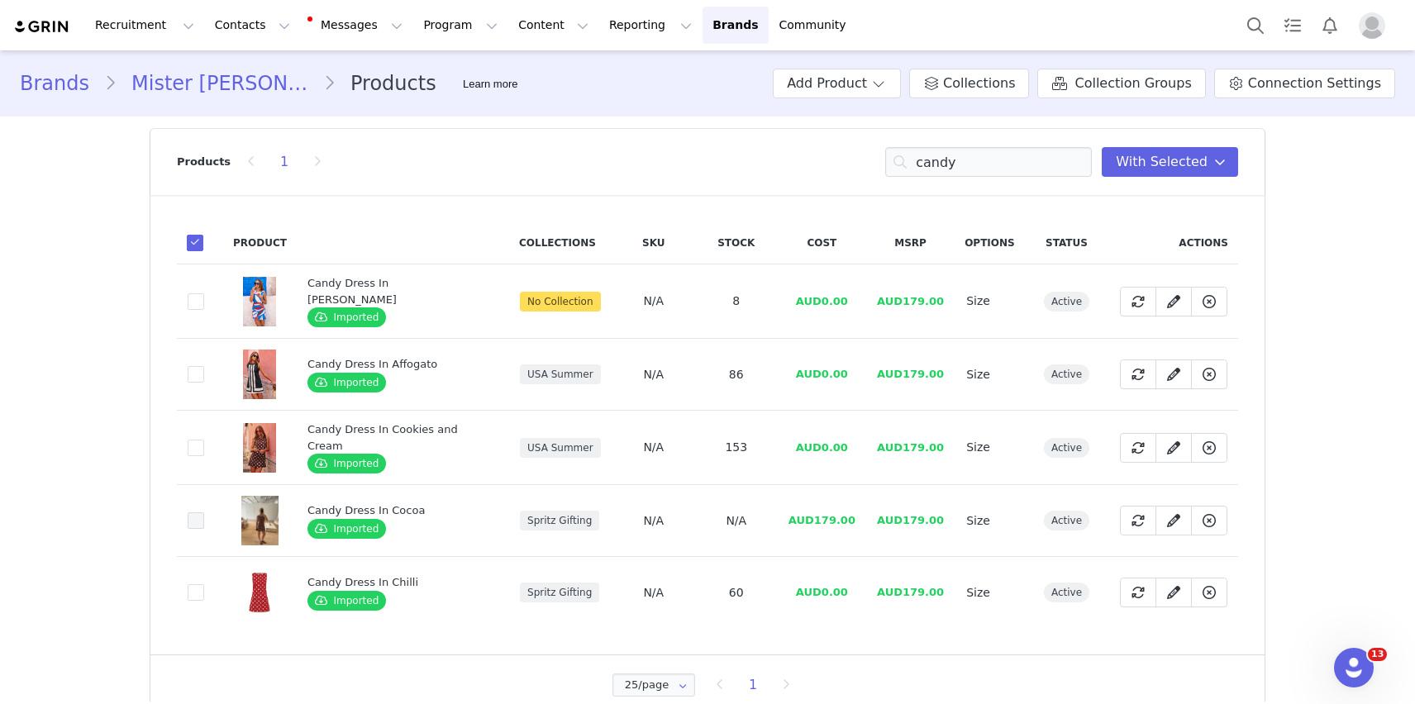
click at [195, 522] on span at bounding box center [196, 520] width 17 height 17
click at [204, 512] on input "471549cd-5f21-4c62-a6ad-81faa4f1a906" at bounding box center [204, 512] width 0 height 0
click at [1134, 518] on icon at bounding box center [1137, 520] width 13 height 13
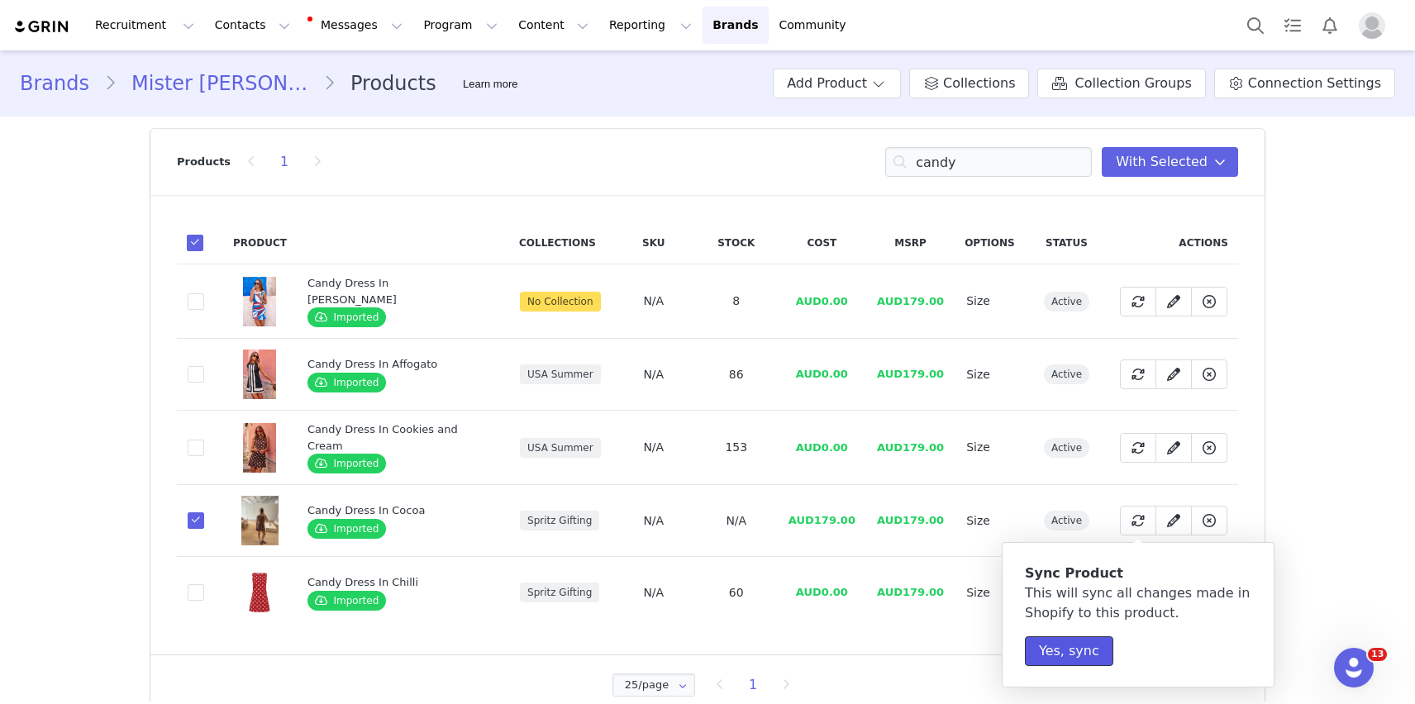
click at [1076, 646] on button "Yes, sync" at bounding box center [1069, 651] width 88 height 30
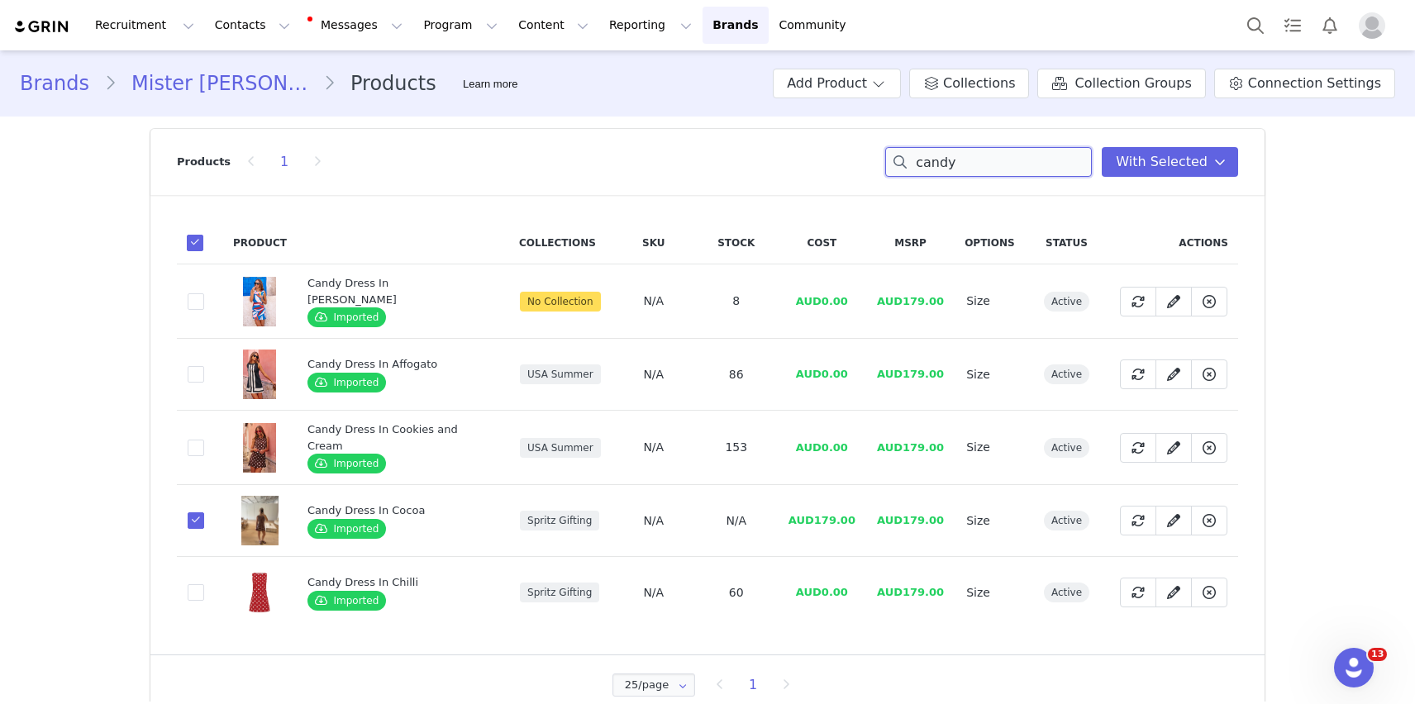
click at [990, 162] on input "candy" at bounding box center [988, 162] width 207 height 30
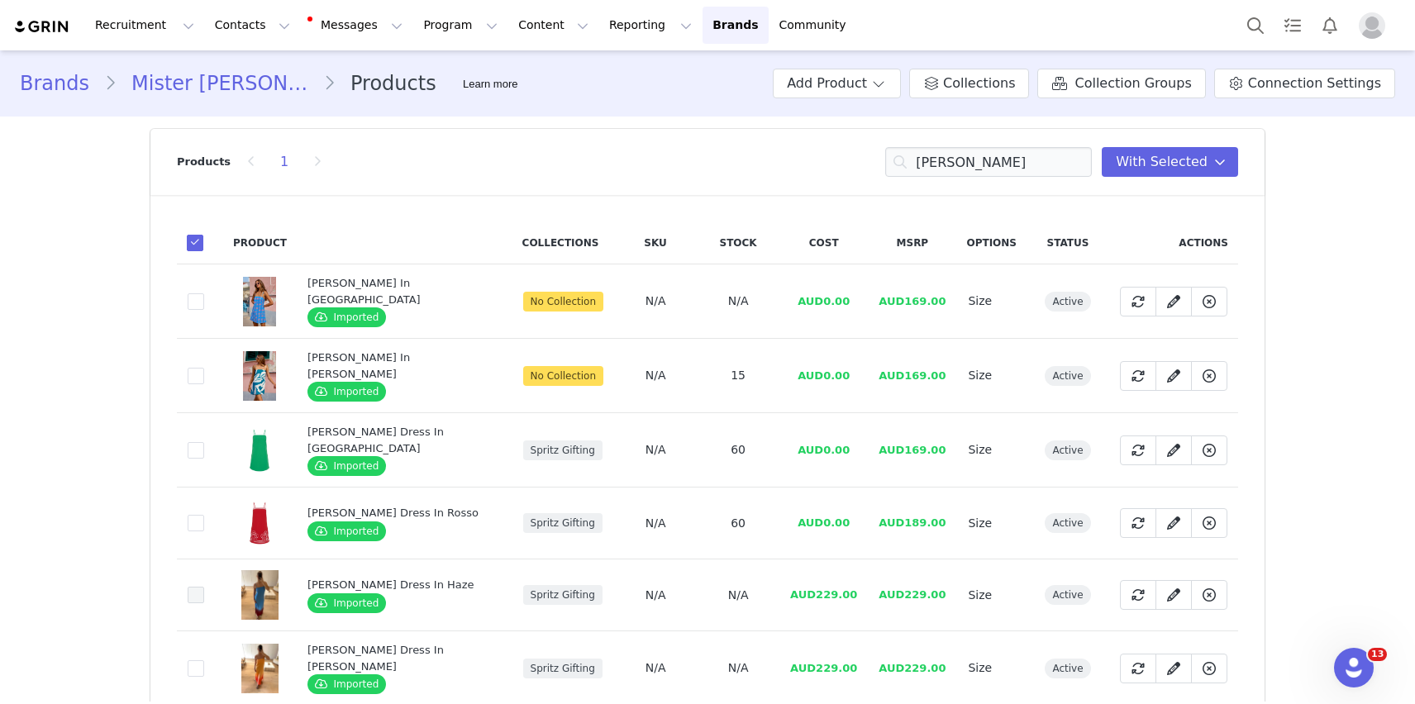
click at [197, 587] on span at bounding box center [196, 595] width 17 height 17
click at [204, 587] on input "4a080634-667c-4da2-93e4-6571e56bfe2a" at bounding box center [204, 587] width 0 height 0
click at [191, 451] on span at bounding box center [196, 450] width 17 height 17
click at [204, 442] on input "d292d0a0-af75-49fc-9cb8-6d35776f1342" at bounding box center [204, 442] width 0 height 0
click at [192, 516] on span at bounding box center [196, 523] width 17 height 17
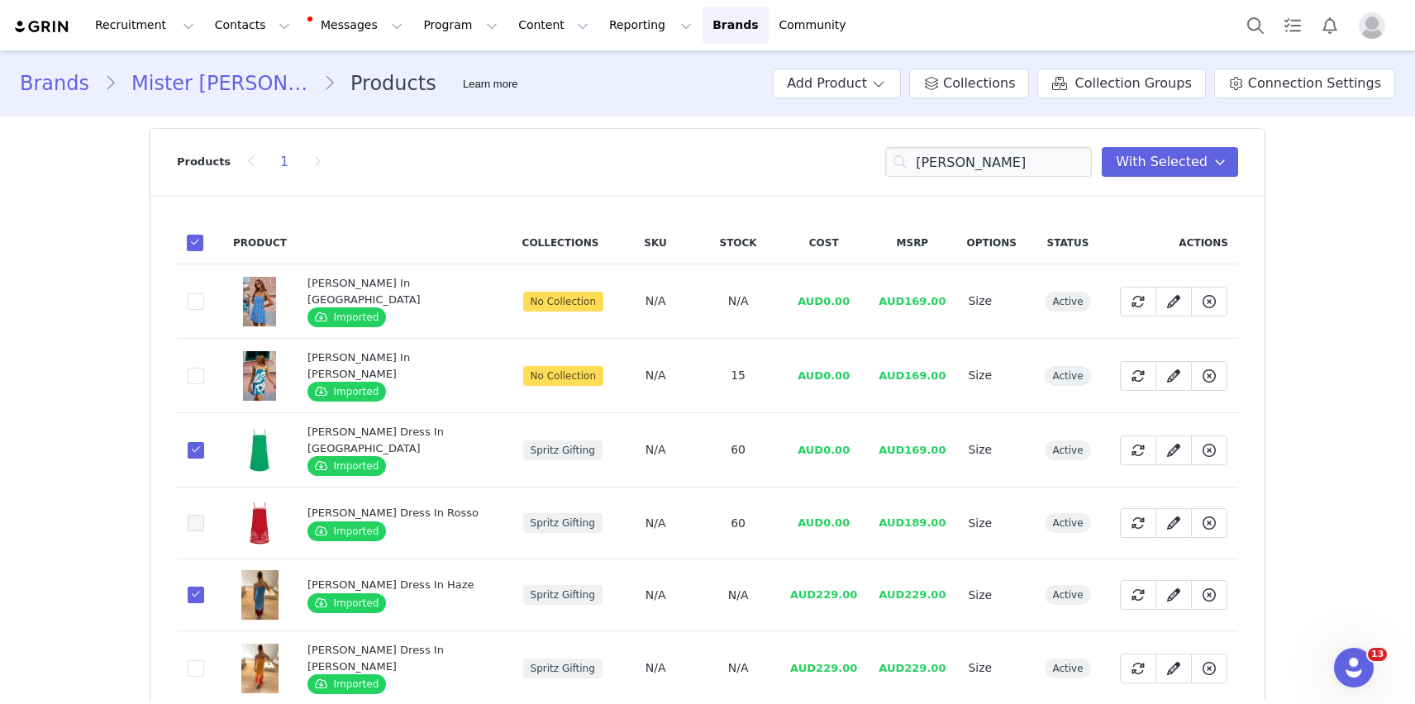
click at [204, 515] on input "74a3798f-3a33-44d4-ac28-bebbcf737efb" at bounding box center [204, 515] width 0 height 0
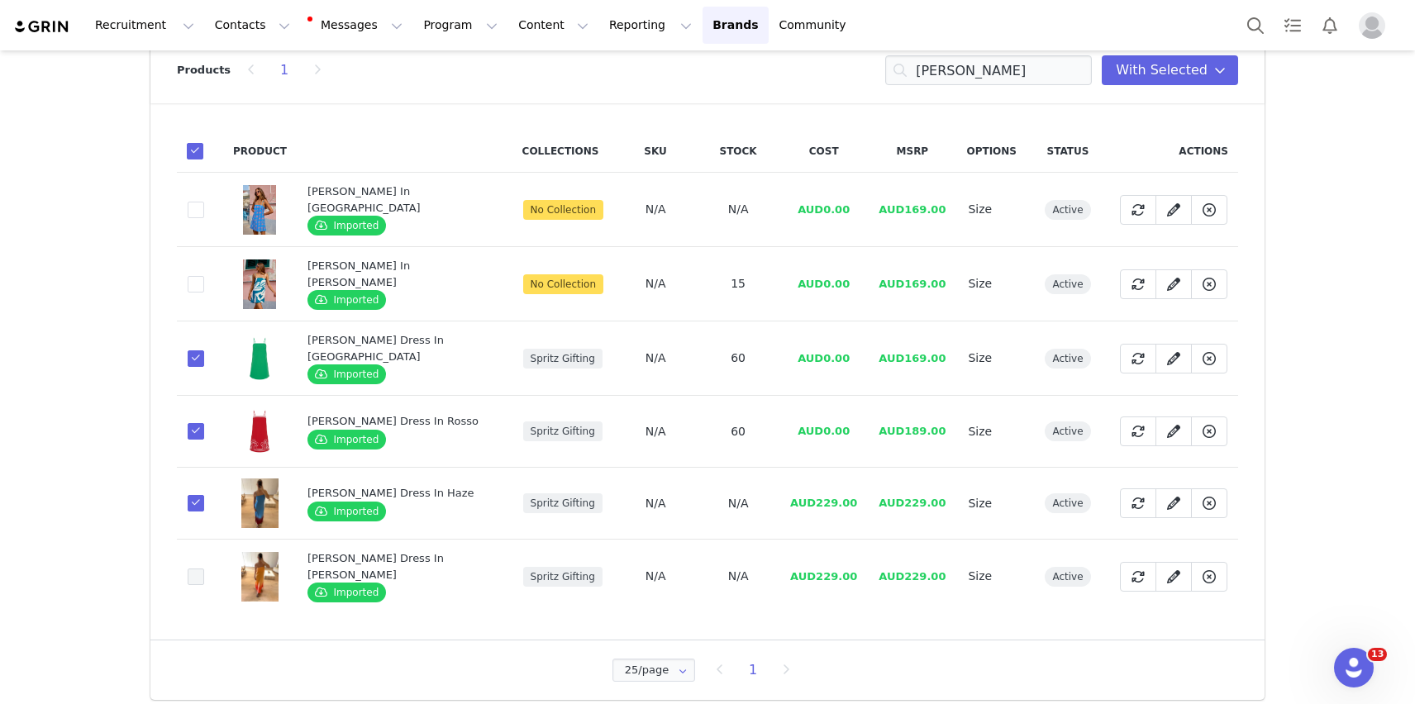
click at [190, 574] on span at bounding box center [196, 577] width 17 height 17
click at [204, 569] on input "64aa3518-9095-458a-9063-4b94400f23c4" at bounding box center [204, 569] width 0 height 0
click at [202, 355] on span at bounding box center [196, 358] width 17 height 17
click at [204, 350] on input "d292d0a0-af75-49fc-9cb8-6d35776f1342" at bounding box center [204, 350] width 0 height 0
click at [202, 423] on span at bounding box center [196, 431] width 17 height 17
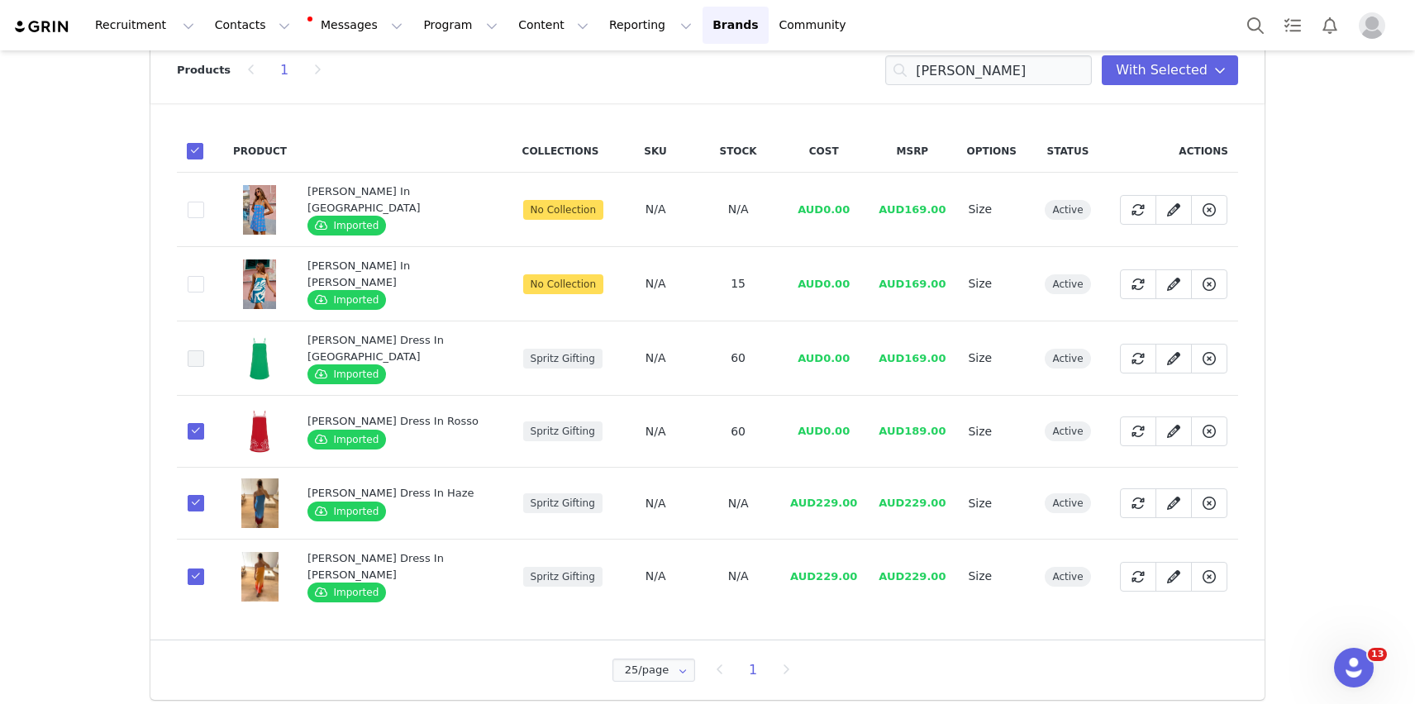
click at [204, 423] on input "74a3798f-3a33-44d4-ac28-bebbcf737efb" at bounding box center [204, 423] width 0 height 0
click at [1135, 497] on icon at bounding box center [1137, 503] width 13 height 13
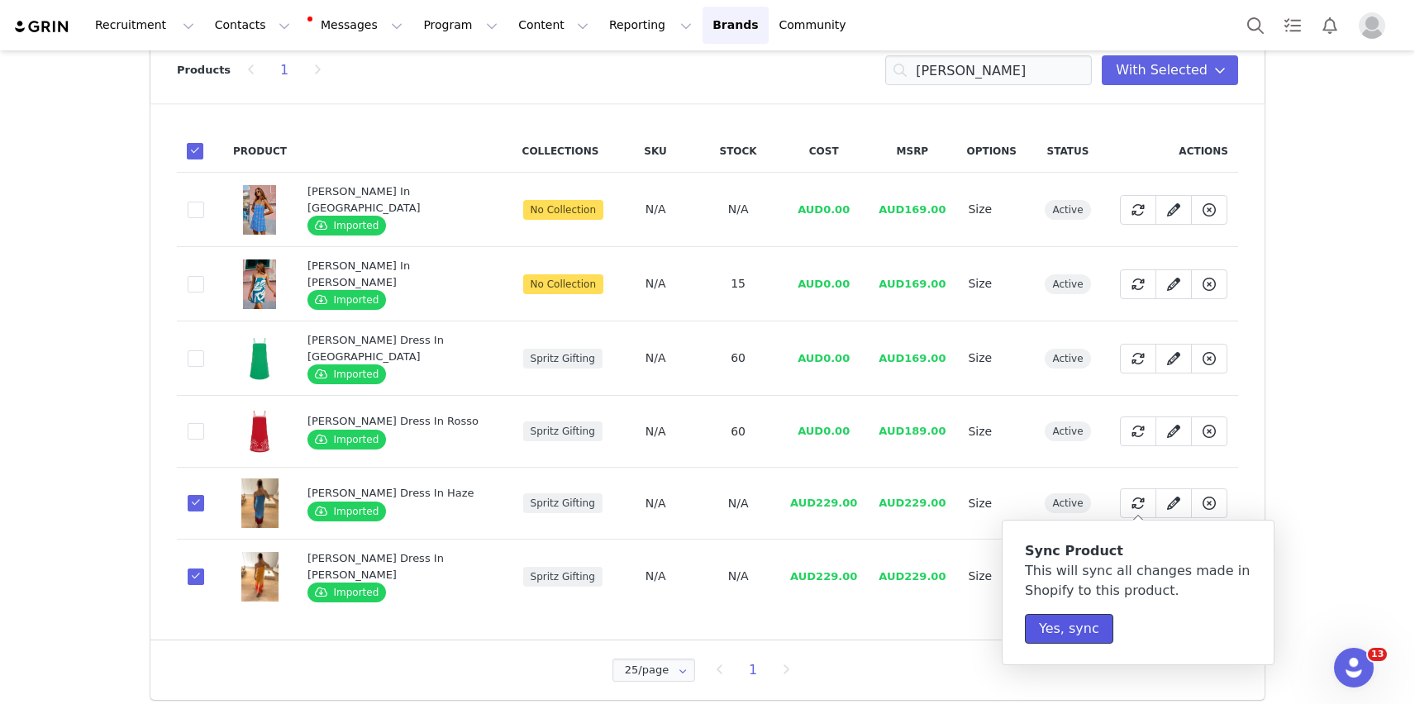
click at [1070, 630] on button "Yes, sync" at bounding box center [1069, 629] width 88 height 30
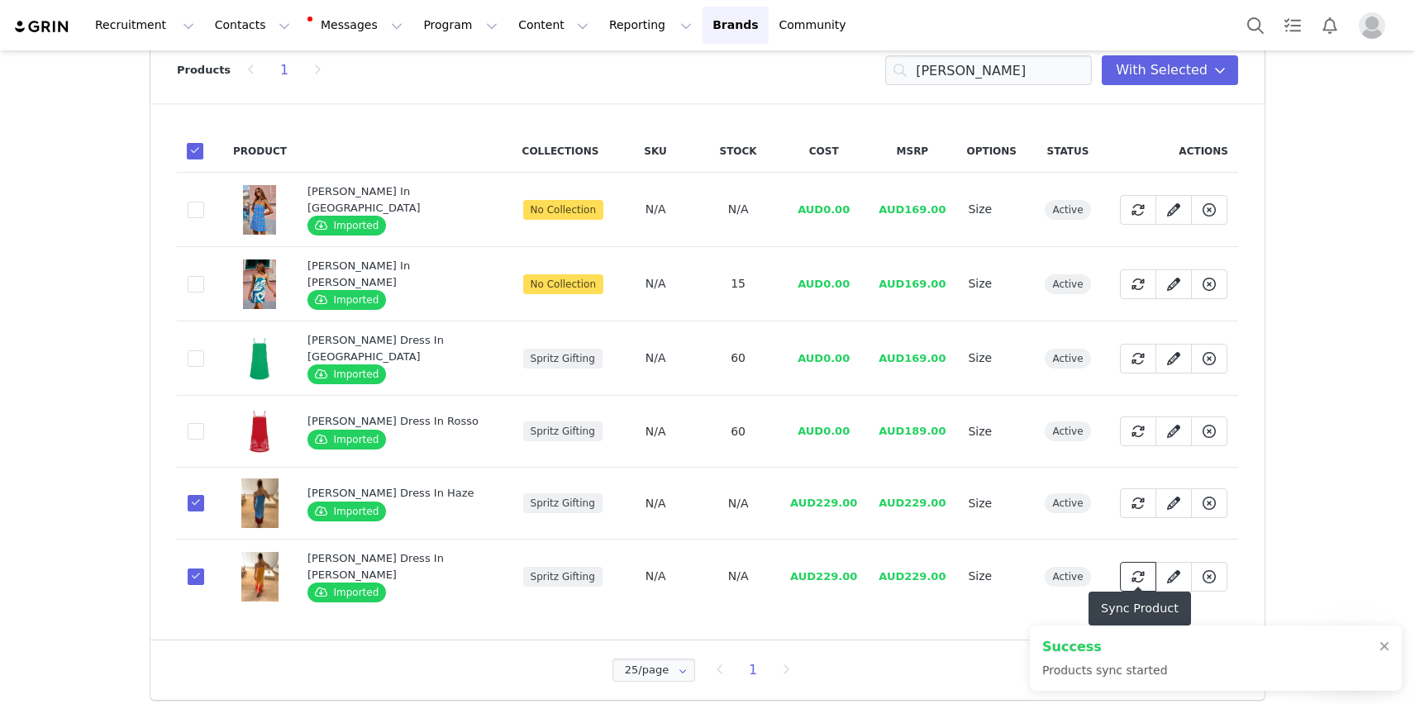
click at [1130, 576] on span at bounding box center [1138, 577] width 20 height 20
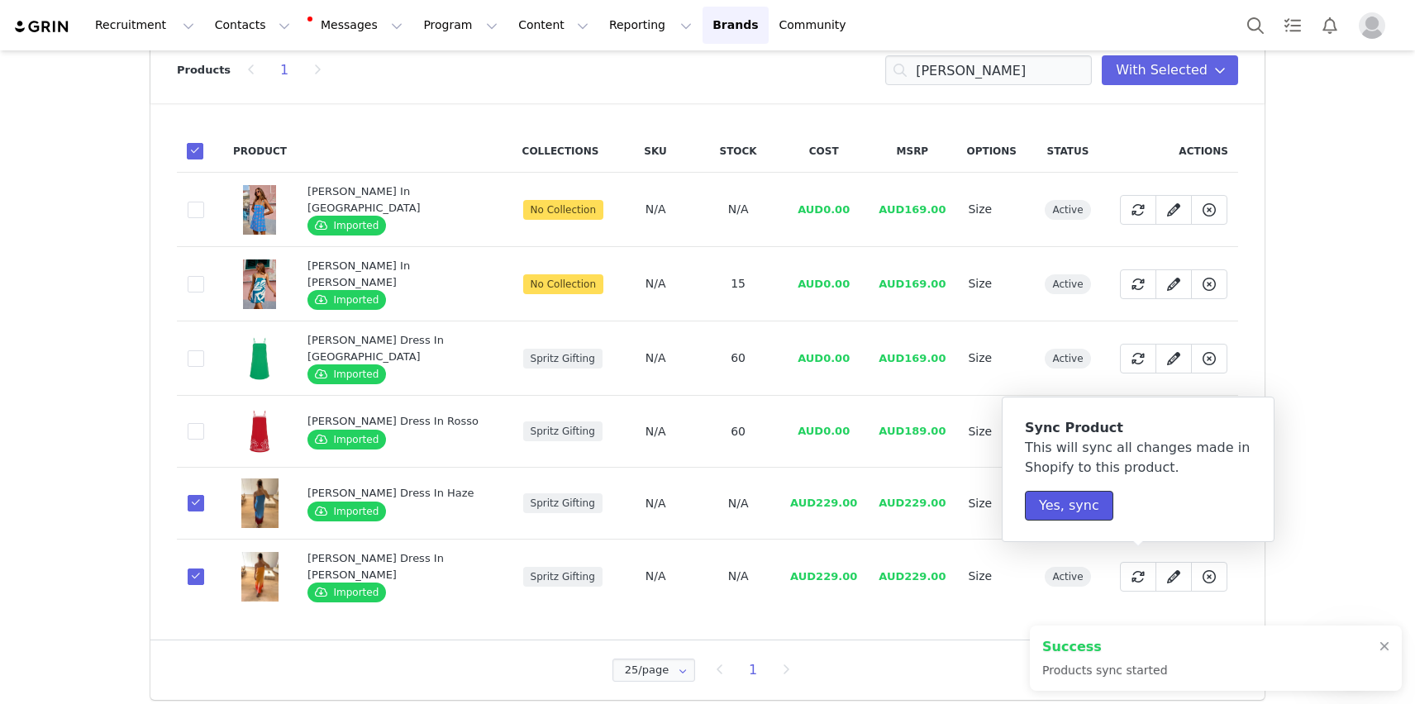
click at [1054, 502] on button "Yes, sync" at bounding box center [1069, 506] width 88 height 30
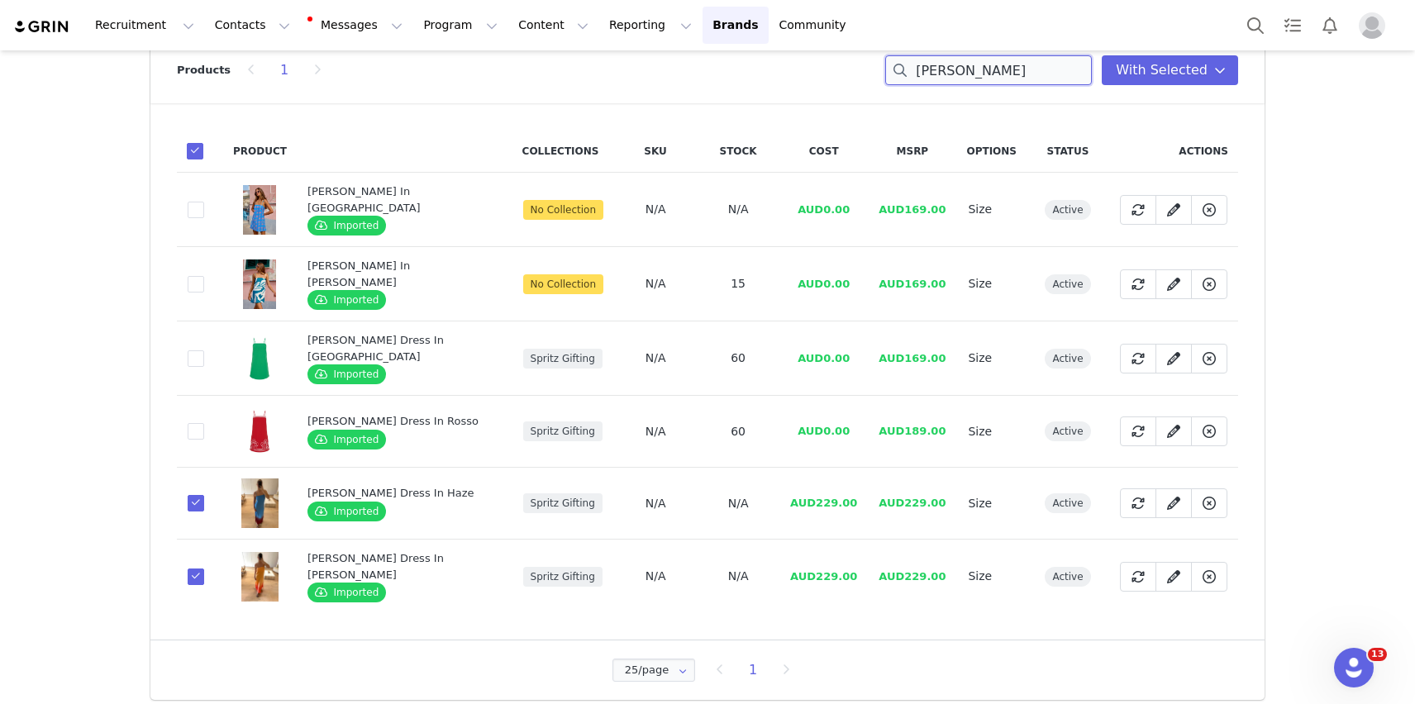
click at [931, 75] on input "[PERSON_NAME]" at bounding box center [988, 70] width 207 height 30
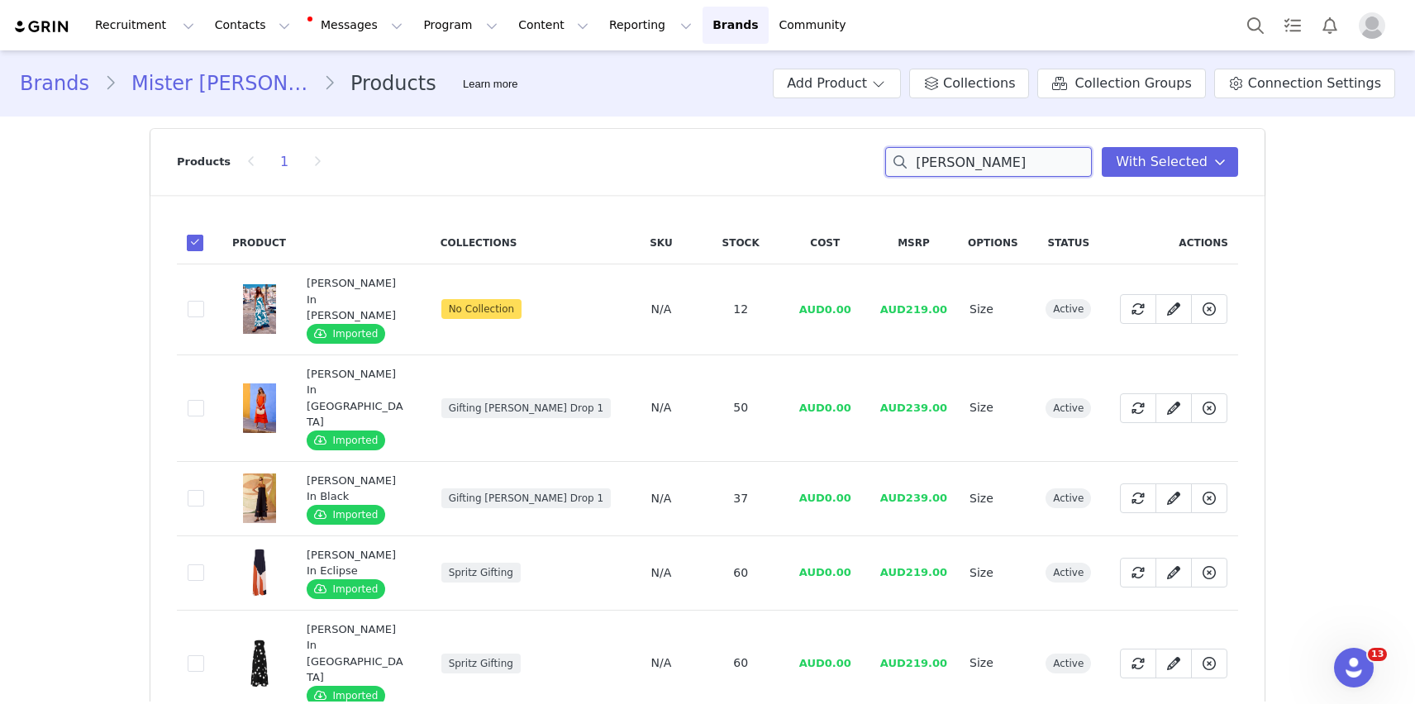
scroll to position [236, 0]
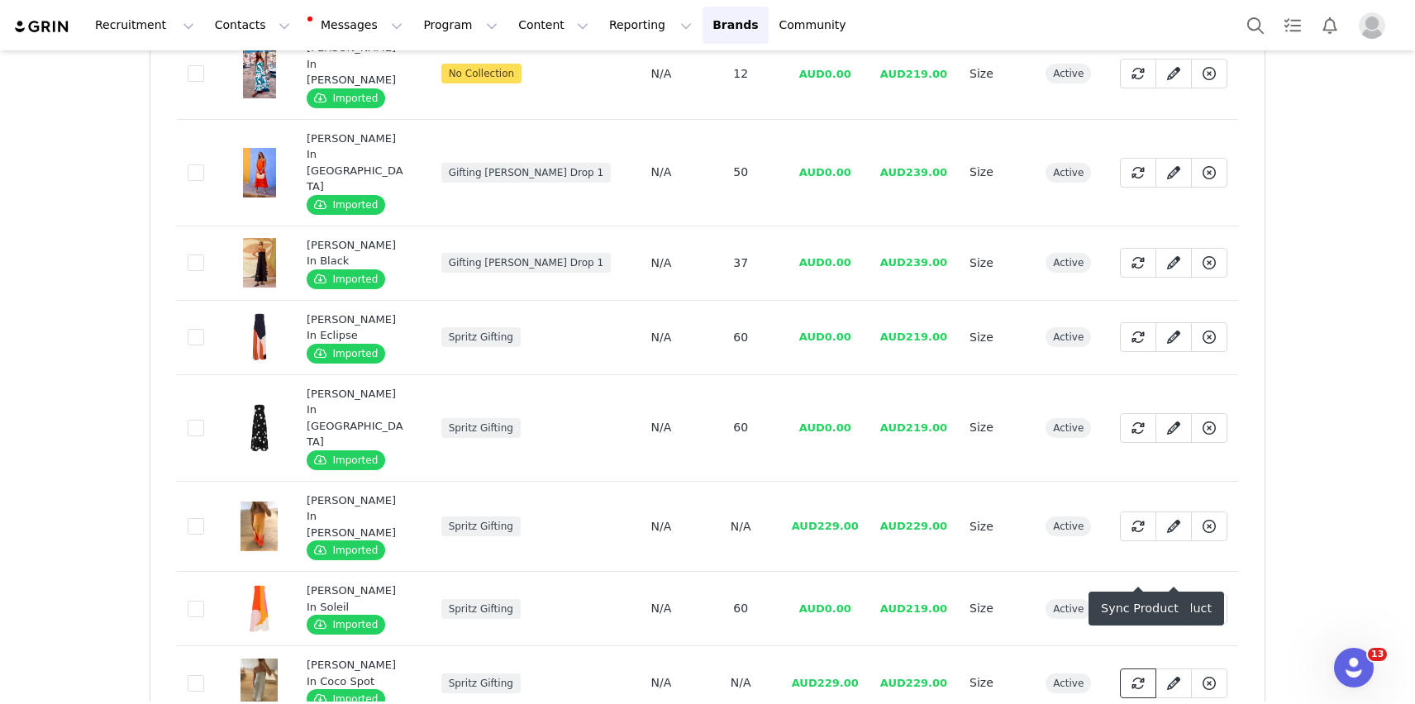
click at [1139, 677] on icon at bounding box center [1137, 683] width 13 height 13
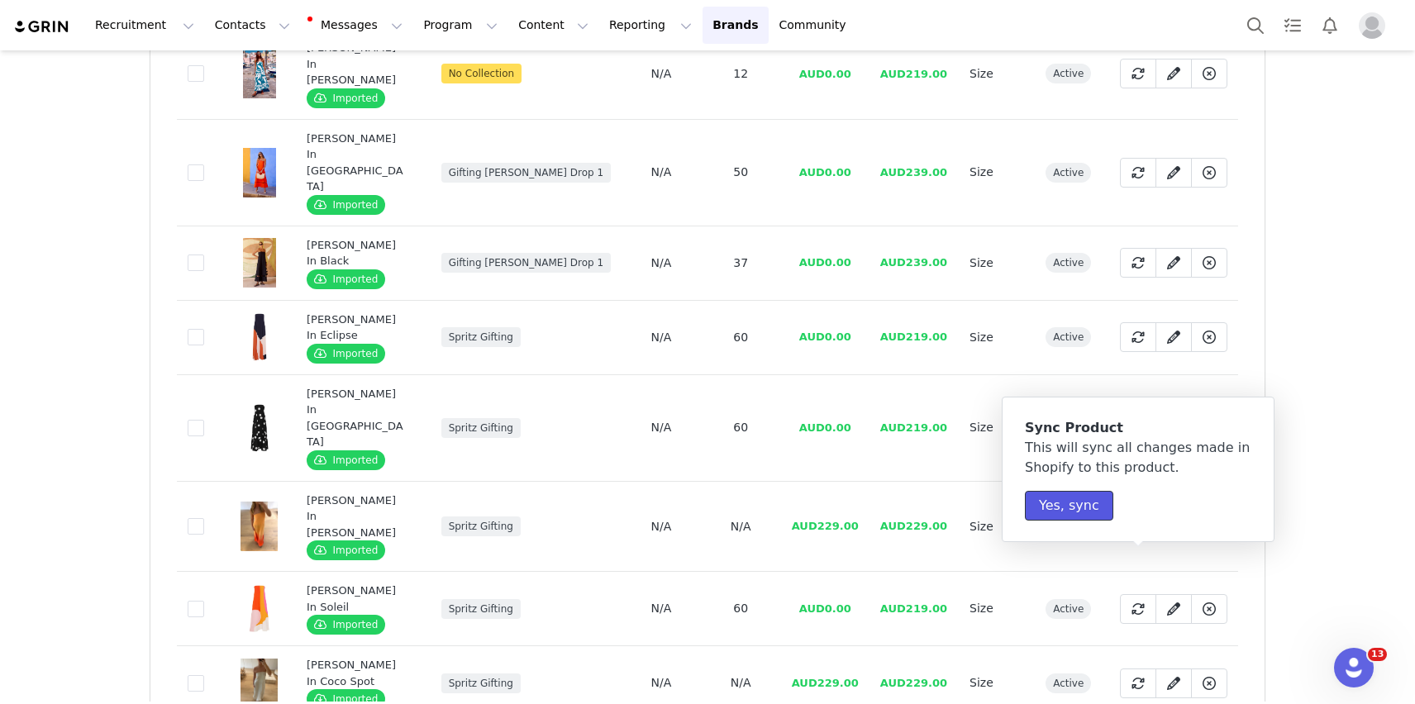
click at [1068, 510] on button "Yes, sync" at bounding box center [1069, 506] width 88 height 30
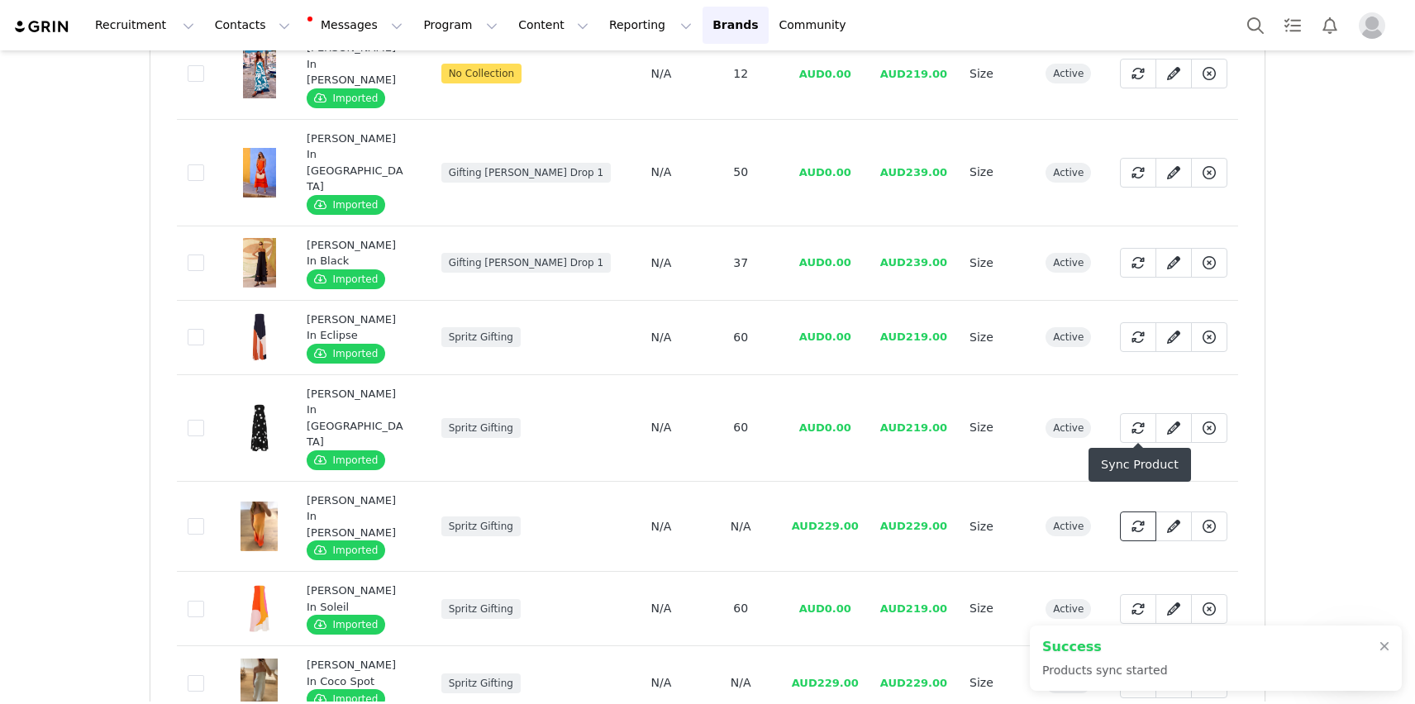
click at [1140, 520] on icon at bounding box center [1137, 526] width 13 height 13
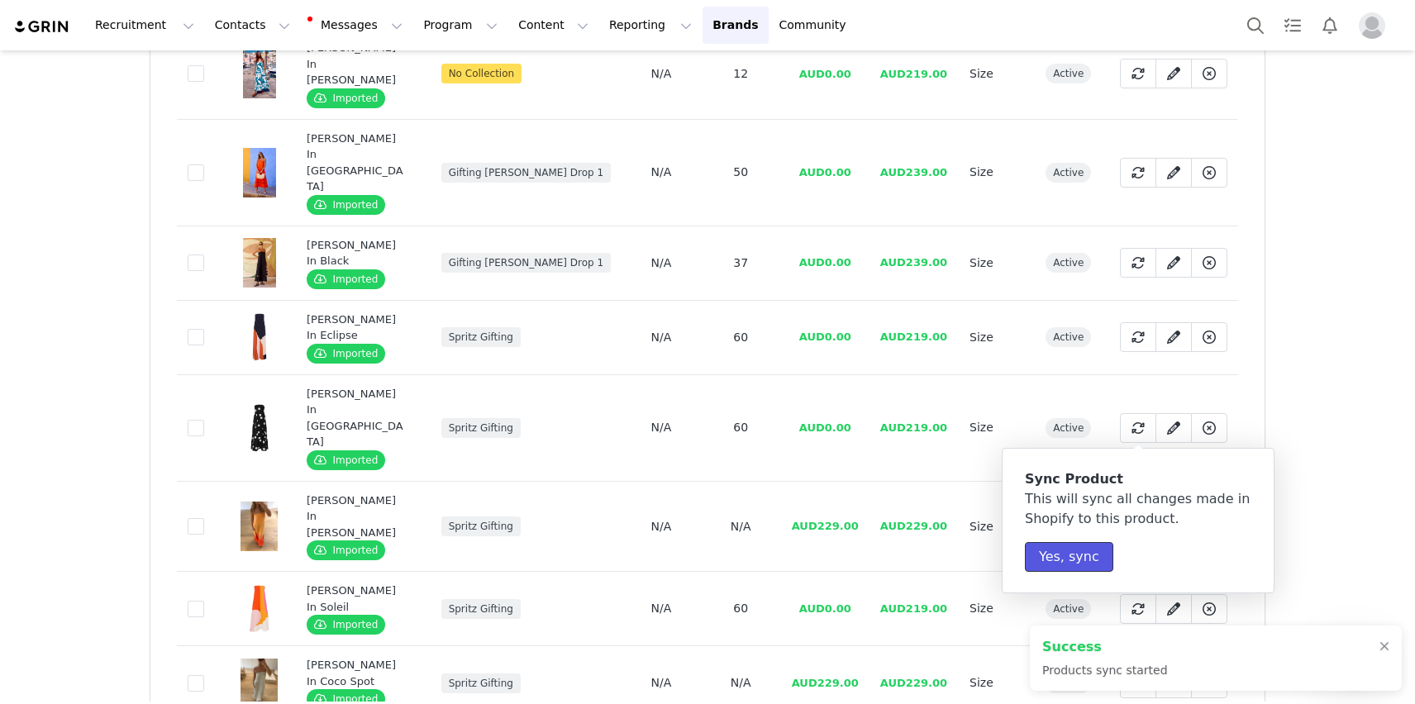
click at [1072, 568] on button "Yes, sync" at bounding box center [1069, 557] width 88 height 30
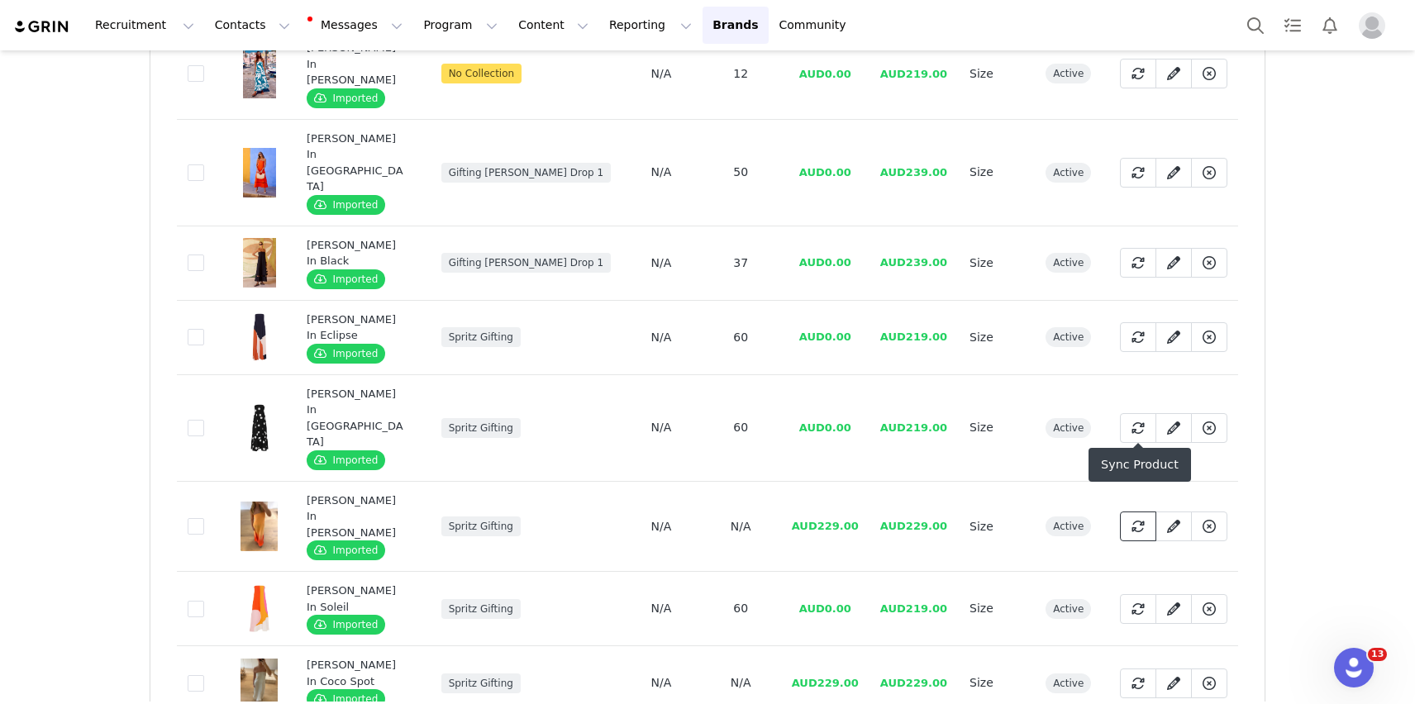
click at [1140, 520] on icon at bounding box center [1137, 526] width 13 height 13
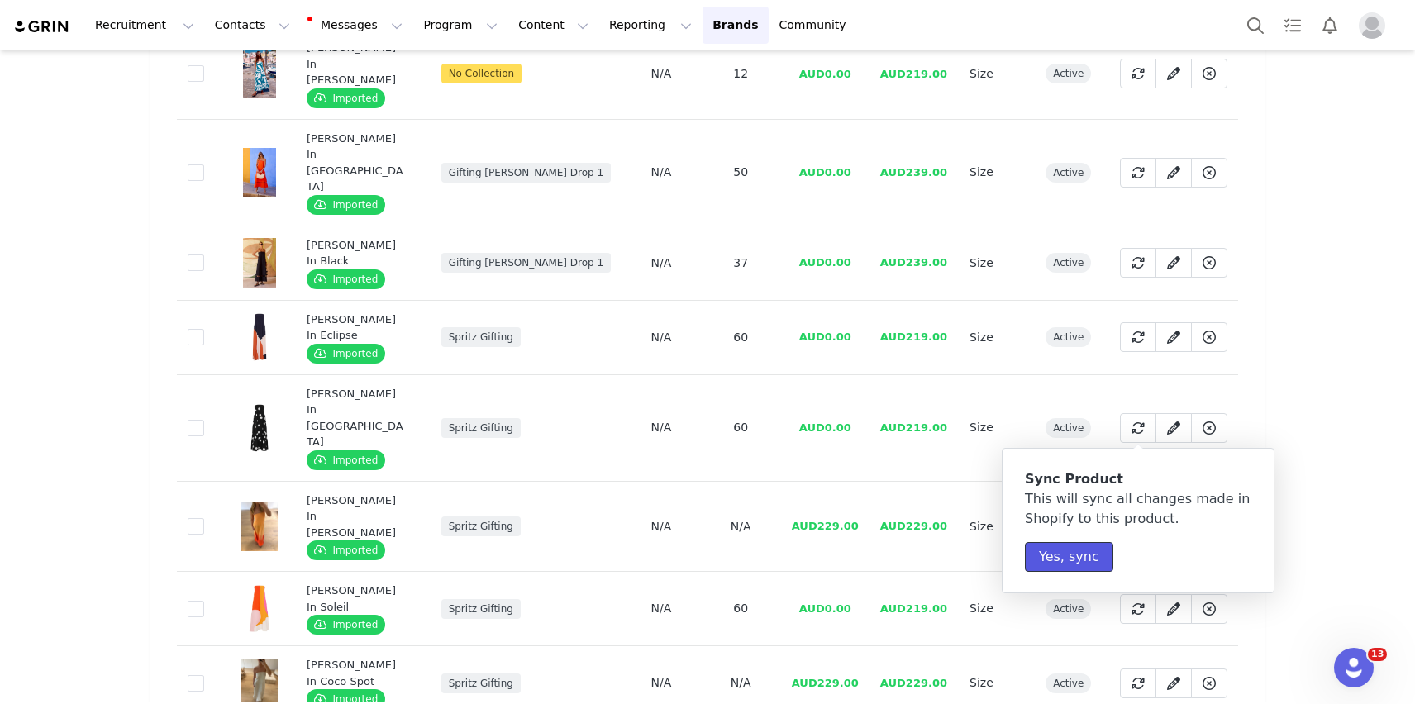
click at [1095, 567] on button "Yes, sync" at bounding box center [1069, 557] width 88 height 30
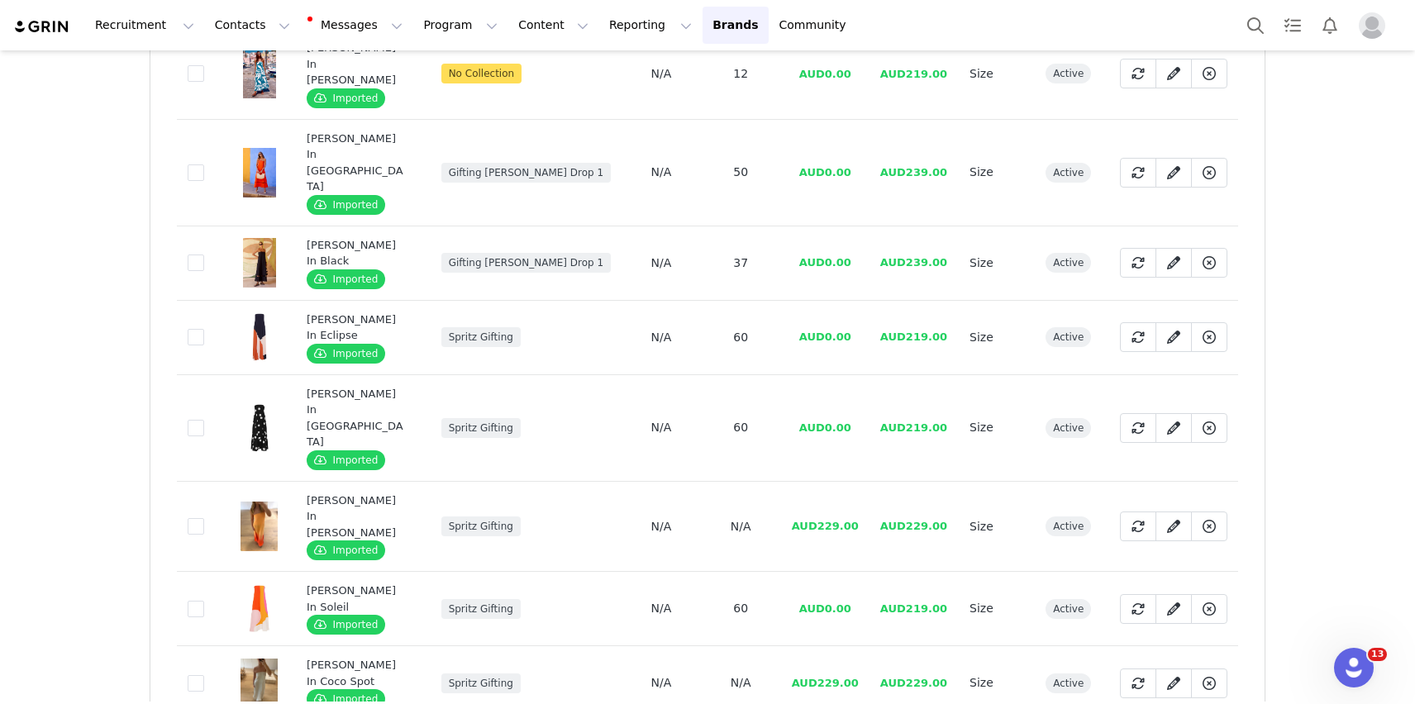
scroll to position [0, 0]
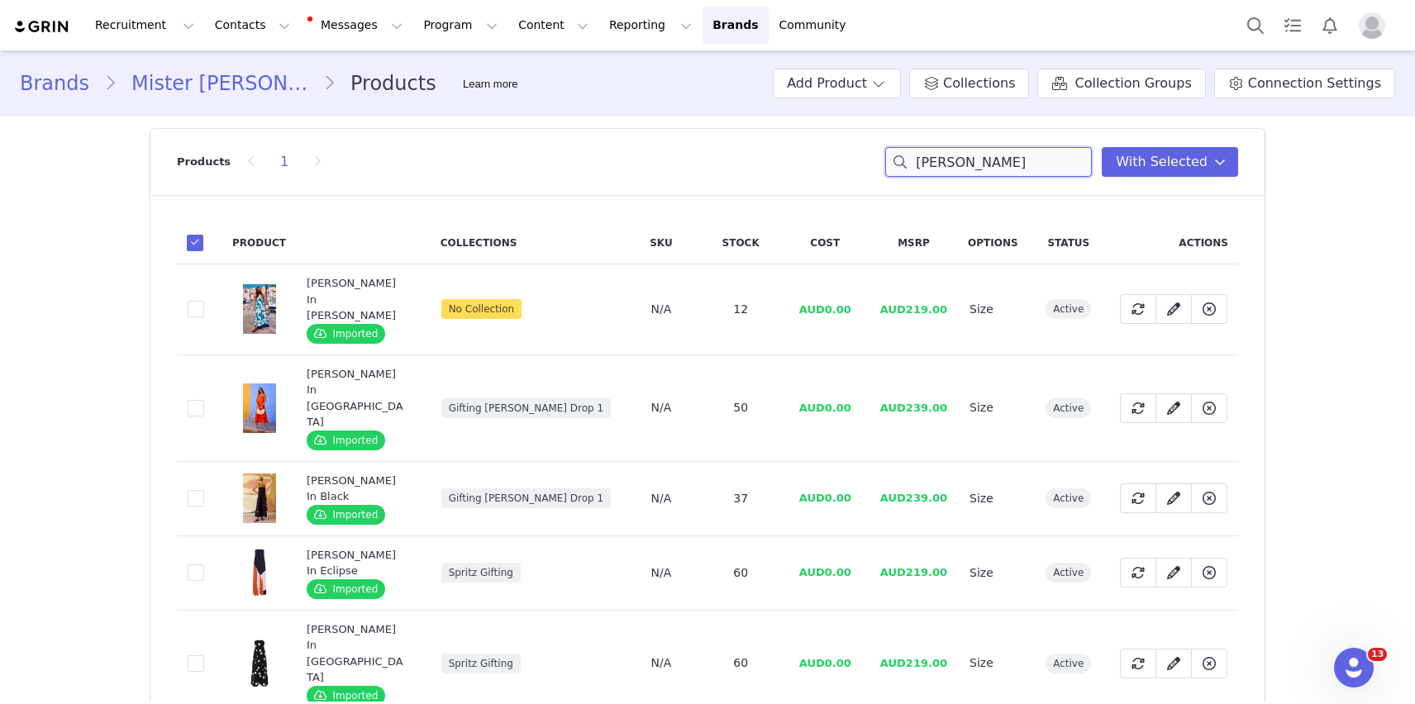
click at [1011, 161] on input "[PERSON_NAME]" at bounding box center [988, 162] width 207 height 30
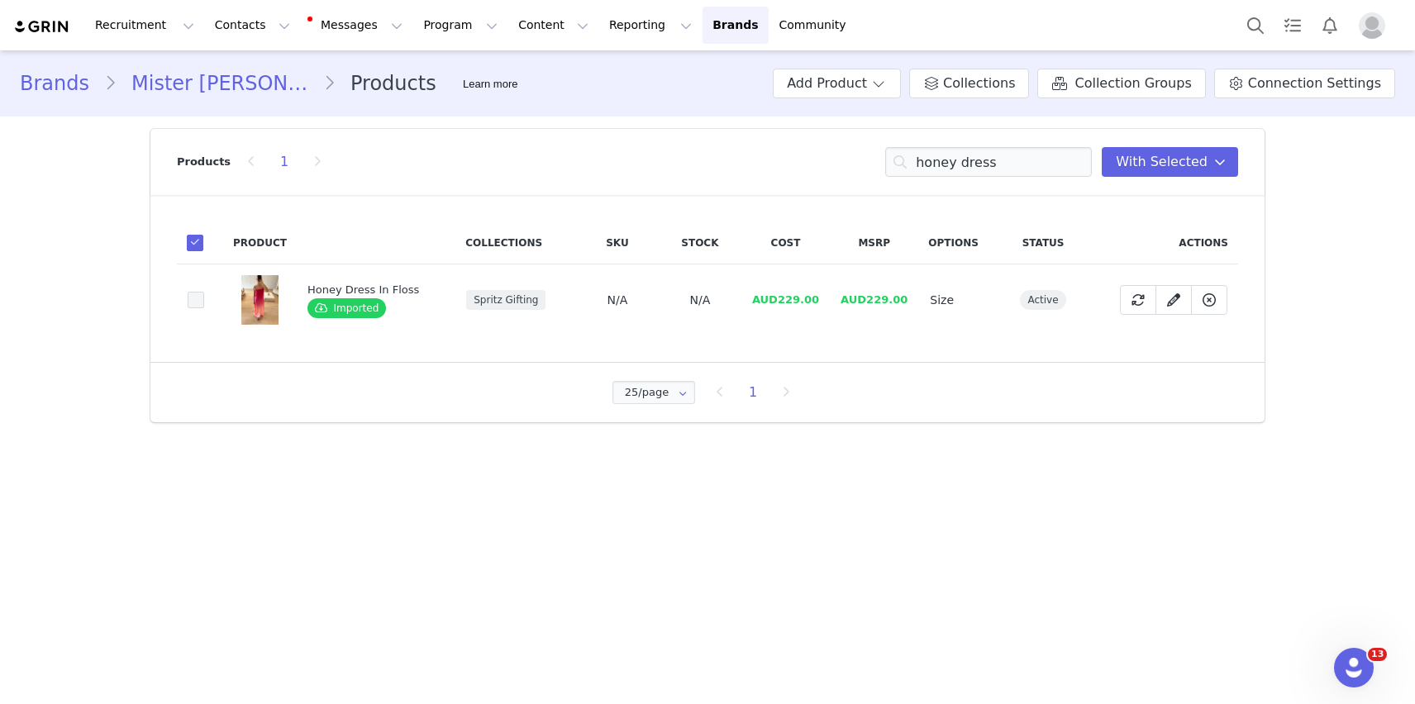
click at [202, 293] on span at bounding box center [196, 300] width 17 height 17
click at [204, 292] on input "93cf14b2-2ca5-4d07-812a-796718014b54" at bounding box center [204, 292] width 0 height 0
click at [1128, 299] on span at bounding box center [1138, 300] width 20 height 20
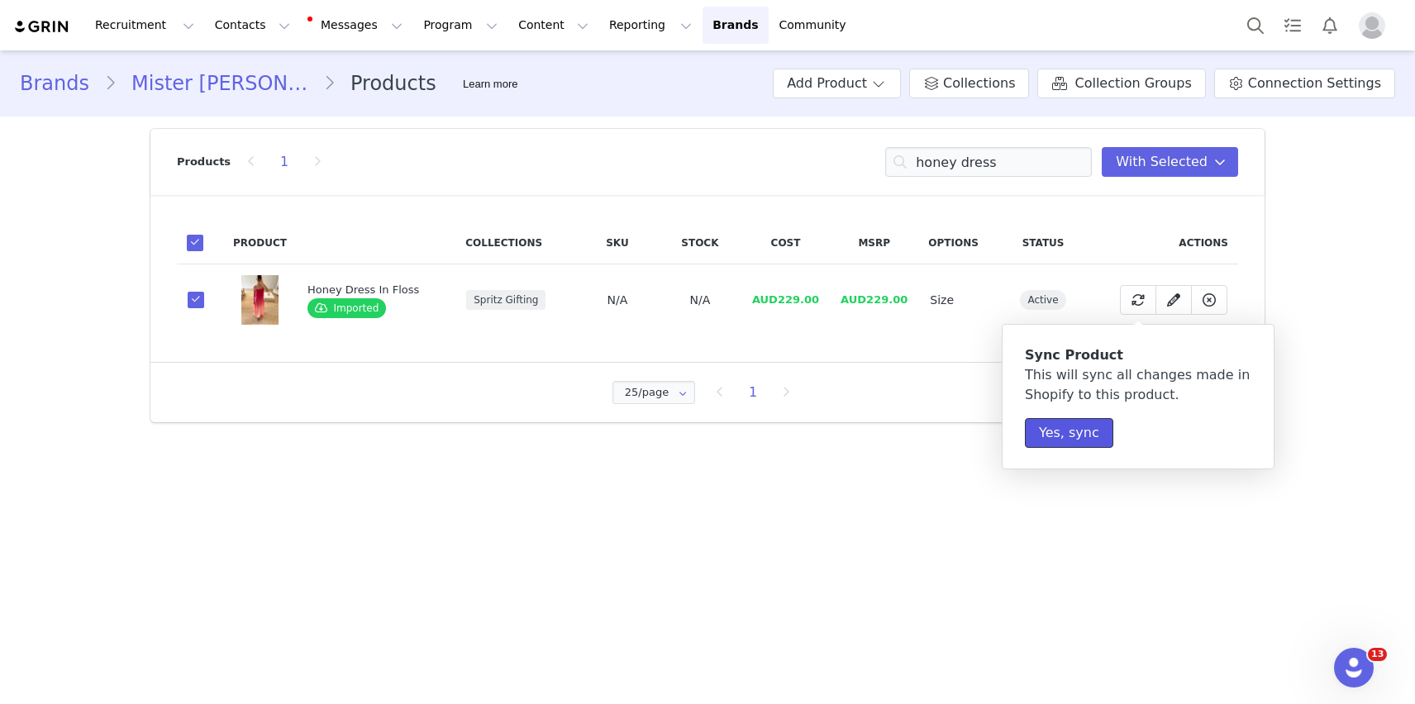
click at [1048, 443] on button "Yes, sync" at bounding box center [1069, 433] width 88 height 30
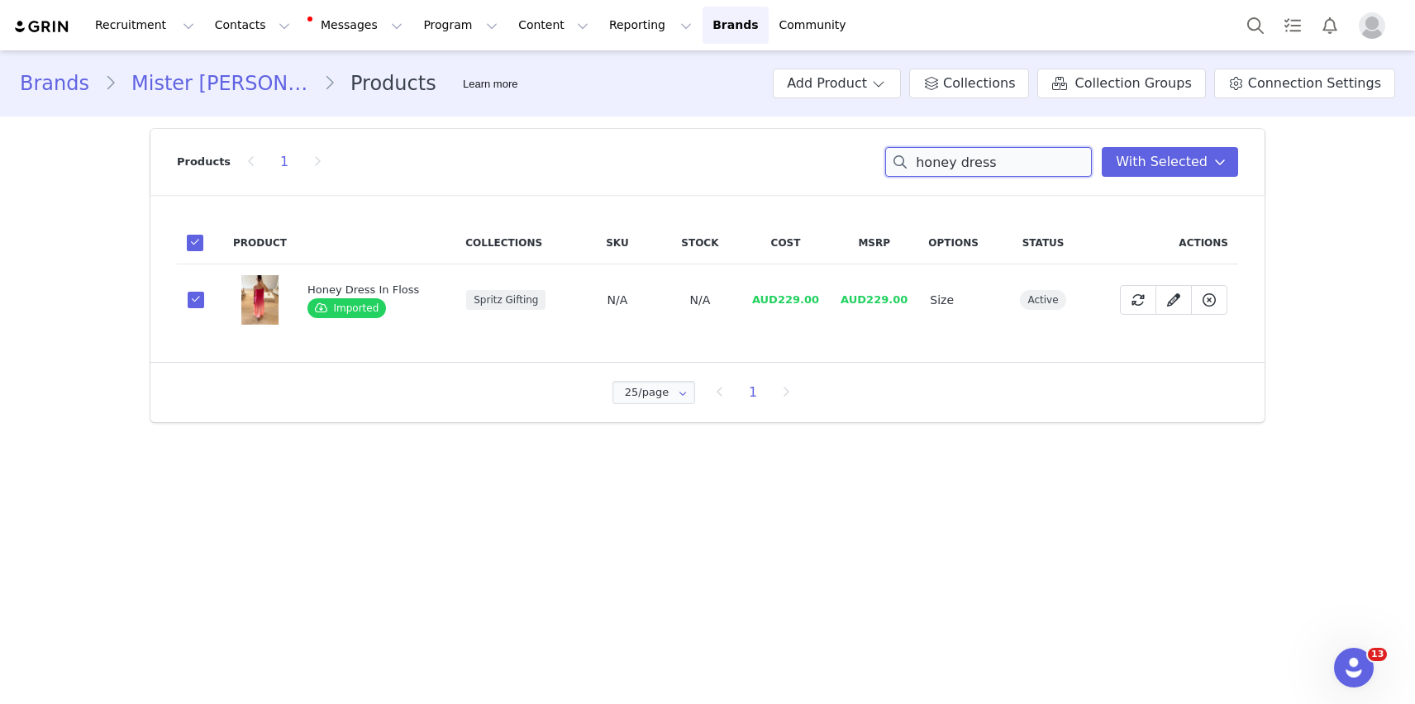
click at [973, 148] on input "honey dress" at bounding box center [988, 162] width 207 height 30
click at [968, 160] on input "honey dress" at bounding box center [988, 162] width 207 height 30
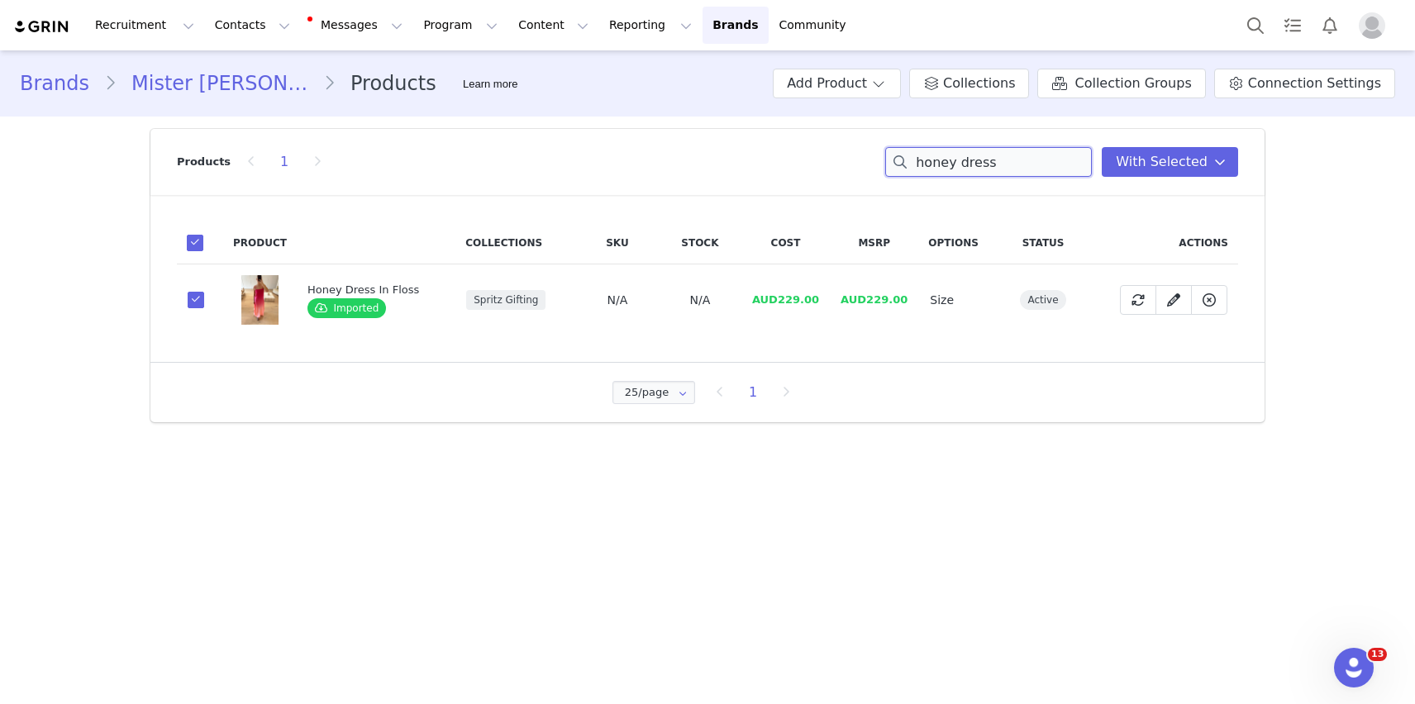
click at [968, 160] on input "honey dress" at bounding box center [988, 162] width 207 height 30
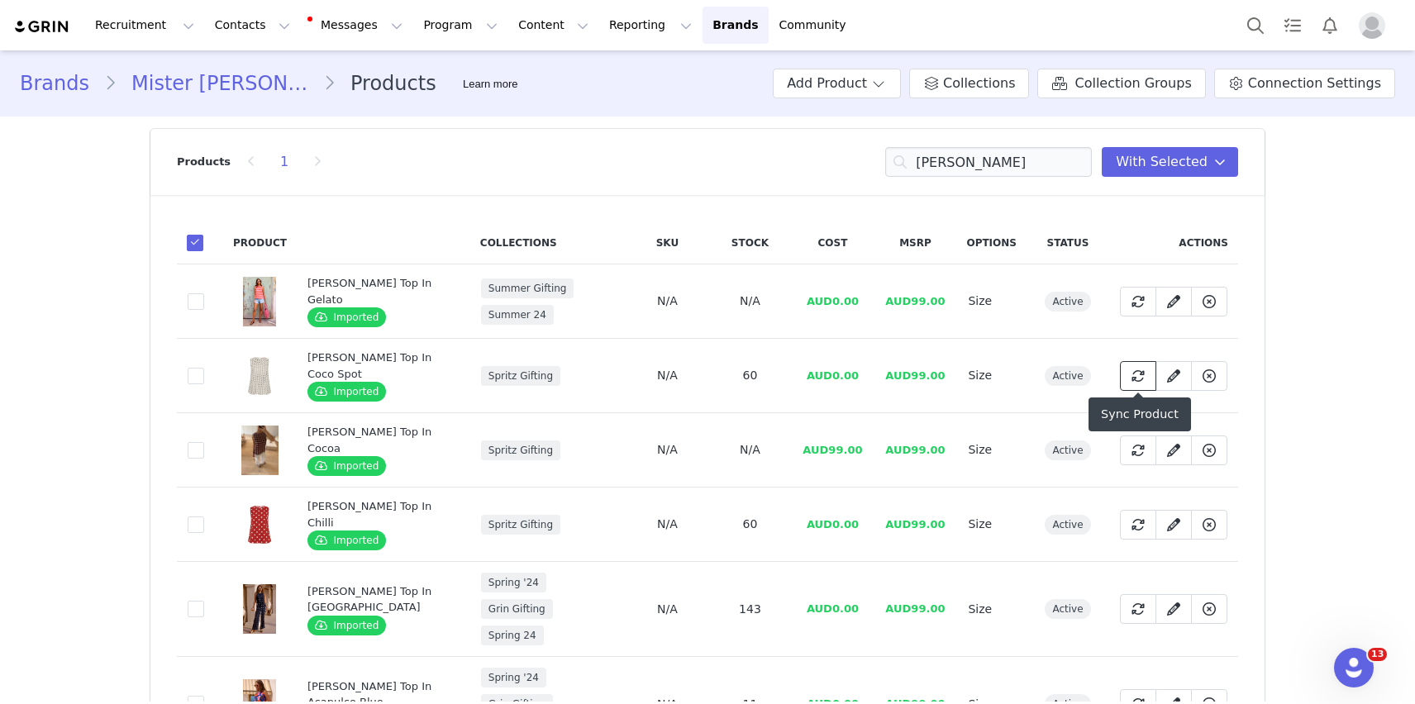
click at [1137, 374] on icon at bounding box center [1137, 375] width 13 height 13
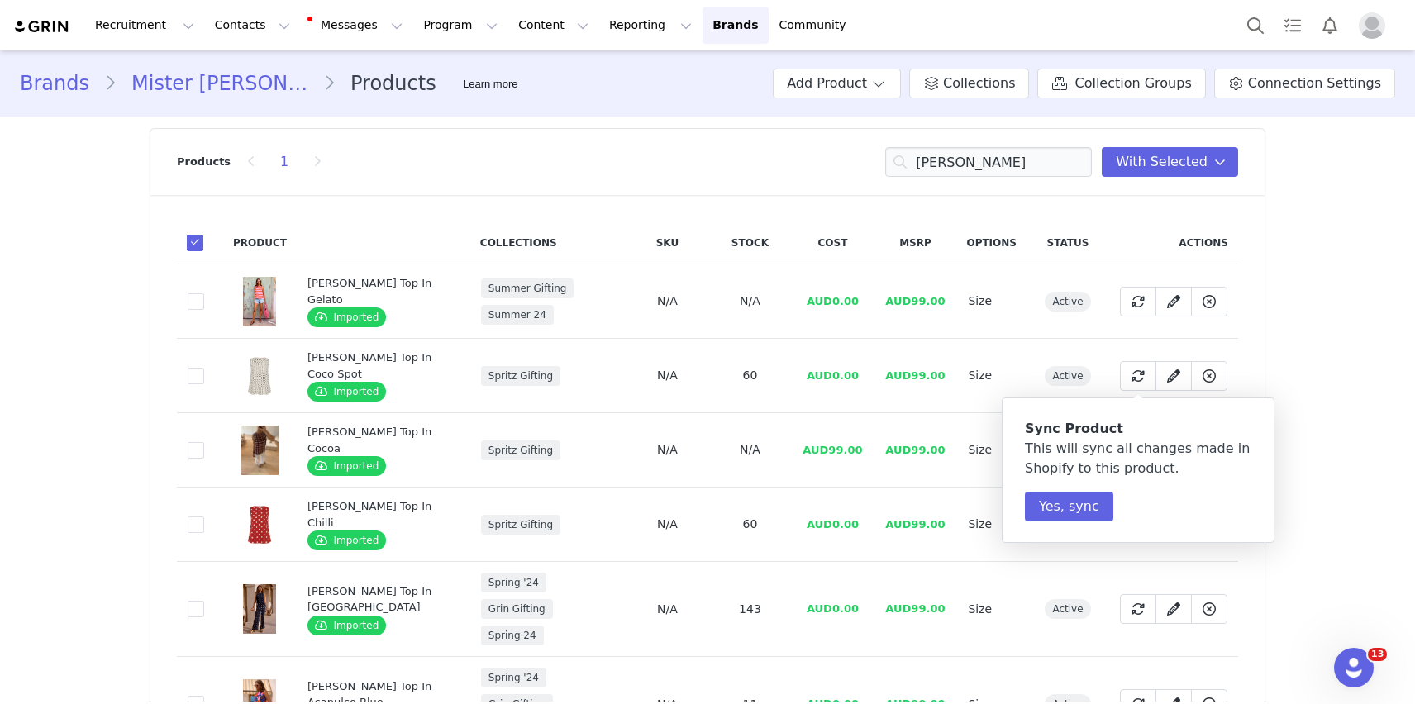
click at [1322, 407] on div "Brands Mister Zimi Products Learn more Add Product Collections Collection Group…" at bounding box center [707, 497] width 1415 height 895
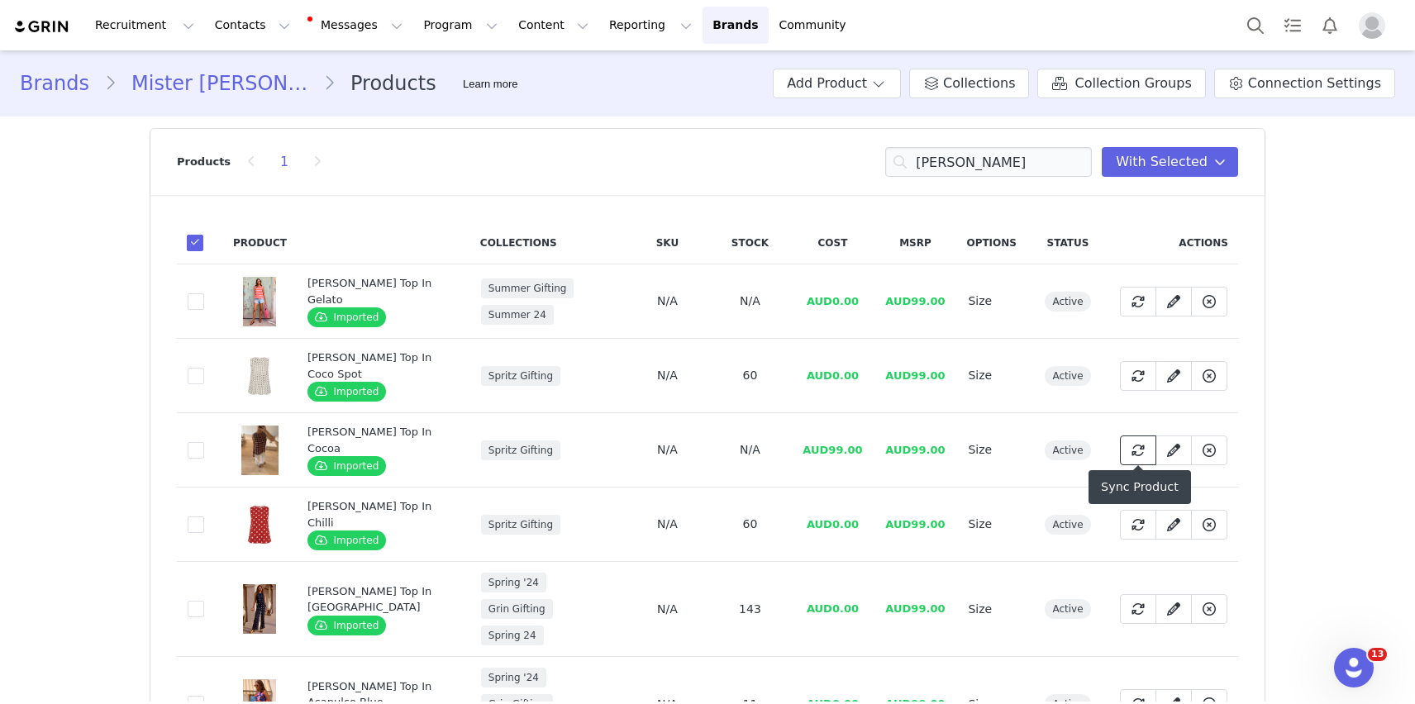
click at [1129, 451] on span at bounding box center [1138, 450] width 20 height 20
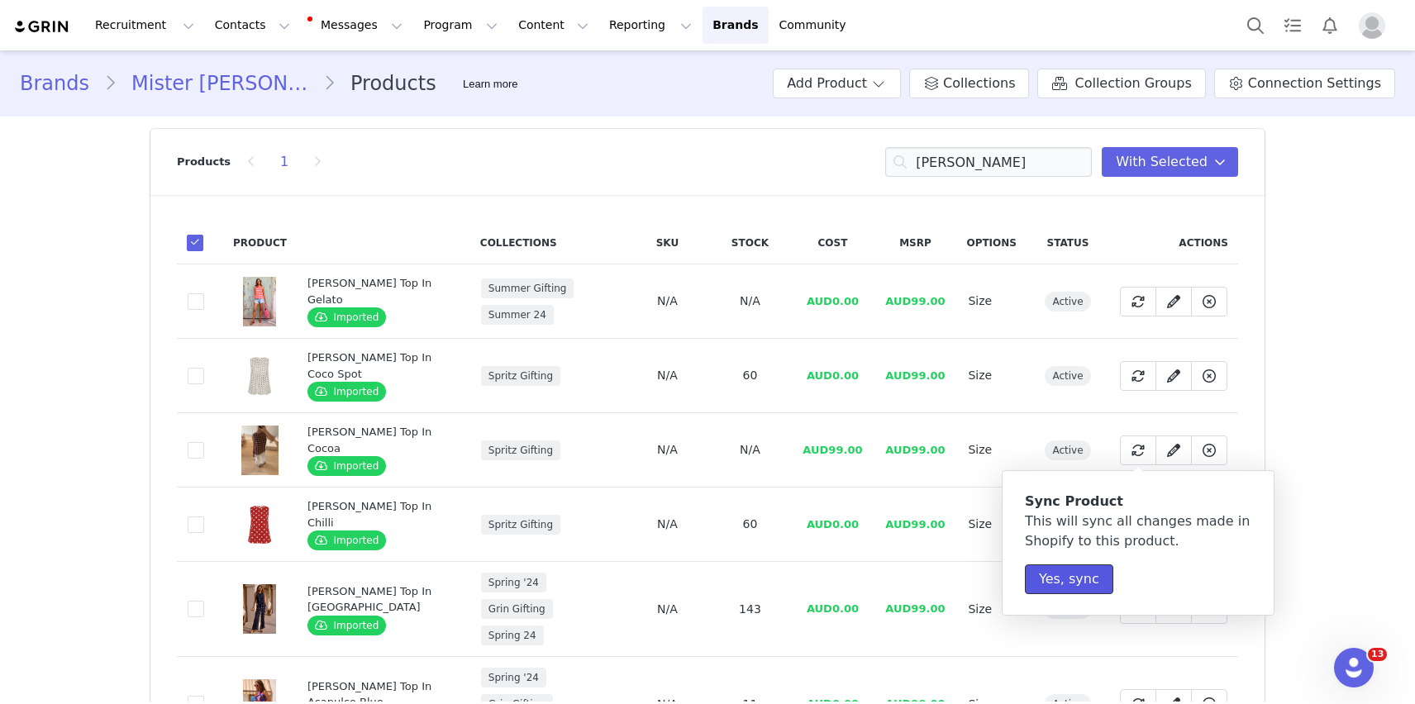
click at [1043, 581] on button "Yes, sync" at bounding box center [1069, 579] width 88 height 30
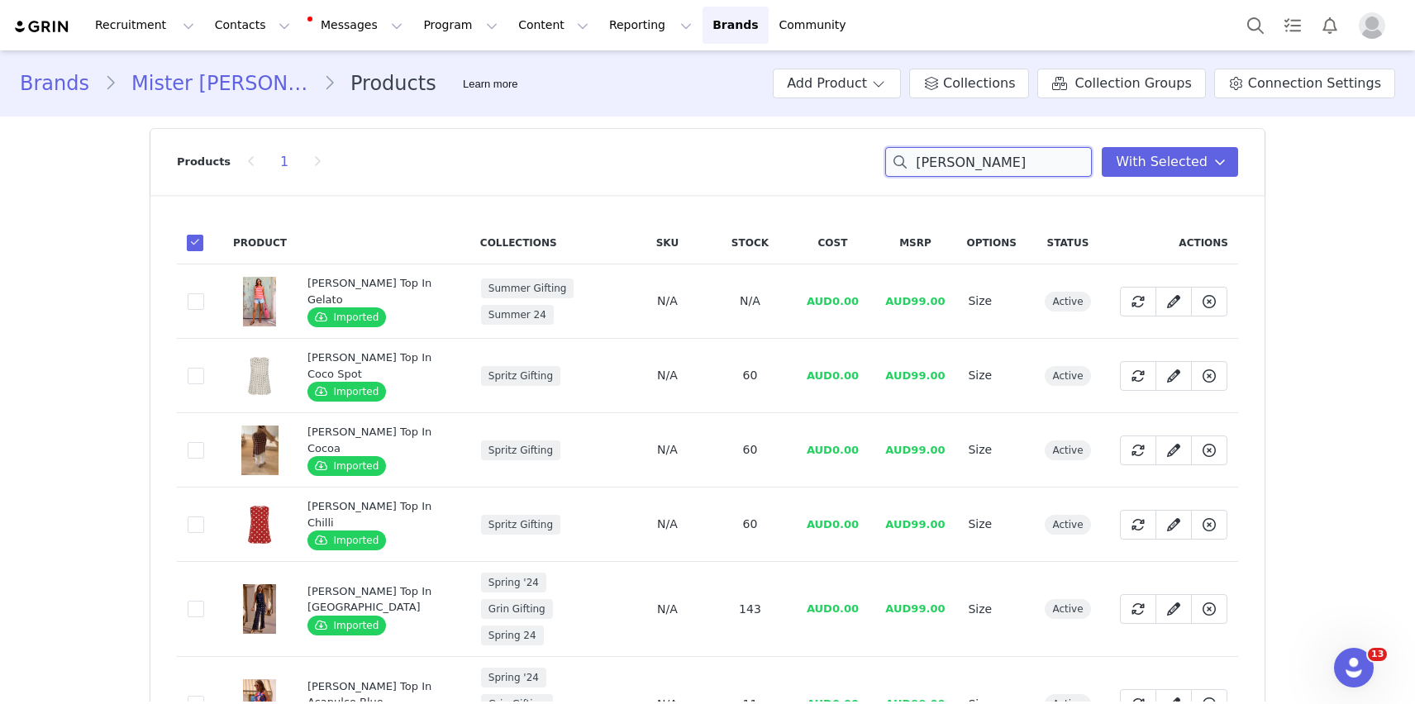
click at [974, 171] on input "[PERSON_NAME]" at bounding box center [988, 162] width 207 height 30
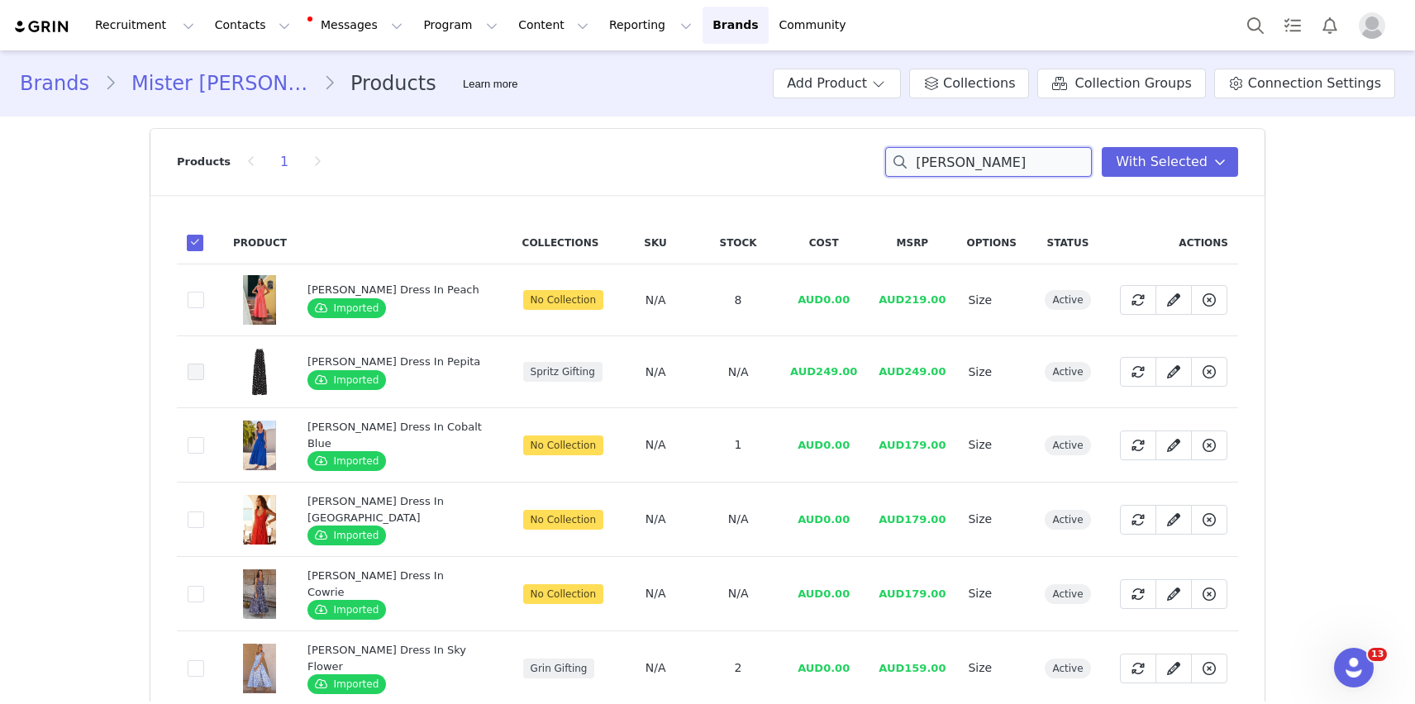
type input "[PERSON_NAME]"
click at [194, 367] on span at bounding box center [196, 372] width 17 height 17
click at [204, 364] on input "ab8d46c7-ee41-4029-9b24-b7d90421cdb9" at bounding box center [204, 364] width 0 height 0
click at [1149, 359] on button at bounding box center [1138, 372] width 36 height 30
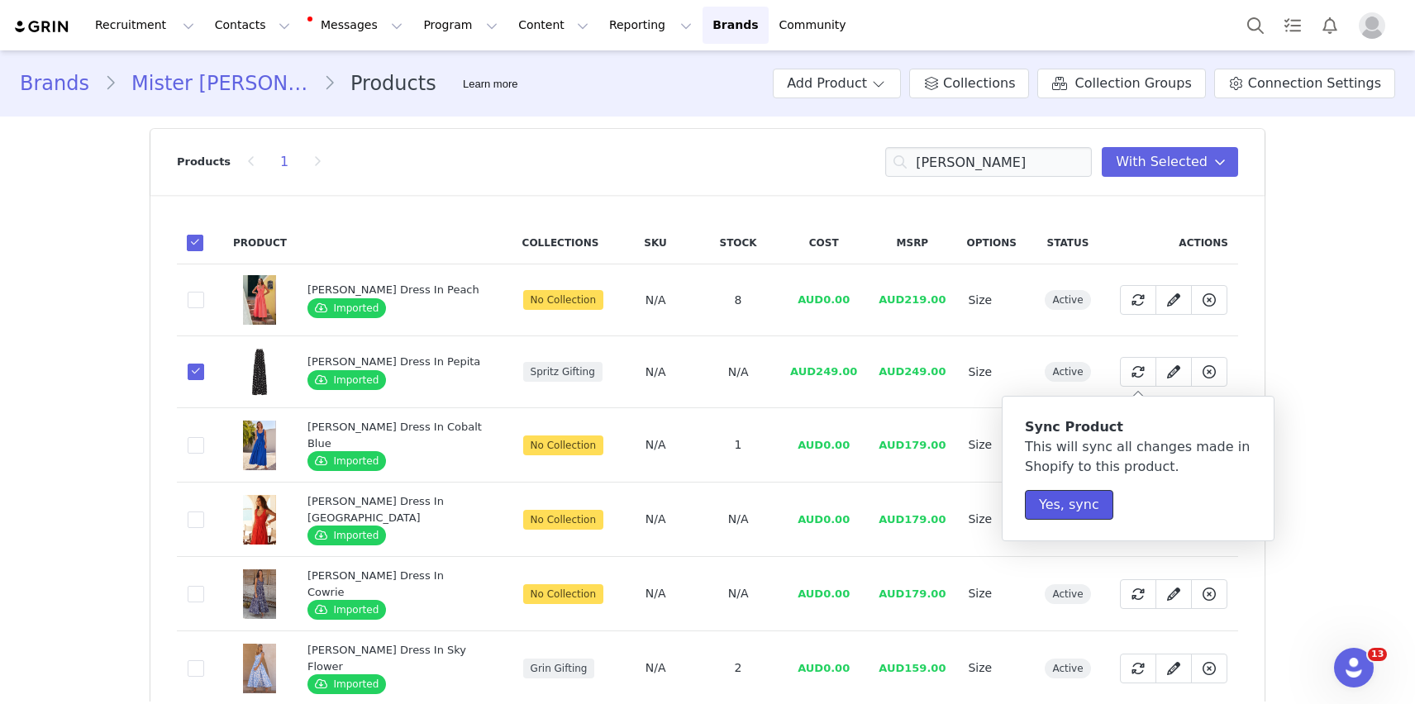
click at [1048, 512] on button "Yes, sync" at bounding box center [1069, 505] width 88 height 30
